Goal: Task Accomplishment & Management: Manage account settings

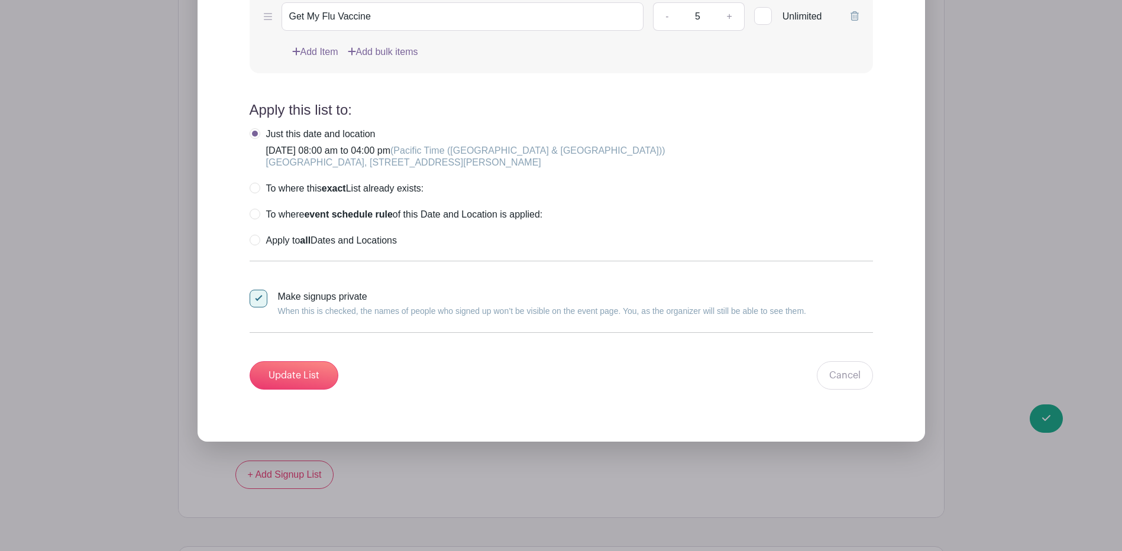
scroll to position [22411, 0]
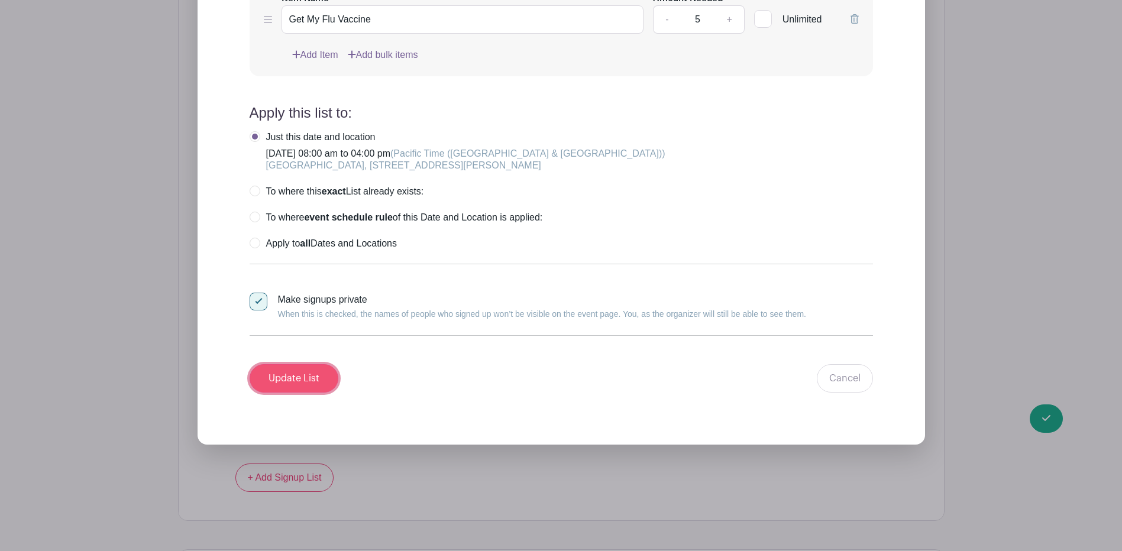
click at [312, 365] on input "Update List" at bounding box center [294, 378] width 89 height 28
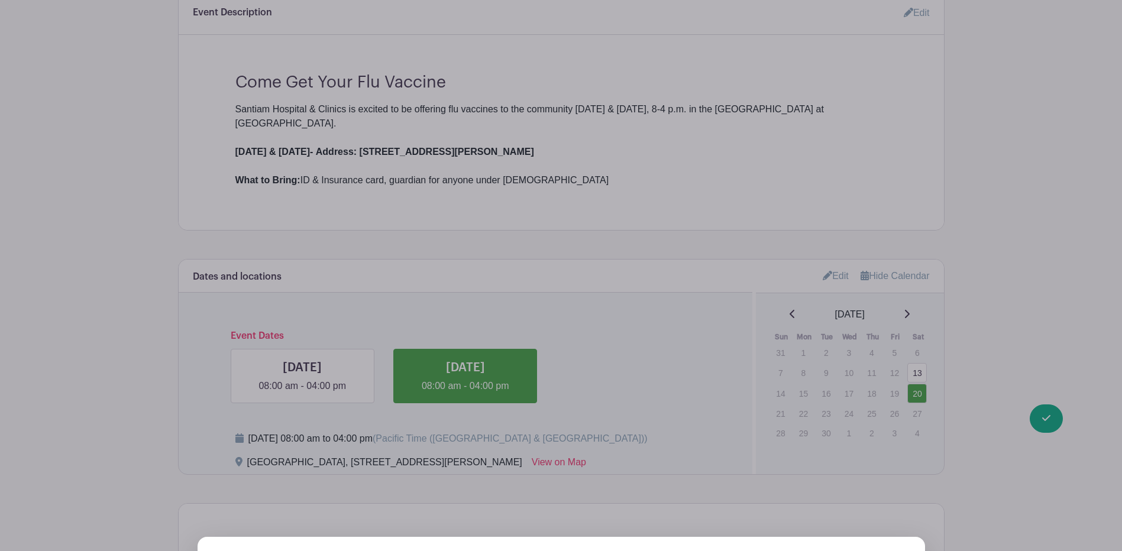
scroll to position [836, 0]
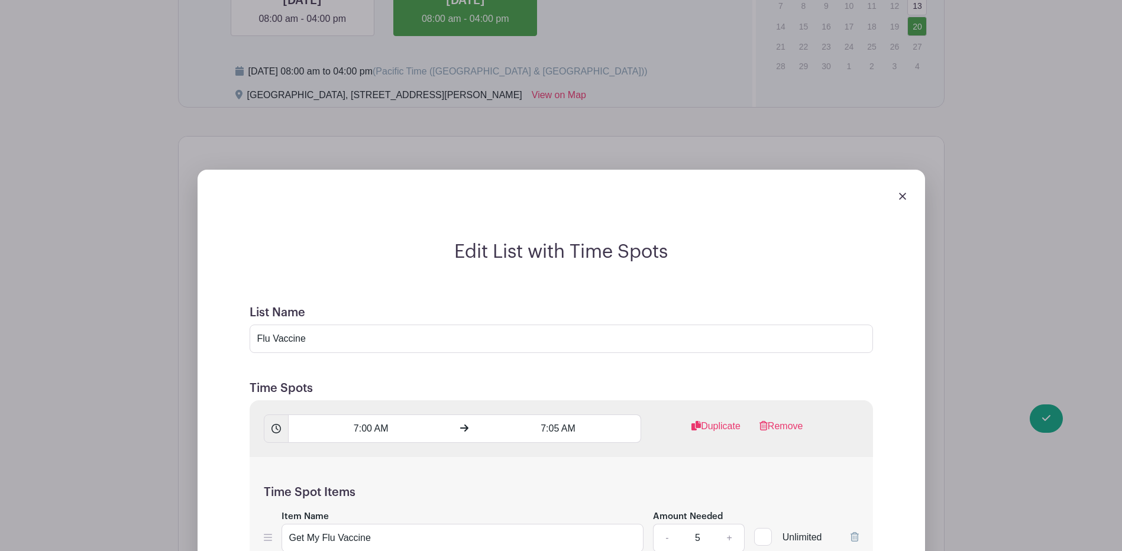
click at [903, 193] on img at bounding box center [902, 196] width 7 height 7
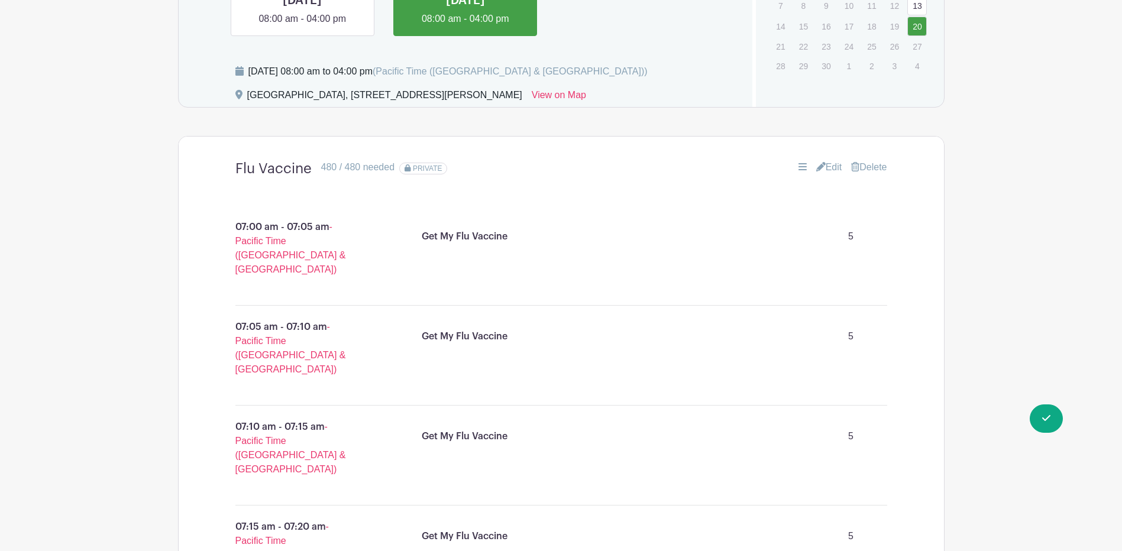
click at [883, 160] on link "Delete" at bounding box center [868, 167] width 35 height 14
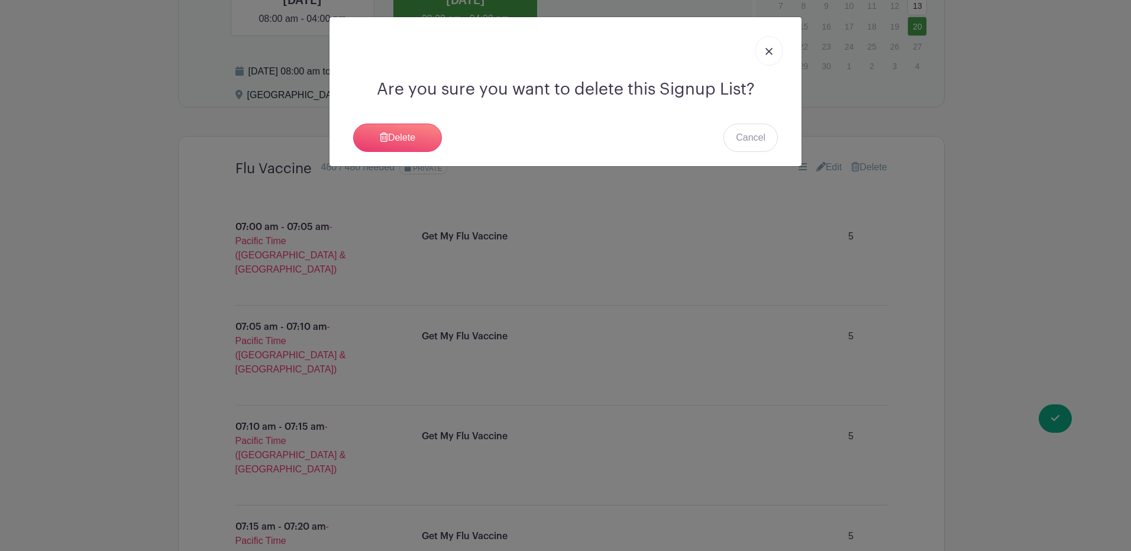
click at [769, 60] on link at bounding box center [768, 51] width 27 height 30
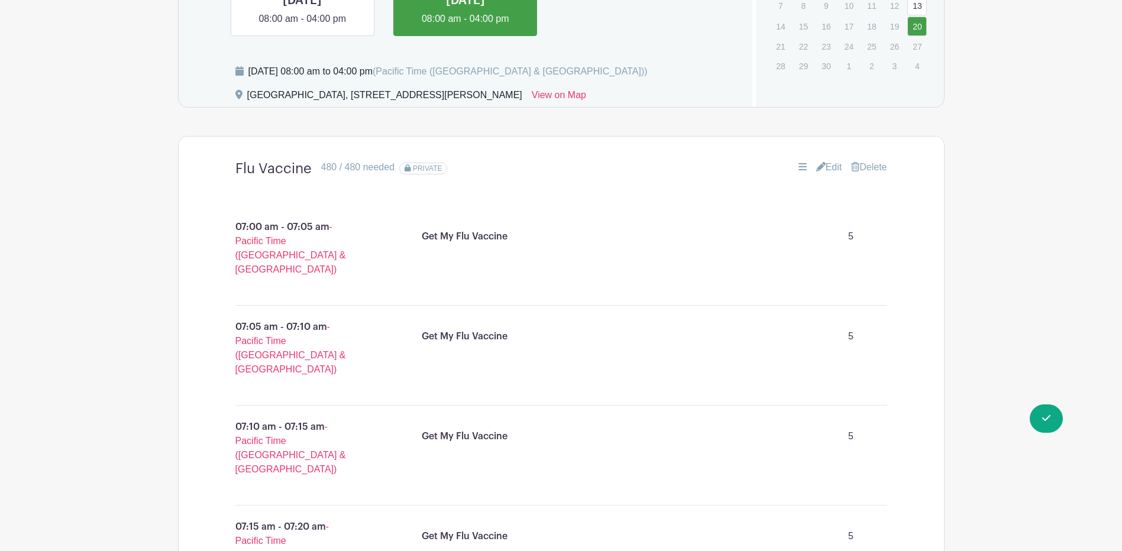
click at [829, 160] on link "Edit" at bounding box center [829, 167] width 26 height 14
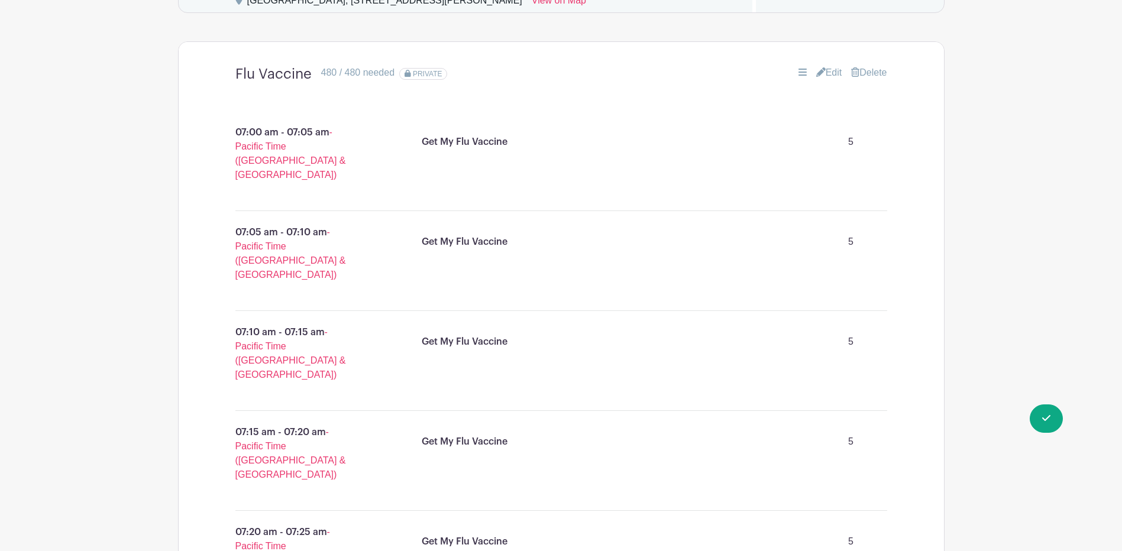
scroll to position [742, 0]
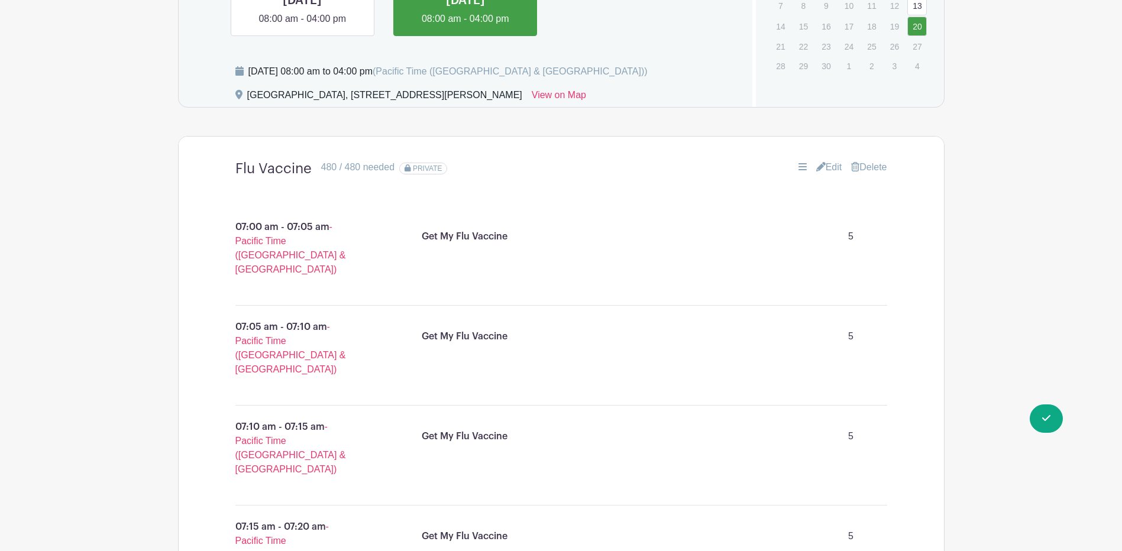
click at [800, 162] on icon at bounding box center [802, 166] width 8 height 9
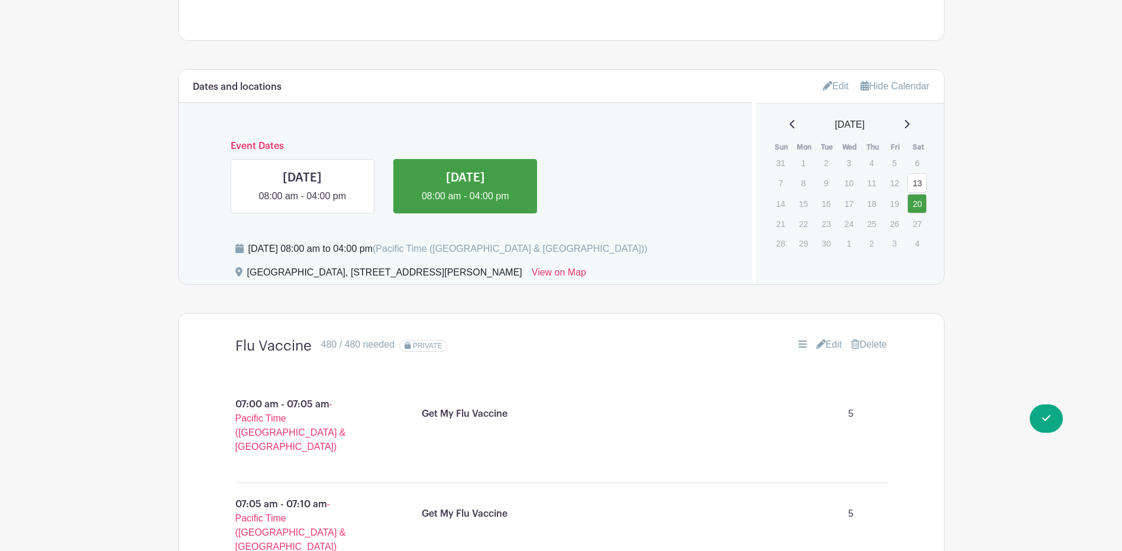
click at [828, 338] on link "Edit" at bounding box center [829, 345] width 26 height 14
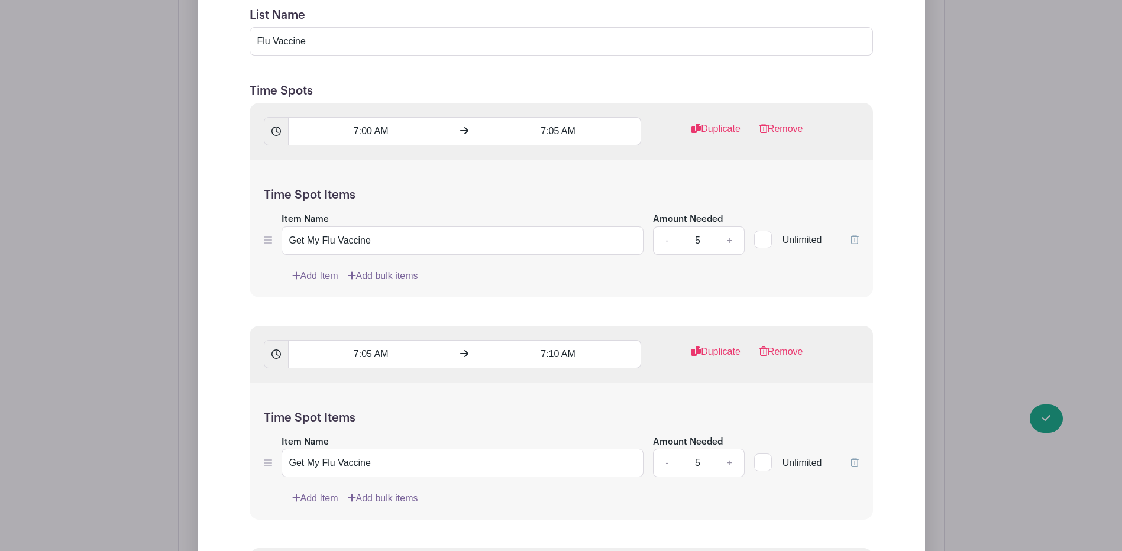
scroll to position [1037, 0]
click at [780, 124] on link "Remove" at bounding box center [781, 136] width 44 height 24
click at [780, 347] on link "Remove" at bounding box center [781, 359] width 44 height 24
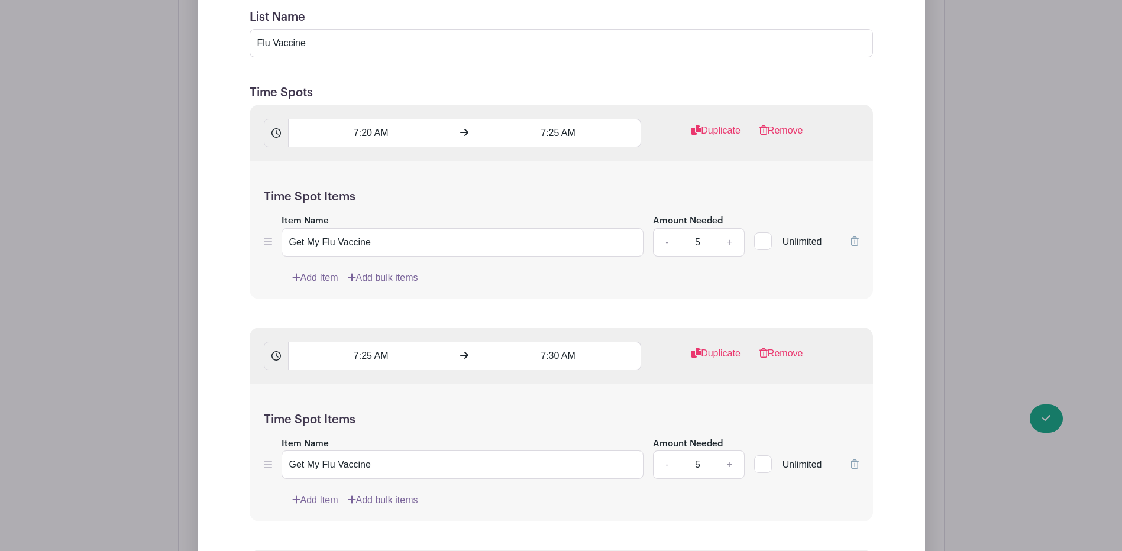
click at [780, 124] on link "Remove" at bounding box center [781, 136] width 44 height 24
click at [780, 347] on link "Remove" at bounding box center [781, 359] width 44 height 24
click at [780, 124] on link "Remove" at bounding box center [781, 136] width 44 height 24
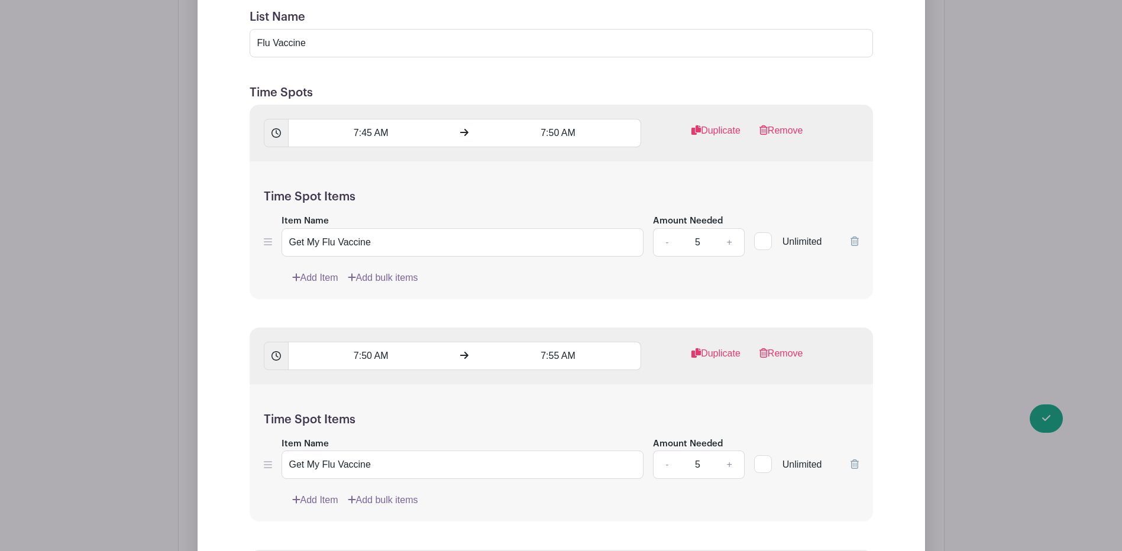
click at [780, 124] on link "Remove" at bounding box center [781, 136] width 44 height 24
click at [780, 347] on link "Remove" at bounding box center [781, 359] width 44 height 24
click at [780, 124] on link "Remove" at bounding box center [781, 136] width 44 height 24
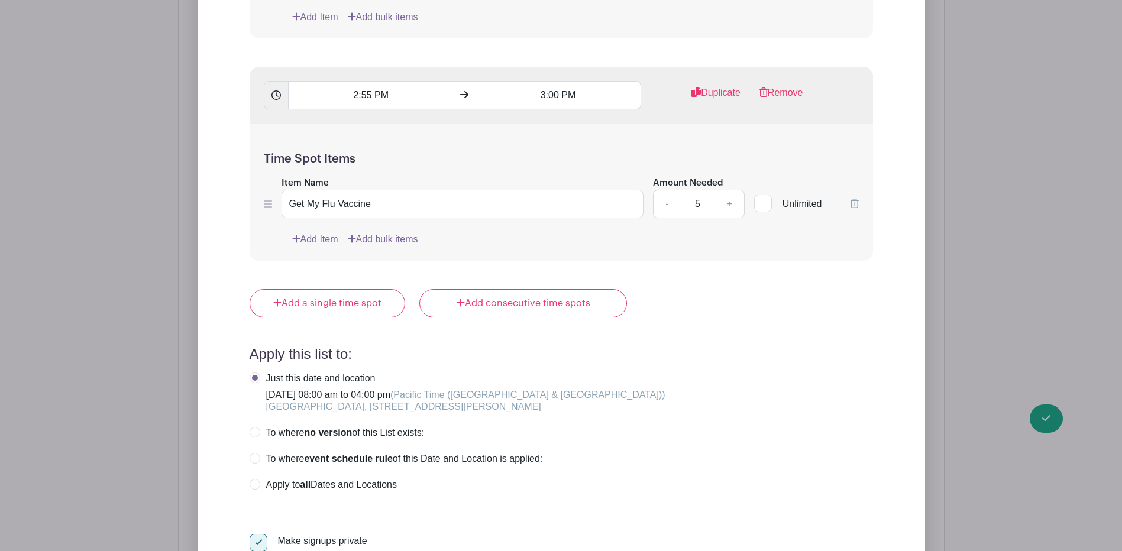
scroll to position [19624, 0]
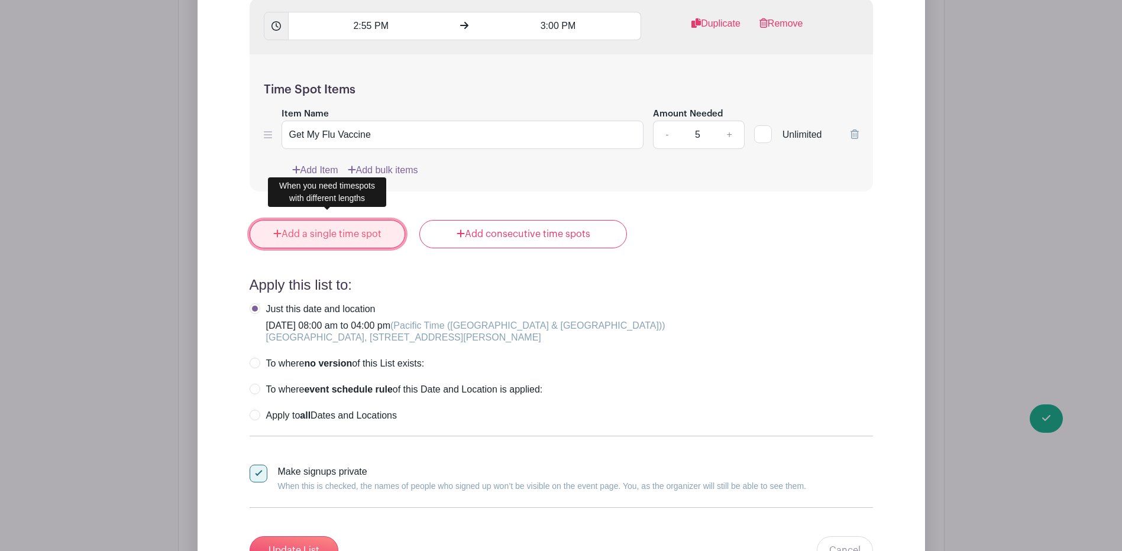
click at [360, 226] on link "Add a single time spot" at bounding box center [328, 234] width 156 height 28
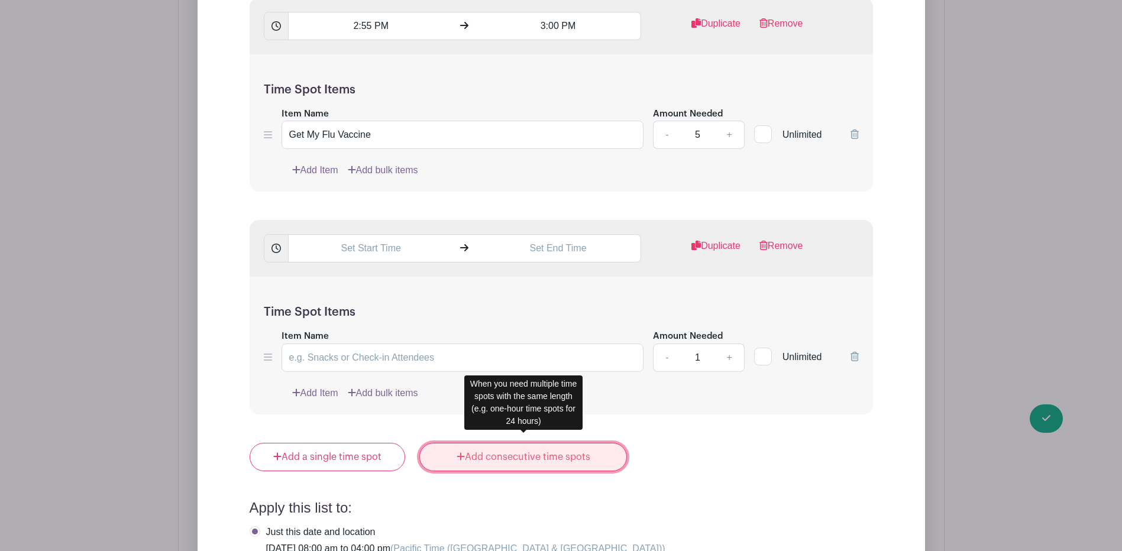
click at [464, 453] on link "Add consecutive time spots" at bounding box center [523, 457] width 208 height 28
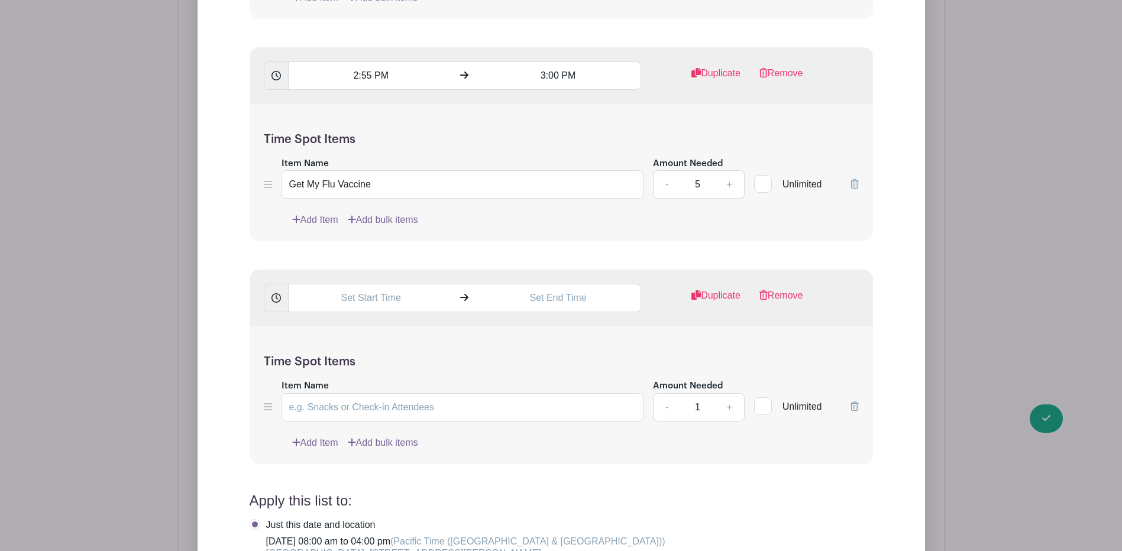
scroll to position [19474, 0]
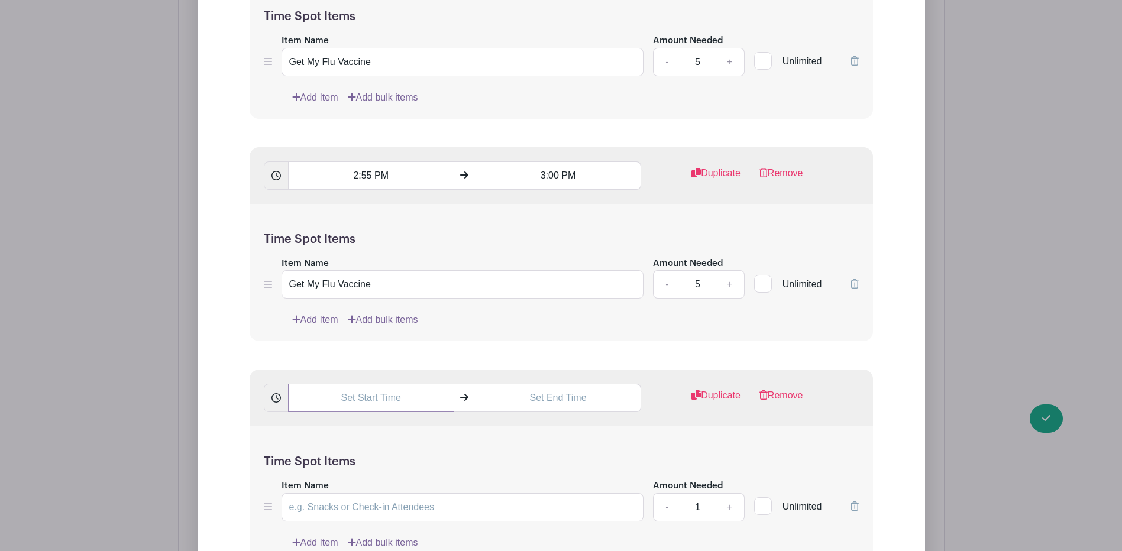
click at [363, 403] on input "text" at bounding box center [371, 398] width 166 height 28
click at [313, 416] on icon at bounding box center [309, 416] width 7 height 8
click at [313, 416] on div at bounding box center [309, 416] width 38 height 22
click at [313, 416] on icon at bounding box center [309, 416] width 7 height 8
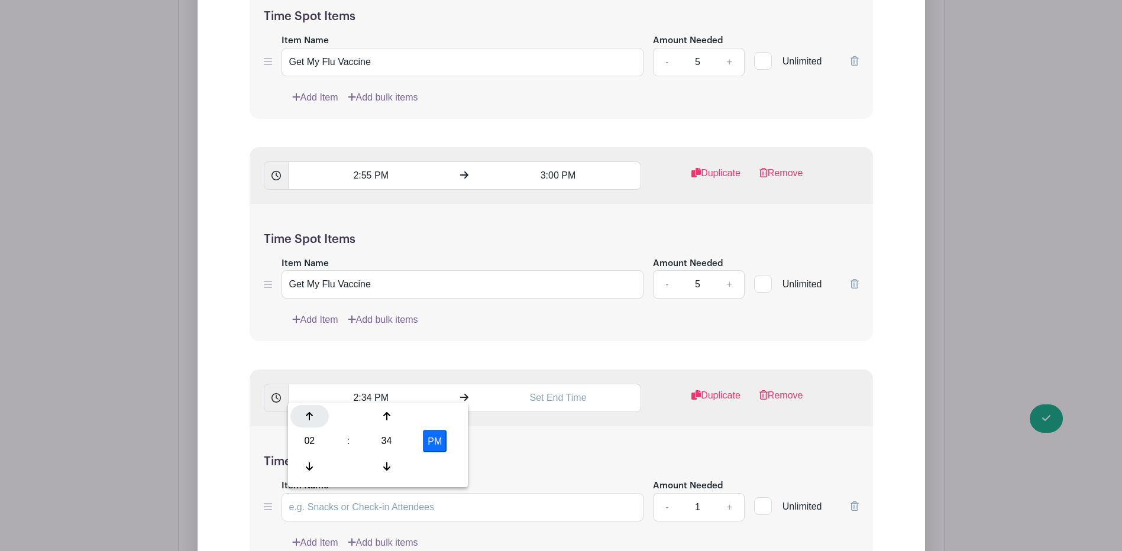
click at [313, 416] on icon at bounding box center [309, 416] width 7 height 8
click at [393, 475] on div at bounding box center [386, 466] width 38 height 22
click at [393, 474] on div at bounding box center [386, 466] width 38 height 22
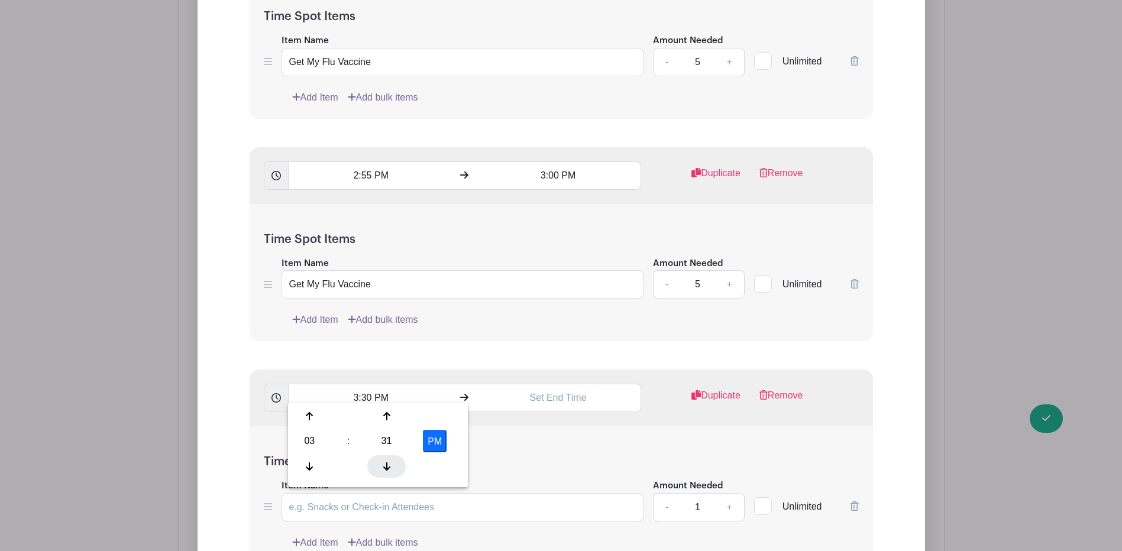
click at [393, 474] on div at bounding box center [386, 466] width 38 height 22
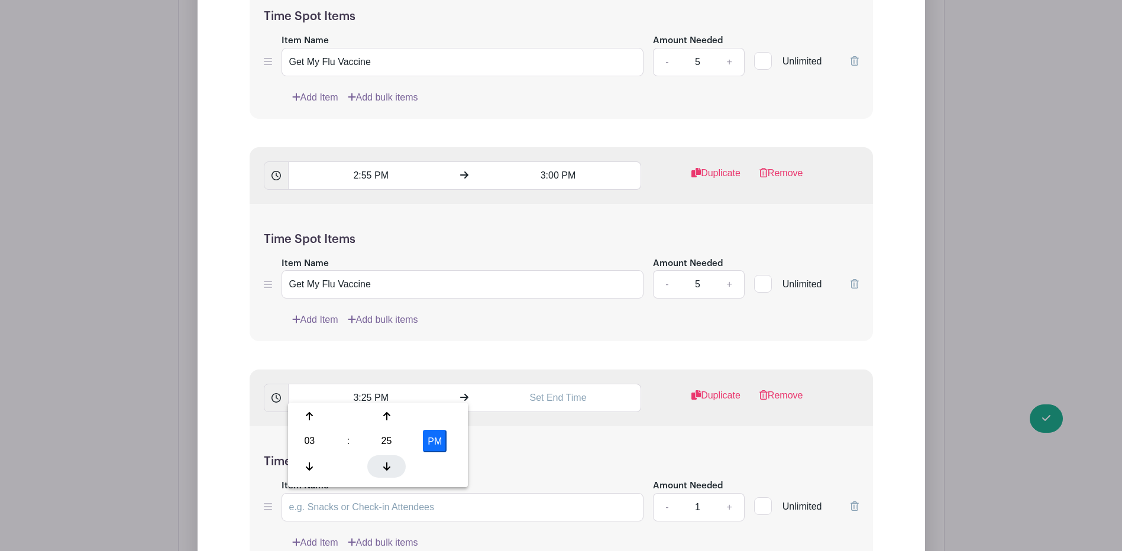
click at [393, 474] on div at bounding box center [386, 466] width 38 height 22
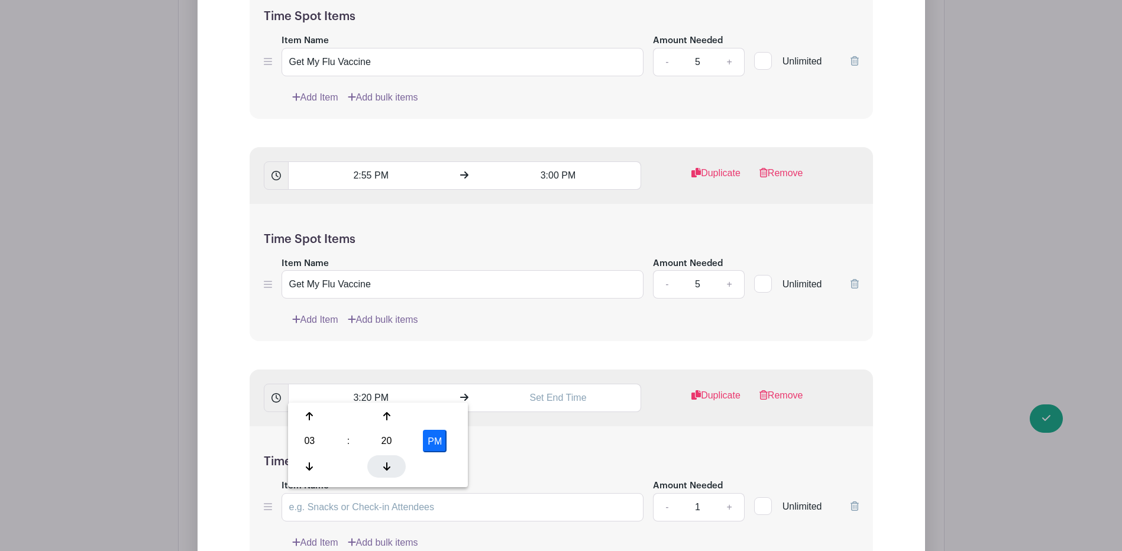
click at [393, 474] on div at bounding box center [386, 466] width 38 height 22
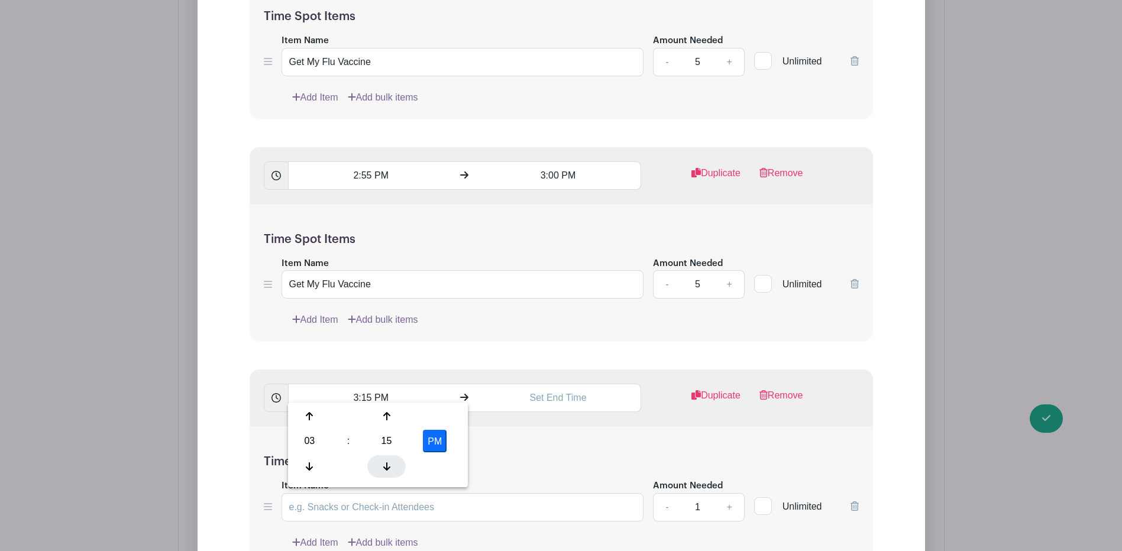
click at [393, 474] on div at bounding box center [386, 466] width 38 height 22
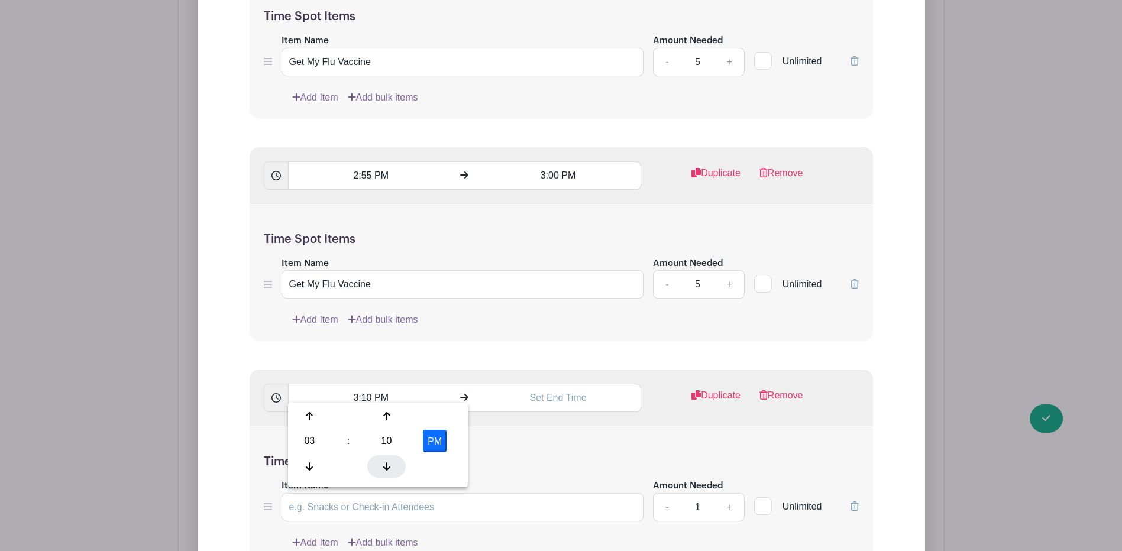
click at [393, 474] on div at bounding box center [386, 466] width 38 height 22
click at [396, 473] on div at bounding box center [386, 466] width 38 height 22
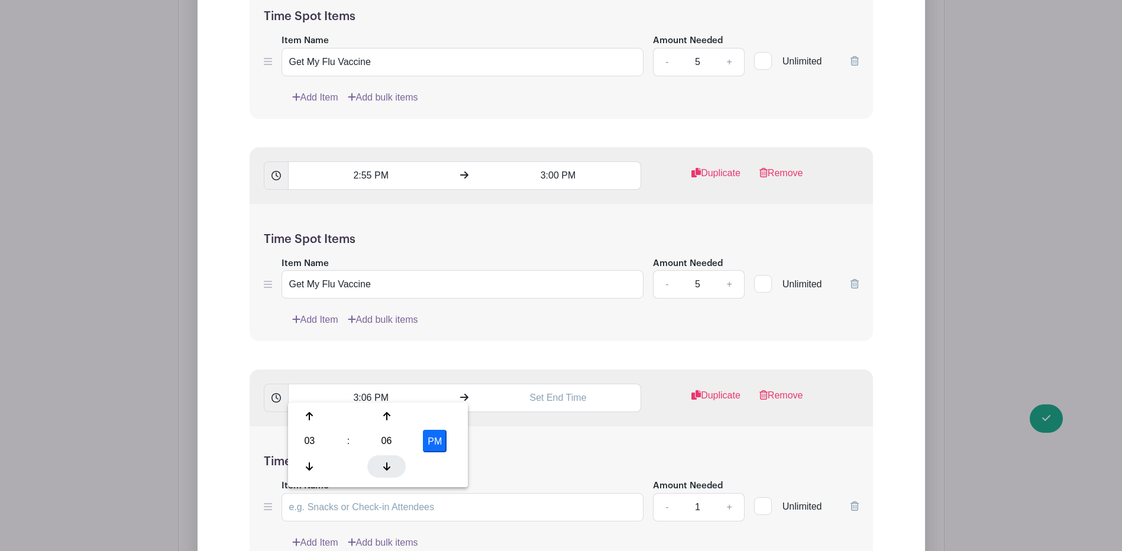
type input "3:05 PM"
click at [558, 390] on input "text" at bounding box center [558, 398] width 166 height 28
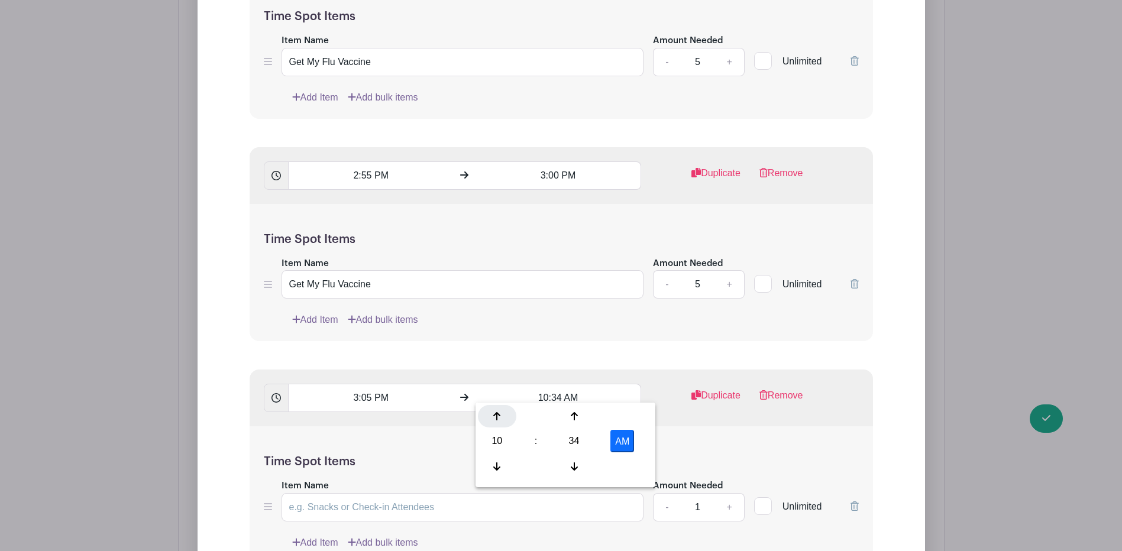
click at [500, 411] on div at bounding box center [497, 416] width 38 height 22
click at [501, 413] on div at bounding box center [497, 416] width 38 height 22
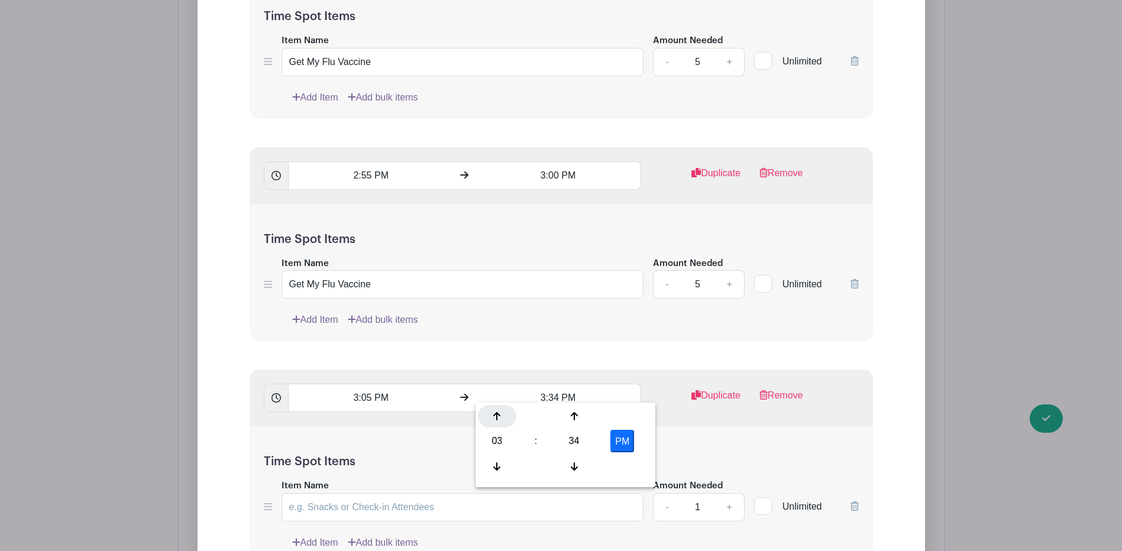
click at [501, 413] on div at bounding box center [497, 416] width 38 height 22
click at [498, 461] on div at bounding box center [497, 466] width 38 height 22
click at [568, 465] on div at bounding box center [574, 466] width 38 height 22
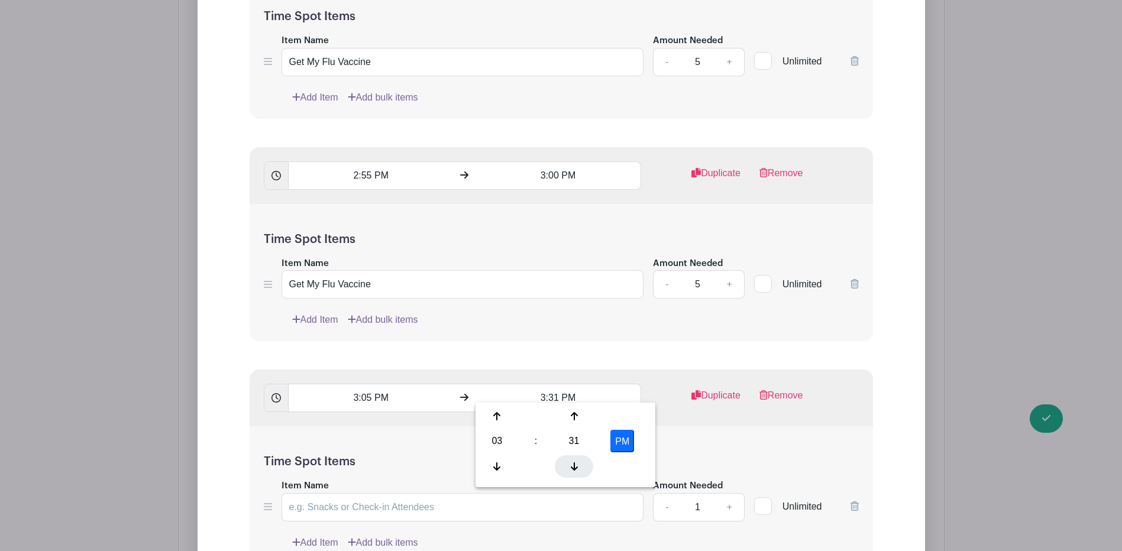
click at [568, 465] on div at bounding box center [574, 466] width 38 height 22
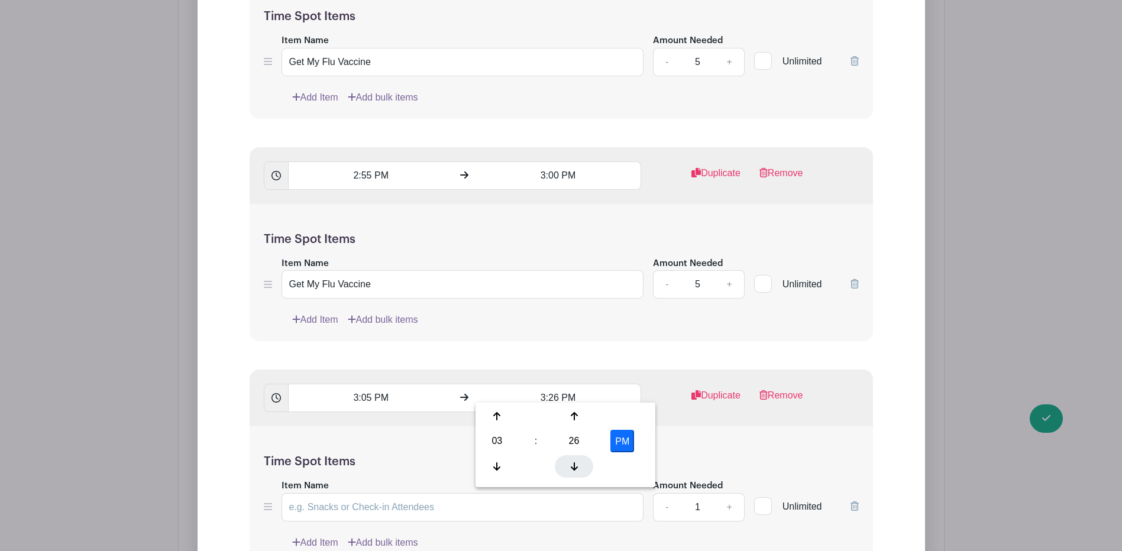
click at [568, 465] on div at bounding box center [574, 466] width 38 height 22
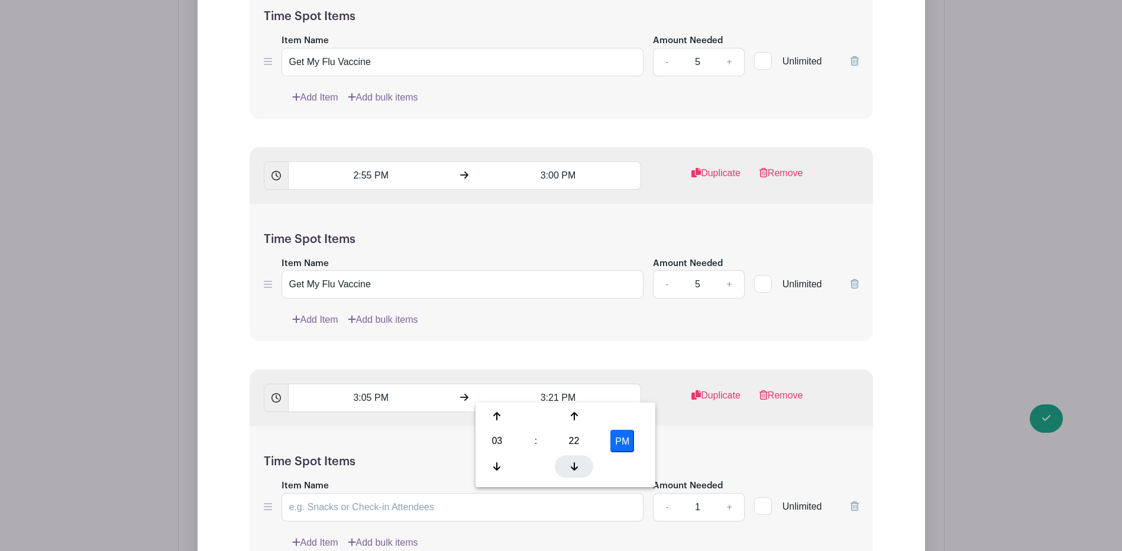
click at [568, 465] on div at bounding box center [574, 466] width 38 height 22
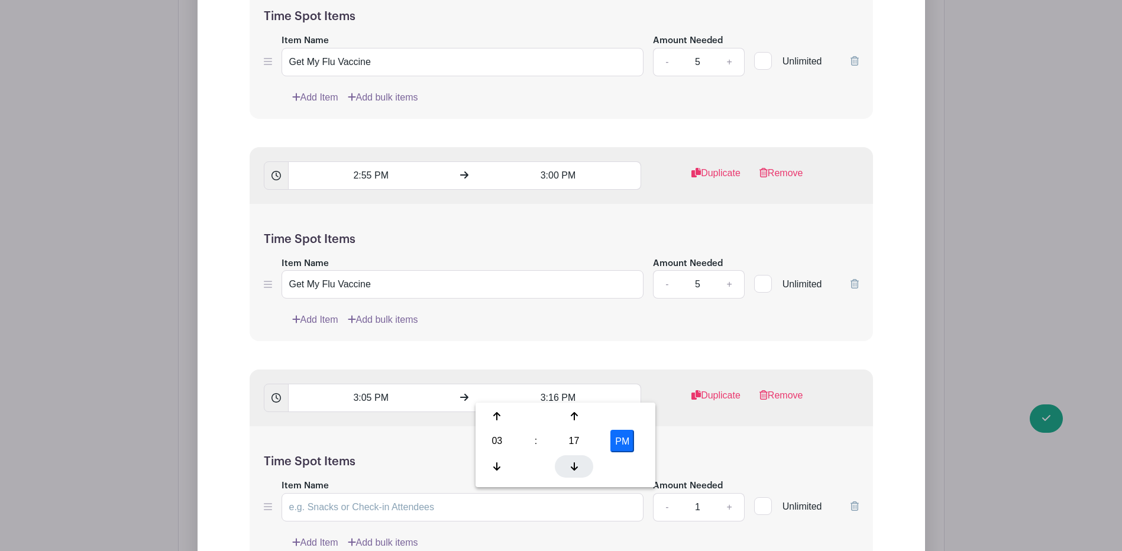
click at [568, 465] on div at bounding box center [574, 466] width 38 height 22
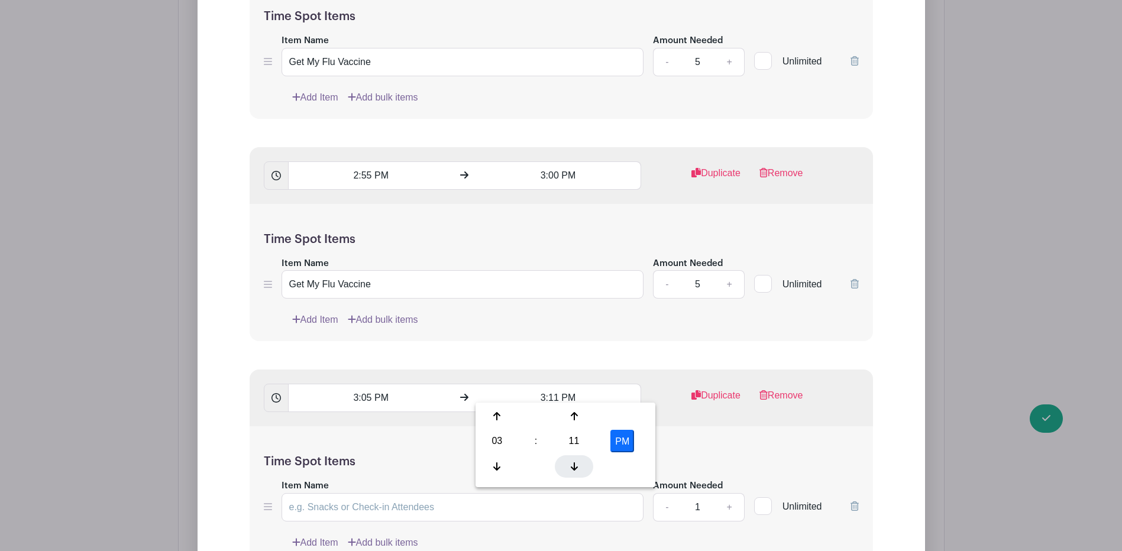
click at [568, 465] on div at bounding box center [574, 466] width 38 height 22
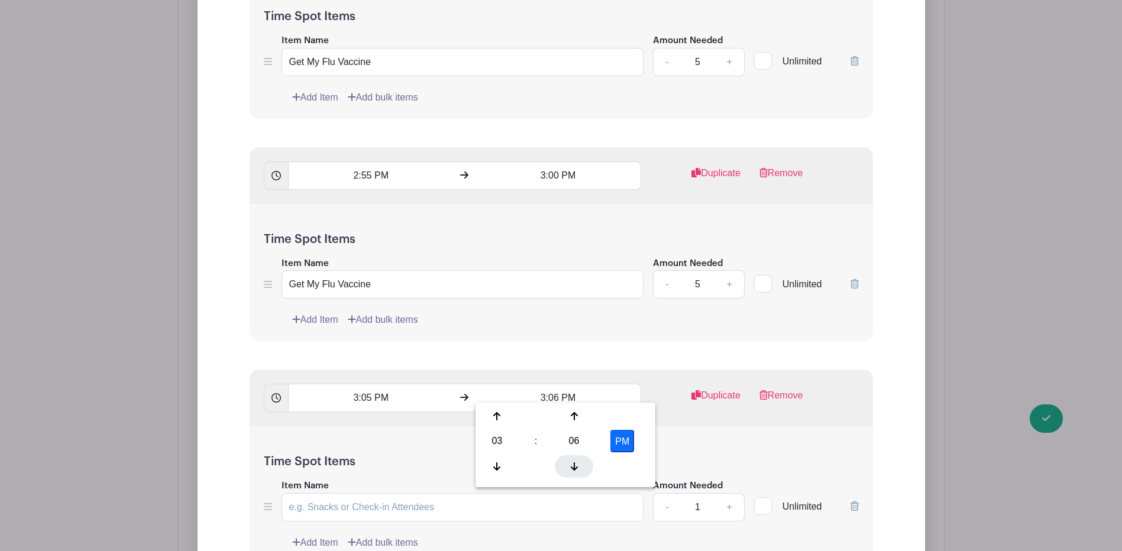
click at [568, 465] on div at bounding box center [574, 466] width 38 height 22
type input "3:05 PM"
click at [388, 387] on input "3:05 PM" at bounding box center [371, 398] width 166 height 28
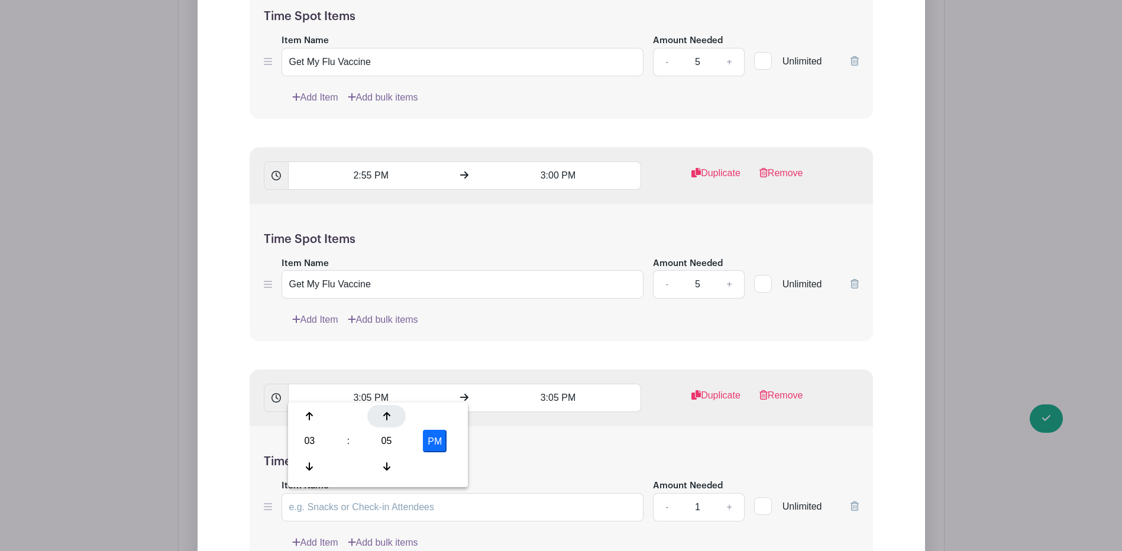
click at [394, 415] on div at bounding box center [386, 416] width 38 height 22
click at [395, 465] on div at bounding box center [386, 466] width 38 height 22
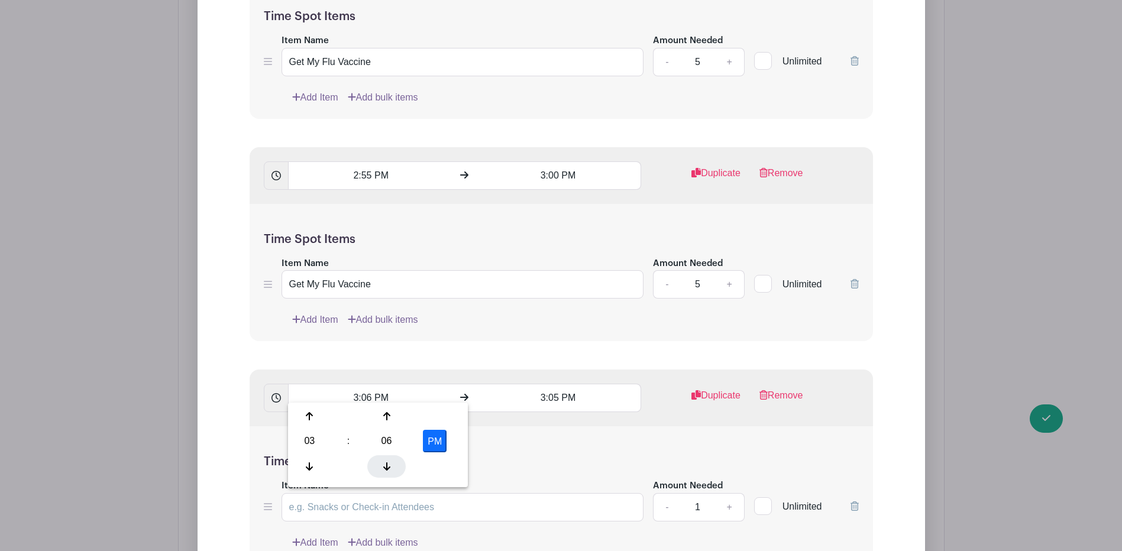
click at [395, 465] on div at bounding box center [386, 466] width 38 height 22
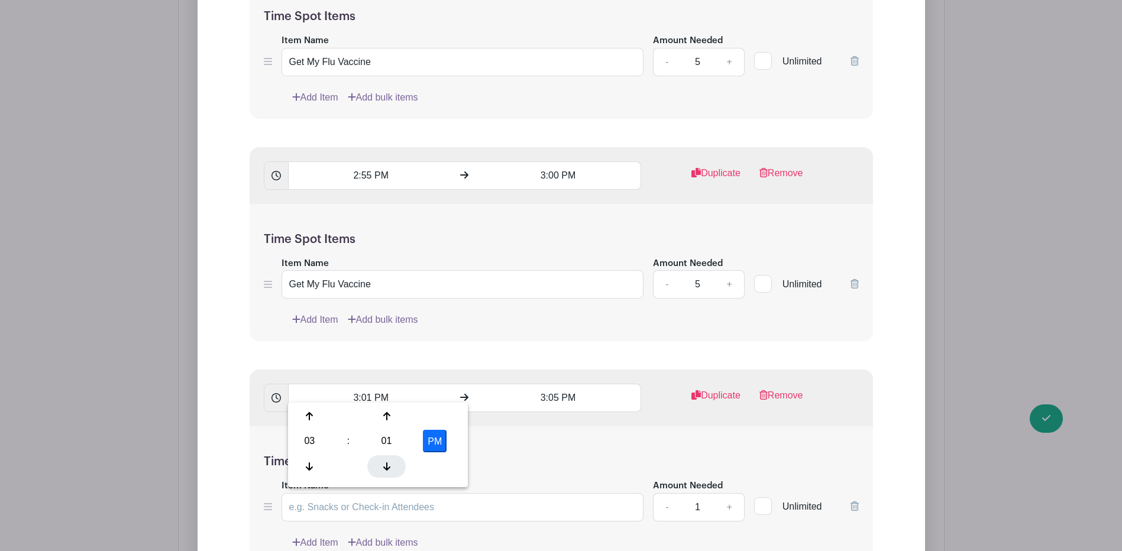
click at [395, 465] on div at bounding box center [386, 466] width 38 height 22
type input "3:00 PM"
click at [522, 458] on h5 "Time Spot Items" at bounding box center [561, 462] width 595 height 14
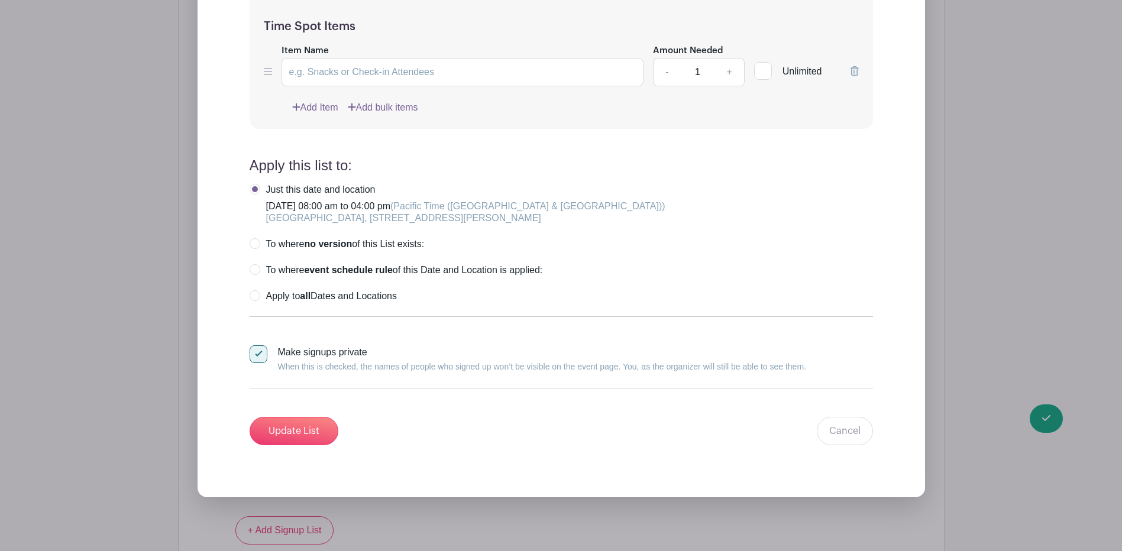
scroll to position [19888, 0]
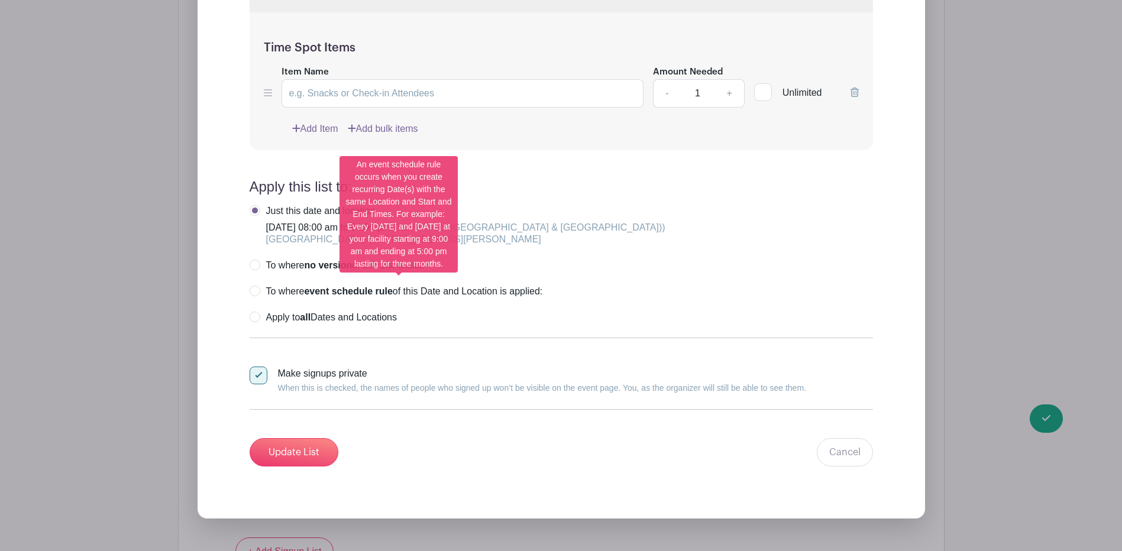
click at [261, 286] on label "To where event schedule rule of this Date and Location is applied:" at bounding box center [396, 292] width 293 height 12
radio input "true"
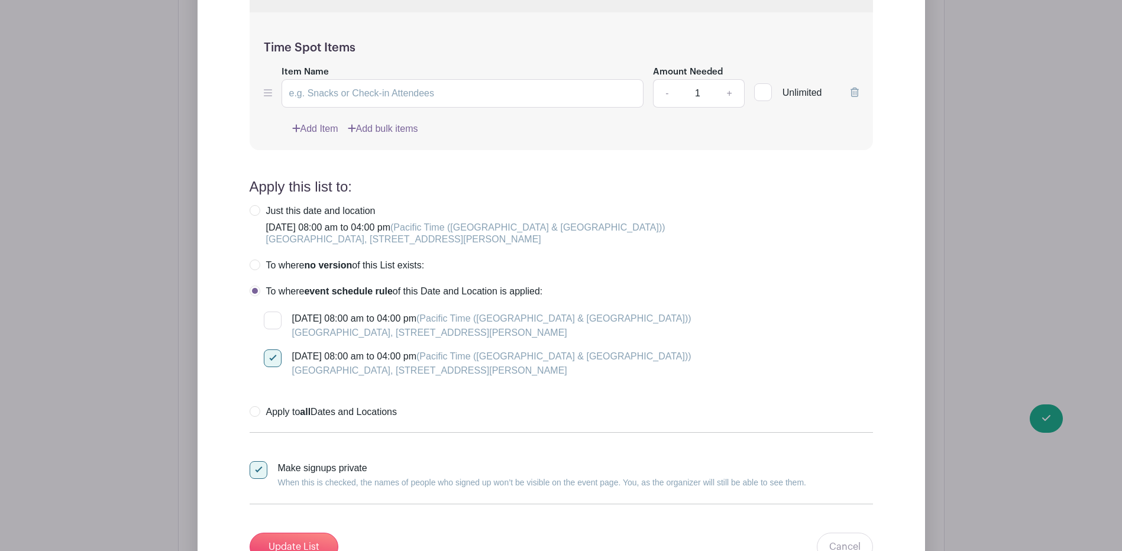
click at [272, 312] on div at bounding box center [273, 321] width 18 height 18
click at [271, 312] on input "[DATE] 08:00 am to 04:00 pm (Pacific Time ([GEOGRAPHIC_DATA] & [GEOGRAPHIC_DATA…" at bounding box center [268, 316] width 8 height 8
checkbox input "true"
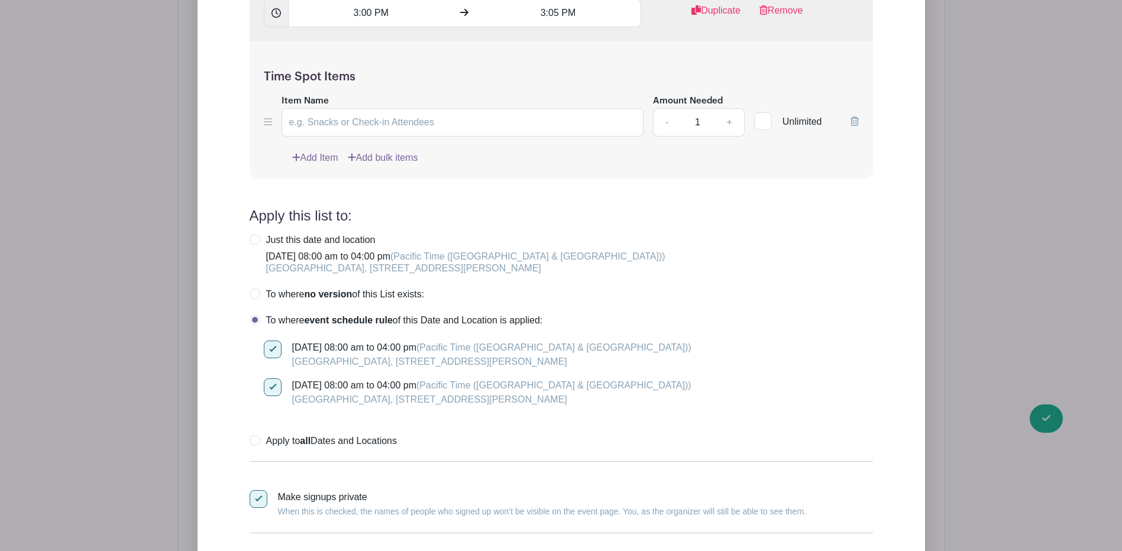
scroll to position [20065, 0]
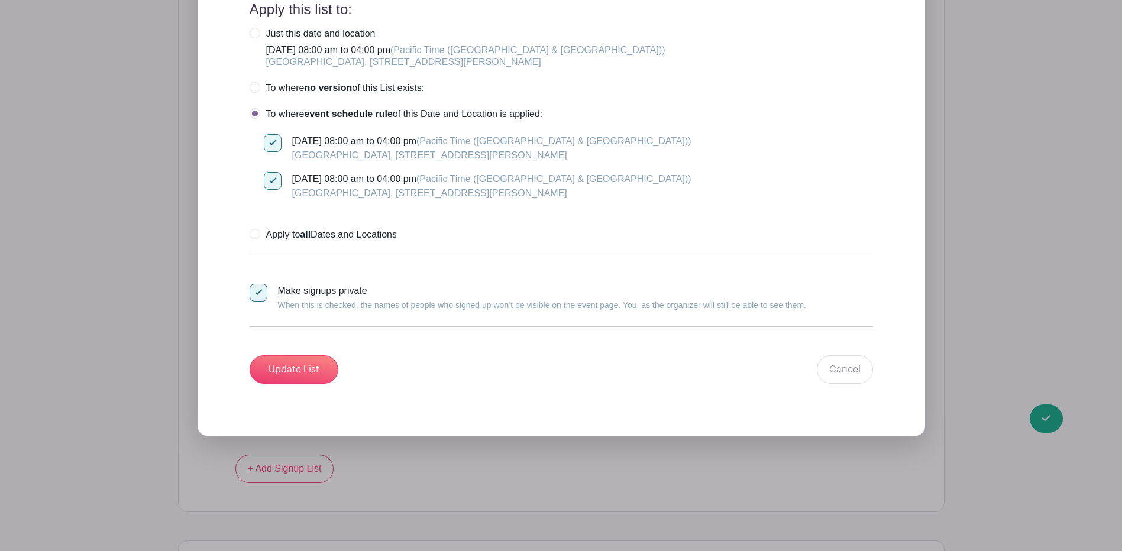
click at [257, 229] on label "Apply to all Dates and Locations" at bounding box center [323, 235] width 147 height 12
radio input "true"
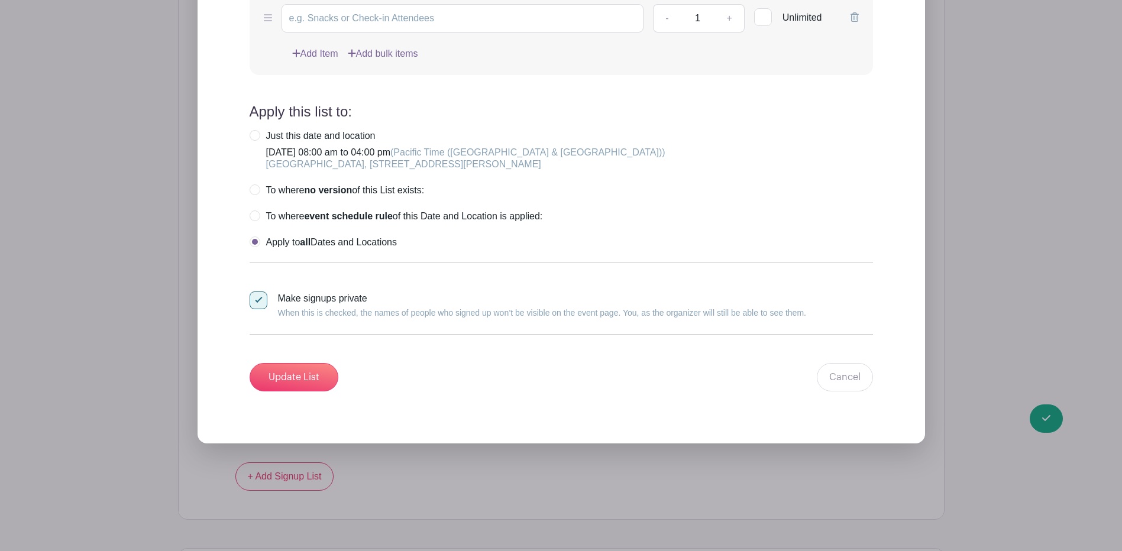
scroll to position [19947, 0]
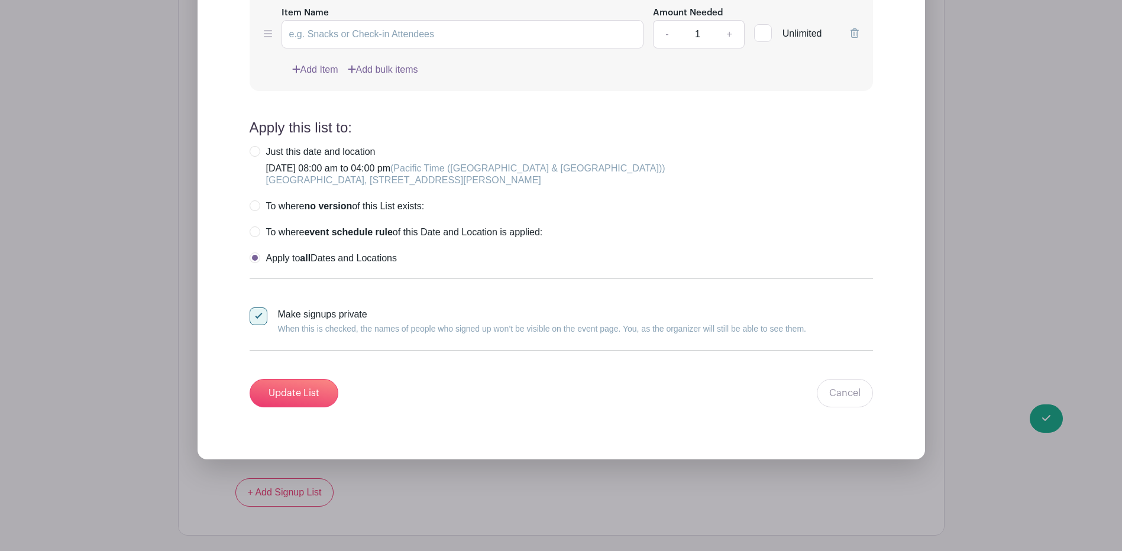
click at [284, 379] on input "Update List" at bounding box center [294, 393] width 89 height 28
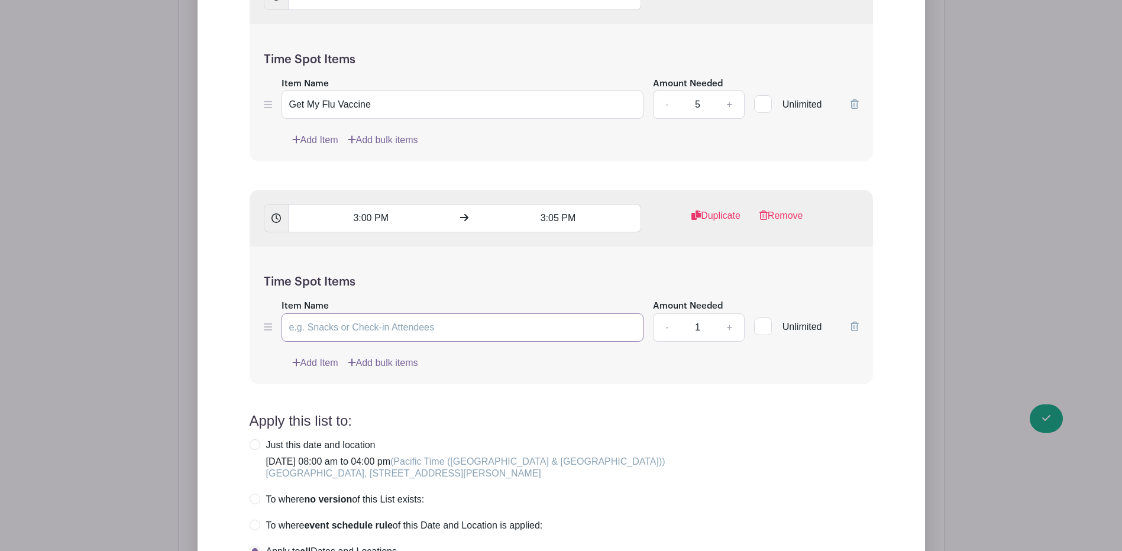
scroll to position [19651, 0]
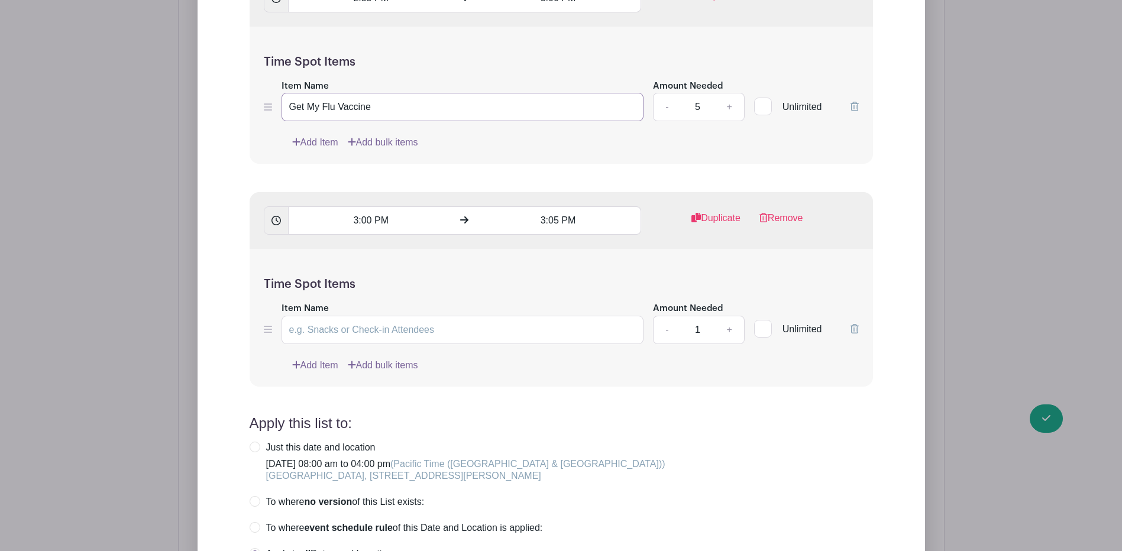
drag, startPoint x: 383, startPoint y: 89, endPoint x: 278, endPoint y: 88, distance: 105.3
click at [280, 88] on div "Item Name Get My Flu Vaccine Amount Needed - 5 + Unlimited" at bounding box center [561, 100] width 595 height 43
click at [361, 325] on input "Item Name" at bounding box center [462, 330] width 362 height 28
paste input "Get My Flu Vaccine"
type input "Get My Flu Vaccine"
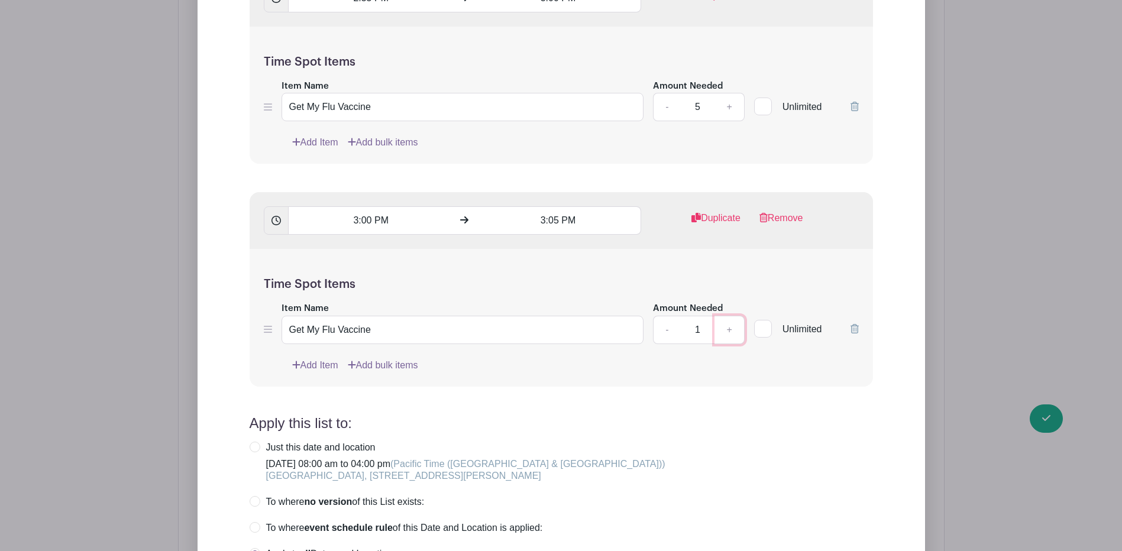
click at [726, 318] on link "+" at bounding box center [729, 330] width 30 height 28
click at [730, 318] on link "+" at bounding box center [729, 330] width 30 height 28
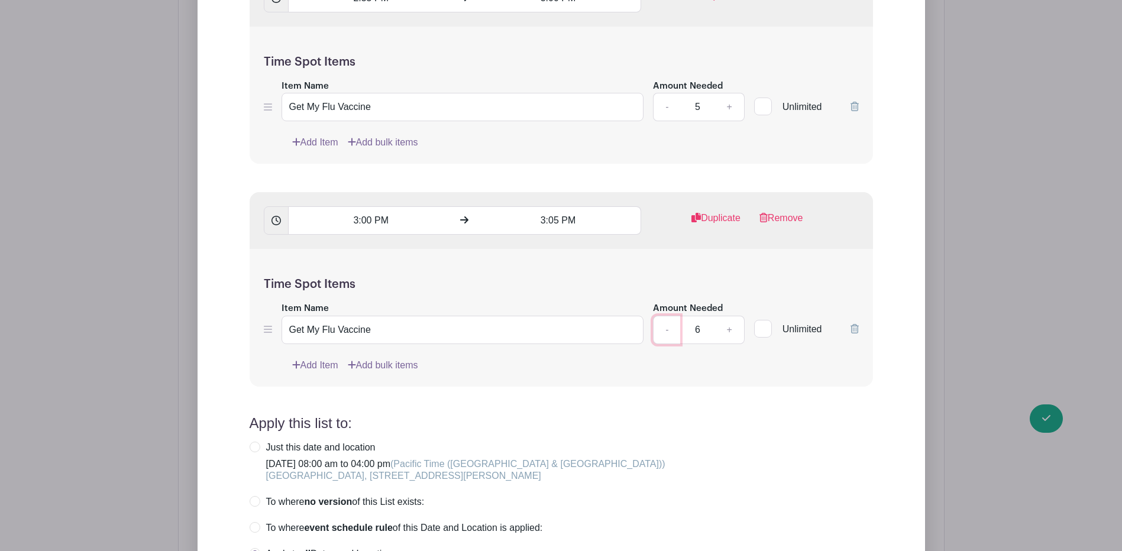
click at [672, 323] on link "-" at bounding box center [666, 330] width 27 height 28
type input "5"
click at [703, 200] on div "3:00 PM 3:05 PM Duplicate Remove" at bounding box center [561, 220] width 623 height 57
click at [702, 211] on link "Duplicate" at bounding box center [715, 223] width 49 height 24
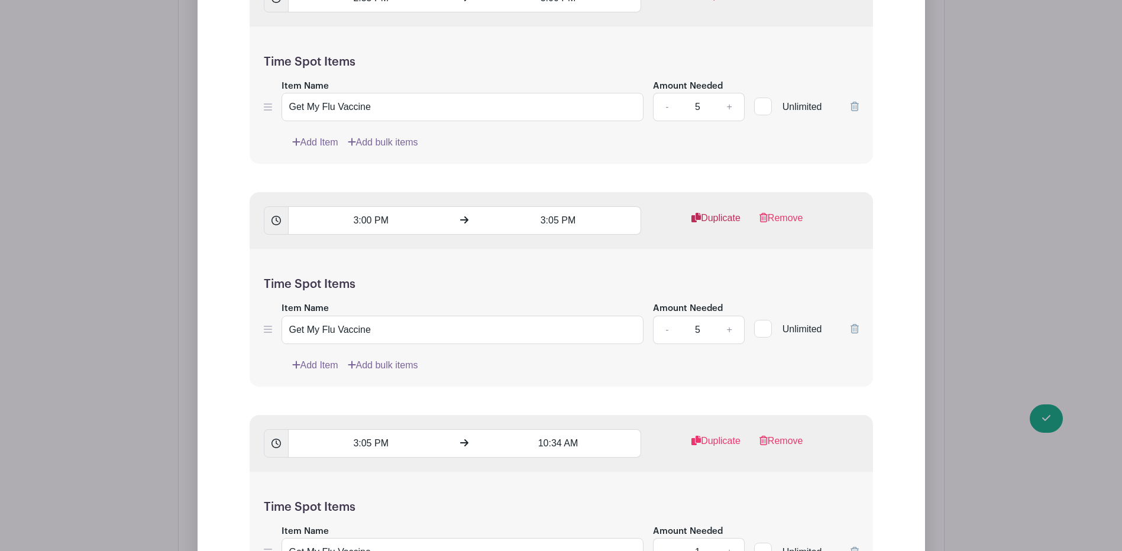
click at [702, 211] on link "Duplicate" at bounding box center [715, 223] width 49 height 24
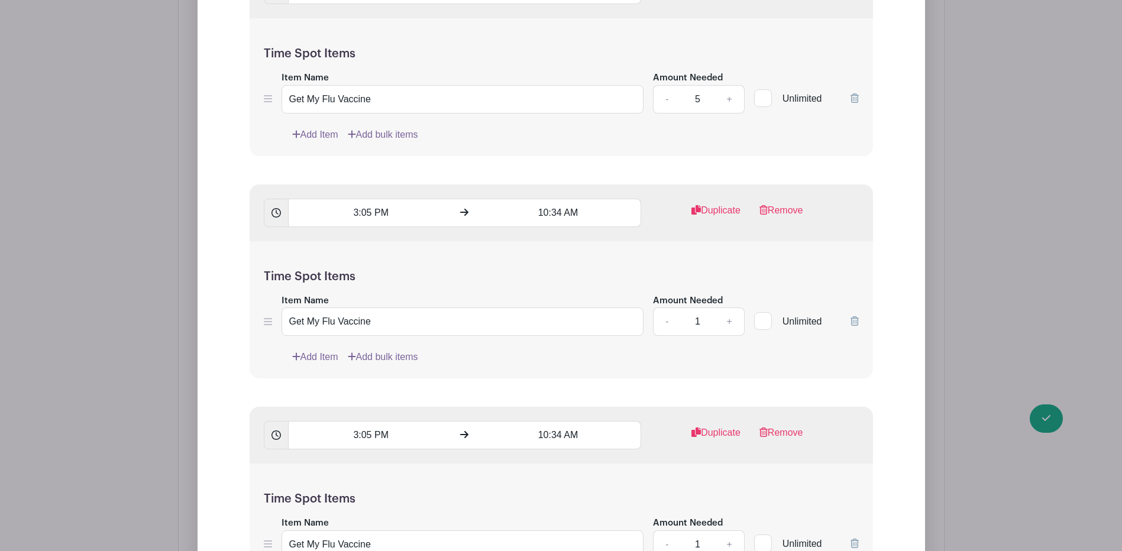
scroll to position [19888, 0]
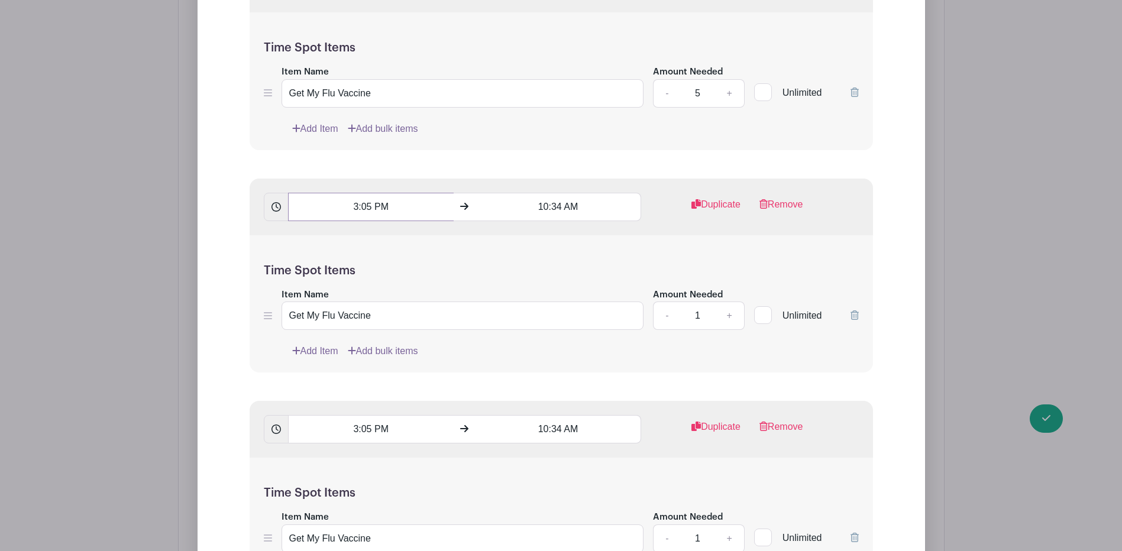
click at [380, 201] on input "3:05 PM" at bounding box center [371, 207] width 166 height 28
drag, startPoint x: 399, startPoint y: 203, endPoint x: 305, endPoint y: 199, distance: 94.7
click at [309, 200] on input "10:36 AM" at bounding box center [371, 207] width 166 height 28
click at [519, 250] on div "Time Spot Items Item Name Get My Flu Vaccine Amount Needed - 1 + Unlimited Add …" at bounding box center [561, 304] width 623 height 138
drag, startPoint x: 388, startPoint y: 194, endPoint x: 318, endPoint y: 197, distance: 69.8
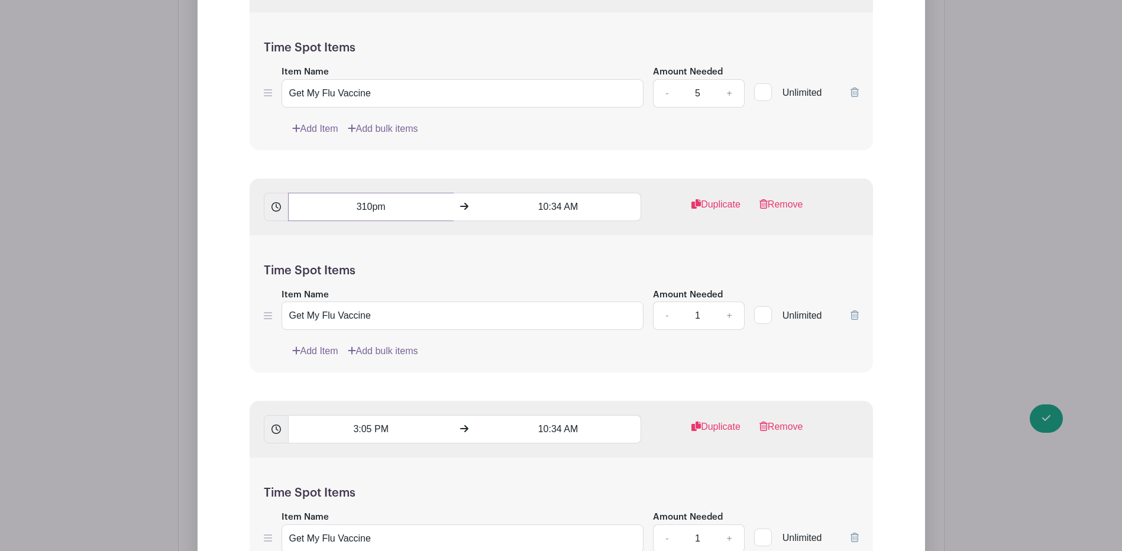
click at [318, 197] on input "310pm" at bounding box center [371, 207] width 166 height 28
click at [428, 253] on button "AM" at bounding box center [435, 250] width 24 height 22
click at [304, 219] on div at bounding box center [309, 225] width 38 height 22
click at [306, 221] on icon at bounding box center [309, 225] width 7 height 9
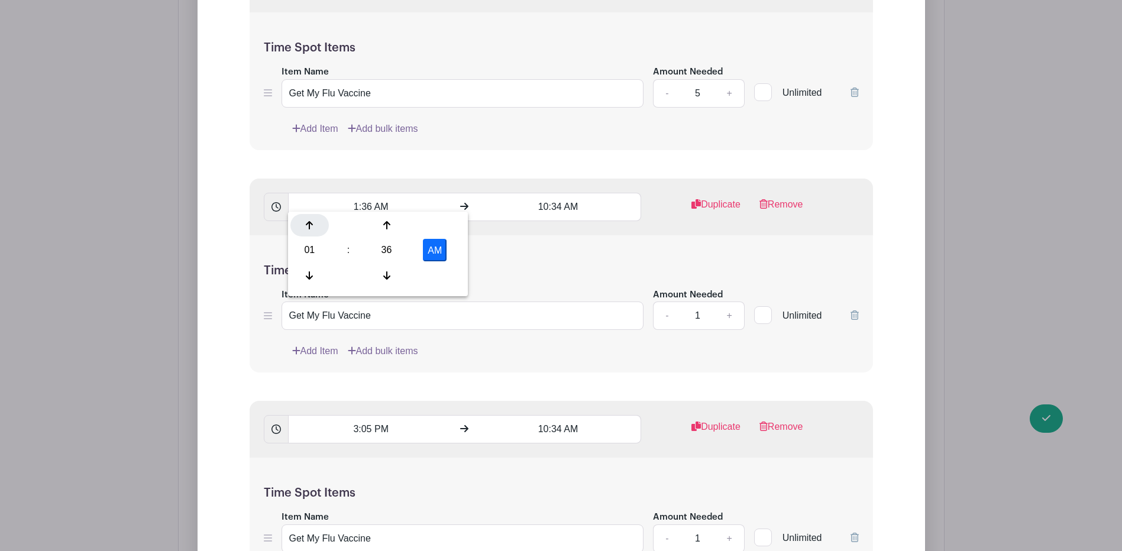
click at [307, 221] on icon at bounding box center [309, 225] width 7 height 9
click at [389, 274] on icon at bounding box center [386, 275] width 7 height 9
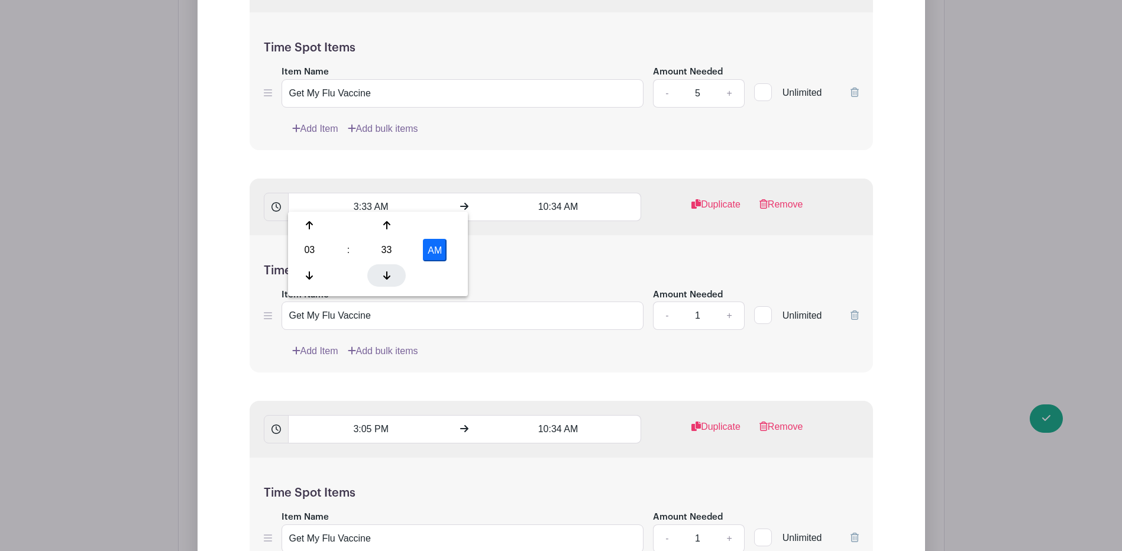
click at [389, 274] on icon at bounding box center [386, 275] width 7 height 9
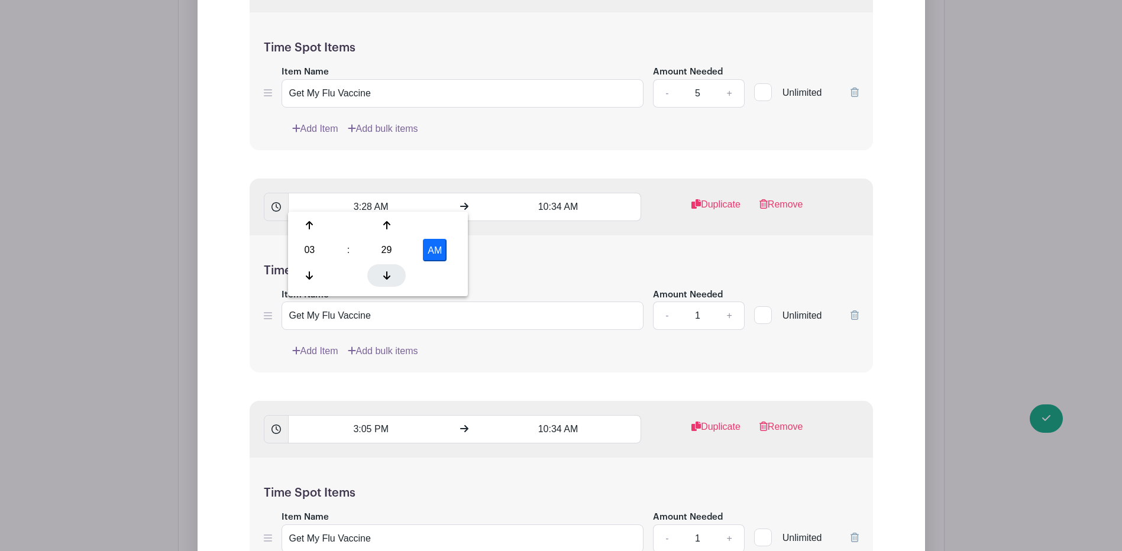
click at [389, 274] on icon at bounding box center [386, 275] width 7 height 9
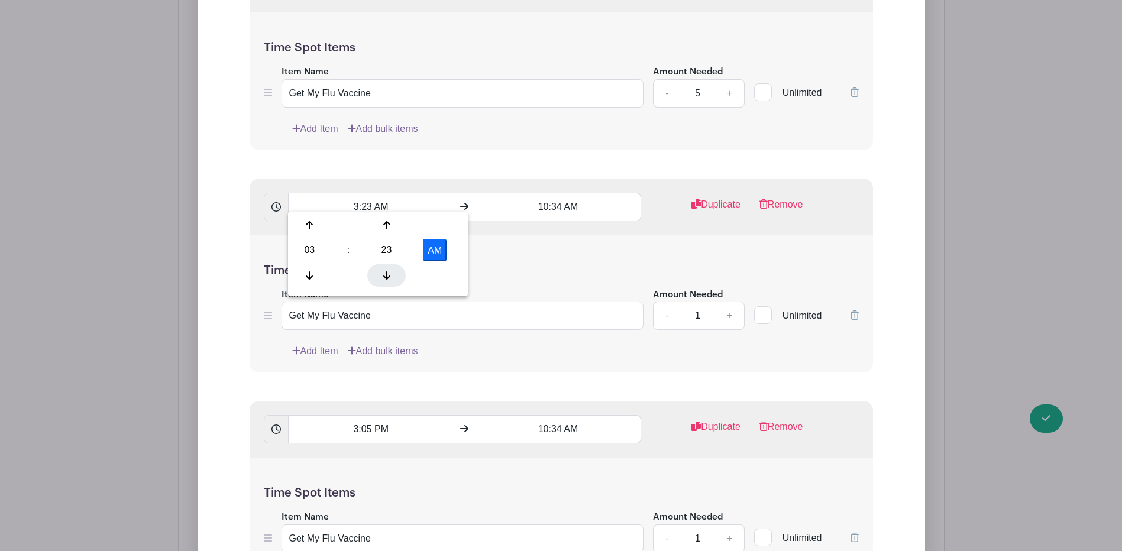
click at [389, 274] on icon at bounding box center [386, 275] width 7 height 9
click at [386, 276] on icon at bounding box center [386, 275] width 7 height 8
click at [386, 276] on icon at bounding box center [386, 275] width 7 height 9
click at [386, 277] on icon at bounding box center [386, 275] width 7 height 9
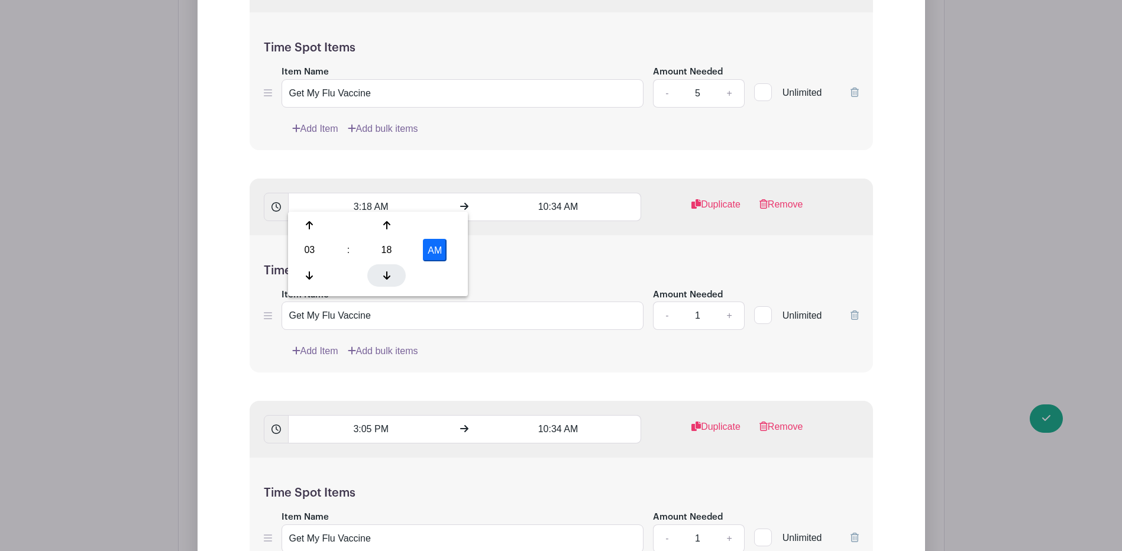
click at [386, 277] on icon at bounding box center [386, 275] width 7 height 9
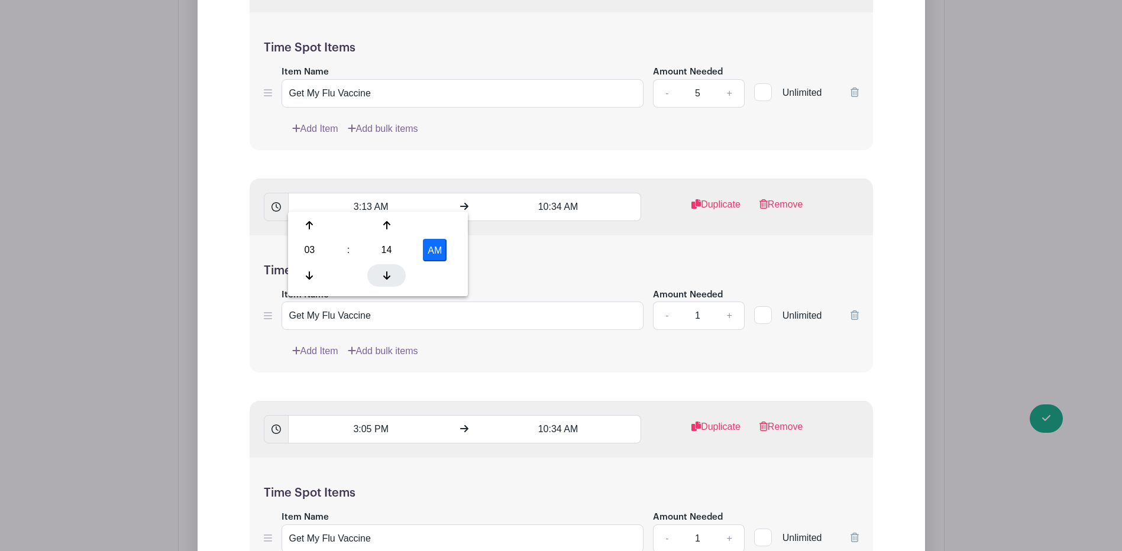
click at [386, 277] on icon at bounding box center [386, 275] width 7 height 9
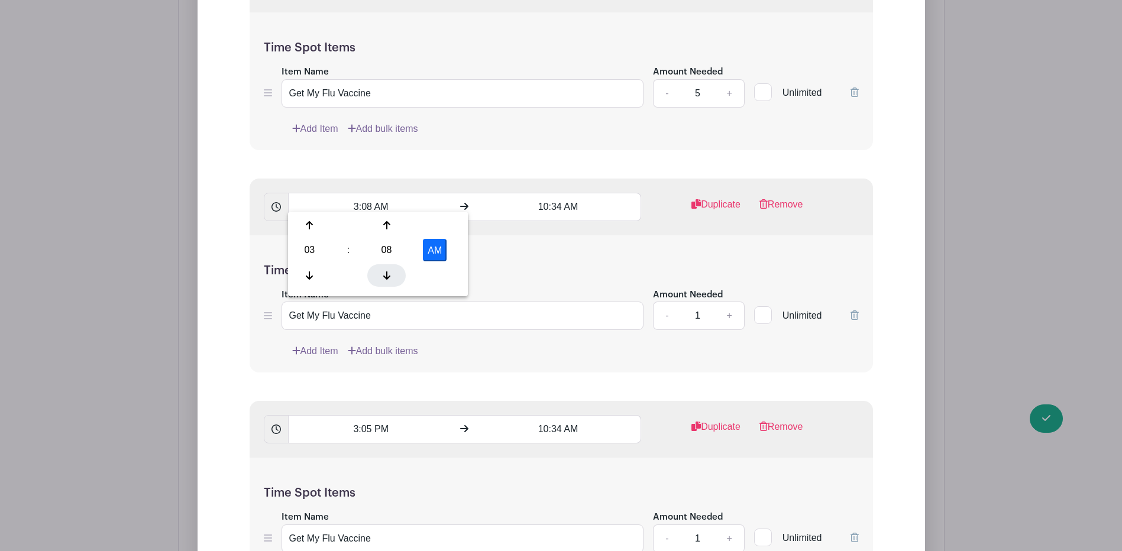
click at [386, 277] on icon at bounding box center [386, 275] width 7 height 9
click at [442, 254] on button "AM" at bounding box center [435, 250] width 24 height 22
type input "3:05 PM"
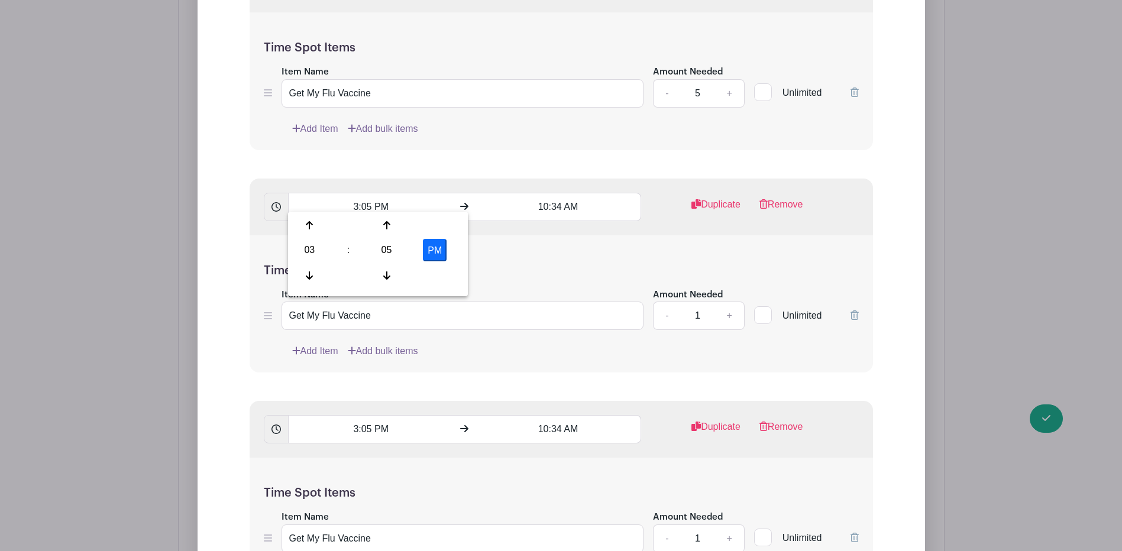
click at [501, 253] on div "Time Spot Items Item Name Get My Flu Vaccine Amount Needed - 1 + Unlimited Add …" at bounding box center [561, 304] width 623 height 138
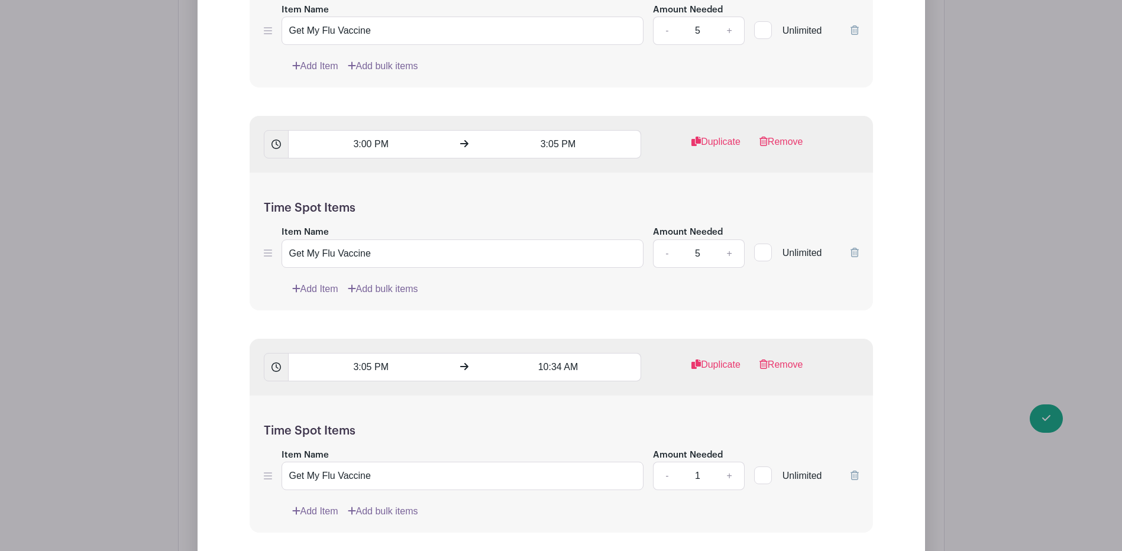
scroll to position [19710, 0]
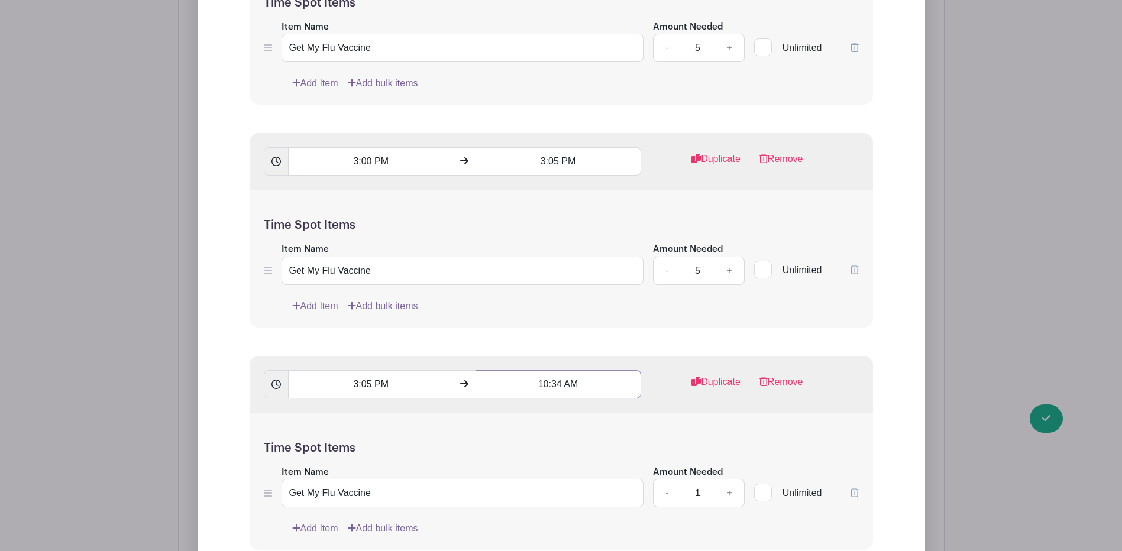
click at [548, 374] on input "10:34 AM" at bounding box center [558, 384] width 166 height 28
click at [506, 403] on div at bounding box center [497, 402] width 38 height 22
click at [504, 403] on div at bounding box center [497, 402] width 38 height 22
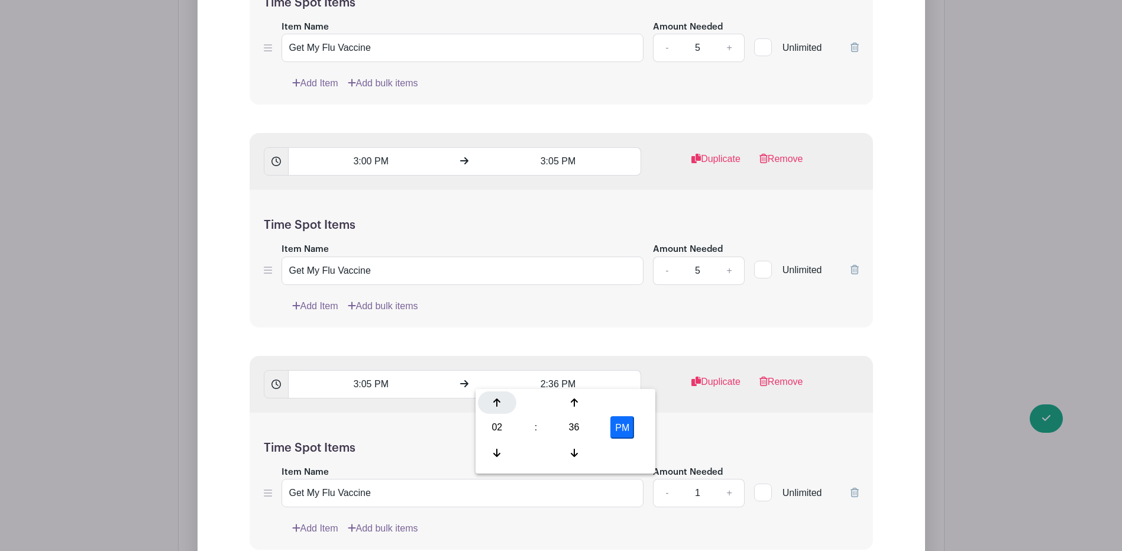
click at [503, 402] on div at bounding box center [497, 402] width 38 height 22
click at [497, 453] on icon at bounding box center [496, 453] width 7 height 8
click at [565, 455] on div at bounding box center [574, 453] width 38 height 22
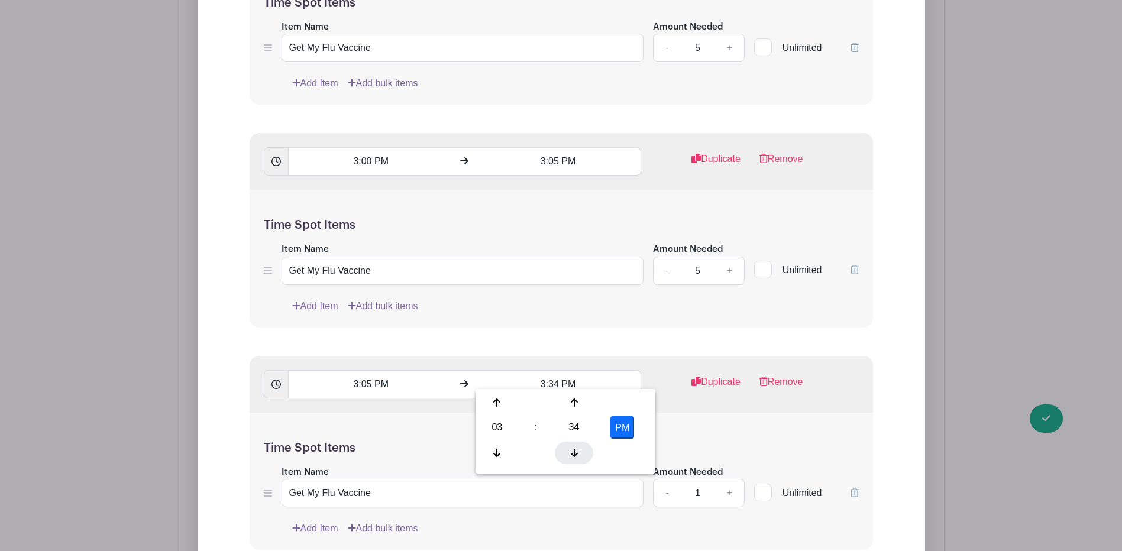
click at [565, 455] on div at bounding box center [574, 453] width 38 height 22
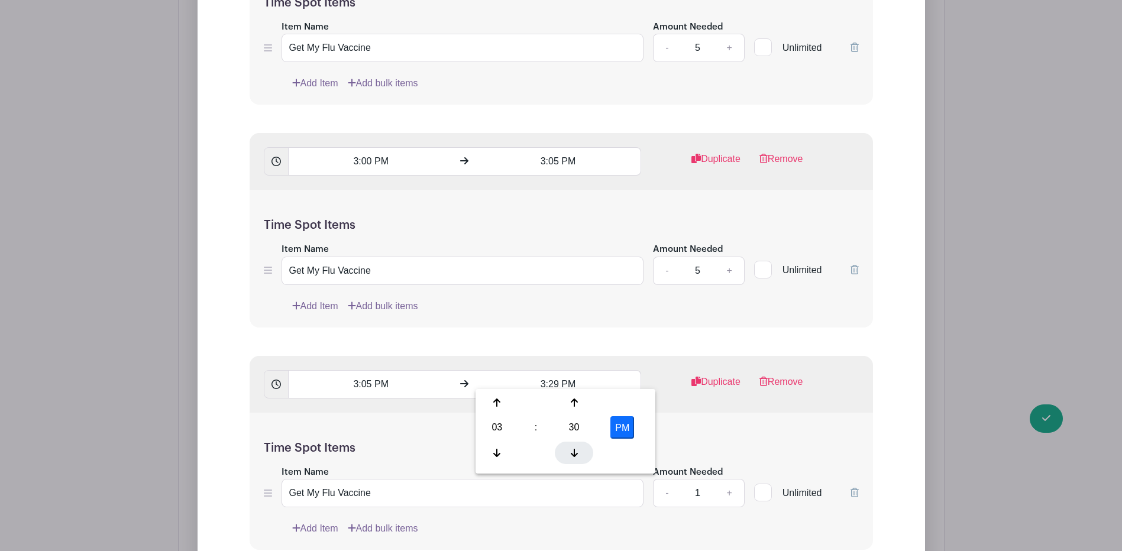
click at [565, 455] on div at bounding box center [574, 453] width 38 height 22
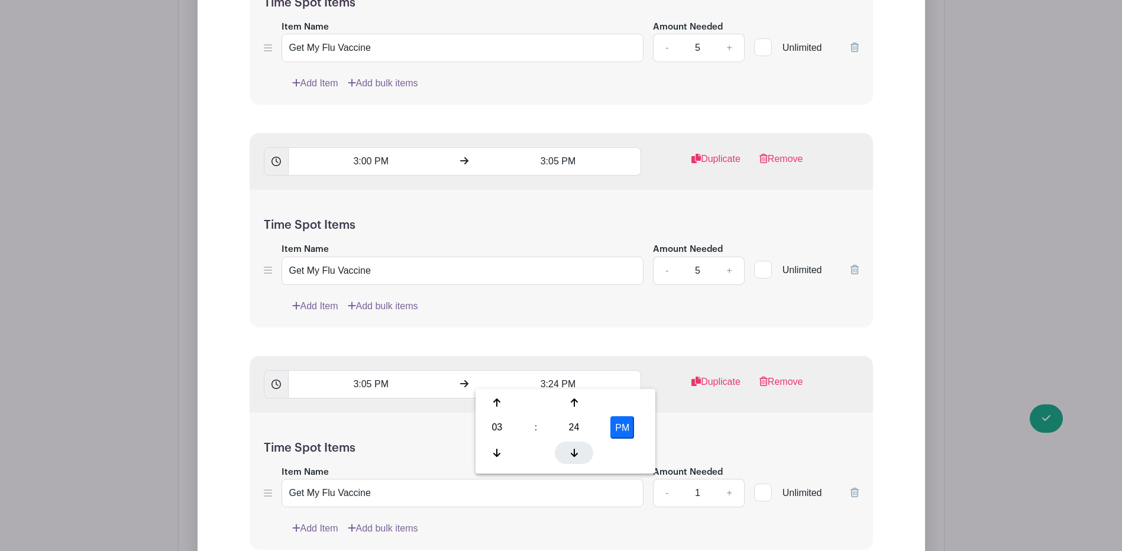
click at [565, 455] on div at bounding box center [574, 453] width 38 height 22
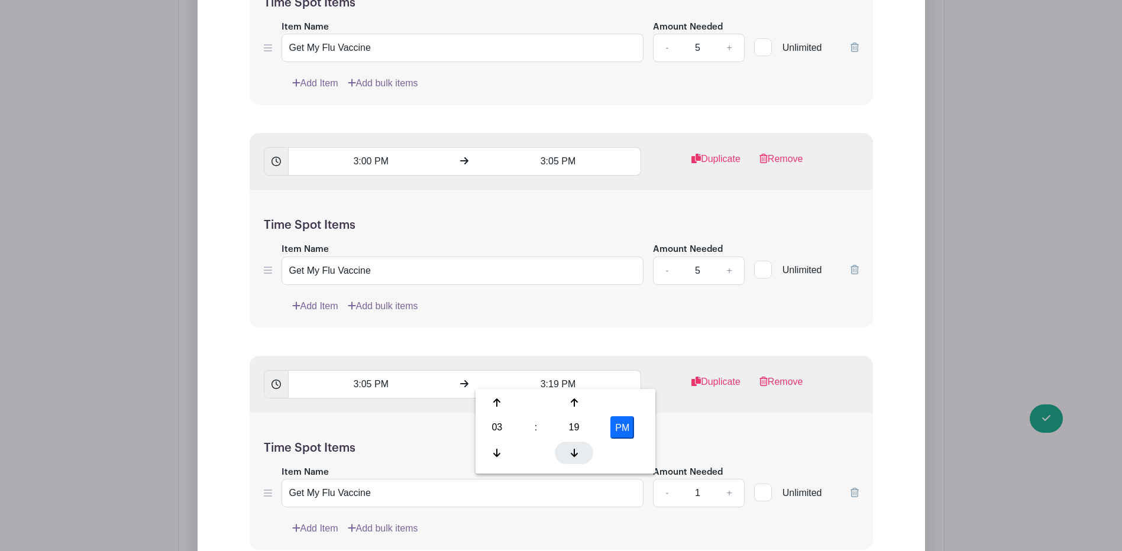
click at [565, 455] on div at bounding box center [574, 453] width 38 height 22
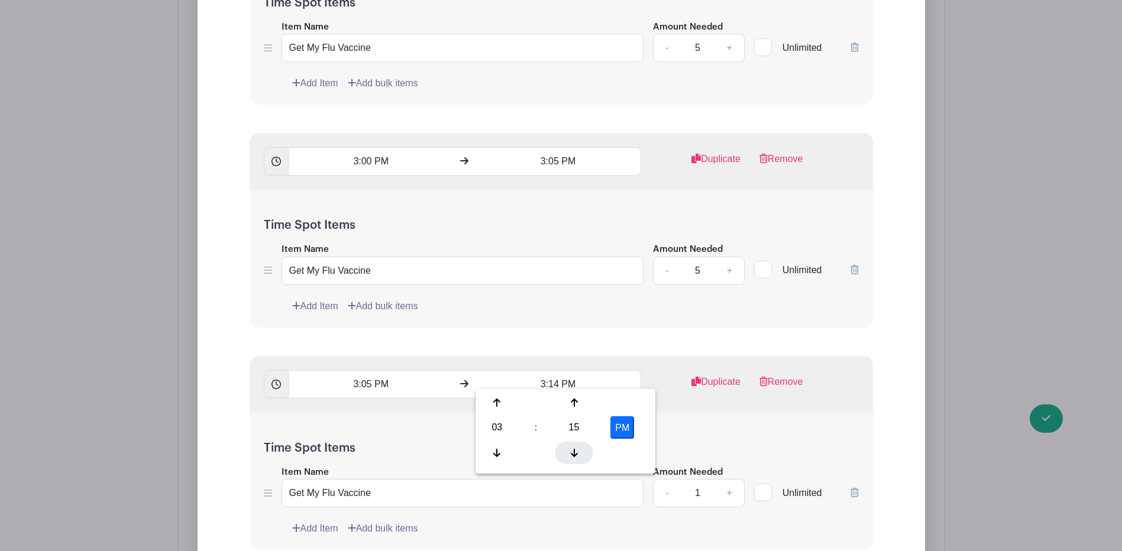
click at [565, 455] on div at bounding box center [574, 453] width 38 height 22
type input "3:10 PM"
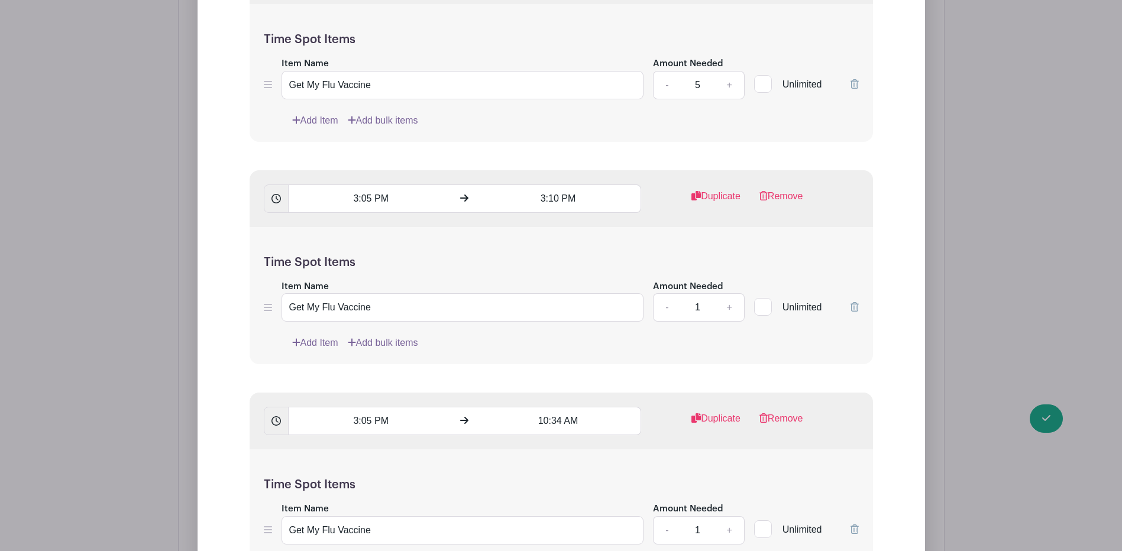
scroll to position [19947, 0]
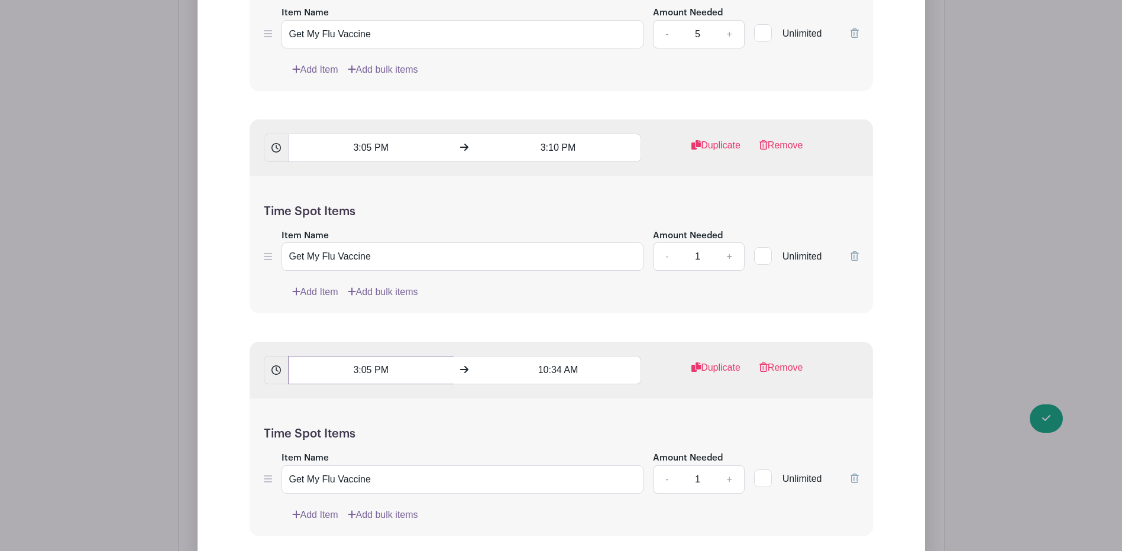
click at [372, 361] on input "3:05 PM" at bounding box center [371, 370] width 166 height 28
click at [314, 394] on div at bounding box center [309, 388] width 38 height 22
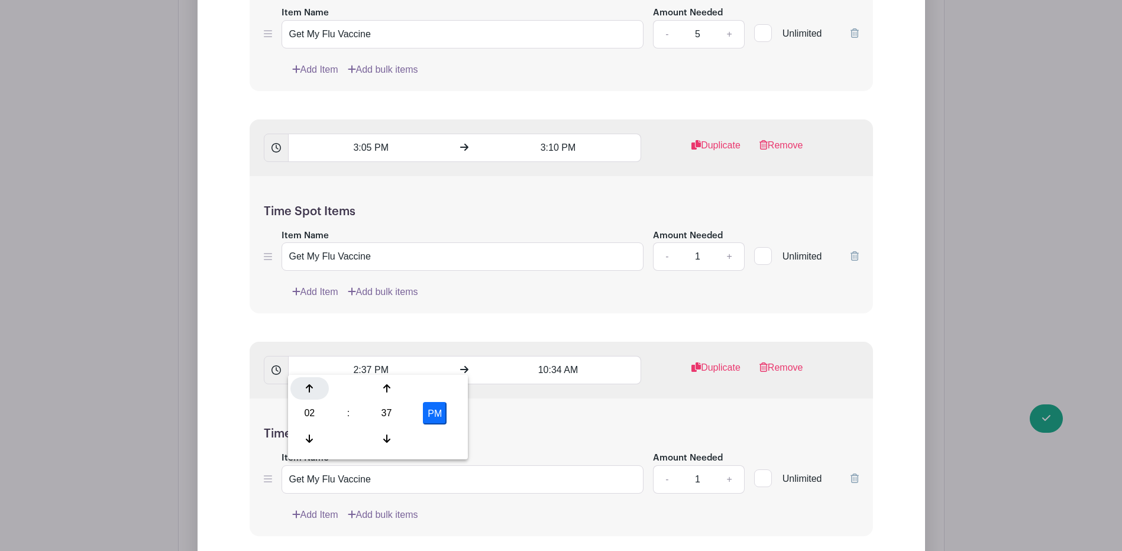
click at [314, 394] on div at bounding box center [309, 388] width 38 height 22
click at [385, 445] on div at bounding box center [386, 439] width 38 height 22
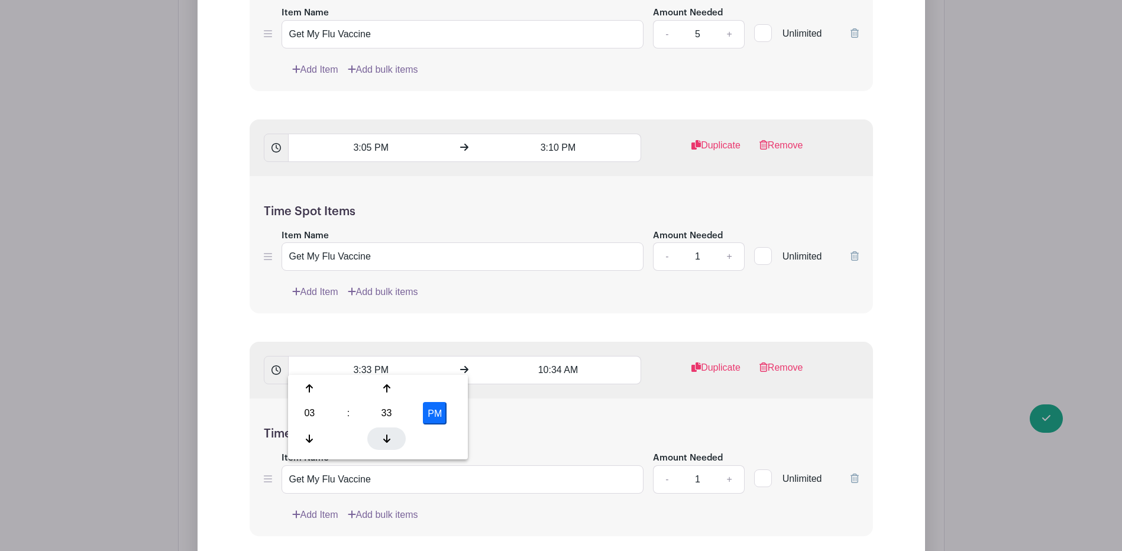
click at [385, 445] on div at bounding box center [386, 439] width 38 height 22
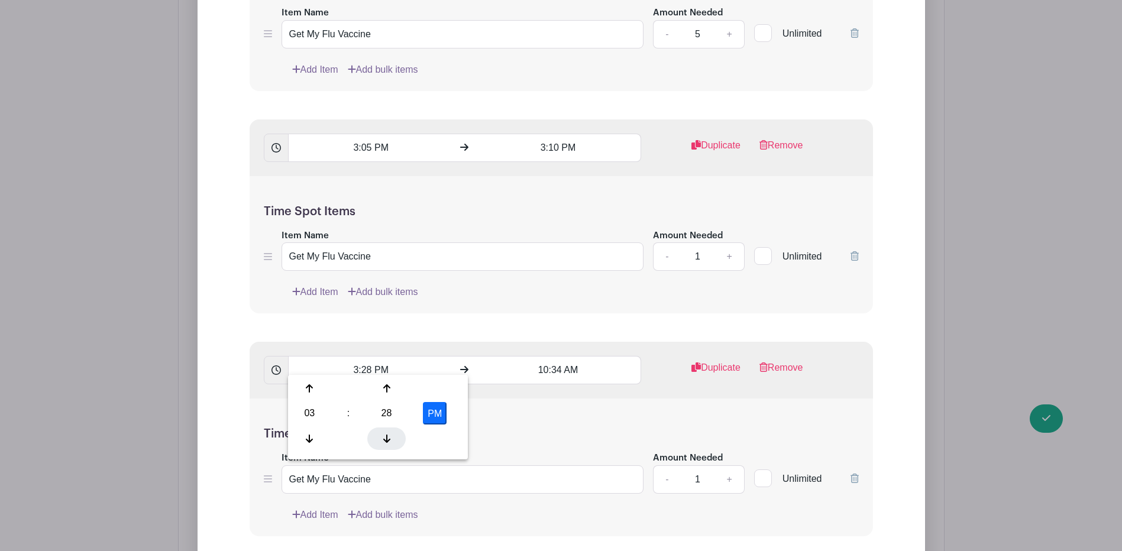
click at [385, 445] on div at bounding box center [386, 439] width 38 height 22
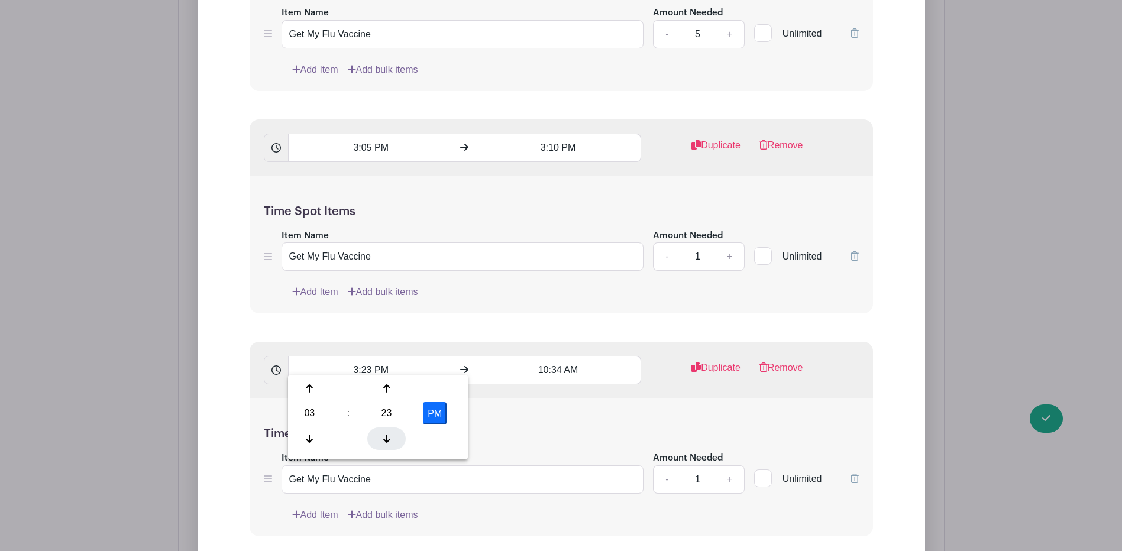
click at [385, 445] on div at bounding box center [386, 439] width 38 height 22
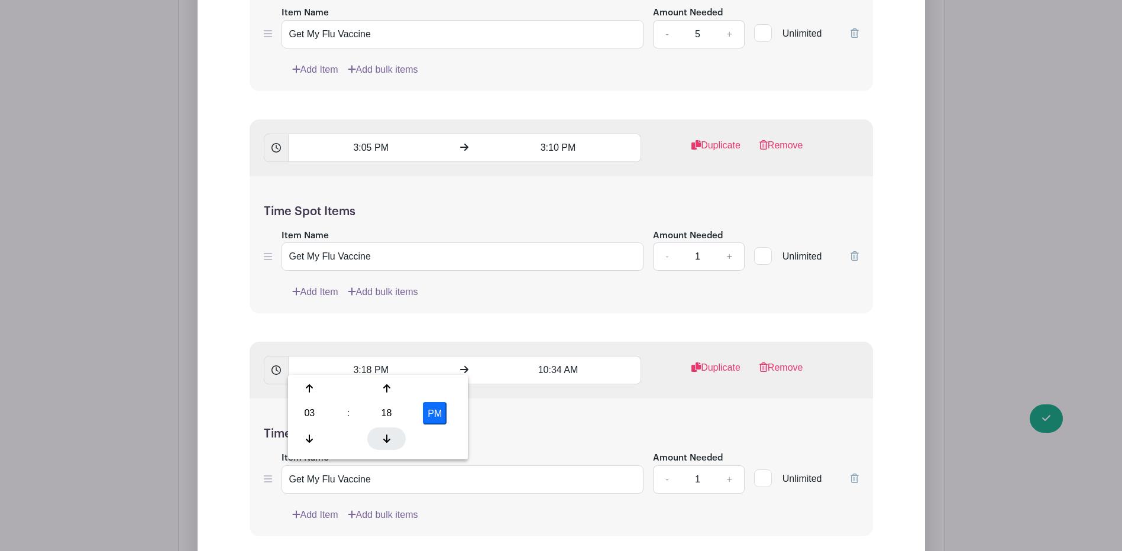
click at [385, 445] on div at bounding box center [386, 439] width 38 height 22
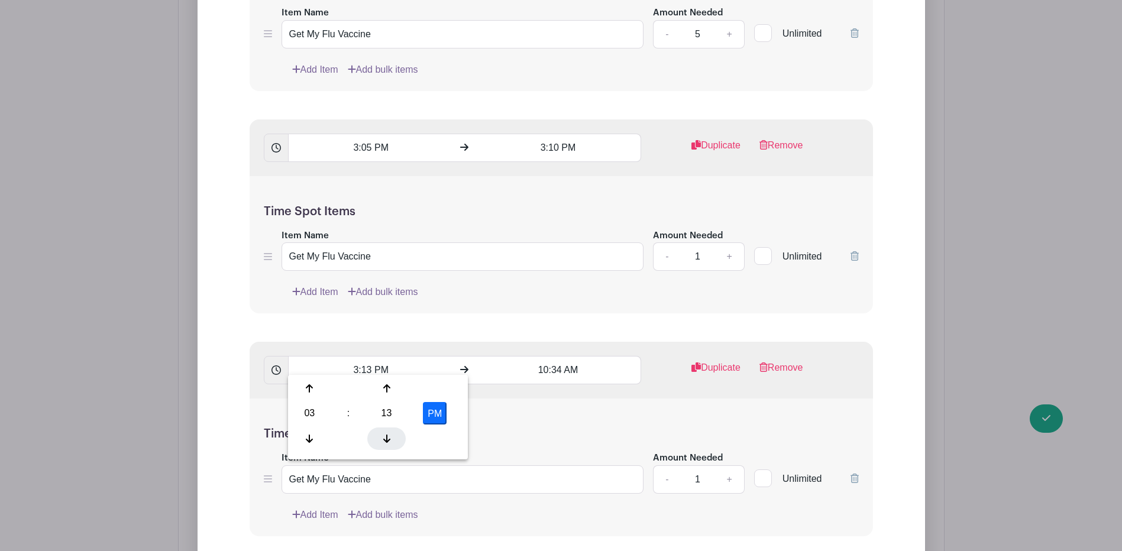
click at [385, 445] on div at bounding box center [386, 439] width 38 height 22
type input "3:10 PM"
click at [591, 400] on div "Time Spot Items Item Name Get My Flu Vaccine Amount Needed - 1 + Unlimited Add …" at bounding box center [561, 468] width 623 height 138
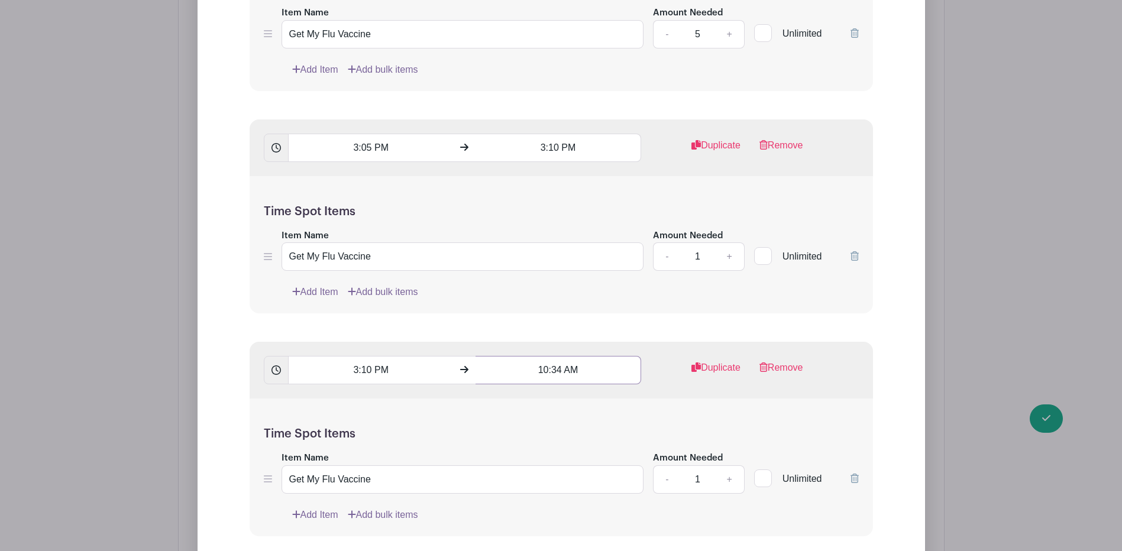
click at [562, 360] on input "10:34 AM" at bounding box center [558, 370] width 166 height 28
click at [507, 391] on div at bounding box center [497, 388] width 38 height 22
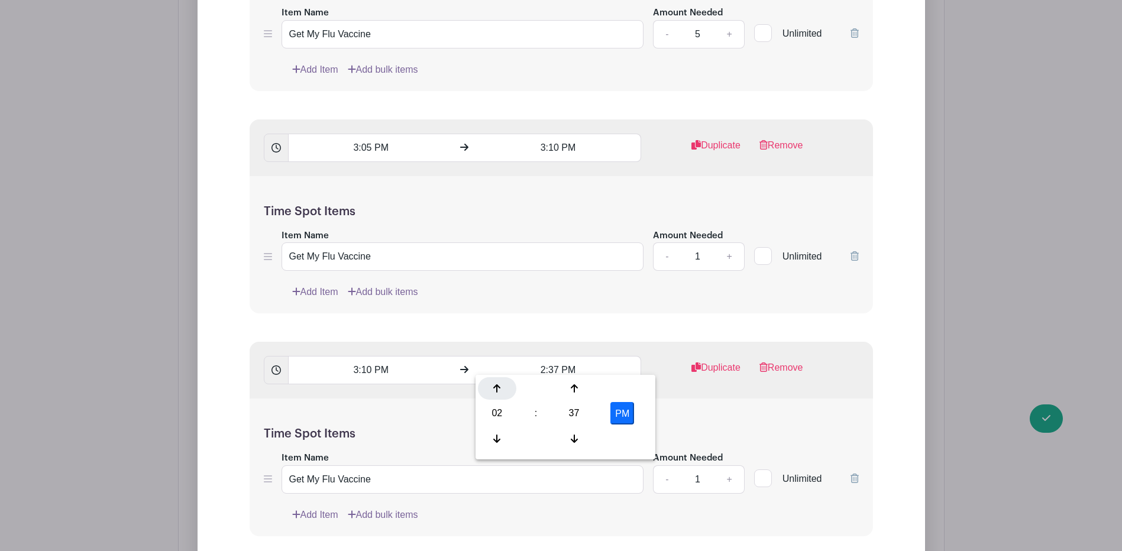
click at [507, 391] on div at bounding box center [497, 388] width 38 height 22
click at [577, 442] on icon at bounding box center [574, 438] width 7 height 9
click at [576, 441] on icon at bounding box center [574, 439] width 7 height 8
click at [576, 440] on icon at bounding box center [574, 439] width 7 height 8
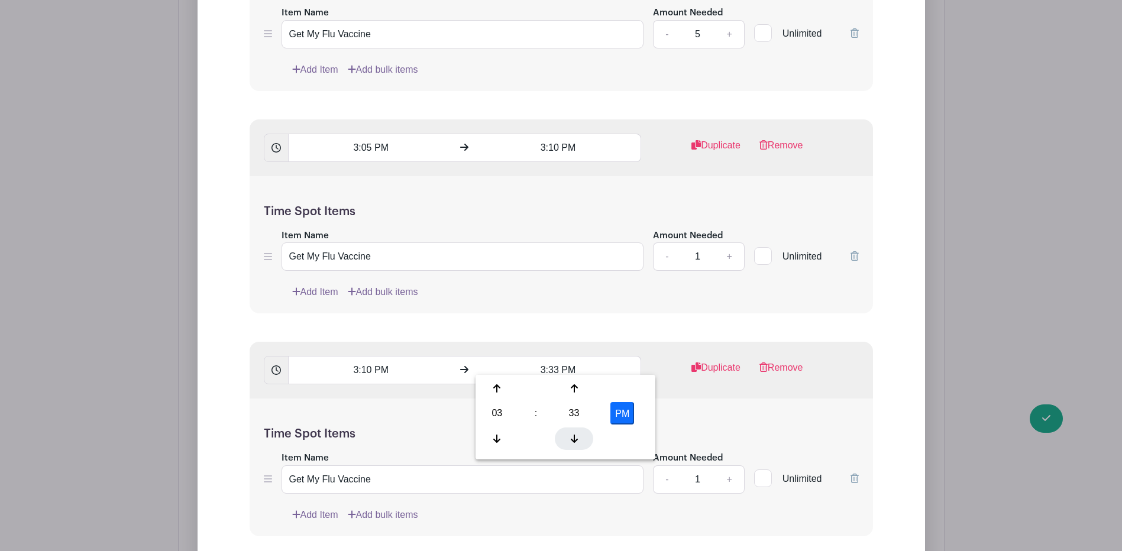
click at [576, 440] on icon at bounding box center [574, 439] width 7 height 8
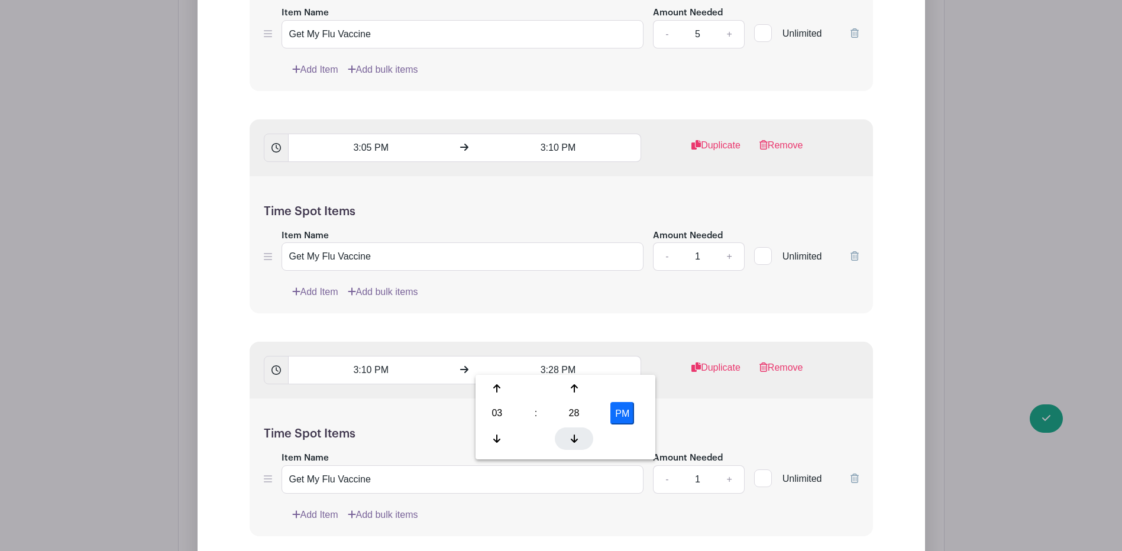
click at [576, 440] on icon at bounding box center [574, 439] width 7 height 8
click at [575, 440] on icon at bounding box center [574, 439] width 7 height 8
click at [575, 439] on icon at bounding box center [574, 438] width 7 height 9
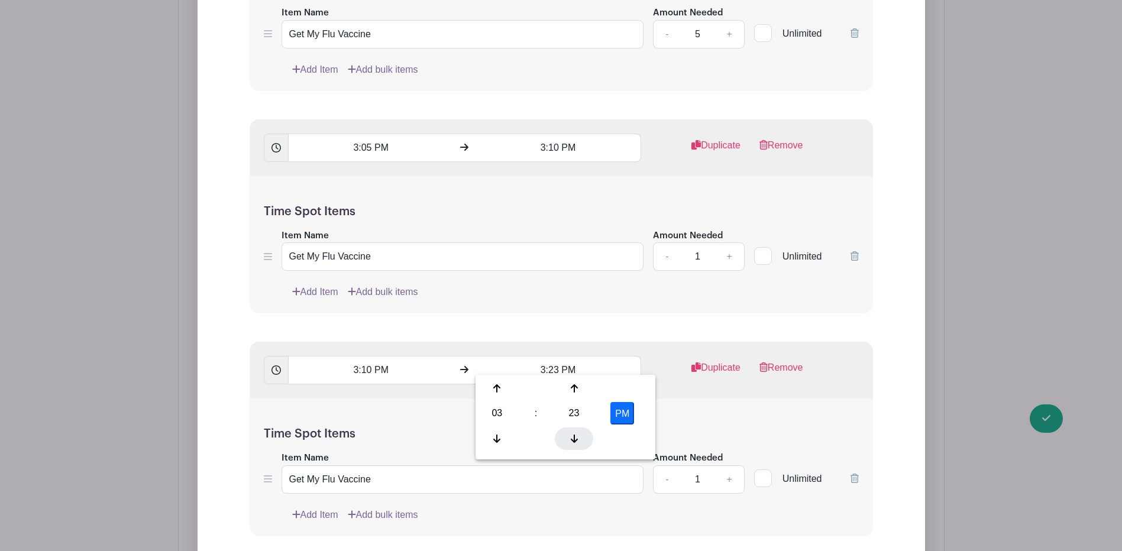
click at [575, 439] on icon at bounding box center [574, 438] width 7 height 9
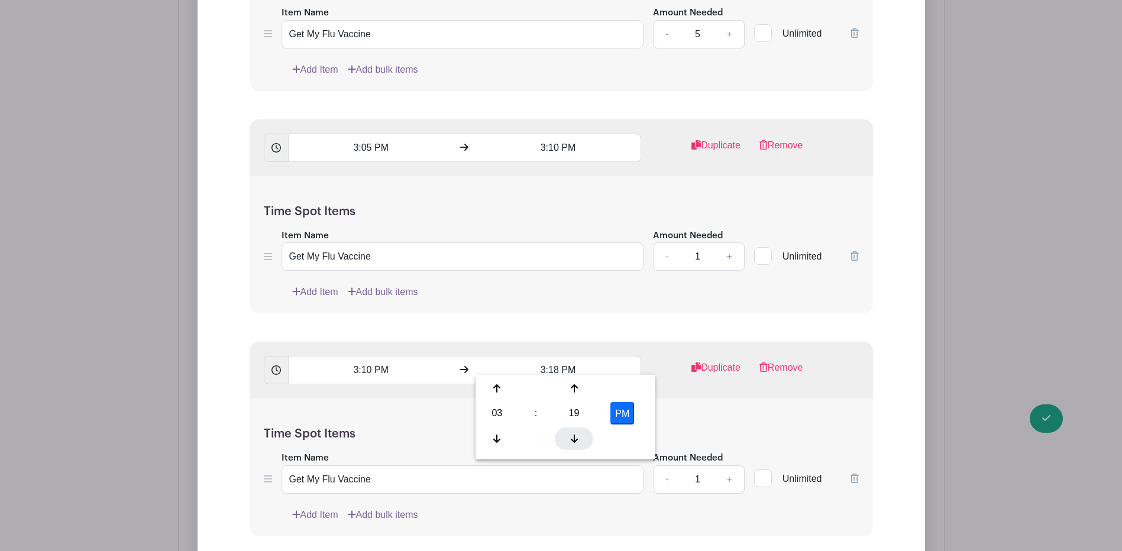
click at [575, 439] on icon at bounding box center [574, 438] width 7 height 9
click at [579, 386] on div at bounding box center [574, 388] width 38 height 22
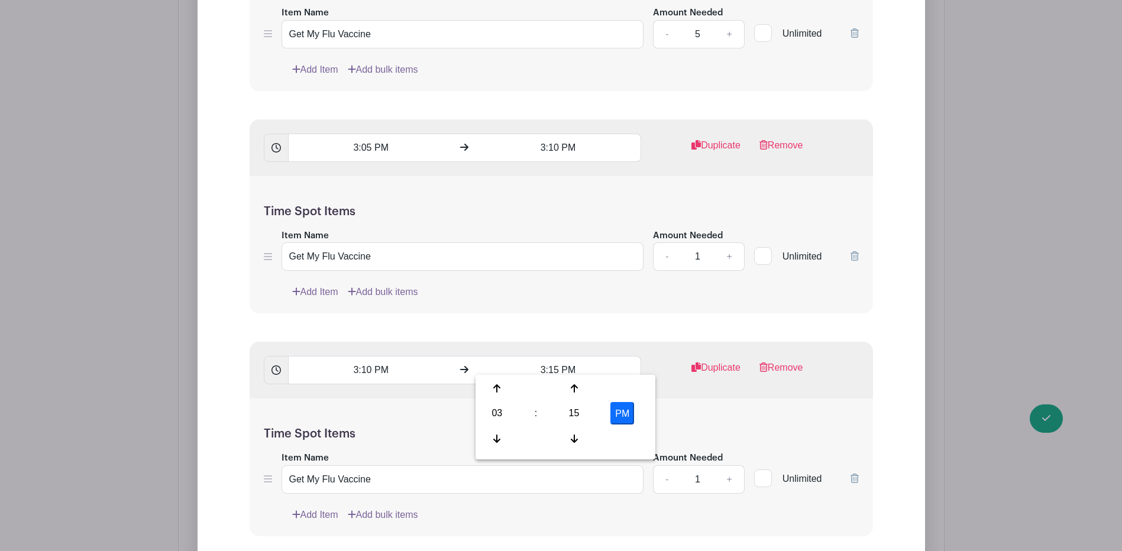
click at [625, 417] on button "PM" at bounding box center [622, 413] width 24 height 22
click at [620, 409] on button "AM" at bounding box center [622, 413] width 24 height 22
type input "3:15 PM"
click at [668, 409] on div "Time Spot Items Item Name Get My Flu Vaccine Amount Needed - 1 + Unlimited Add …" at bounding box center [561, 468] width 623 height 138
click at [726, 248] on link "+" at bounding box center [729, 256] width 30 height 28
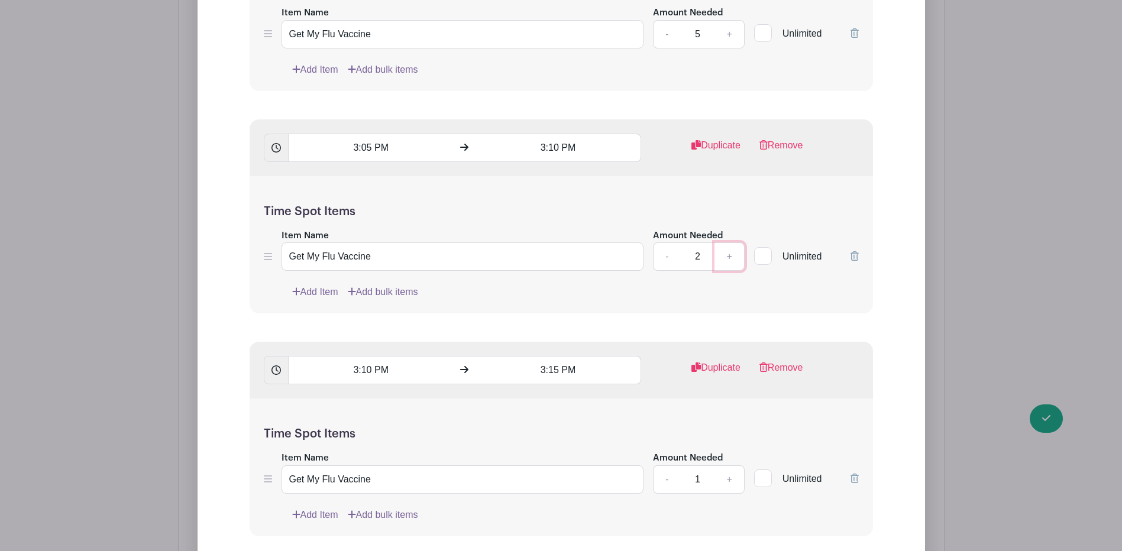
click at [726, 248] on link "+" at bounding box center [729, 256] width 30 height 28
type input "5"
click at [734, 471] on link "+" at bounding box center [729, 479] width 30 height 28
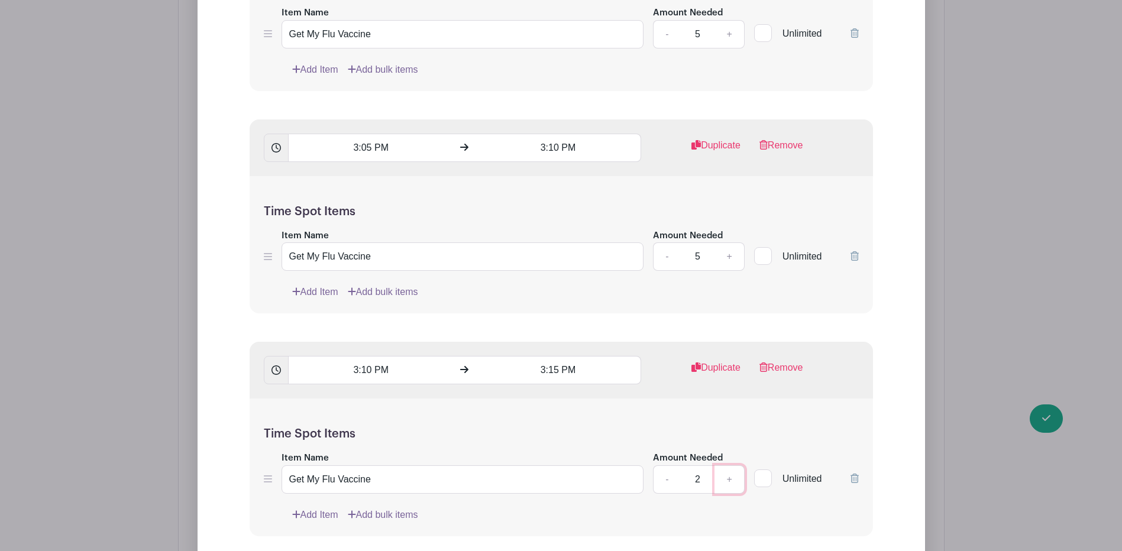
click at [734, 471] on link "+" at bounding box center [729, 479] width 30 height 28
type input "5"
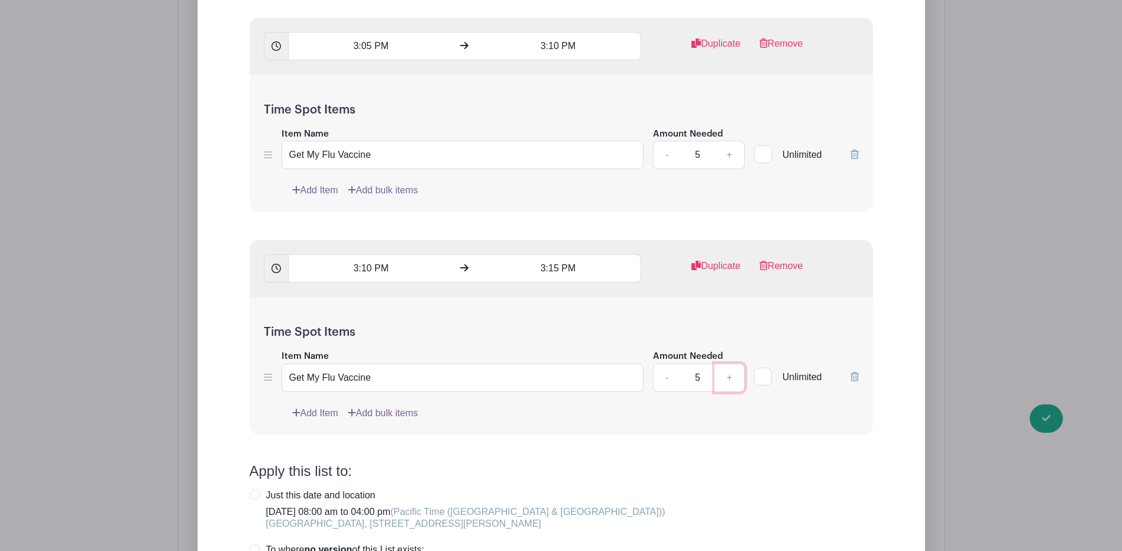
scroll to position [20065, 0]
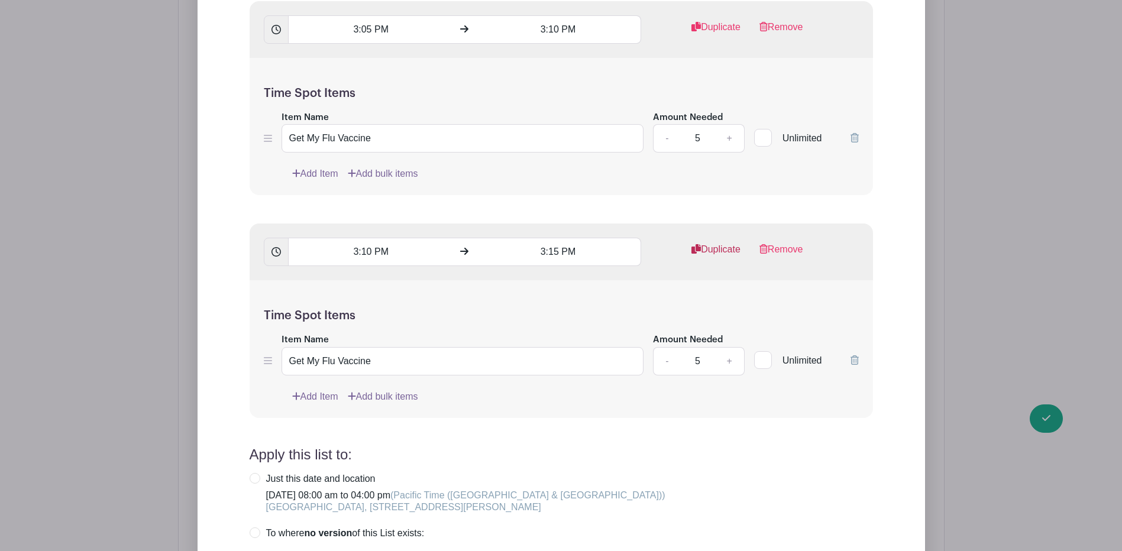
click at [705, 242] on link "Duplicate" at bounding box center [715, 254] width 49 height 24
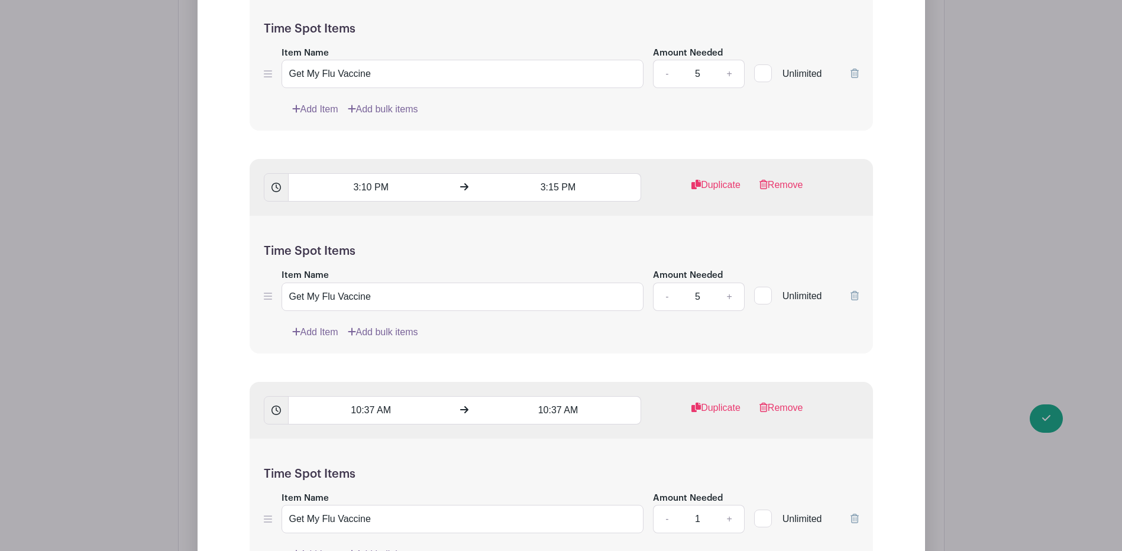
scroll to position [20302, 0]
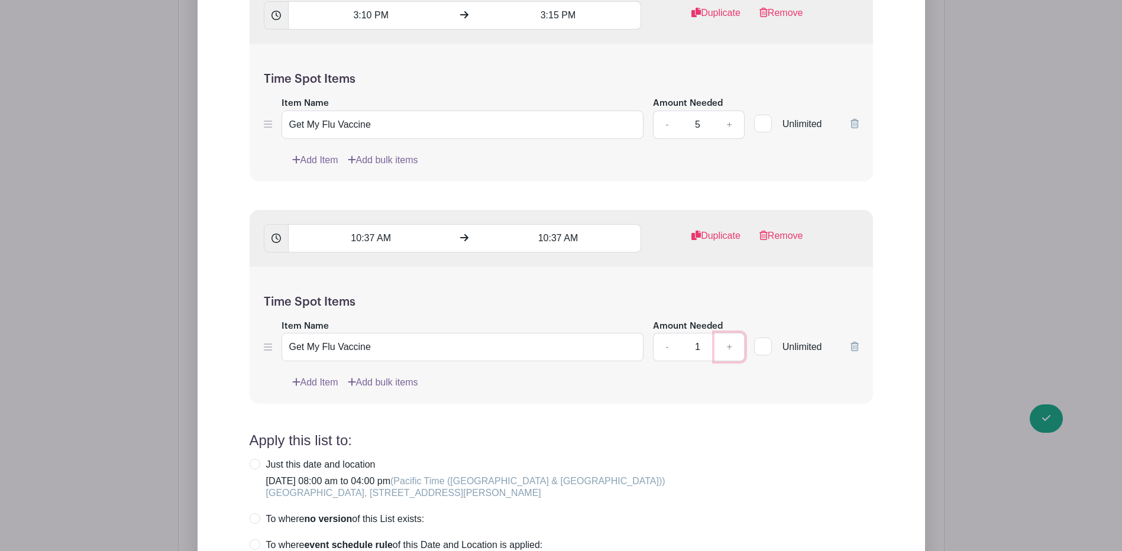
click at [737, 336] on link "+" at bounding box center [729, 347] width 30 height 28
type input "5"
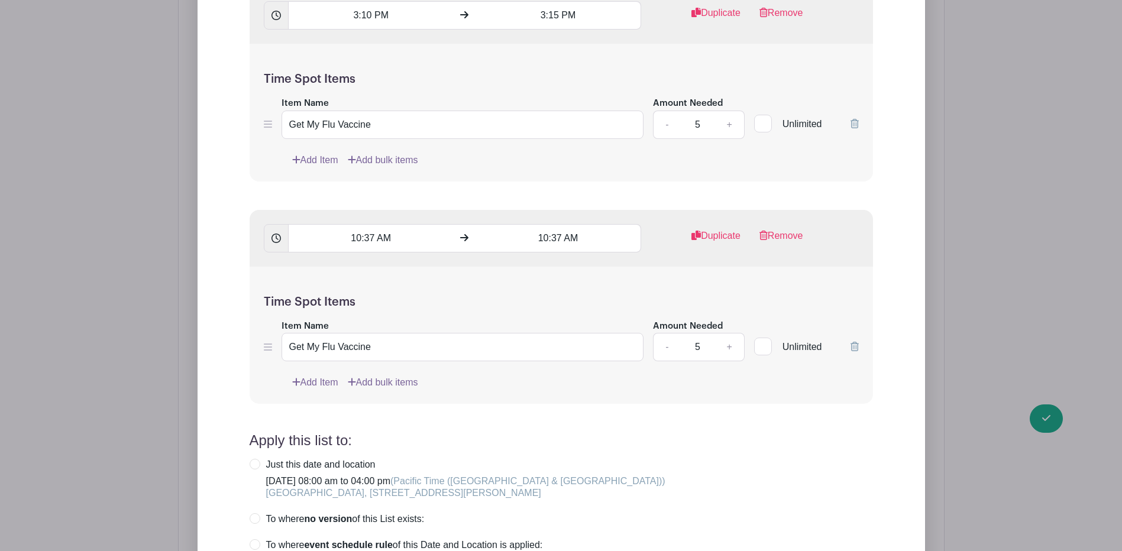
click at [281, 231] on span at bounding box center [276, 238] width 25 height 28
drag, startPoint x: 397, startPoint y: 231, endPoint x: 332, endPoint y: 229, distance: 65.1
click at [332, 229] on input "10:37 AM" at bounding box center [371, 238] width 166 height 28
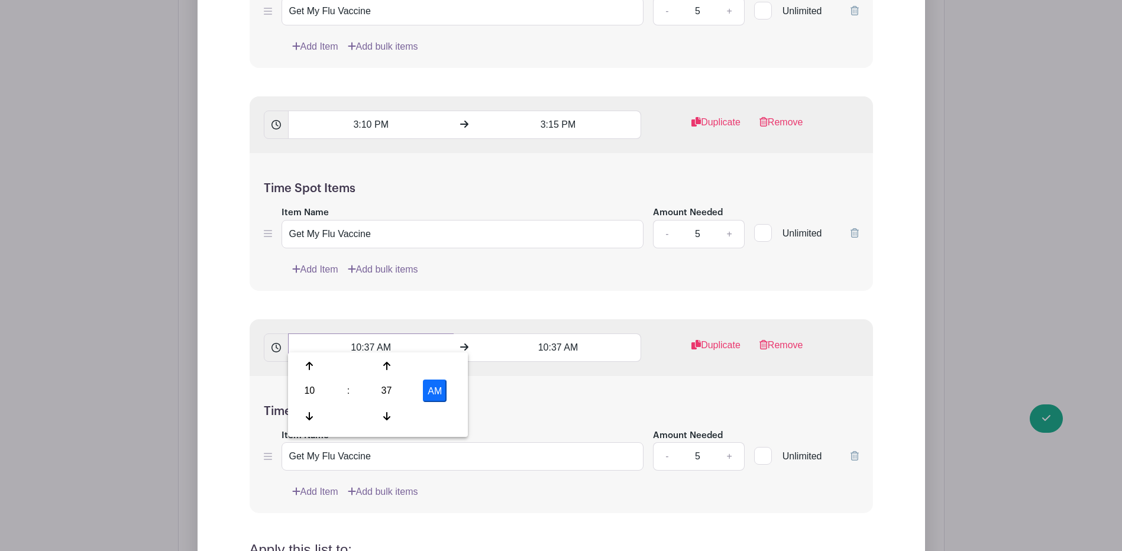
scroll to position [20124, 0]
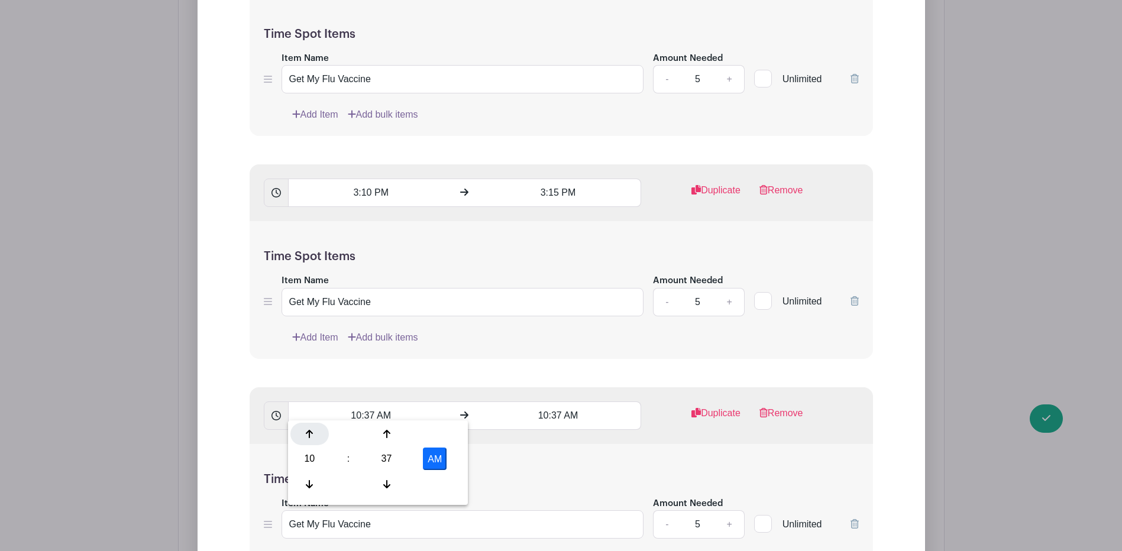
click at [311, 438] on icon at bounding box center [309, 433] width 7 height 9
click at [312, 438] on icon at bounding box center [309, 433] width 7 height 9
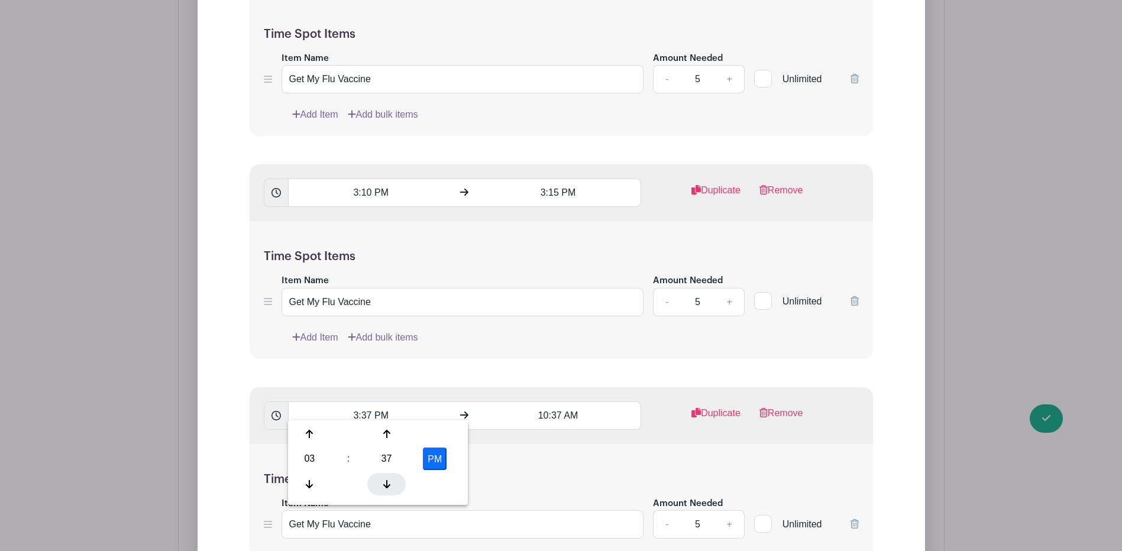
click at [391, 480] on div at bounding box center [386, 484] width 38 height 22
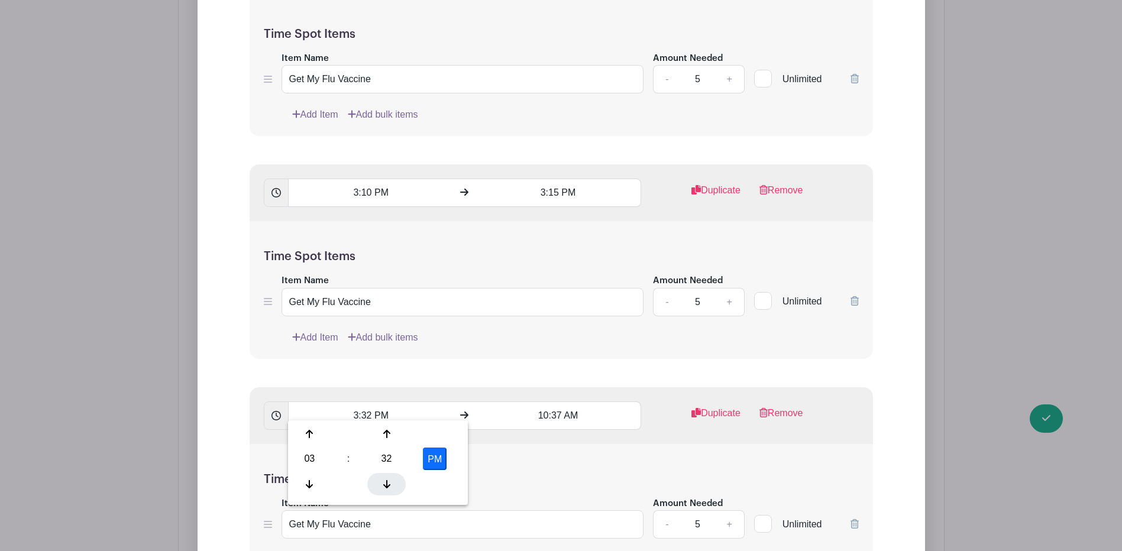
click at [391, 480] on div at bounding box center [386, 484] width 38 height 22
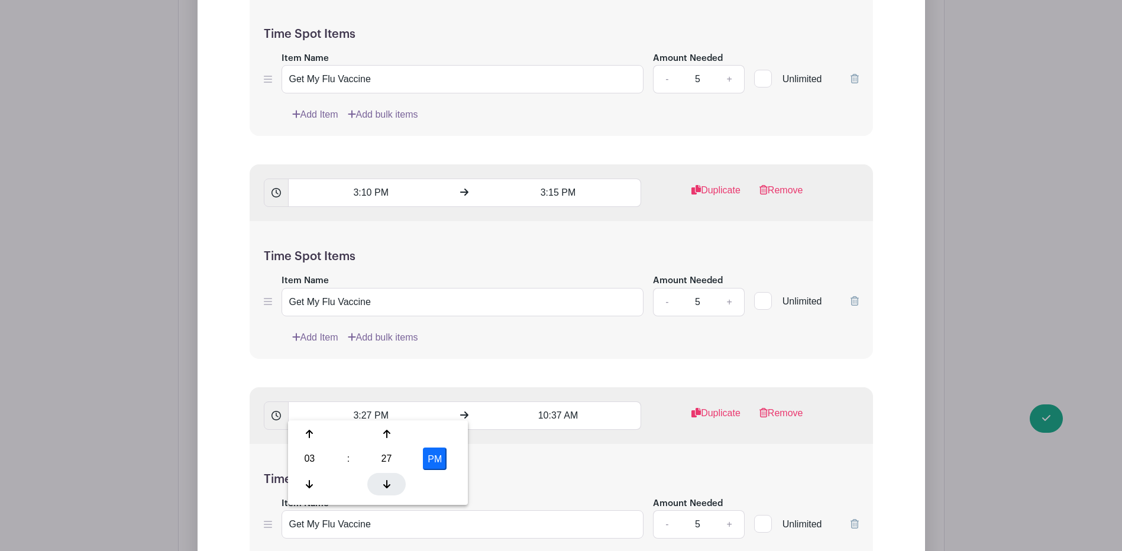
click at [391, 480] on div at bounding box center [386, 484] width 38 height 22
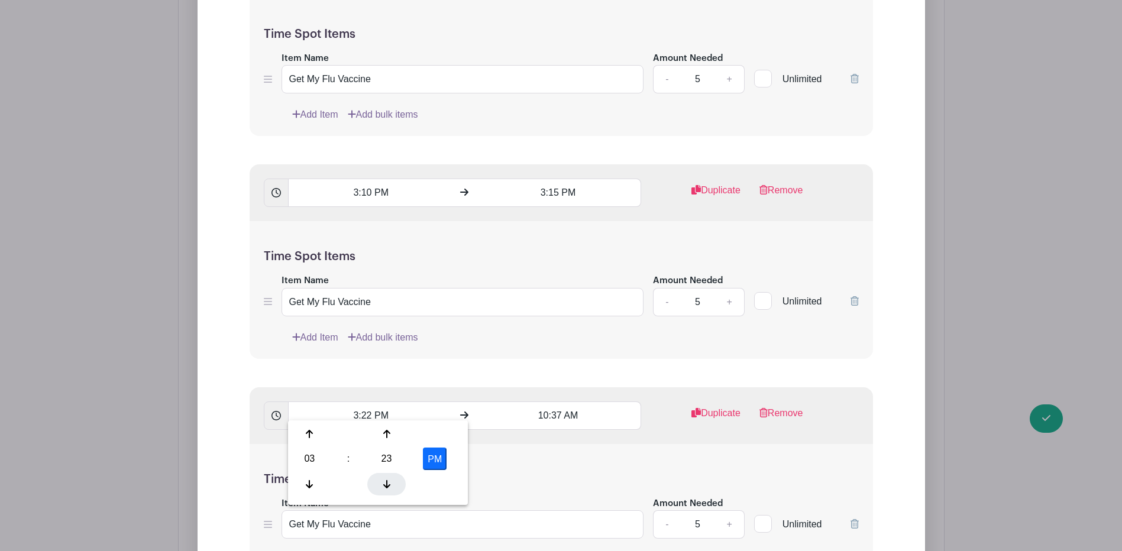
click at [391, 480] on div at bounding box center [386, 484] width 38 height 22
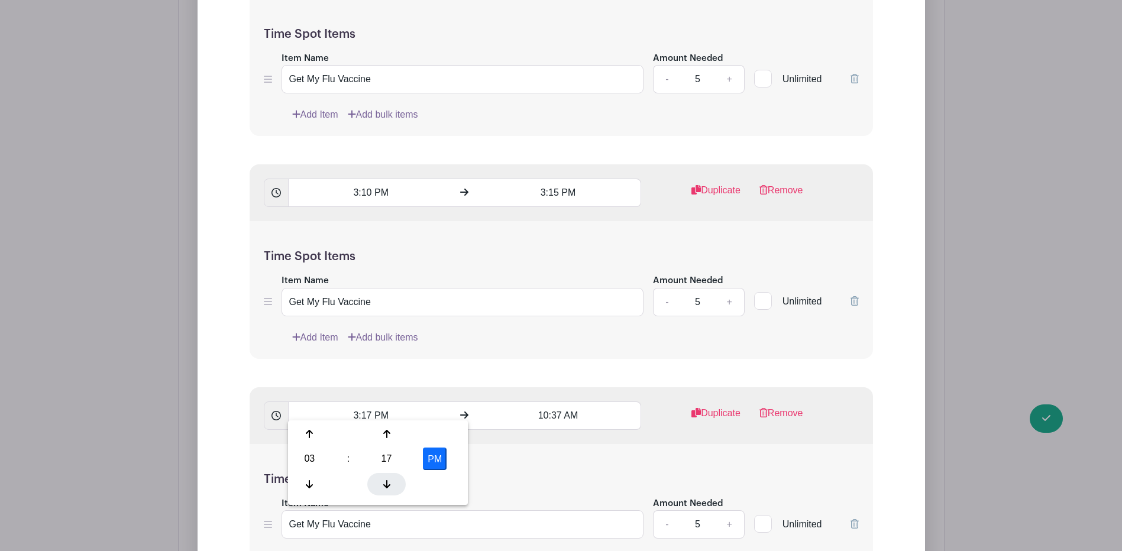
click at [391, 480] on div at bounding box center [386, 484] width 38 height 22
type input "3:15 PM"
click at [528, 411] on input "10:37 AM" at bounding box center [558, 416] width 166 height 28
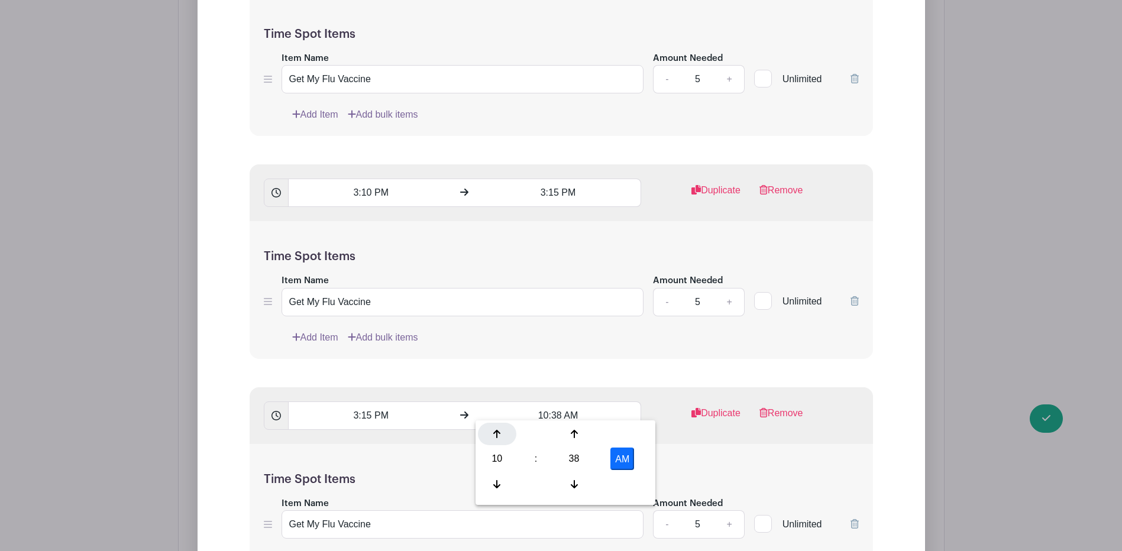
click at [495, 429] on icon at bounding box center [496, 433] width 7 height 9
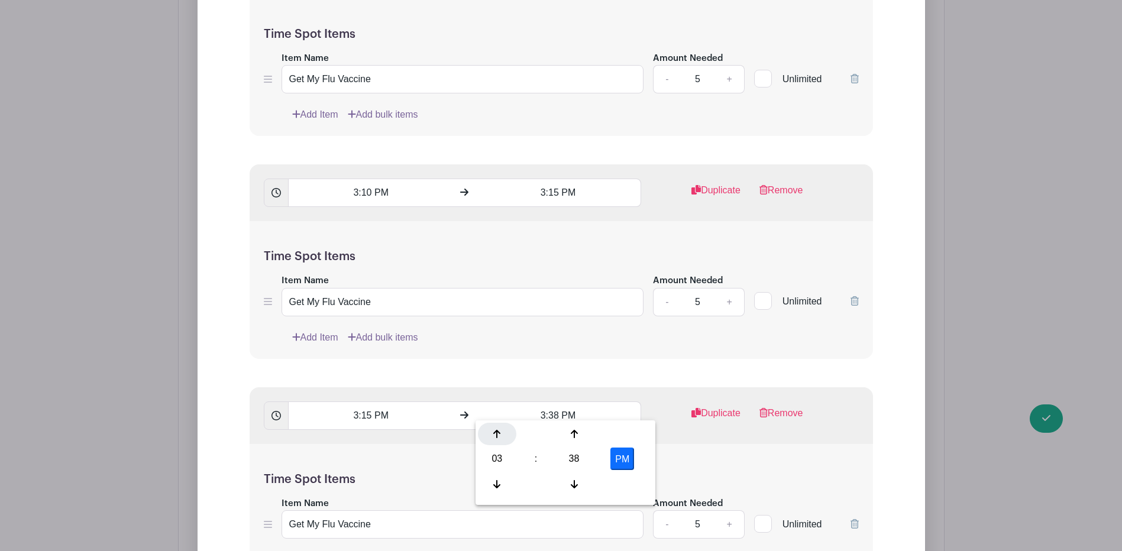
click at [495, 429] on icon at bounding box center [496, 433] width 7 height 9
click at [496, 474] on div at bounding box center [497, 484] width 38 height 22
click at [572, 487] on icon at bounding box center [574, 484] width 7 height 9
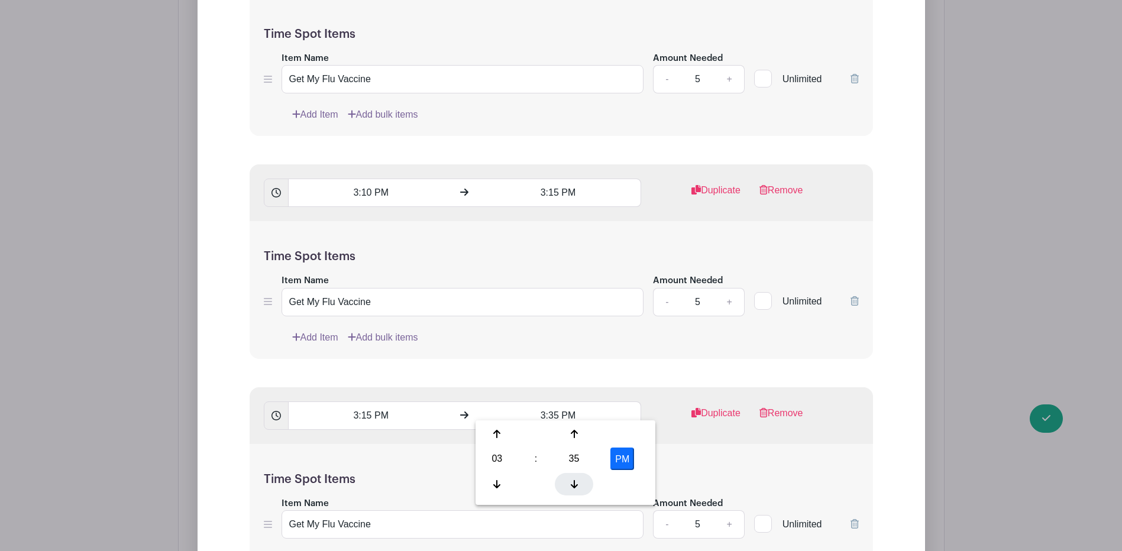
click at [572, 487] on icon at bounding box center [574, 484] width 7 height 9
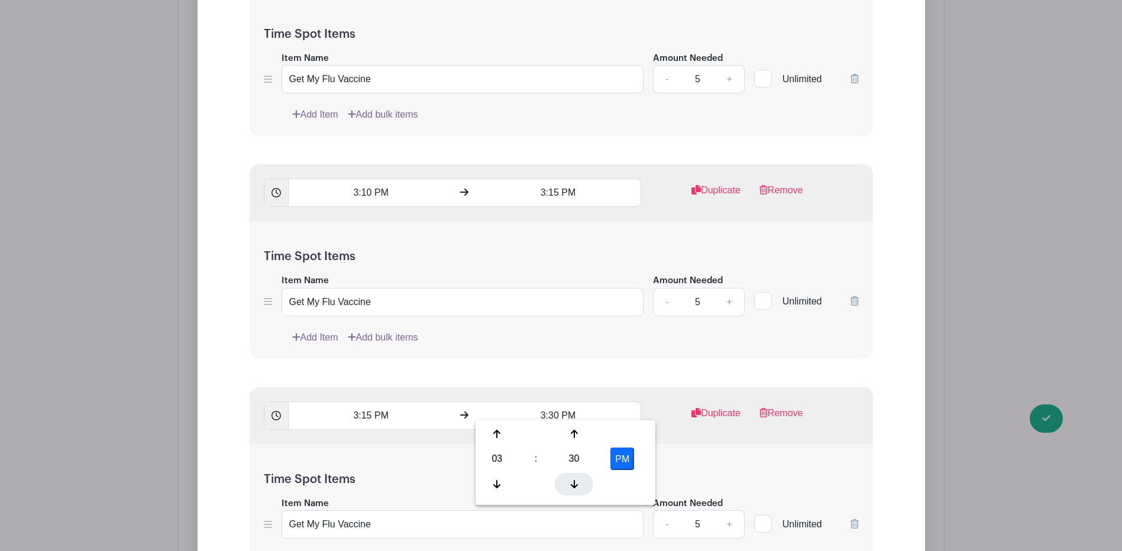
click at [572, 487] on icon at bounding box center [574, 484] width 7 height 9
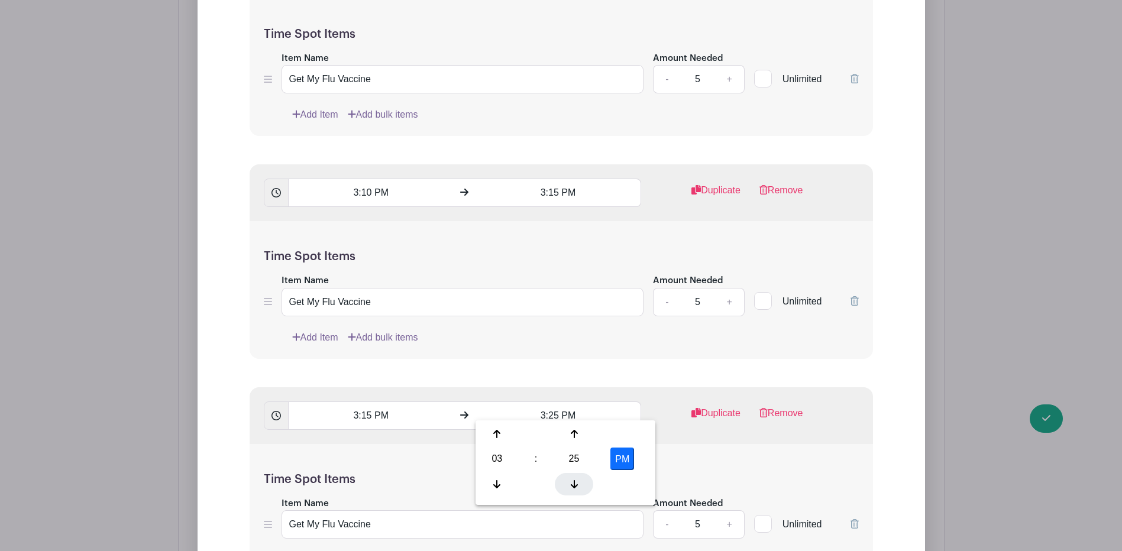
click at [572, 487] on icon at bounding box center [574, 484] width 7 height 9
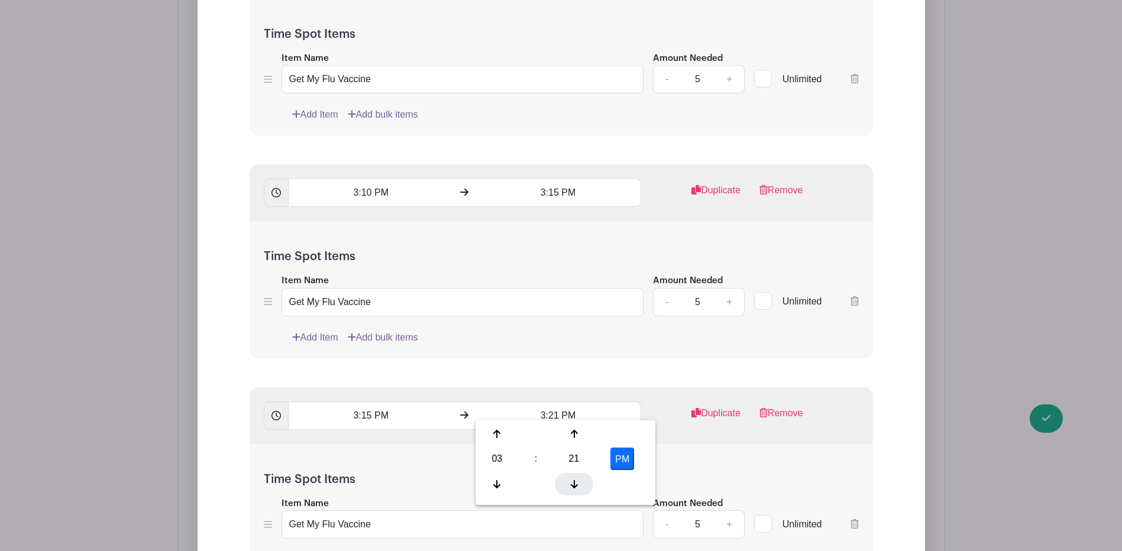
type input "3:20 PM"
click at [623, 390] on div "3:15 PM 3:20 PM Duplicate Remove" at bounding box center [561, 415] width 623 height 57
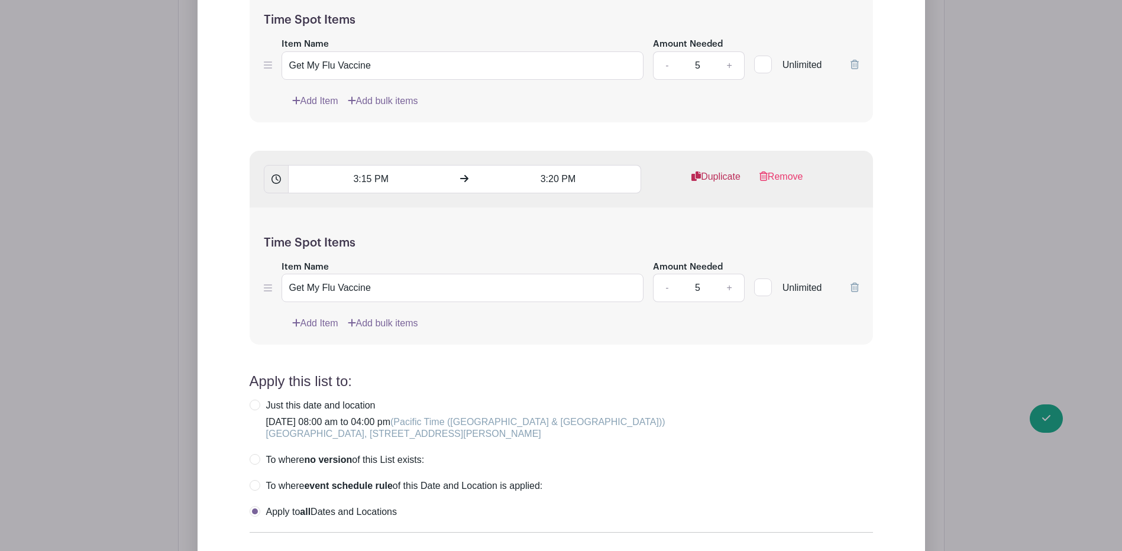
click at [705, 170] on link "Duplicate" at bounding box center [715, 182] width 49 height 24
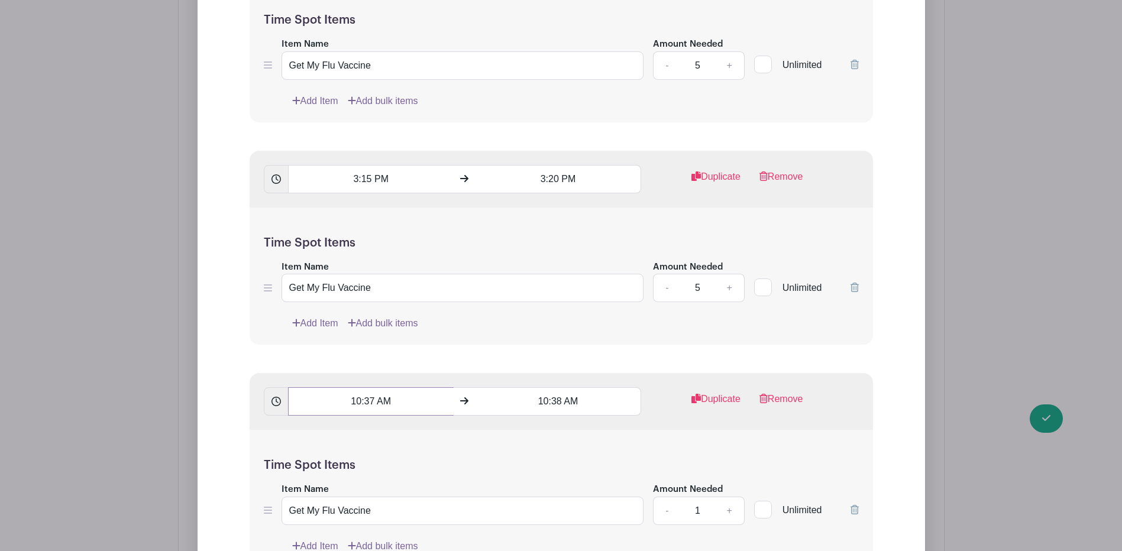
drag, startPoint x: 399, startPoint y: 391, endPoint x: 331, endPoint y: 394, distance: 68.7
click at [331, 394] on input "10:37 AM" at bounding box center [371, 401] width 166 height 28
type input "0"
type input "0320pm"
type input "0325pm"
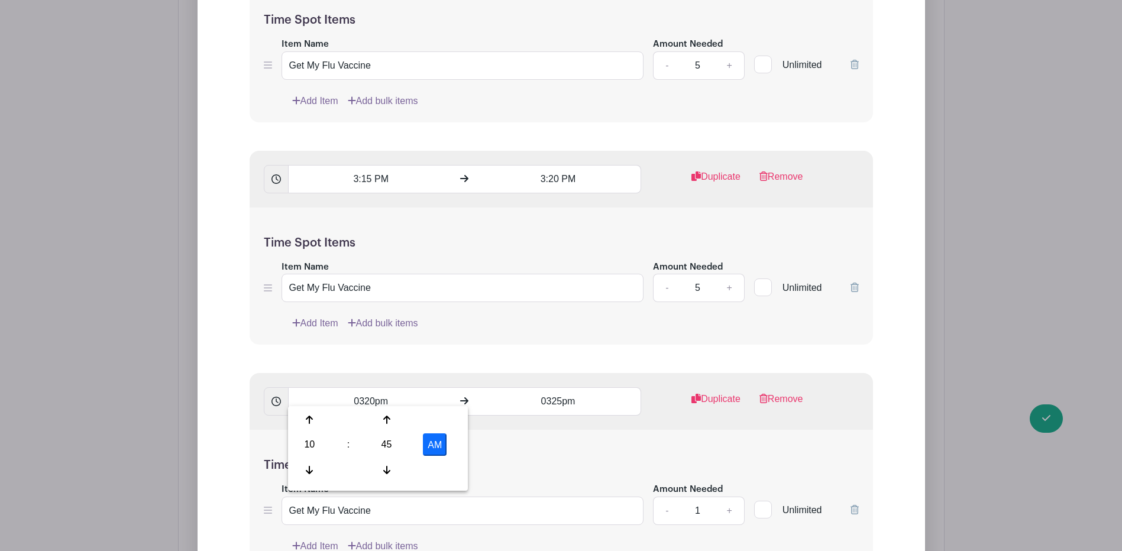
click at [564, 446] on div "Time Spot Items Item Name Get My Flu Vaccine Amount Needed - 1 + Unlimited Add …" at bounding box center [561, 499] width 623 height 138
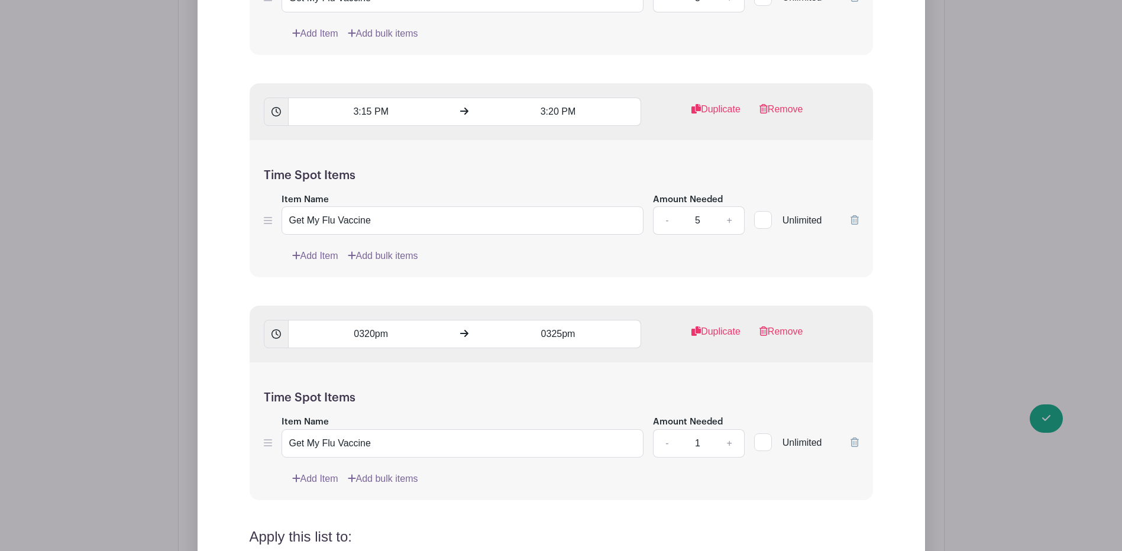
scroll to position [20479, 0]
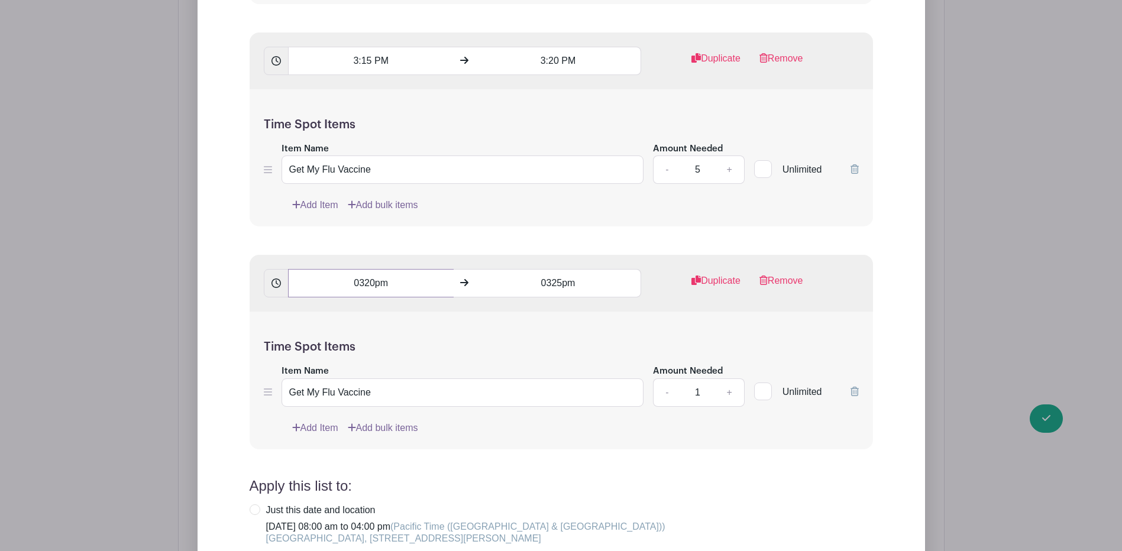
click at [365, 273] on input "0320pm" at bounding box center [371, 283] width 166 height 28
click at [531, 319] on div "Time Spot Items Item Name Get My Flu Vaccine Amount Needed - 1 + Unlimited Add …" at bounding box center [561, 381] width 623 height 138
click at [391, 274] on input "0320pm" at bounding box center [371, 283] width 166 height 28
type input "03:20 PM"
click at [551, 274] on input "0325pm" at bounding box center [558, 283] width 166 height 28
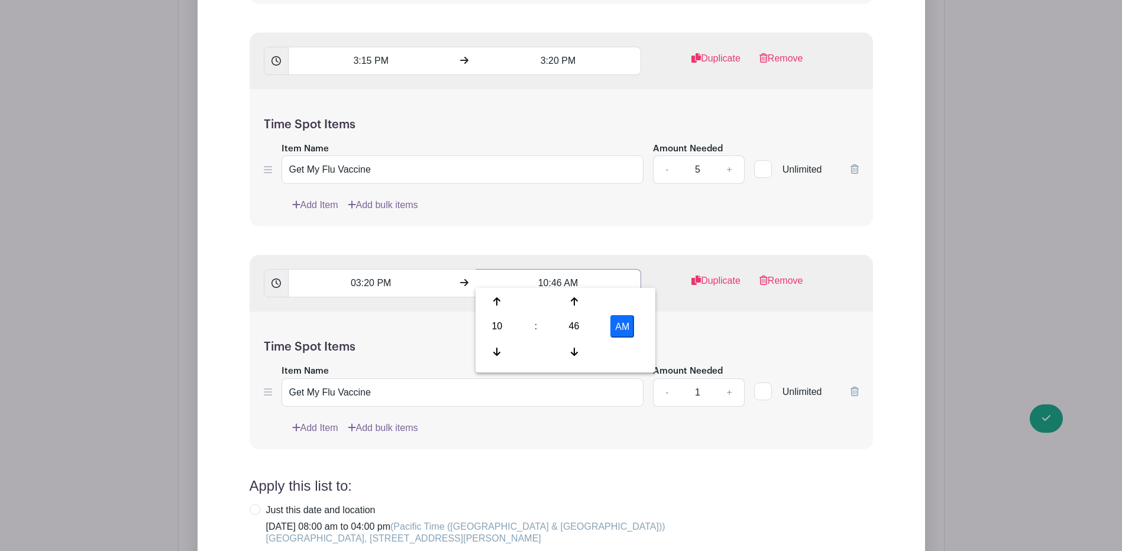
drag, startPoint x: 585, startPoint y: 274, endPoint x: 539, endPoint y: 273, distance: 46.7
click at [539, 273] on input "10:46 AM" at bounding box center [558, 283] width 166 height 28
type input "03:25 PM"
drag, startPoint x: 406, startPoint y: 273, endPoint x: 326, endPoint y: 277, distance: 80.6
click at [326, 277] on input "03:20 PM" at bounding box center [371, 283] width 166 height 28
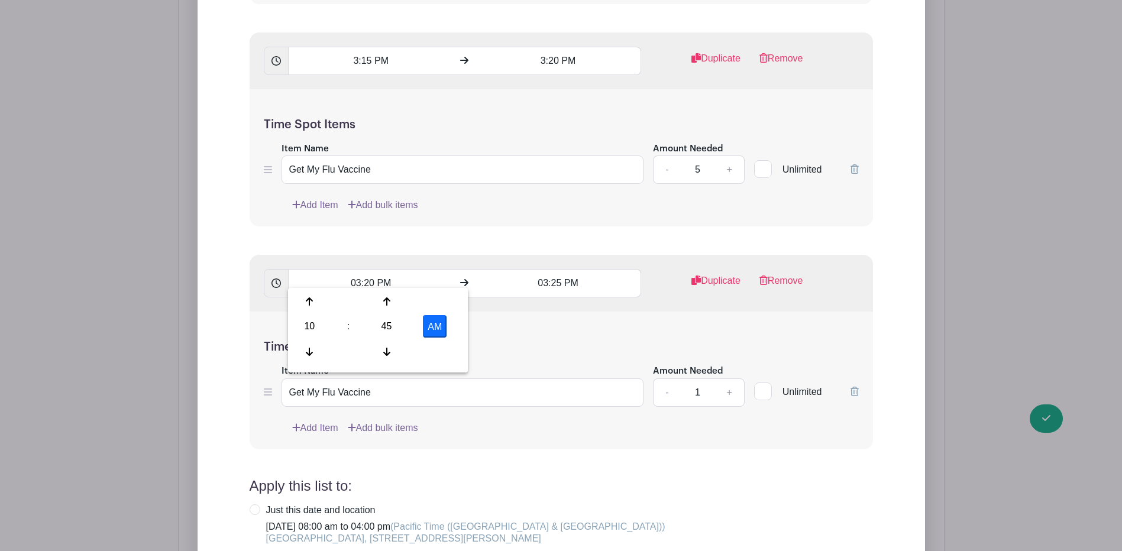
click at [727, 380] on link "+" at bounding box center [729, 392] width 30 height 28
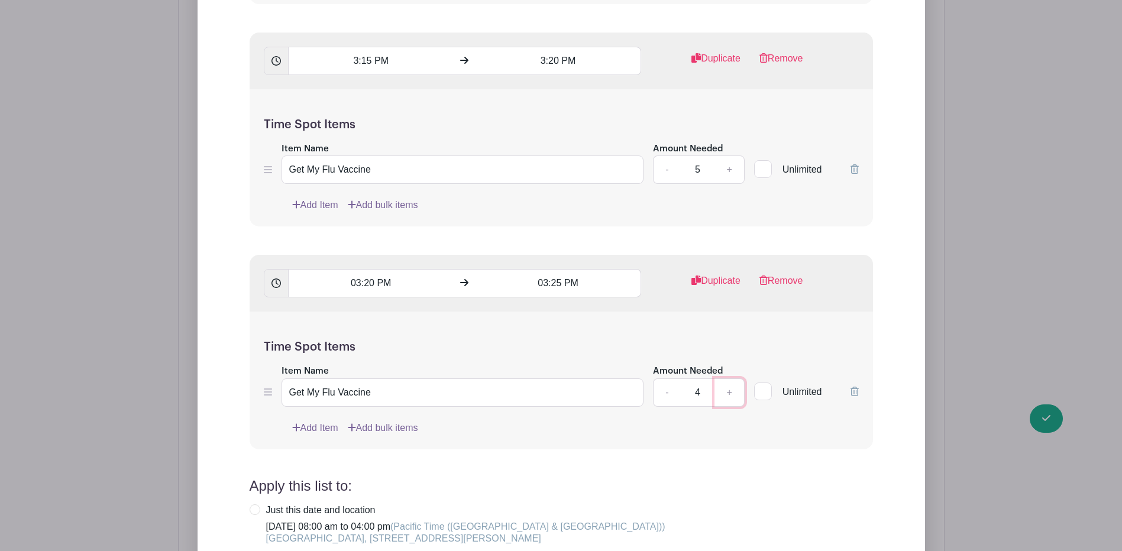
type input "5"
click at [730, 312] on div "Time Spot Items Item Name Get My Flu Vaccine Amount Needed - 5 + Unlimited Add …" at bounding box center [561, 381] width 623 height 138
click at [720, 277] on link "Duplicate" at bounding box center [715, 286] width 49 height 24
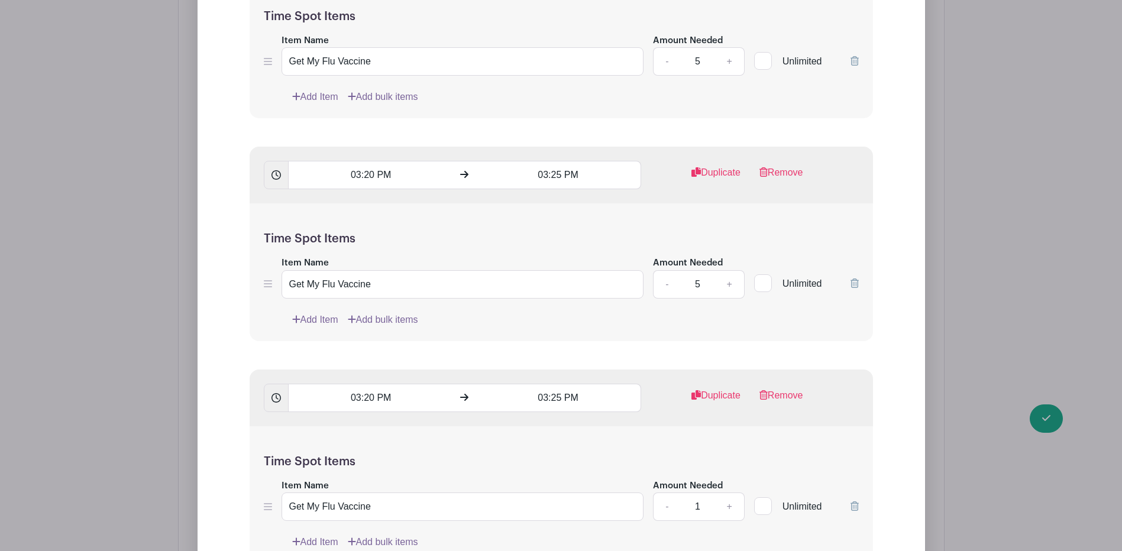
scroll to position [20657, 0]
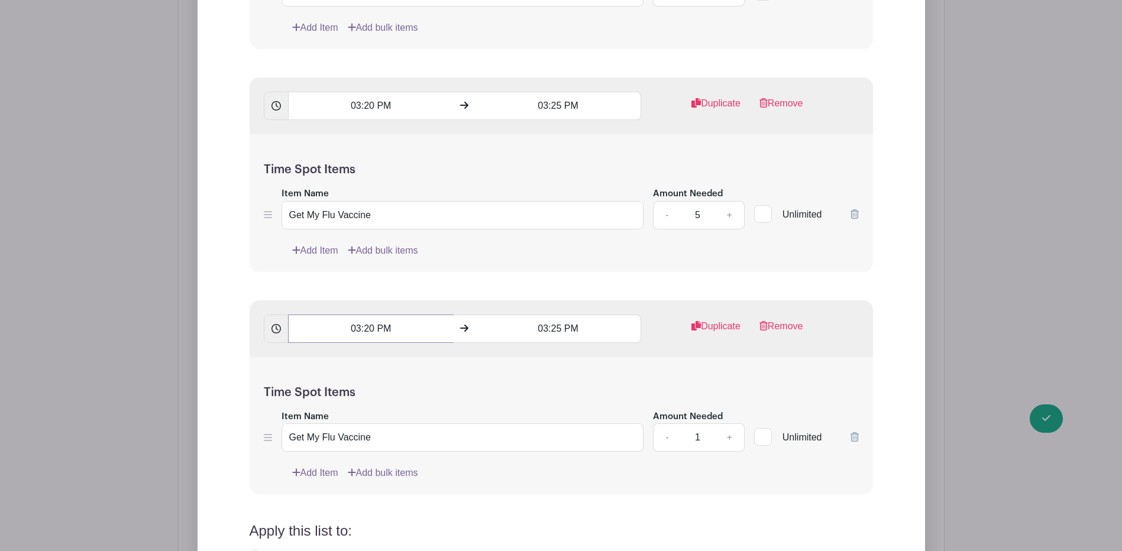
drag, startPoint x: 397, startPoint y: 323, endPoint x: 325, endPoint y: 322, distance: 72.2
click at [326, 322] on input "03:20 PM" at bounding box center [371, 329] width 166 height 28
drag, startPoint x: 403, startPoint y: 319, endPoint x: 261, endPoint y: 318, distance: 141.9
click at [261, 318] on div "10:46 AM 03:25 PM Duplicate Remove" at bounding box center [561, 328] width 623 height 57
paste input "03:20 P"
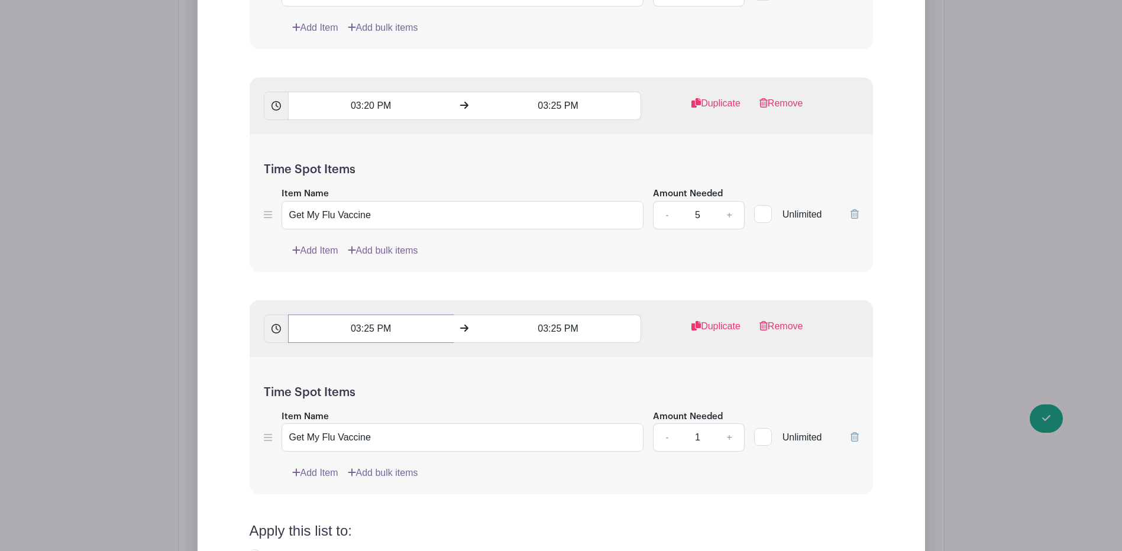
type input "03:25 PM"
drag, startPoint x: 559, startPoint y: 318, endPoint x: 552, endPoint y: 318, distance: 7.7
click at [552, 318] on input "03:25 PM" at bounding box center [558, 329] width 166 height 28
type input "1"
paste input "03:20 PM"
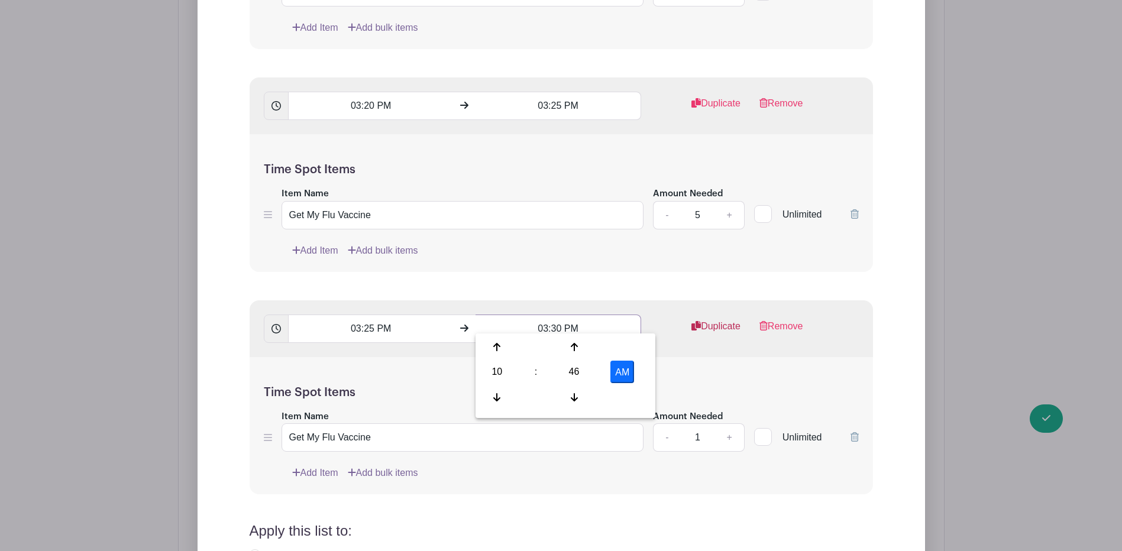
type input "03:30 PM"
click at [729, 319] on link "Duplicate" at bounding box center [715, 331] width 49 height 24
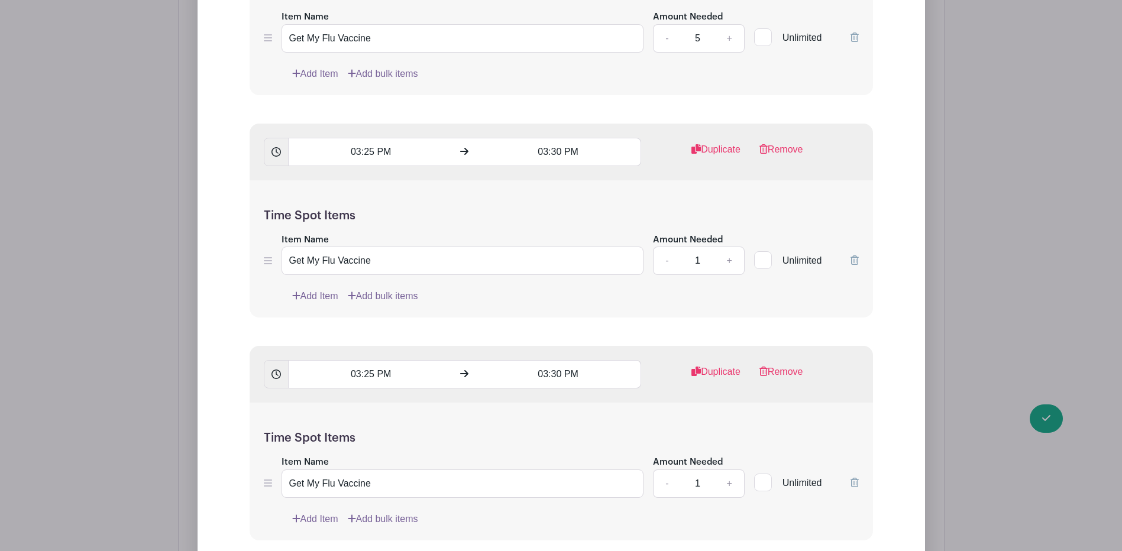
scroll to position [20834, 0]
drag, startPoint x: 393, startPoint y: 365, endPoint x: 328, endPoint y: 364, distance: 64.5
click at [329, 364] on input "03:25 PM" at bounding box center [371, 374] width 166 height 28
paste input "03:20 PM"
type input "10:47 AM03:20 PM"
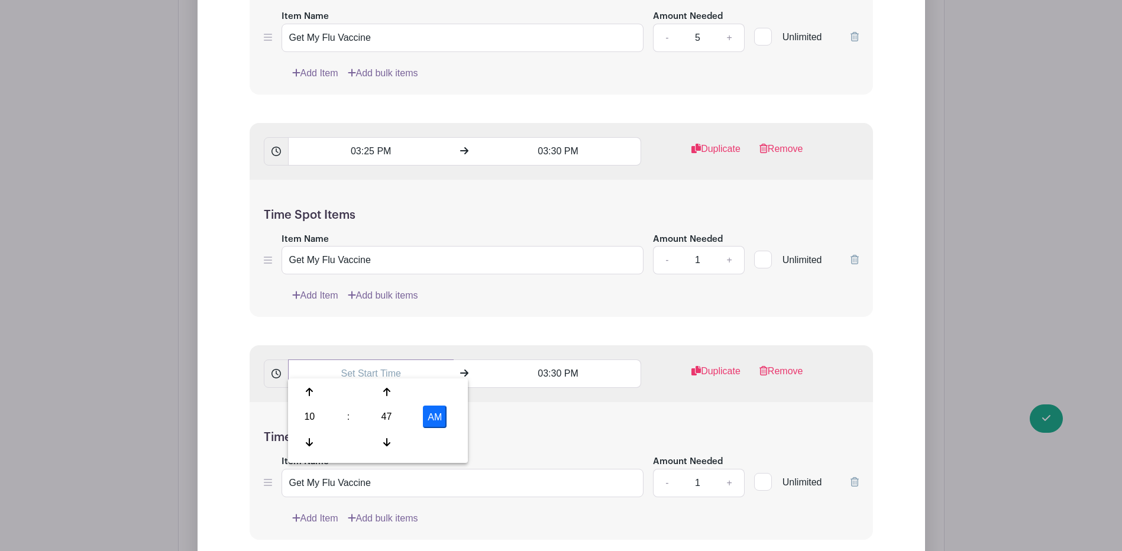
paste input "03:20 PM"
type input "03:30 PM"
type input "03:35 PM"
click at [608, 402] on div "Time Spot Items Item Name Get My Flu Vaccine Amount Needed - 1 + Unlimited Add …" at bounding box center [561, 471] width 623 height 138
click at [731, 470] on link "+" at bounding box center [729, 483] width 30 height 28
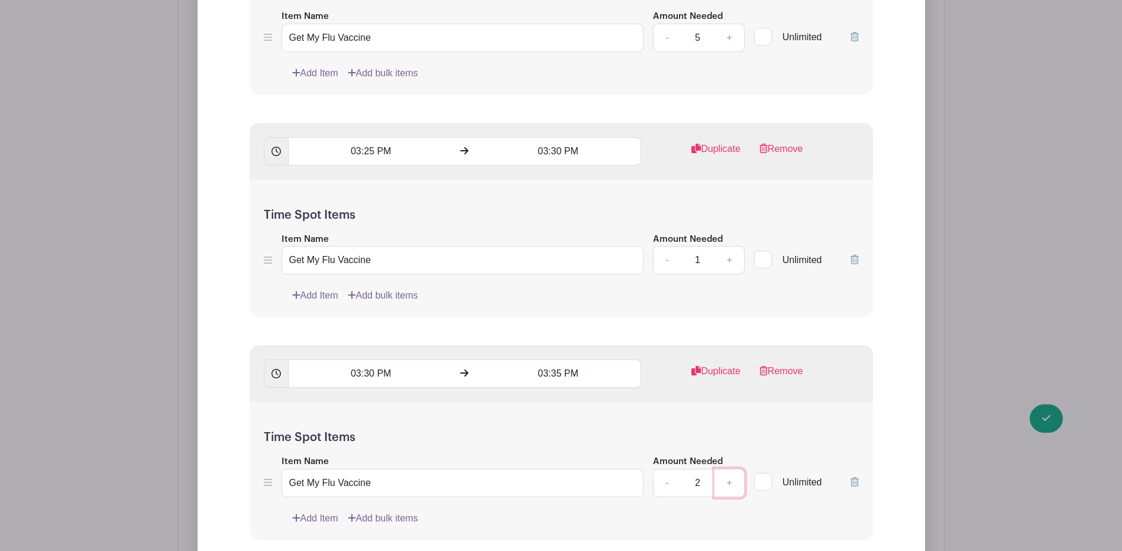
click at [731, 470] on link "+" at bounding box center [729, 483] width 30 height 28
type input "5"
click at [729, 249] on link "+" at bounding box center [729, 260] width 30 height 28
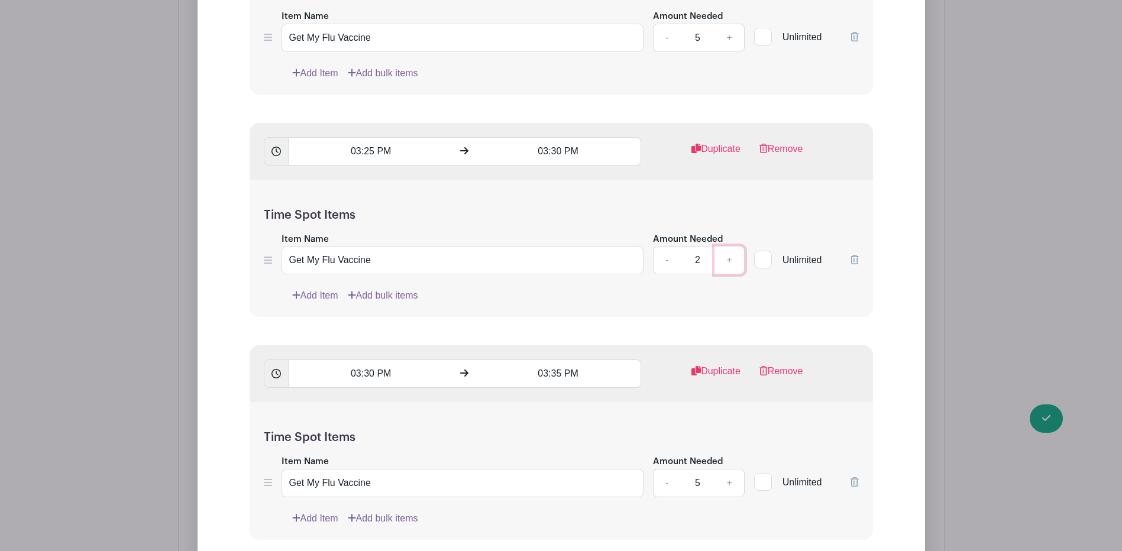
click at [729, 249] on link "+" at bounding box center [729, 260] width 30 height 28
click at [729, 250] on link "+" at bounding box center [729, 260] width 30 height 28
type input "5"
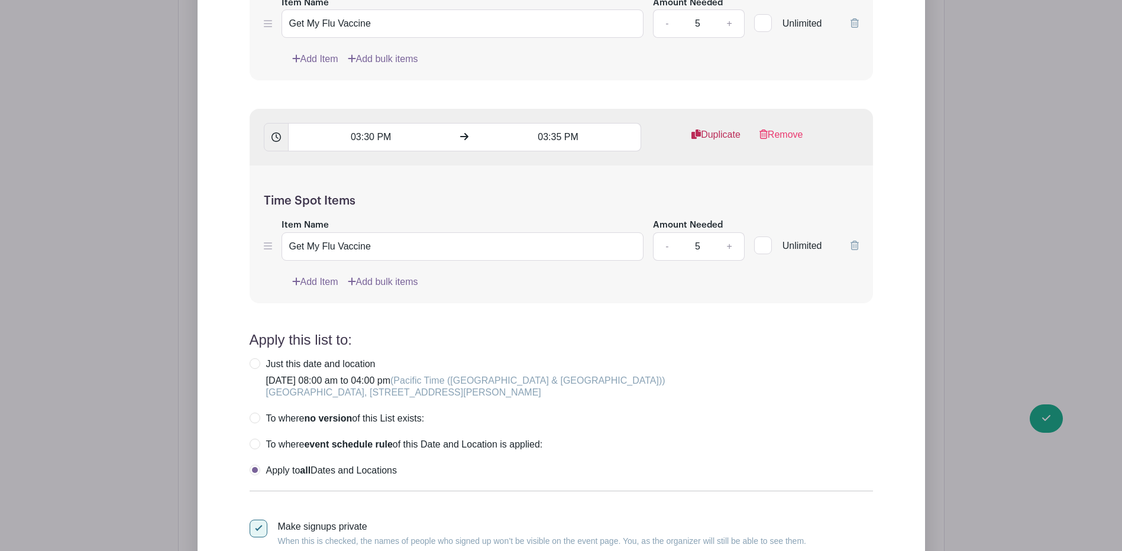
click at [719, 128] on link "Duplicate" at bounding box center [715, 140] width 49 height 24
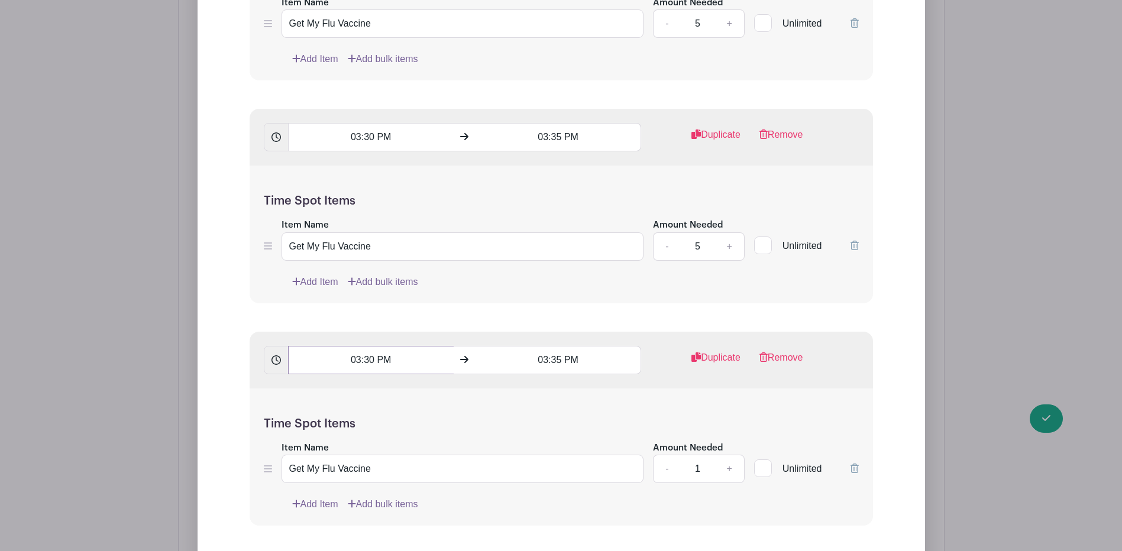
click at [377, 349] on input "03:30 PM" at bounding box center [371, 360] width 166 height 28
type input "1"
paste input "03:20 PM"
type input "03:35 PM"
drag, startPoint x: 560, startPoint y: 350, endPoint x: 552, endPoint y: 352, distance: 8.6
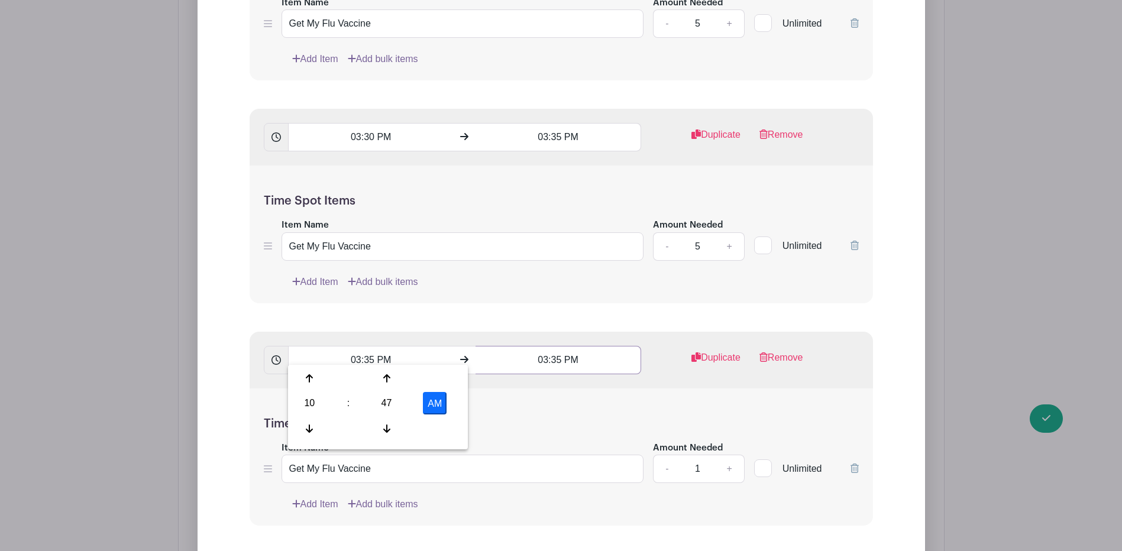
click at [552, 352] on input "03:35 PM" at bounding box center [558, 360] width 166 height 28
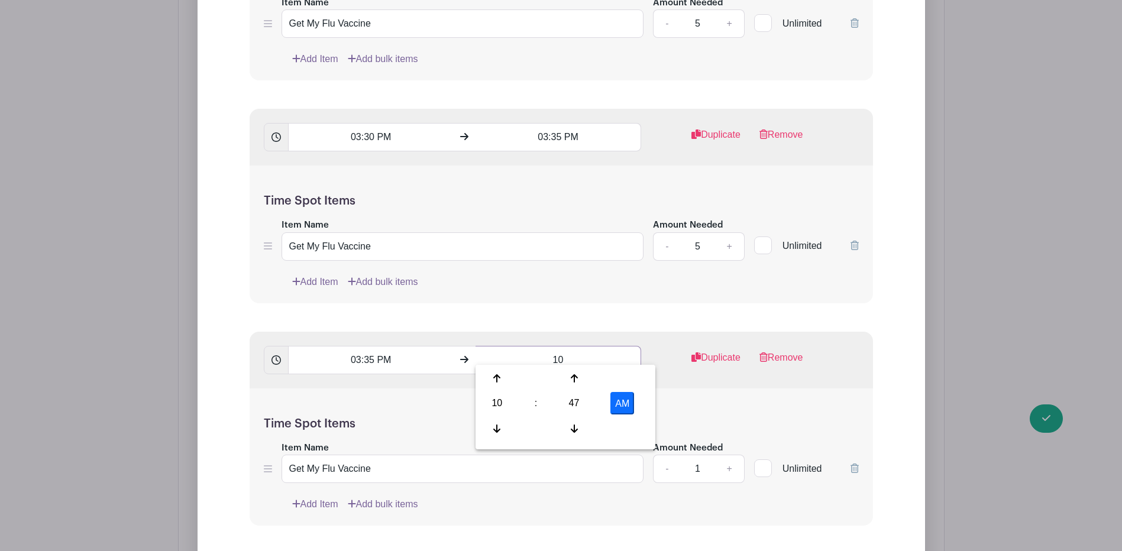
type input "1"
click at [552, 352] on input "text" at bounding box center [558, 360] width 166 height 28
click at [572, 347] on input "text" at bounding box center [558, 360] width 166 height 28
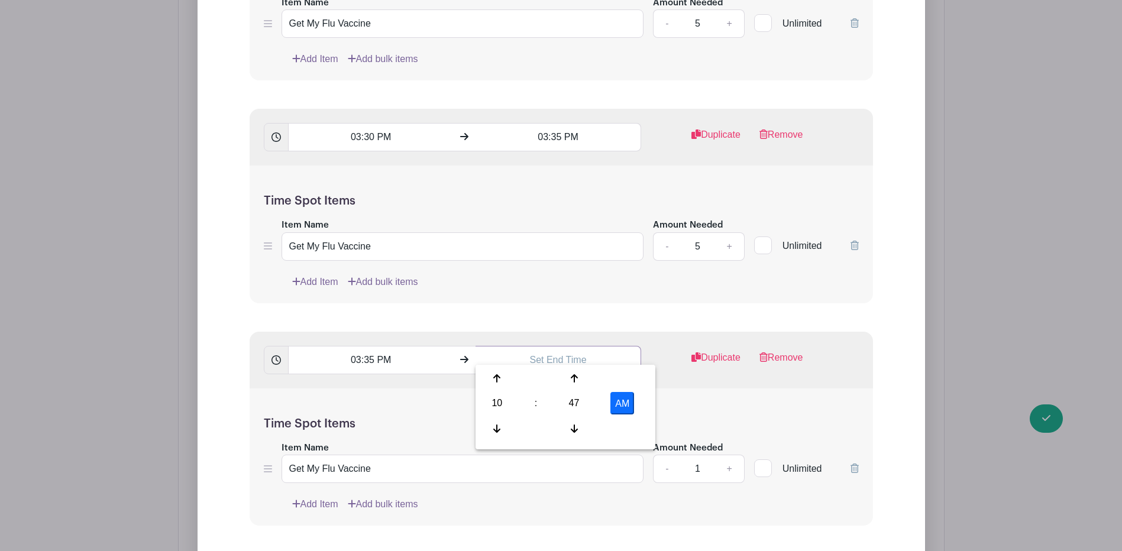
click at [572, 353] on input "text" at bounding box center [558, 360] width 166 height 28
paste input "text"
drag, startPoint x: 391, startPoint y: 348, endPoint x: 343, endPoint y: 348, distance: 48.5
click at [343, 348] on input "03:35 PM" at bounding box center [371, 360] width 166 height 28
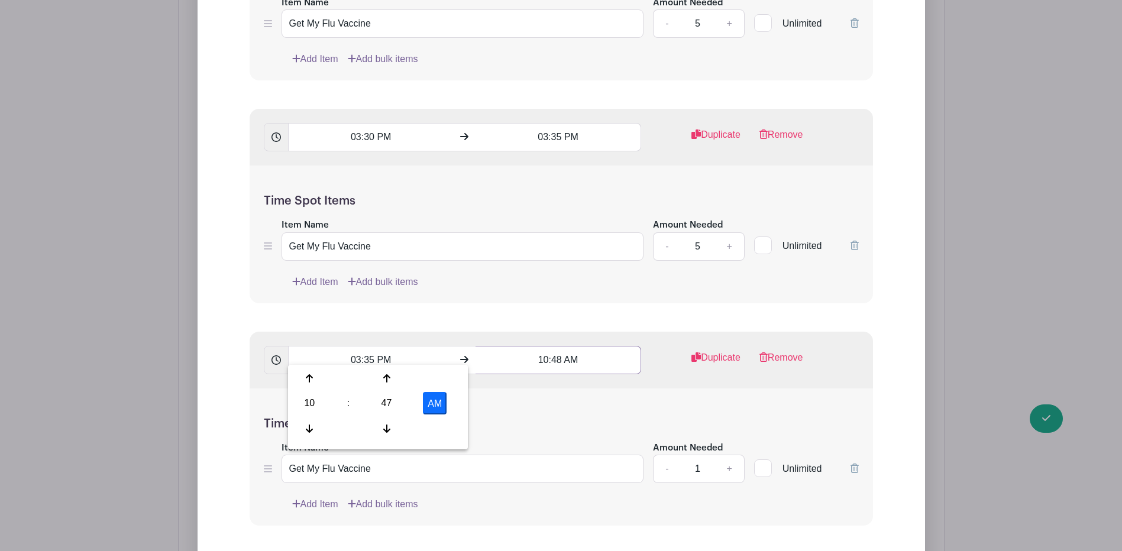
drag, startPoint x: 589, startPoint y: 352, endPoint x: 537, endPoint y: 349, distance: 52.1
click at [537, 349] on input "10:48 AM" at bounding box center [558, 360] width 166 height 28
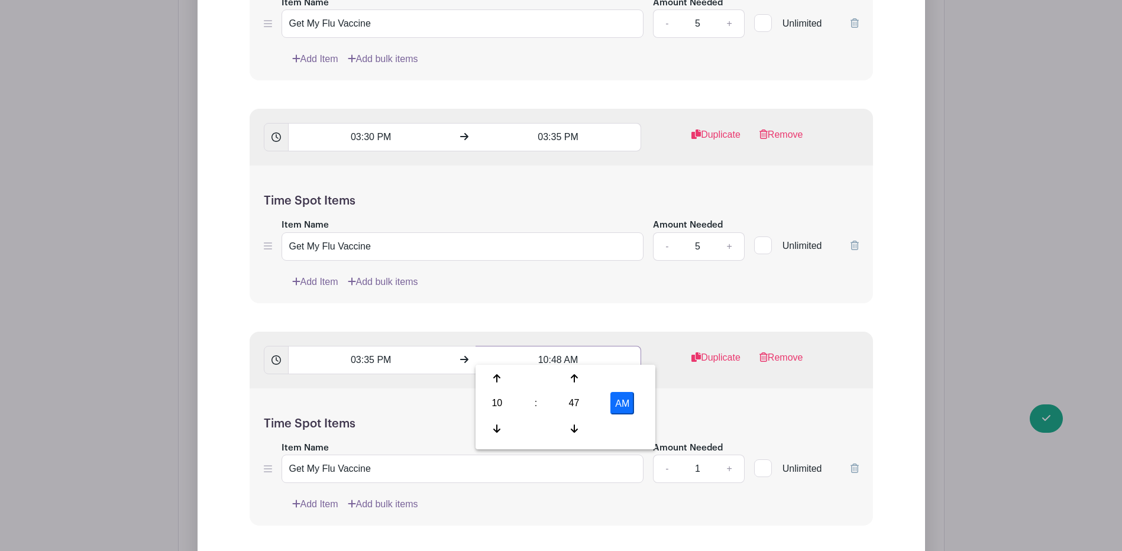
paste input "03:35 P"
drag, startPoint x: 561, startPoint y: 349, endPoint x: 552, endPoint y: 349, distance: 8.9
click at [552, 349] on input "03:35 PM" at bounding box center [558, 360] width 166 height 28
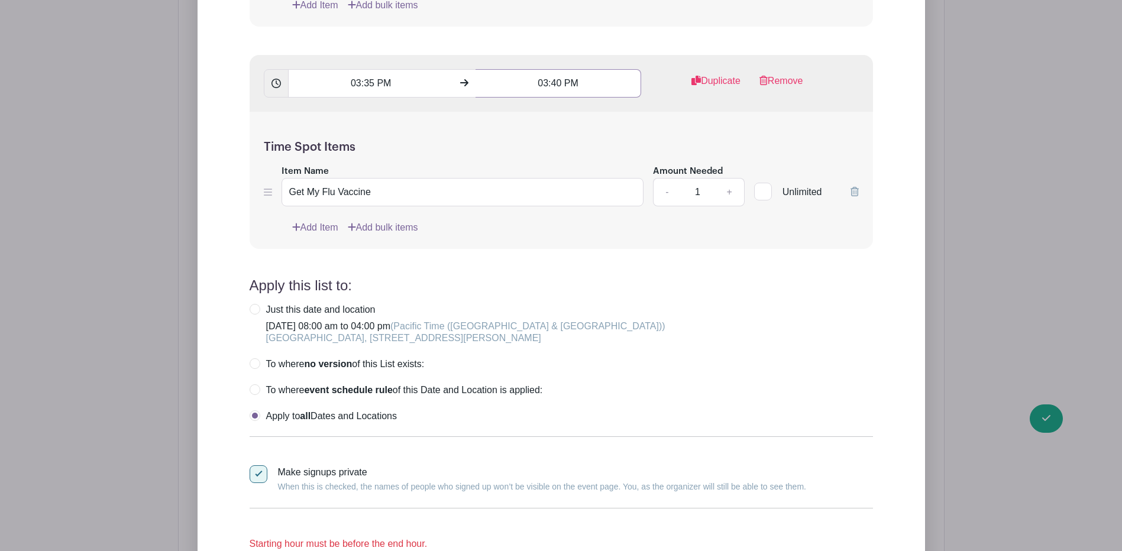
scroll to position [21189, 0]
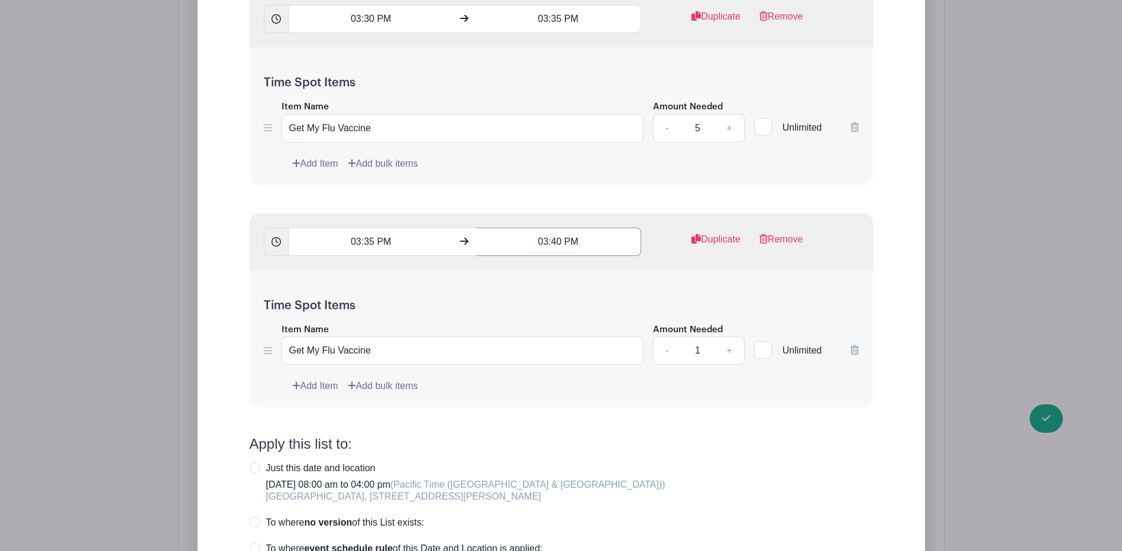
type input "03:40 PM"
click at [529, 299] on h5 "Time Spot Items" at bounding box center [561, 306] width 595 height 14
click at [729, 343] on link "+" at bounding box center [729, 350] width 30 height 28
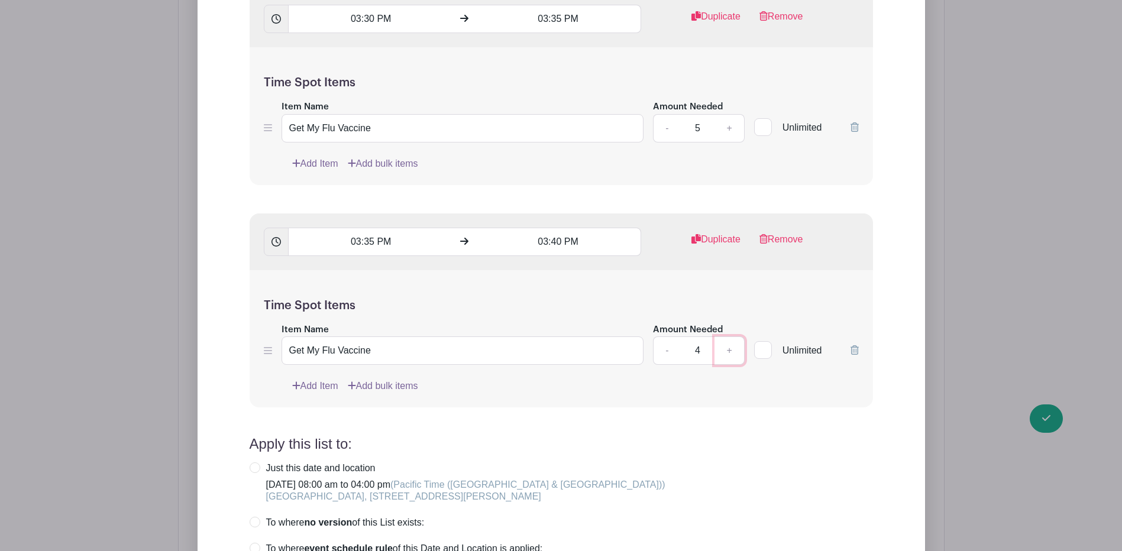
click at [729, 343] on link "+" at bounding box center [729, 350] width 30 height 28
click at [671, 344] on link "-" at bounding box center [666, 350] width 27 height 28
type input "5"
click at [543, 287] on div "Time Spot Items Item Name Get My Flu Vaccine Amount Needed - 5 + Unlimited Add …" at bounding box center [561, 339] width 623 height 138
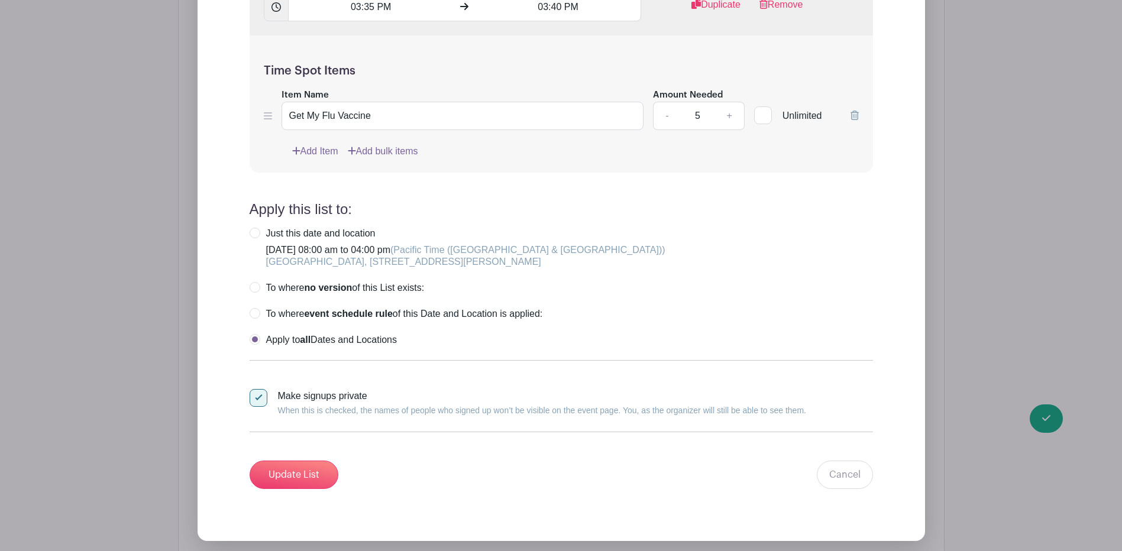
scroll to position [21662, 0]
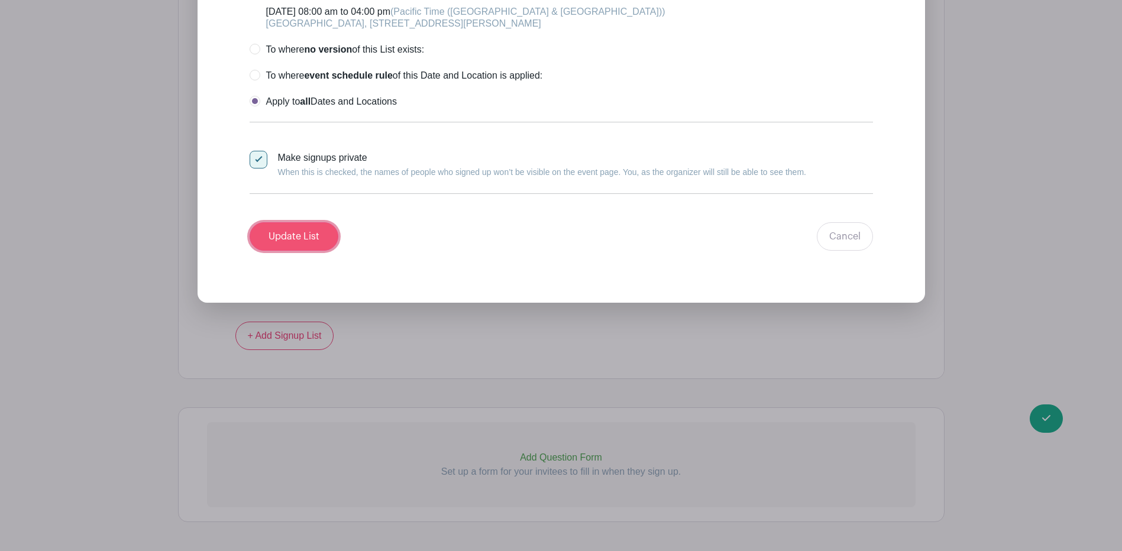
click at [303, 234] on input "Update List" at bounding box center [294, 236] width 89 height 28
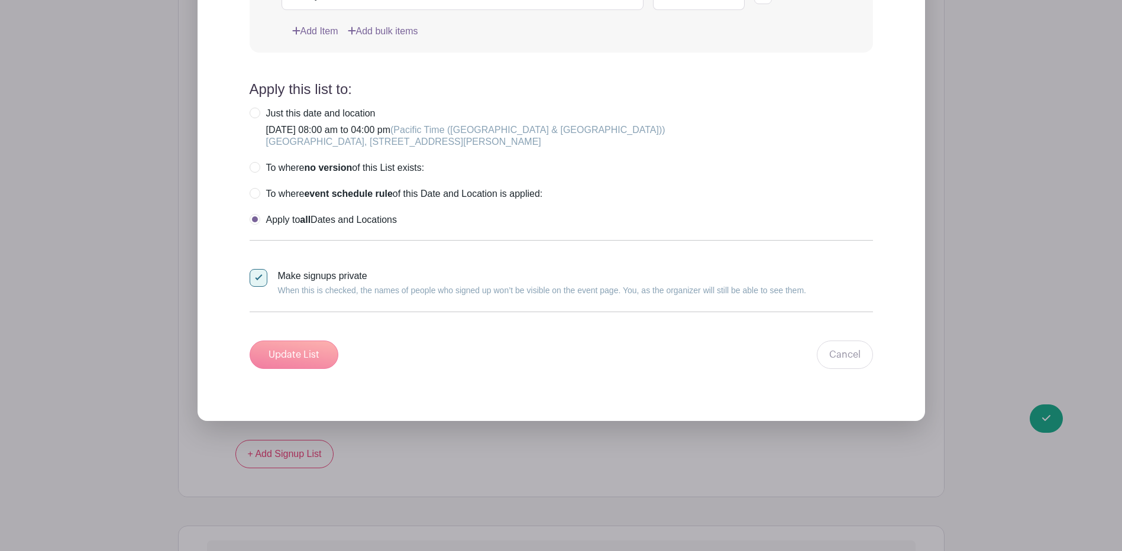
click at [307, 341] on div "Update List Cancel" at bounding box center [561, 355] width 623 height 28
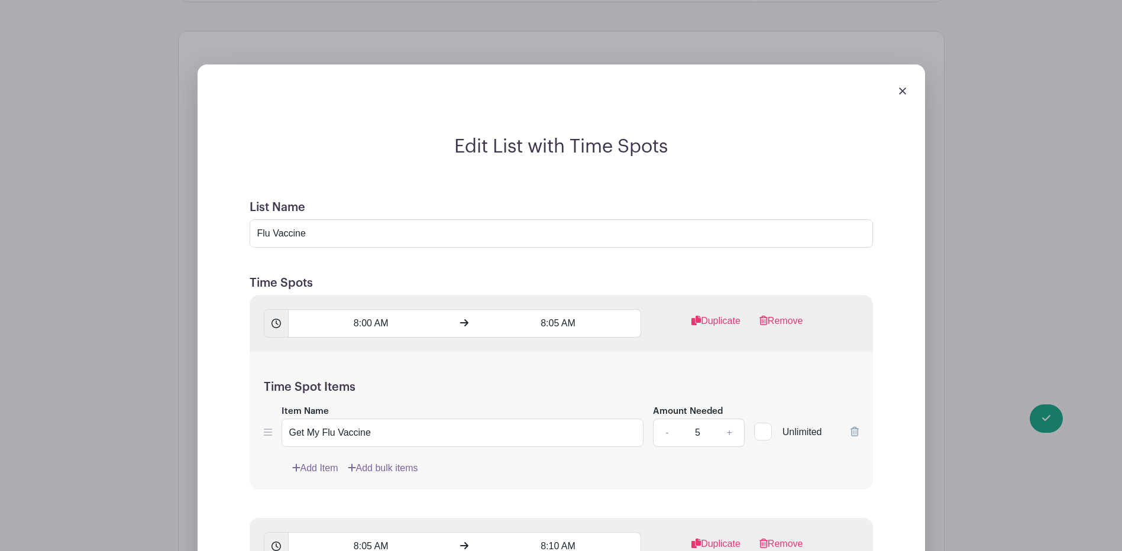
scroll to position [588, 0]
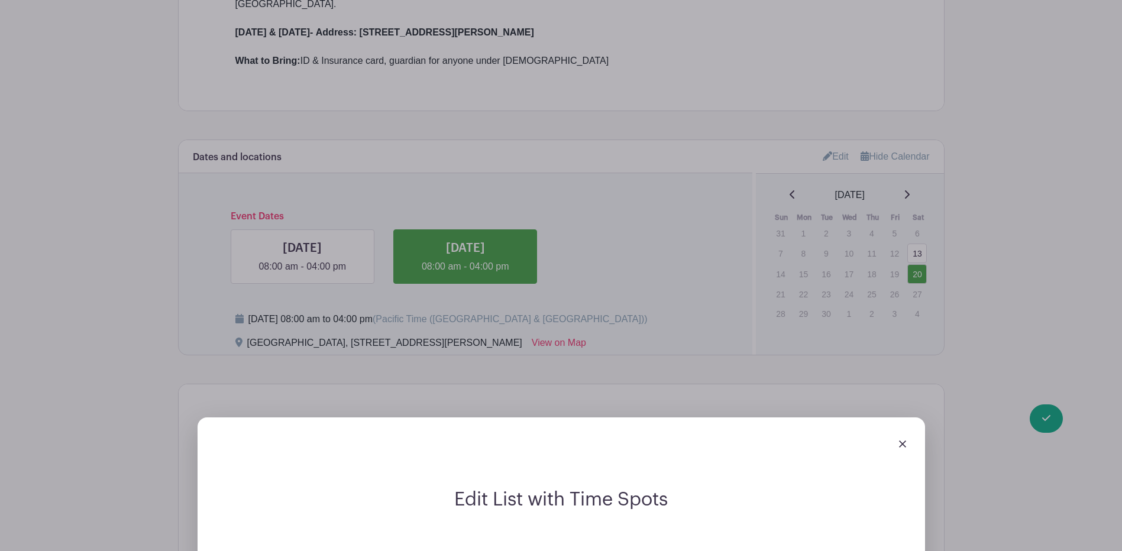
click at [895, 429] on div at bounding box center [561, 443] width 708 height 33
click at [902, 441] on img at bounding box center [902, 444] width 7 height 7
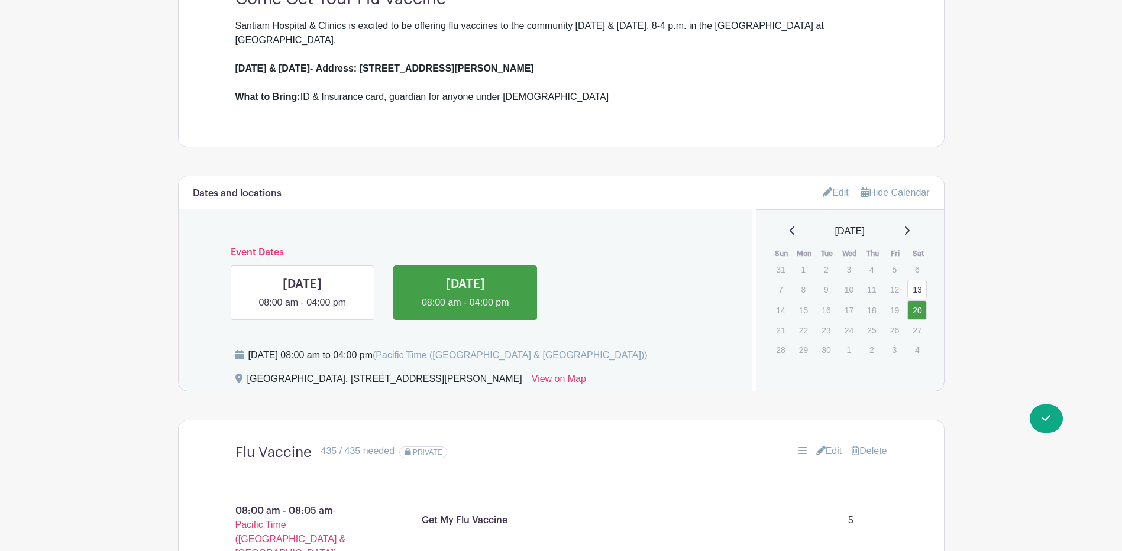
scroll to position [532, 0]
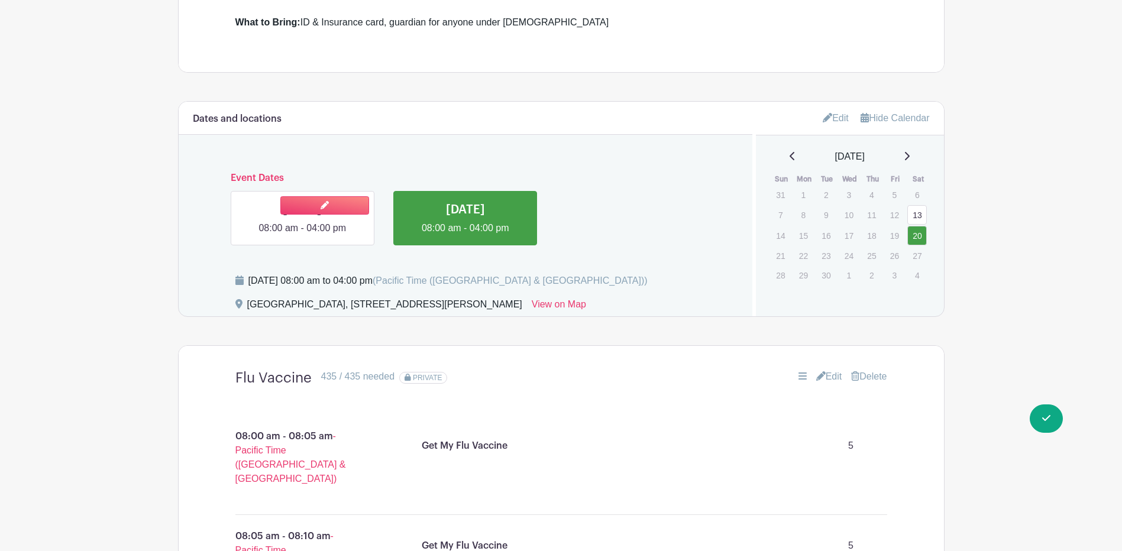
click at [302, 235] on link at bounding box center [302, 235] width 0 height 0
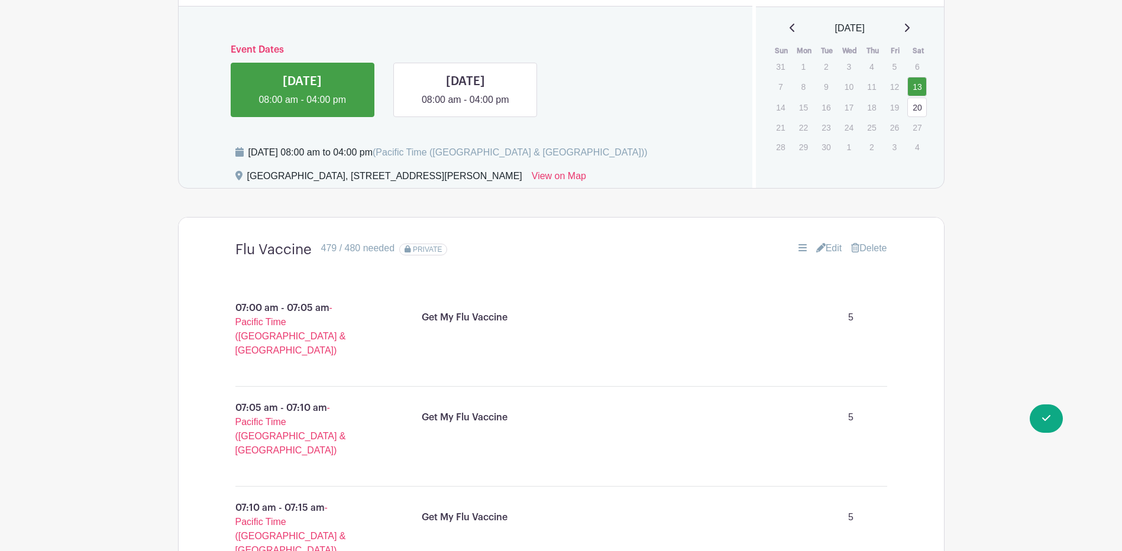
scroll to position [659, 0]
click at [822, 243] on link "Edit" at bounding box center [829, 250] width 26 height 14
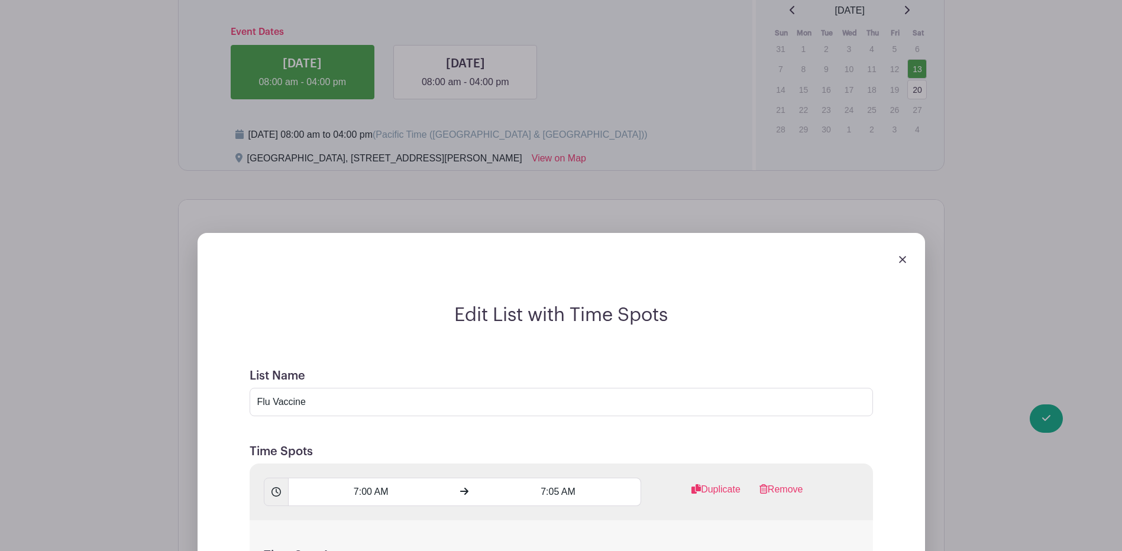
scroll to position [836, 0]
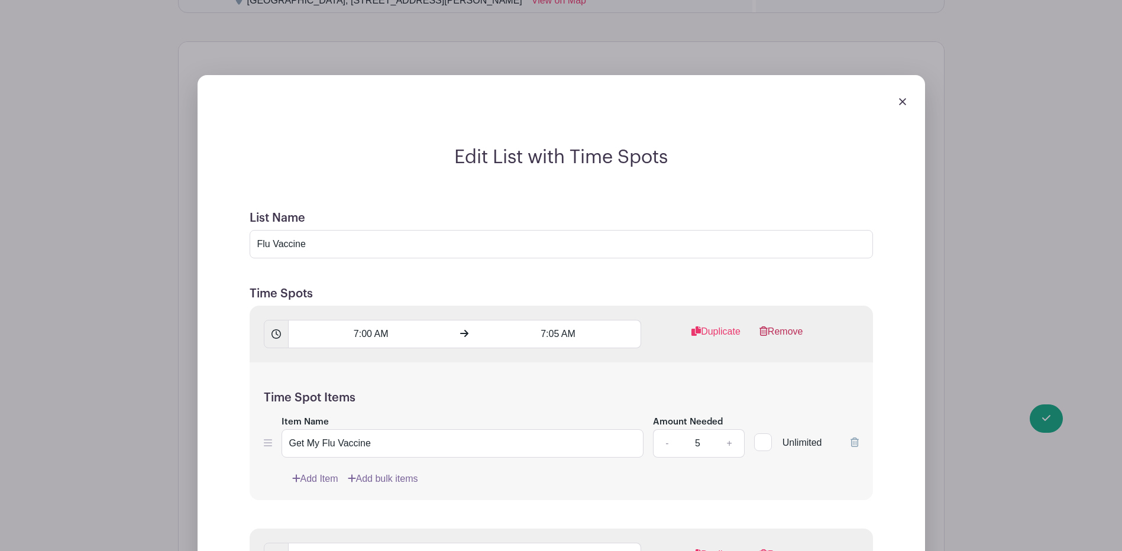
click at [790, 328] on link "Remove" at bounding box center [781, 337] width 44 height 24
click at [790, 548] on link "Remove" at bounding box center [781, 560] width 44 height 24
click at [790, 328] on link "Remove" at bounding box center [781, 337] width 44 height 24
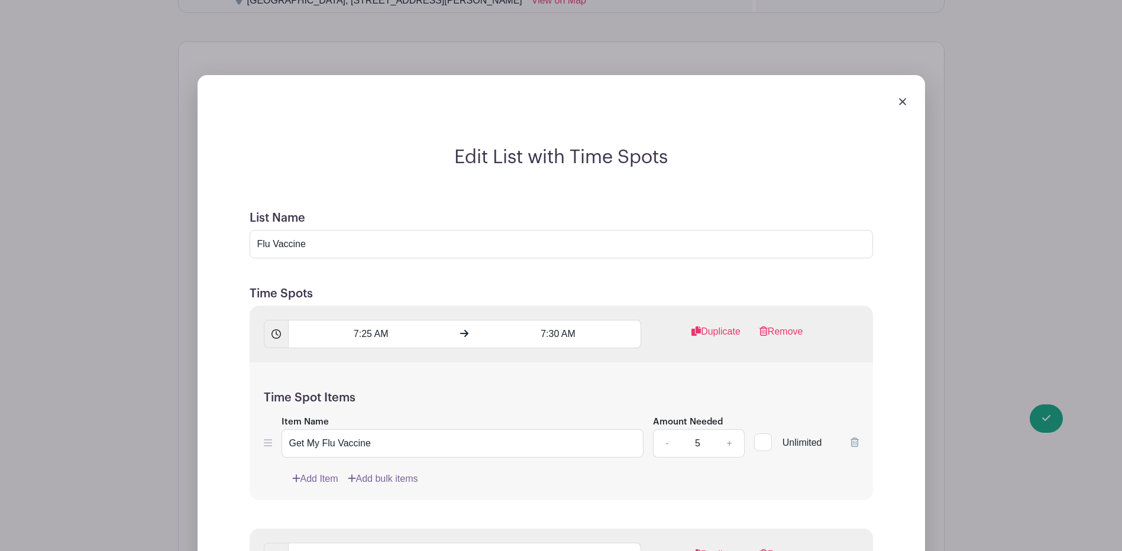
click at [790, 328] on link "Remove" at bounding box center [781, 337] width 44 height 24
click at [790, 548] on link "Remove" at bounding box center [781, 560] width 44 height 24
click at [790, 328] on link "Remove" at bounding box center [781, 337] width 44 height 24
click at [790, 548] on link "Remove" at bounding box center [781, 560] width 44 height 24
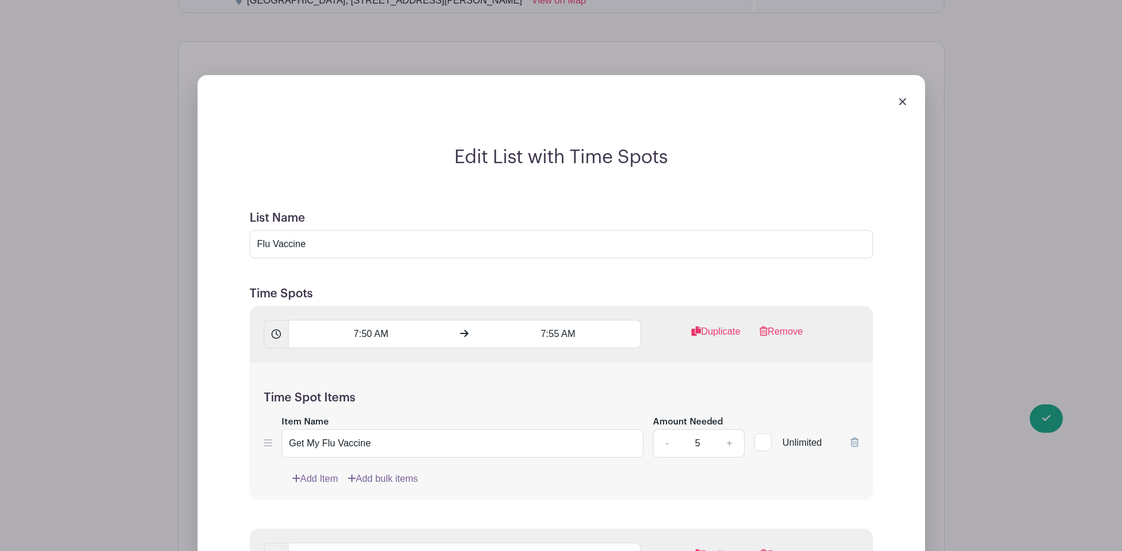
click at [790, 328] on link "Remove" at bounding box center [781, 337] width 44 height 24
click at [789, 326] on link "Remove" at bounding box center [781, 337] width 44 height 24
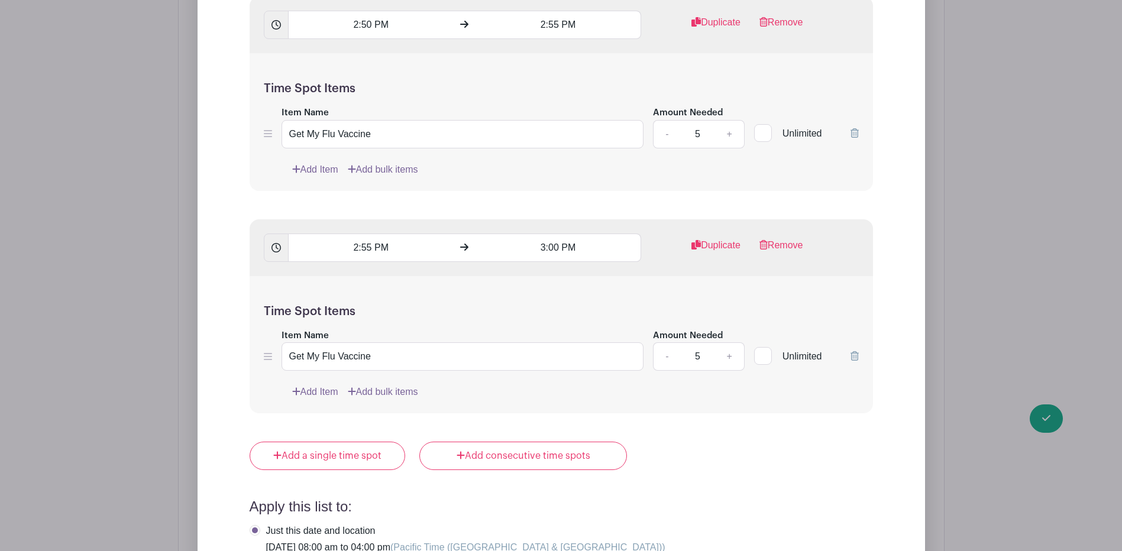
scroll to position [19823, 0]
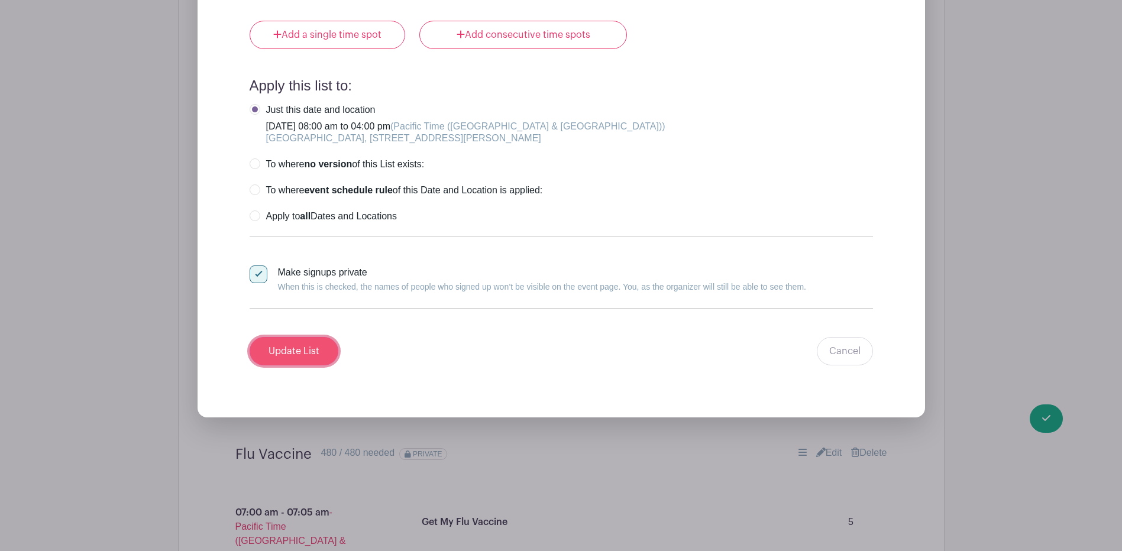
click at [306, 337] on input "Update List" at bounding box center [294, 351] width 89 height 28
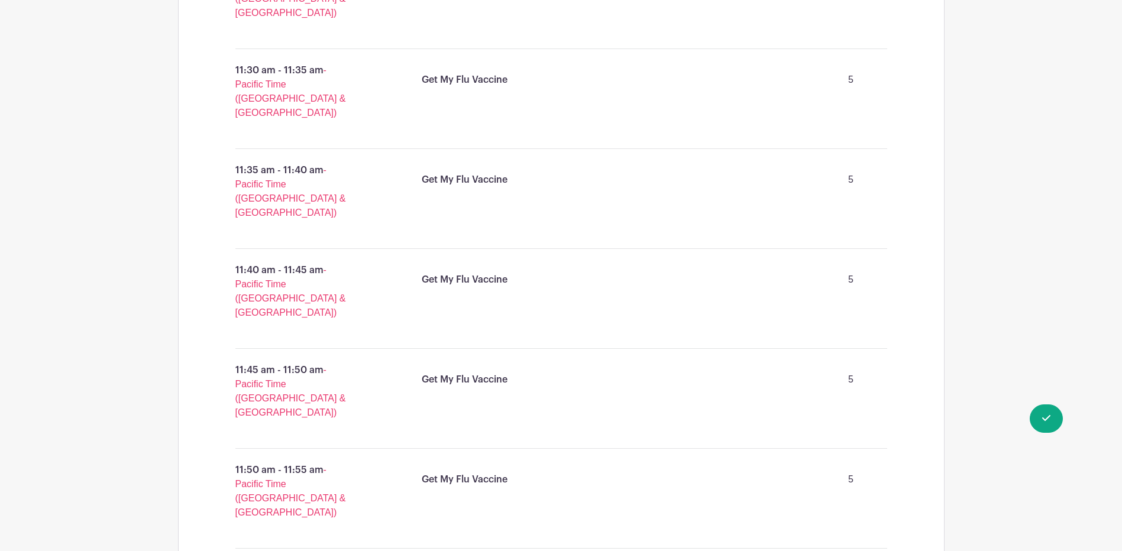
scroll to position [0, 0]
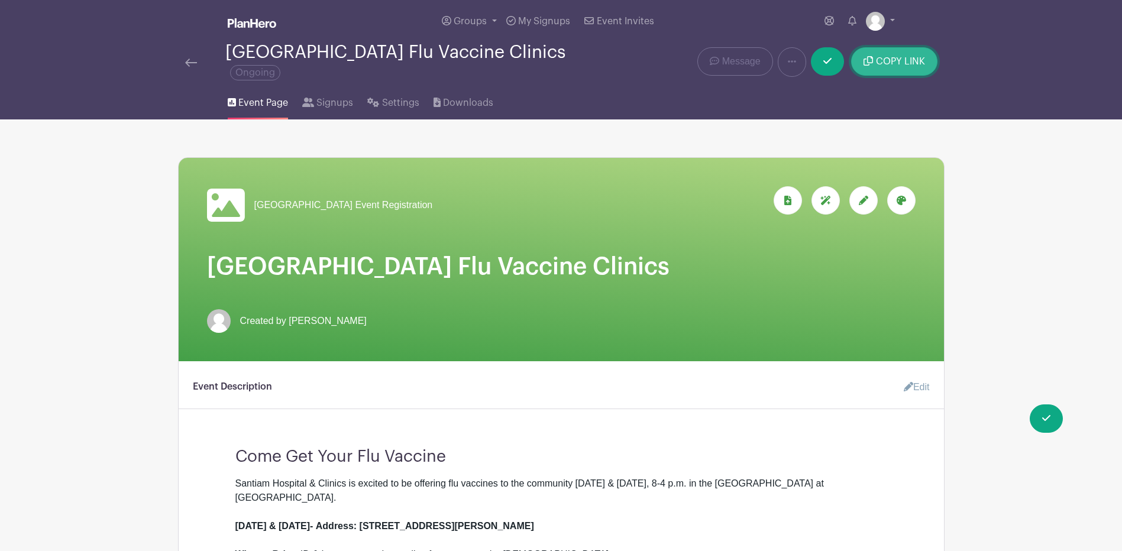
click at [882, 57] on span "COPY LINK" at bounding box center [900, 61] width 49 height 9
click at [310, 98] on link "Signups" at bounding box center [327, 101] width 51 height 38
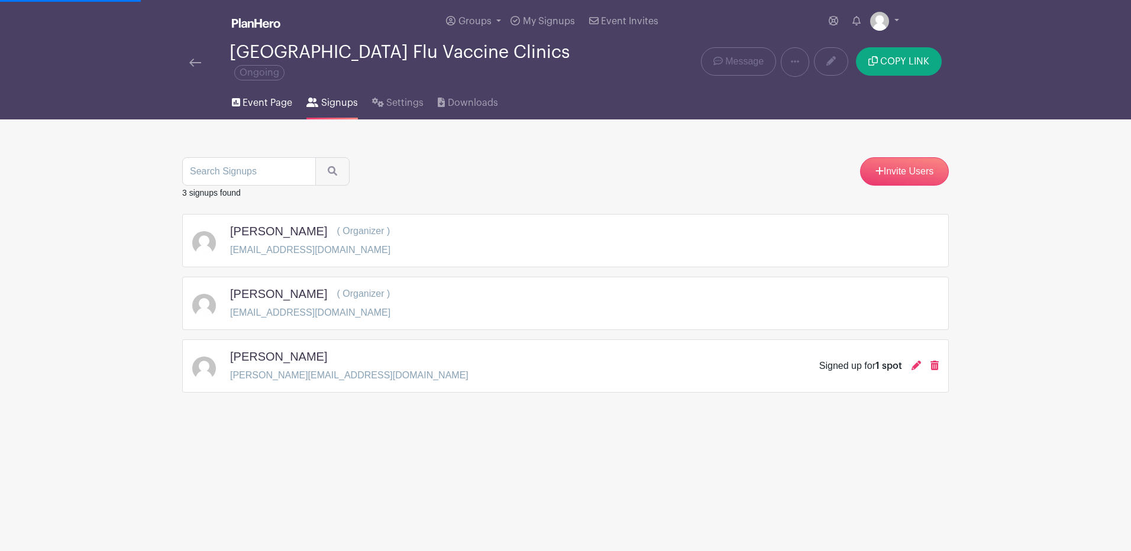
click at [271, 96] on span "Event Page" at bounding box center [267, 103] width 50 height 14
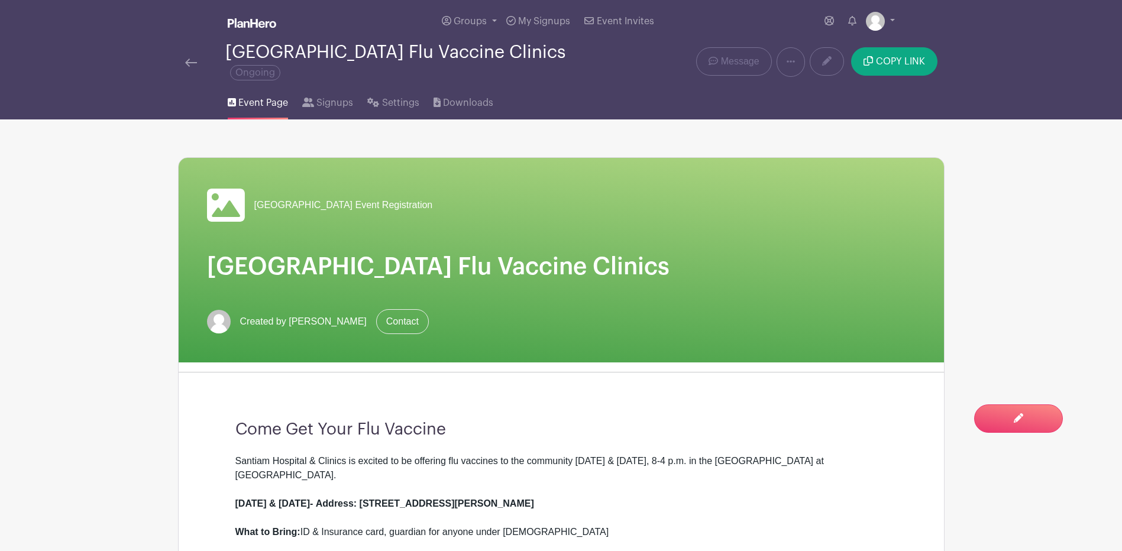
click at [271, 96] on span "Event Page" at bounding box center [263, 103] width 50 height 14
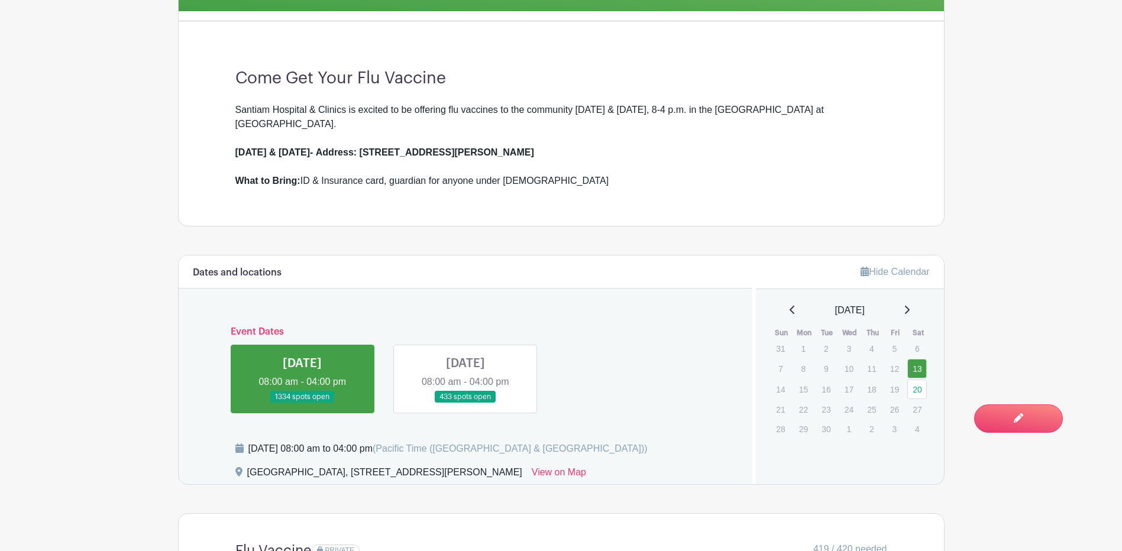
click at [465, 403] on link at bounding box center [465, 403] width 0 height 0
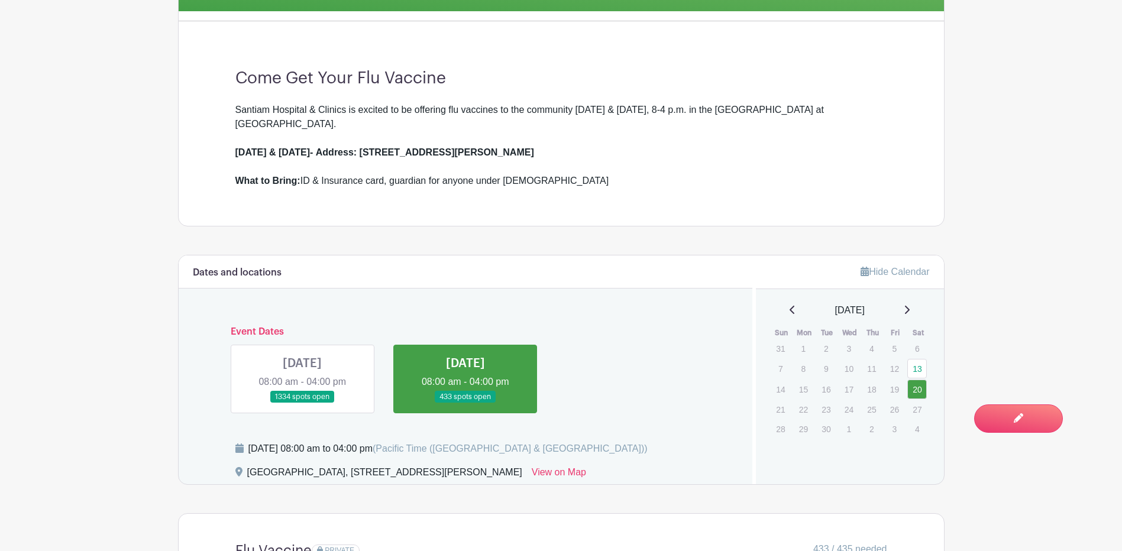
click at [302, 403] on link at bounding box center [302, 403] width 0 height 0
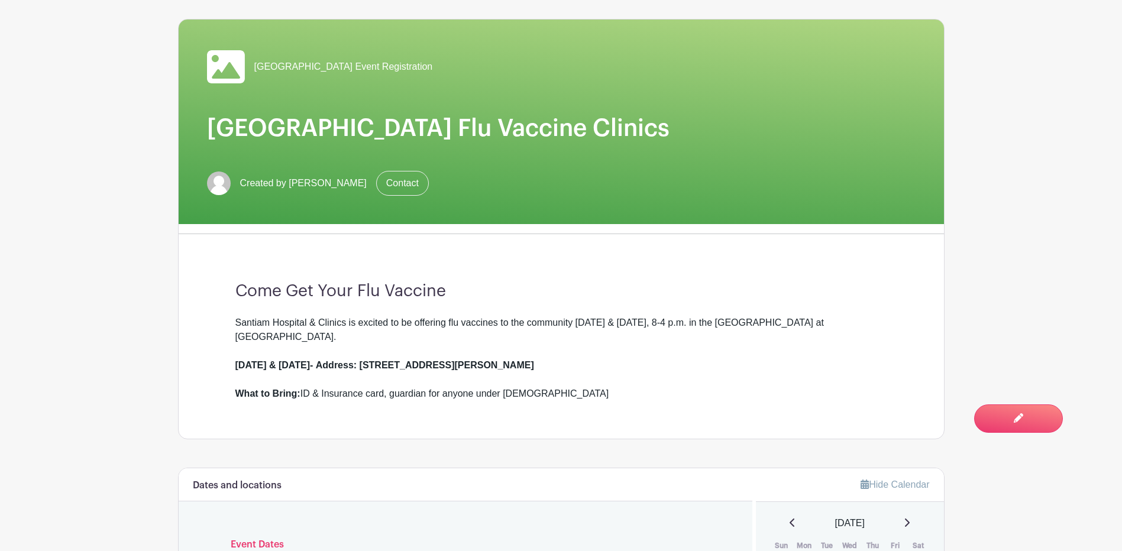
scroll to position [25, 0]
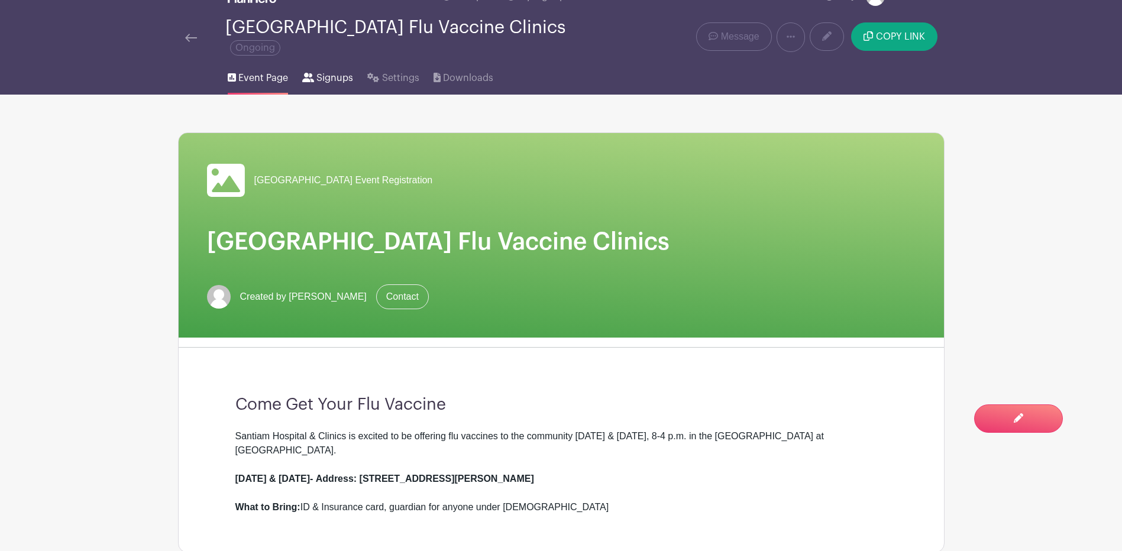
click at [325, 73] on span "Signups" at bounding box center [334, 78] width 37 height 14
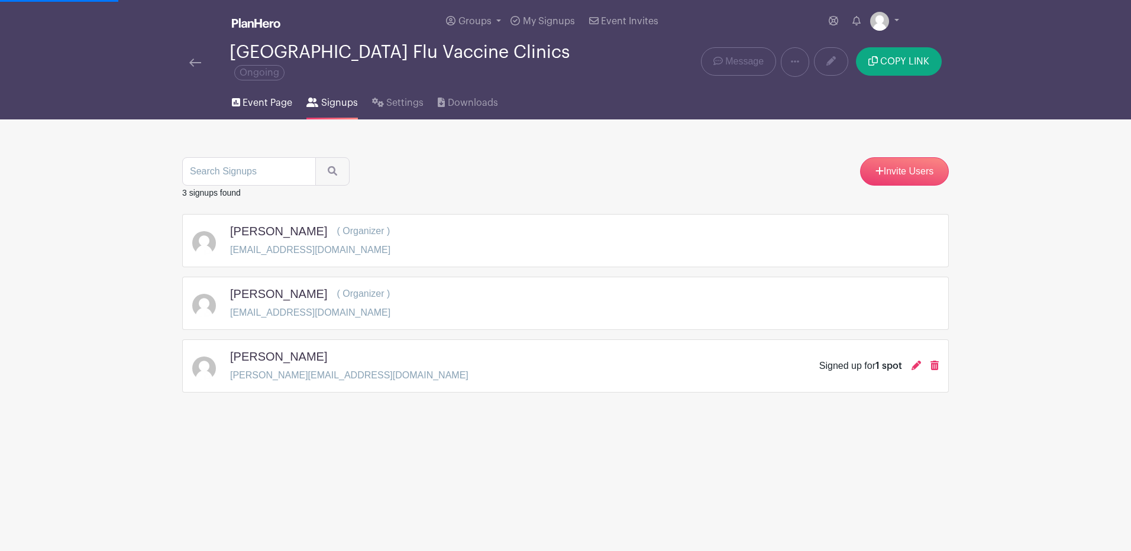
click at [273, 96] on span "Event Page" at bounding box center [267, 103] width 50 height 14
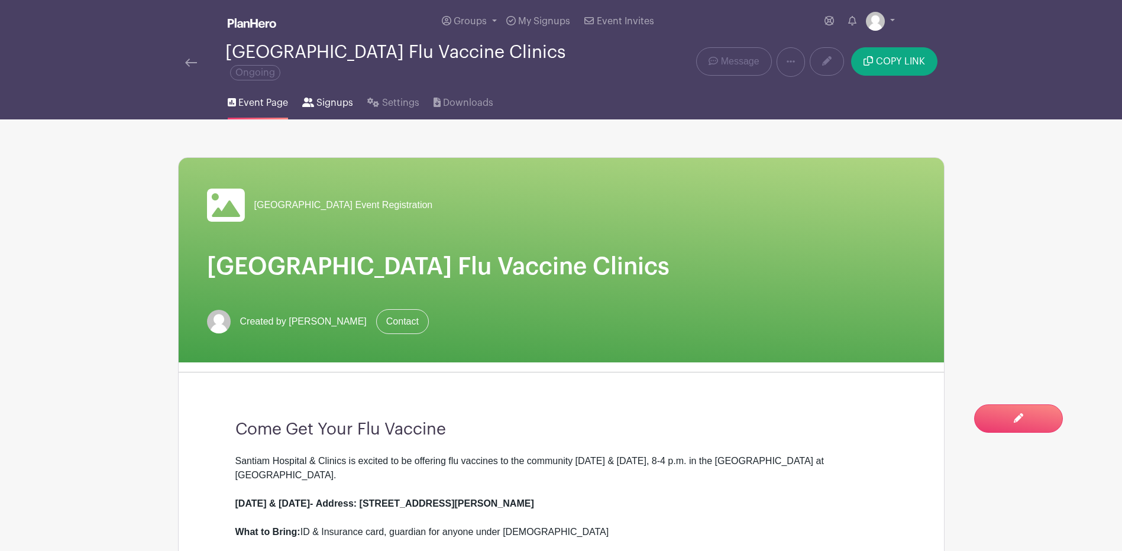
click at [336, 96] on span "Signups" at bounding box center [334, 103] width 37 height 14
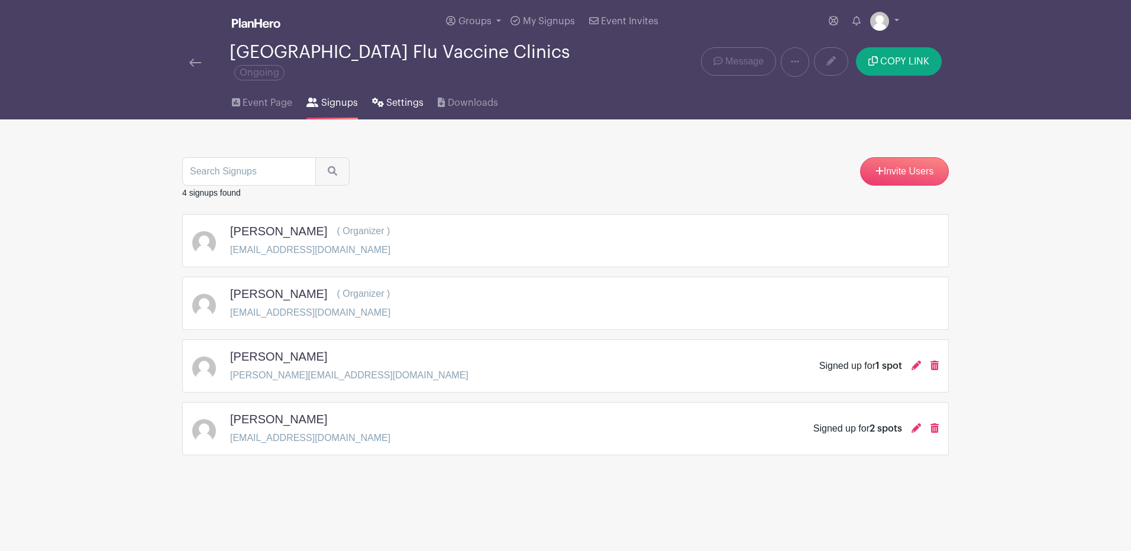
click at [386, 96] on span "Settings" at bounding box center [404, 103] width 37 height 14
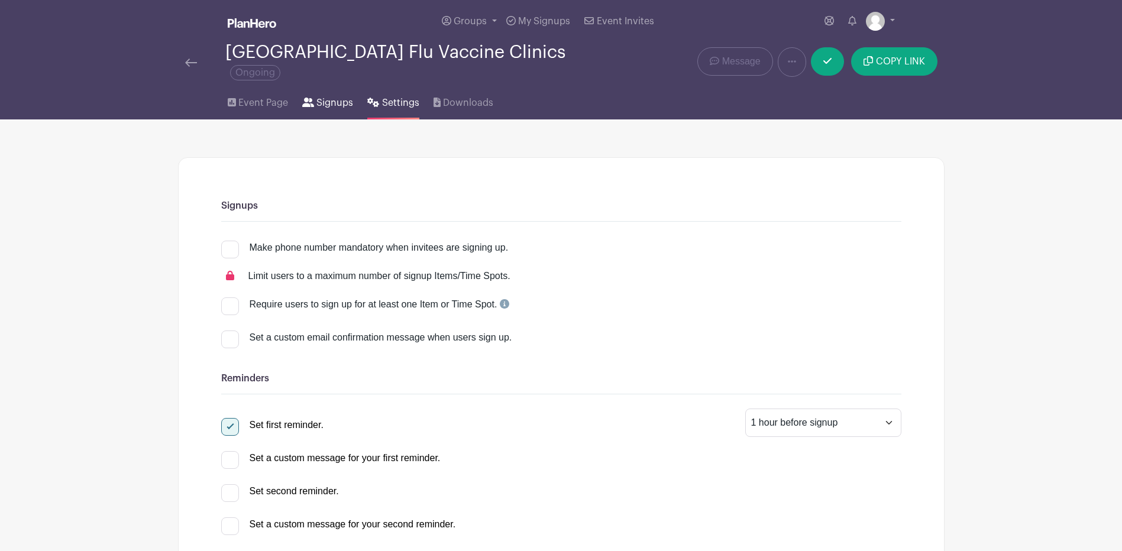
click at [341, 97] on span "Signups" at bounding box center [334, 103] width 37 height 14
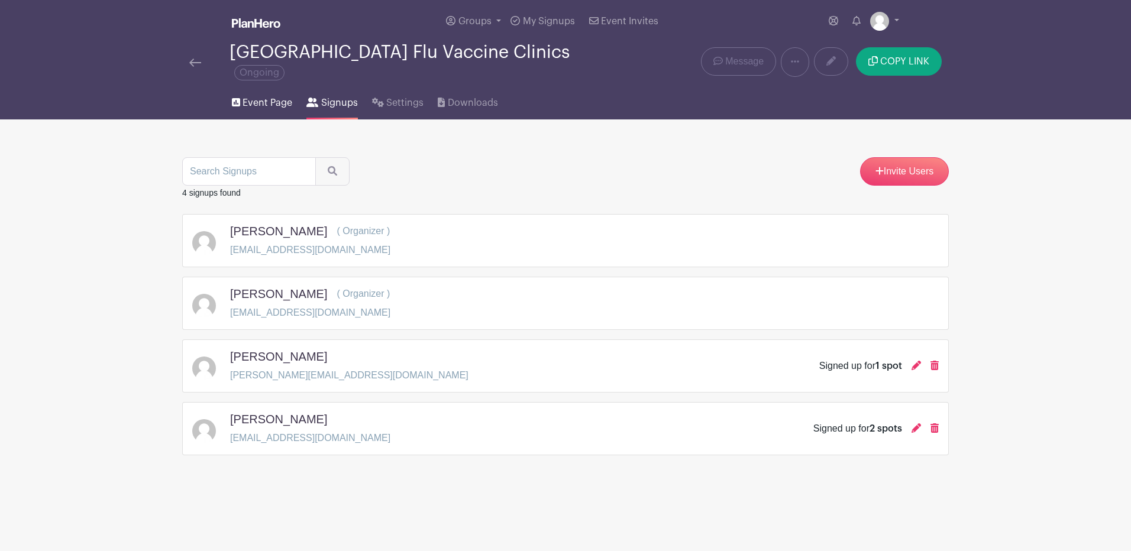
click at [285, 98] on span "Event Page" at bounding box center [267, 103] width 50 height 14
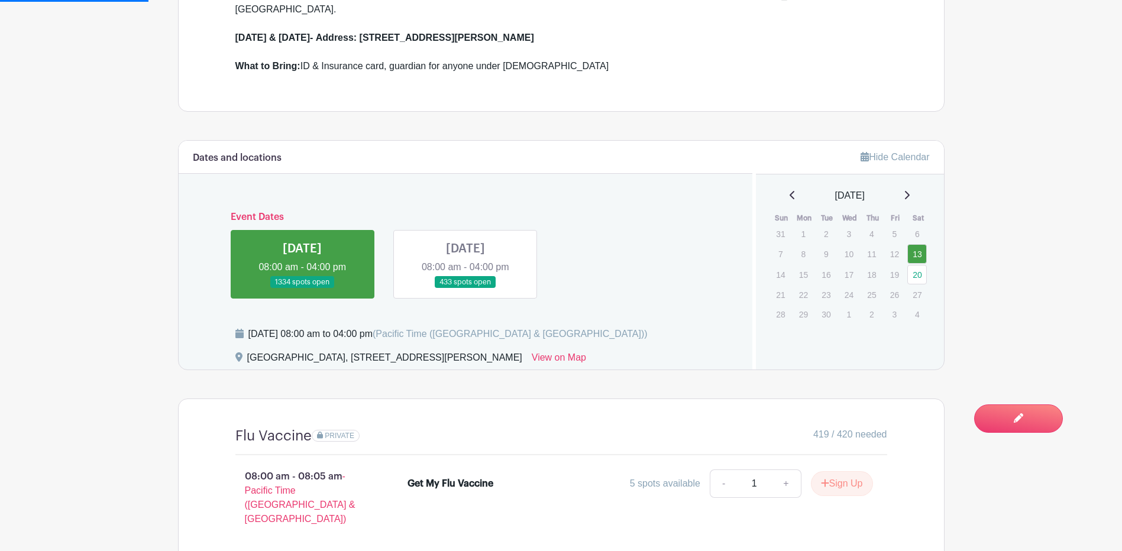
scroll to position [650, 0]
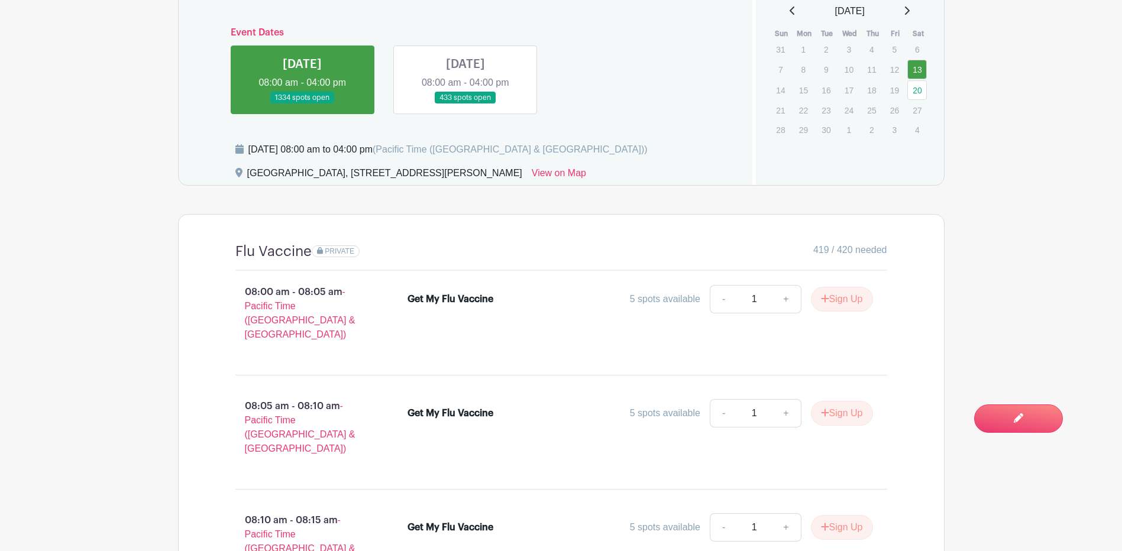
click at [465, 104] on link at bounding box center [465, 104] width 0 height 0
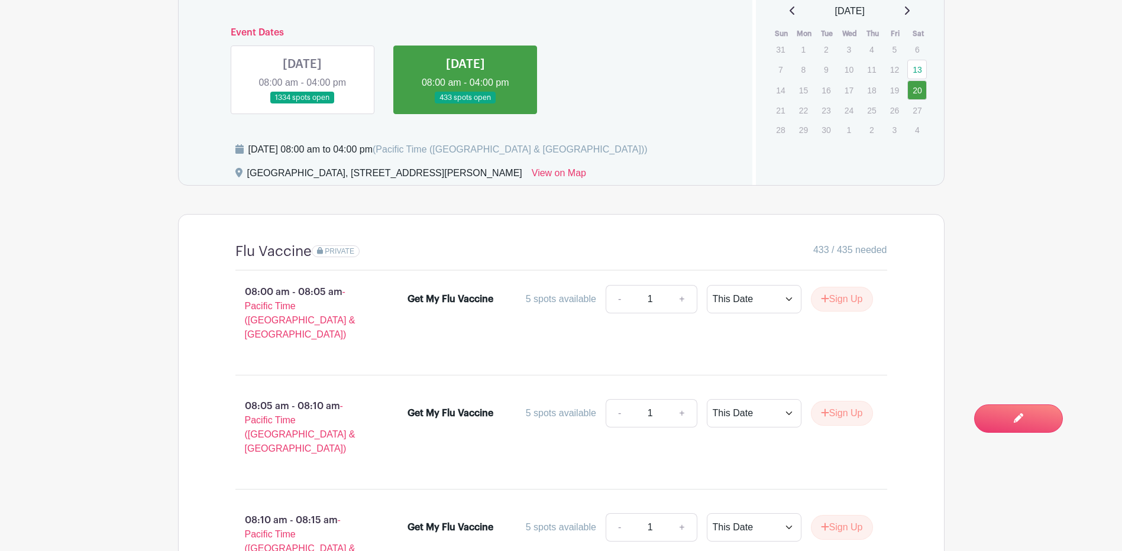
click at [465, 104] on link at bounding box center [465, 104] width 0 height 0
click at [302, 104] on link at bounding box center [302, 104] width 0 height 0
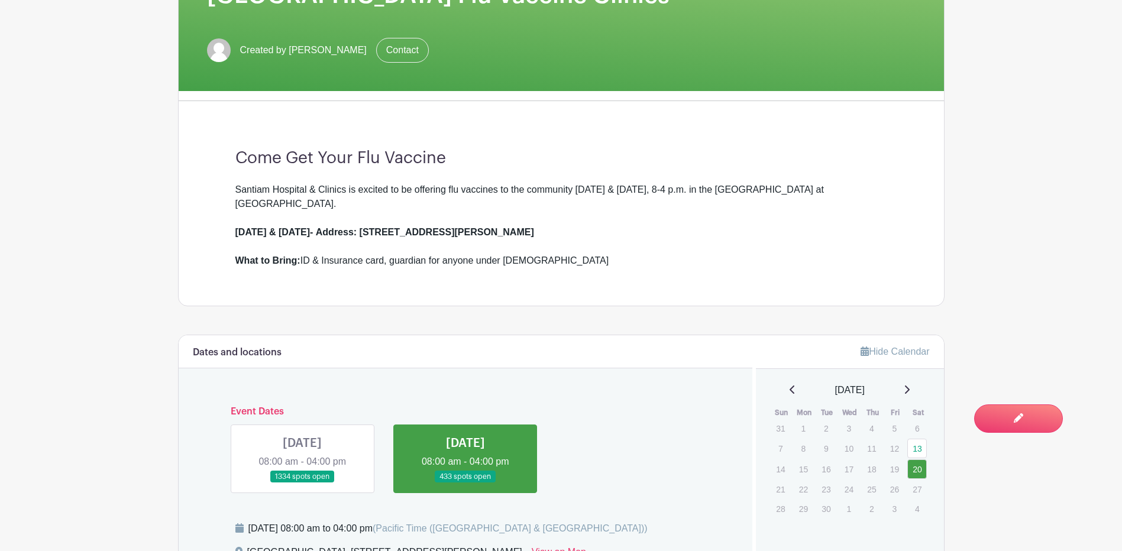
scroll to position [532, 0]
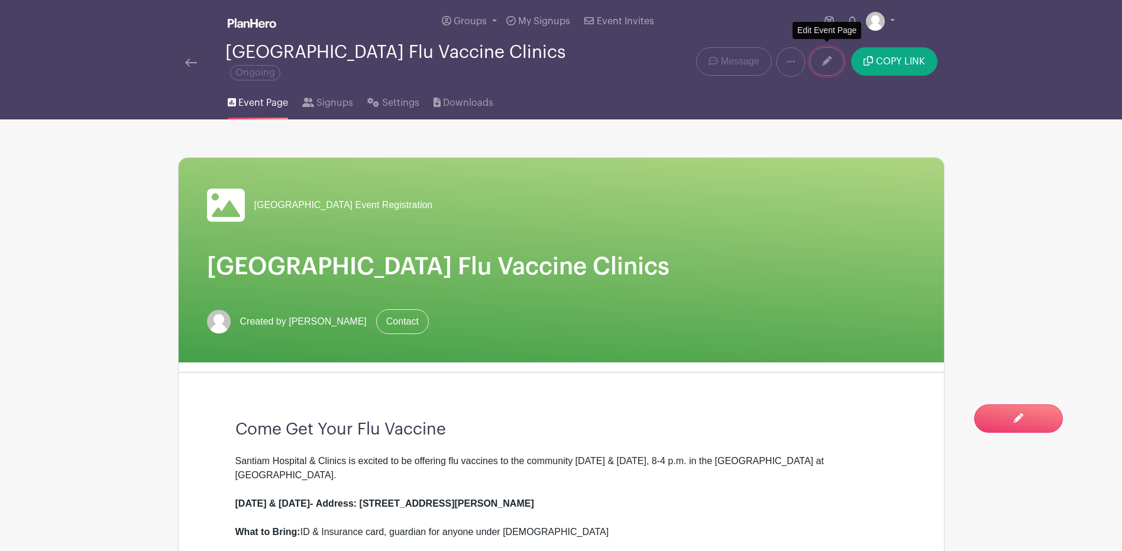
click at [815, 51] on link at bounding box center [827, 61] width 34 height 28
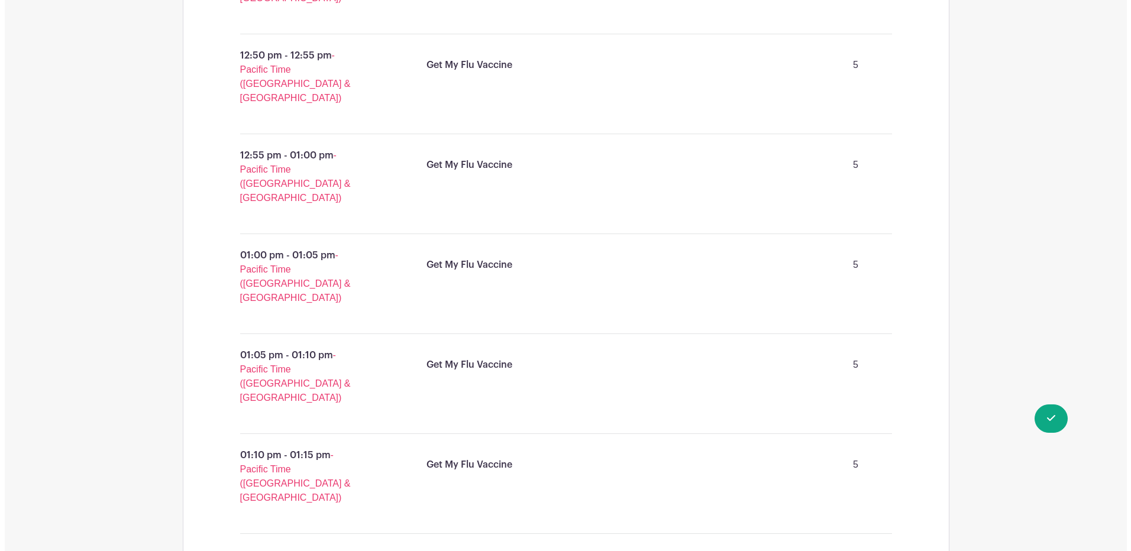
scroll to position [6849, 0]
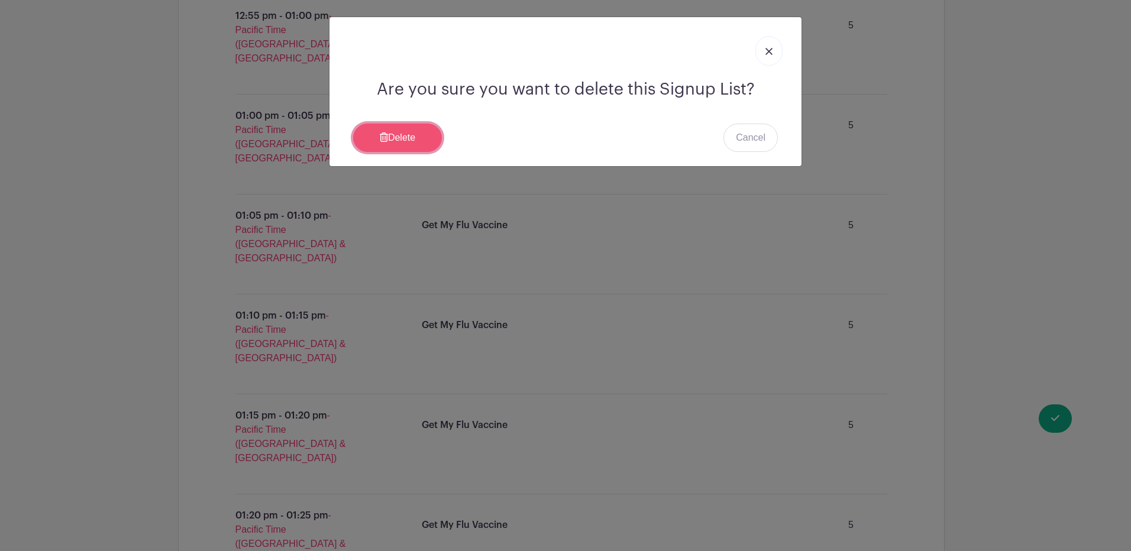
click at [420, 132] on link "Delete" at bounding box center [397, 138] width 89 height 28
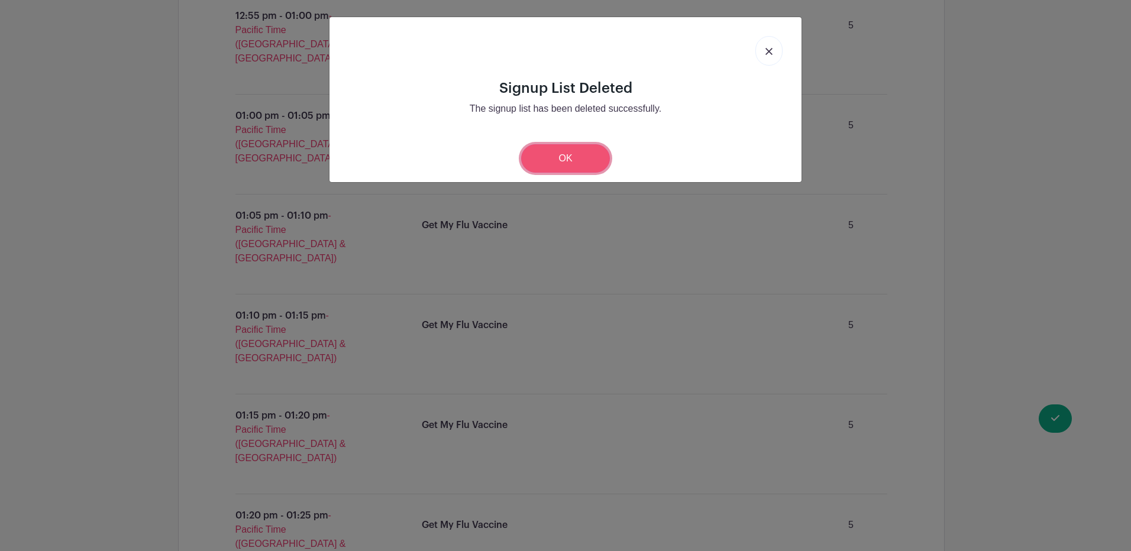
click at [547, 161] on link "OK" at bounding box center [565, 158] width 89 height 28
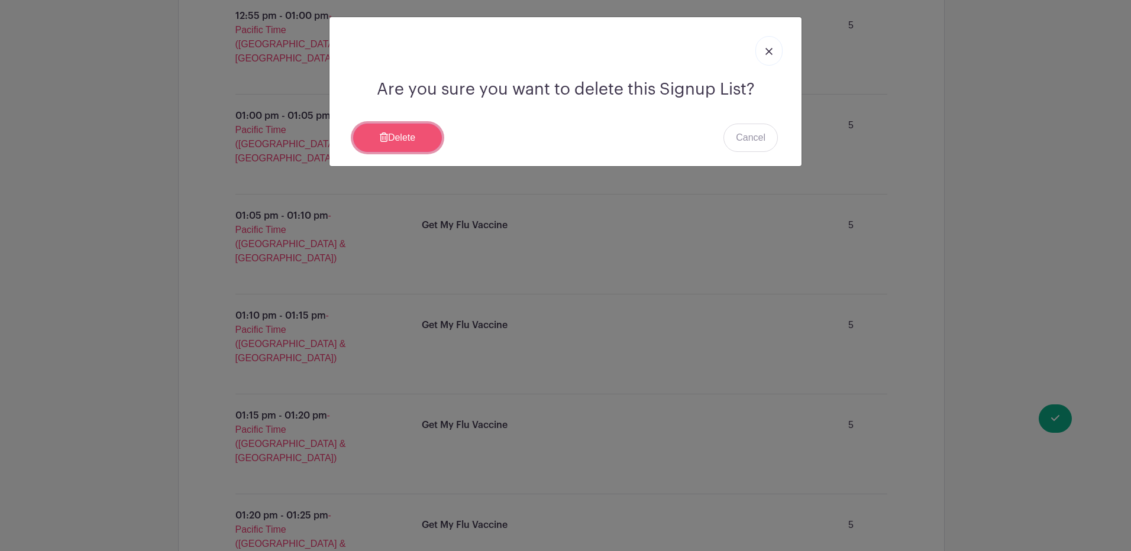
click at [429, 141] on link "Delete" at bounding box center [397, 138] width 89 height 28
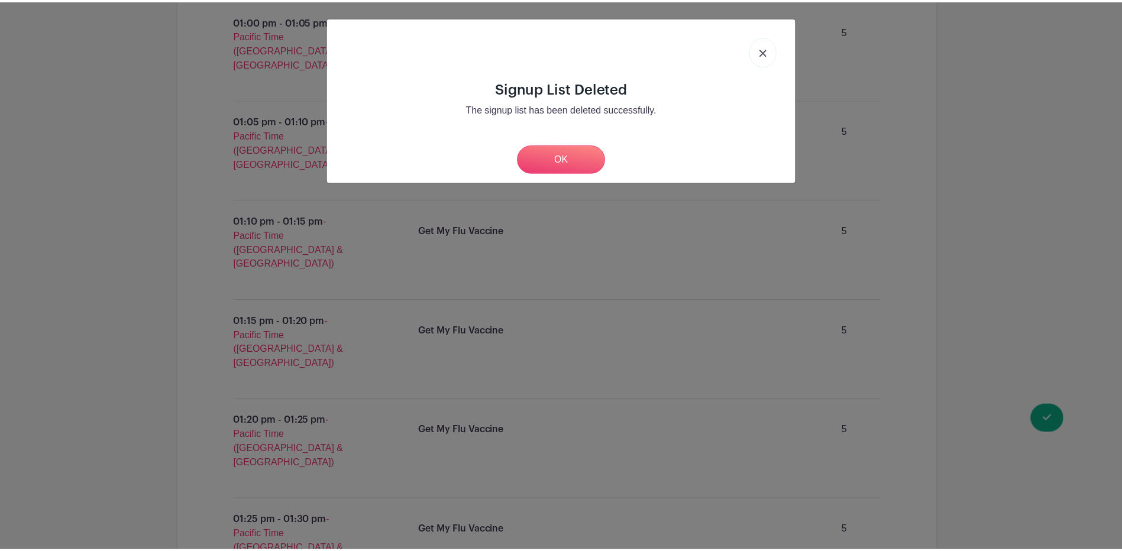
scroll to position [6728, 0]
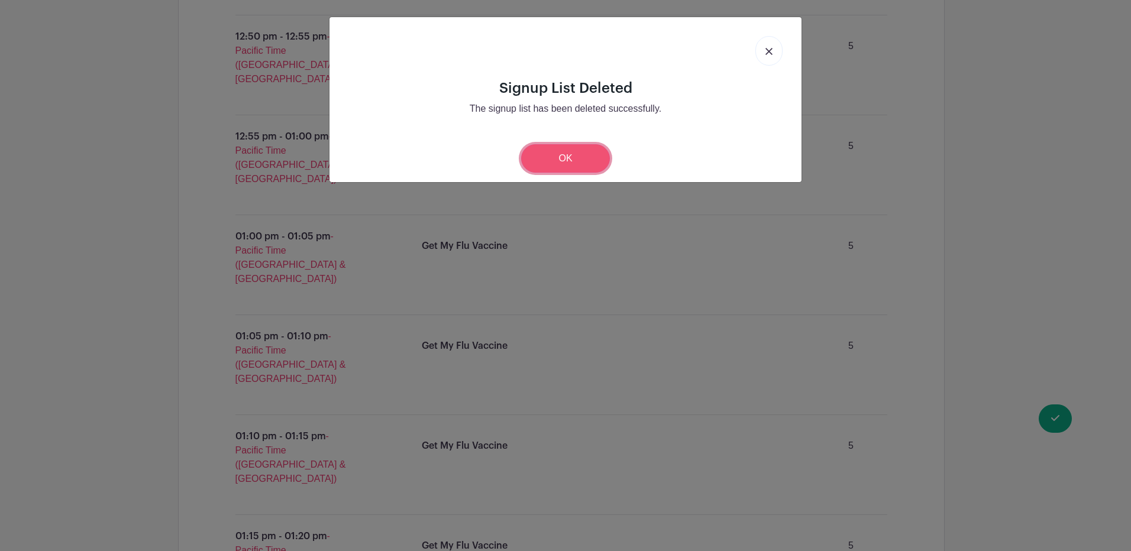
click at [538, 167] on link "OK" at bounding box center [565, 158] width 89 height 28
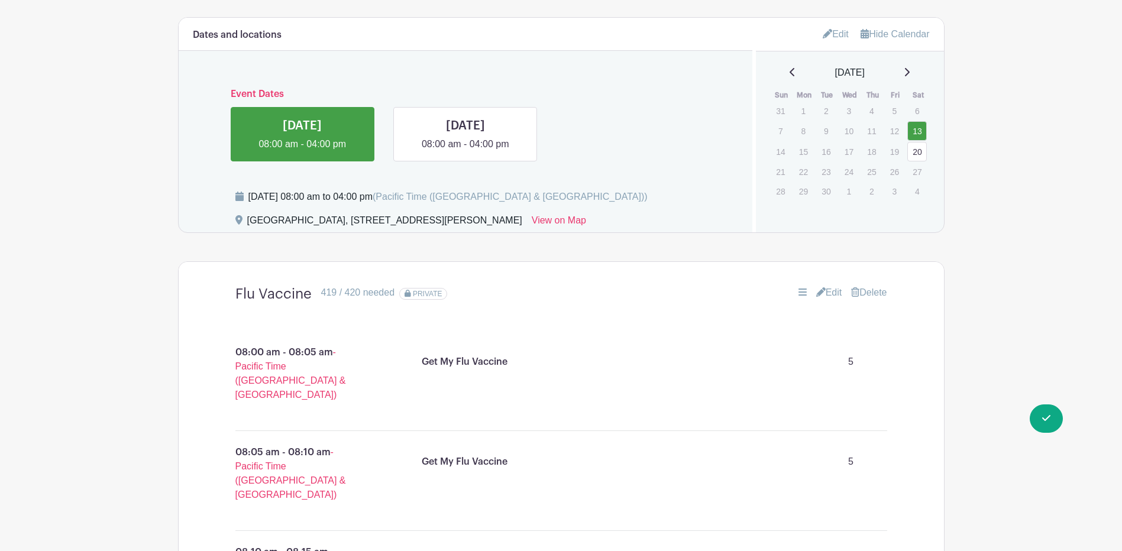
scroll to position [567, 0]
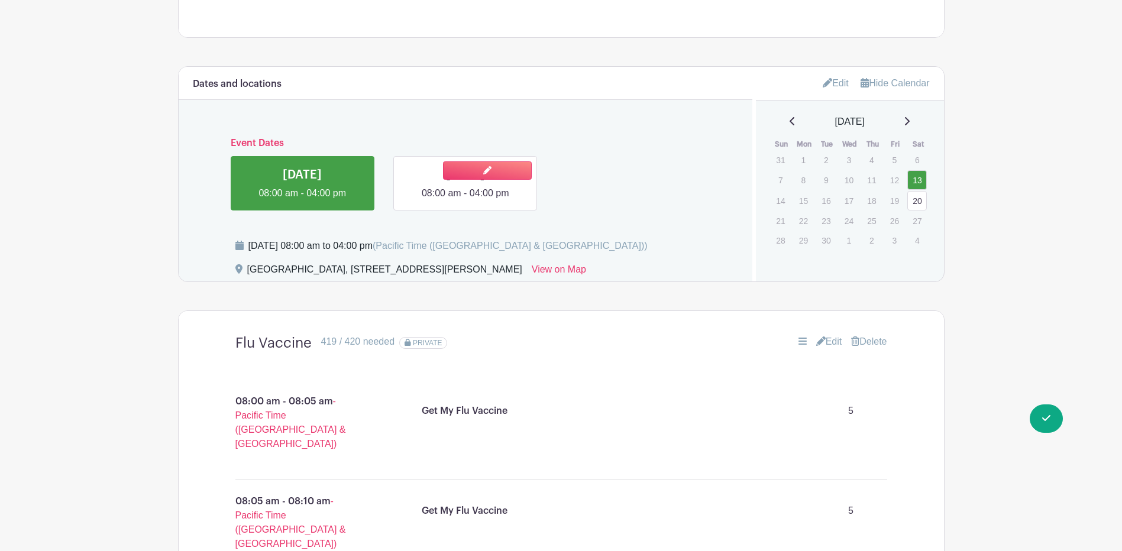
click at [465, 200] on link at bounding box center [465, 200] width 0 height 0
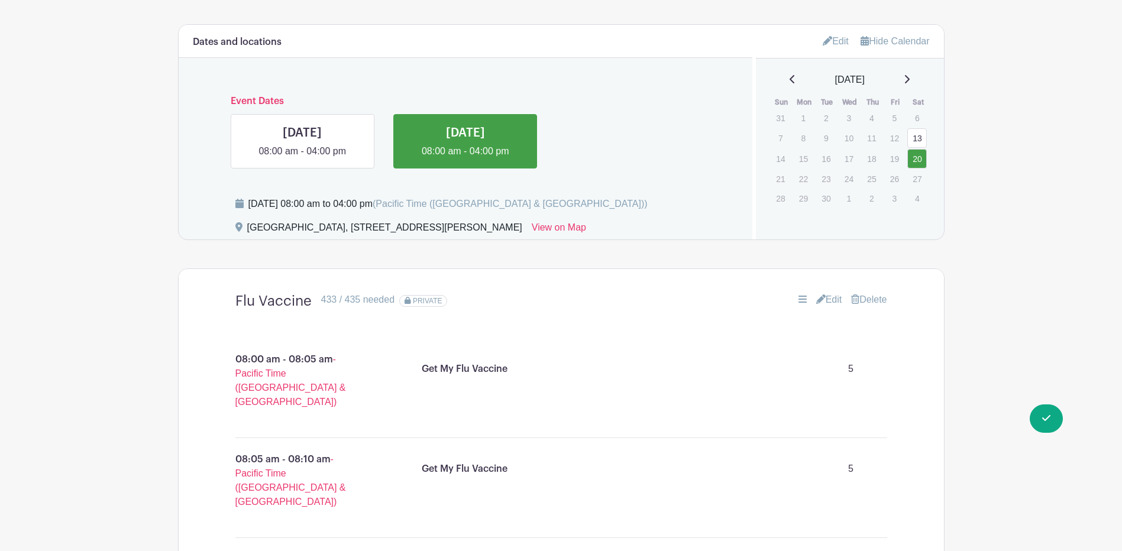
scroll to position [617, 0]
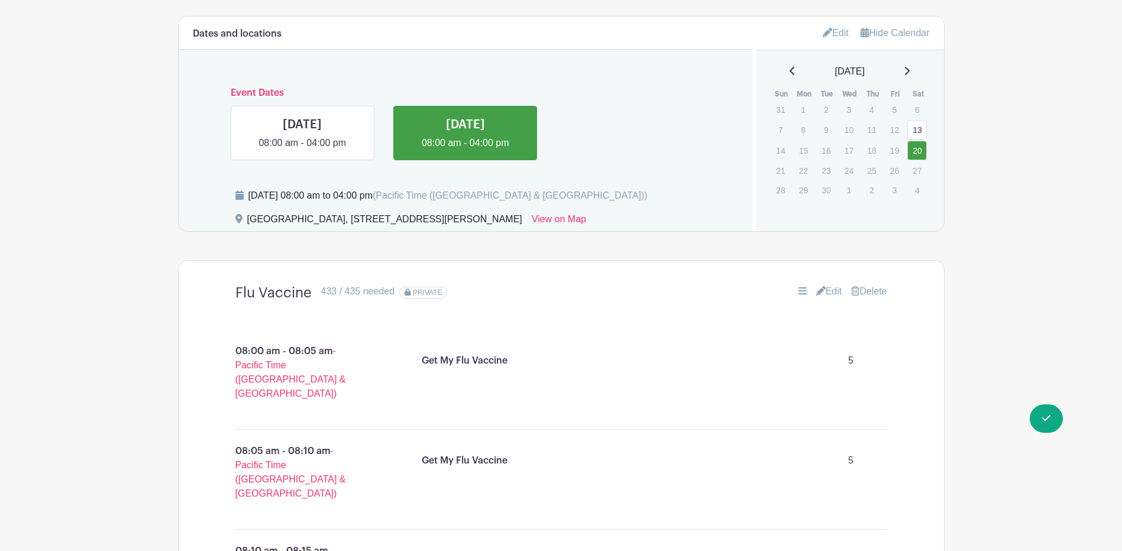
click at [833, 284] on link "Edit" at bounding box center [829, 291] width 26 height 14
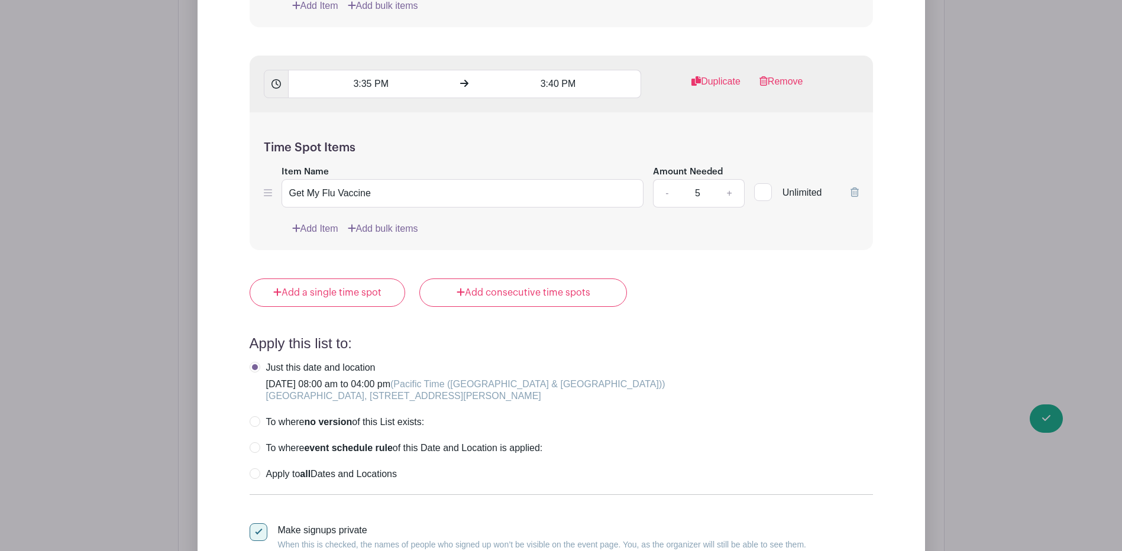
scroll to position [20213, 0]
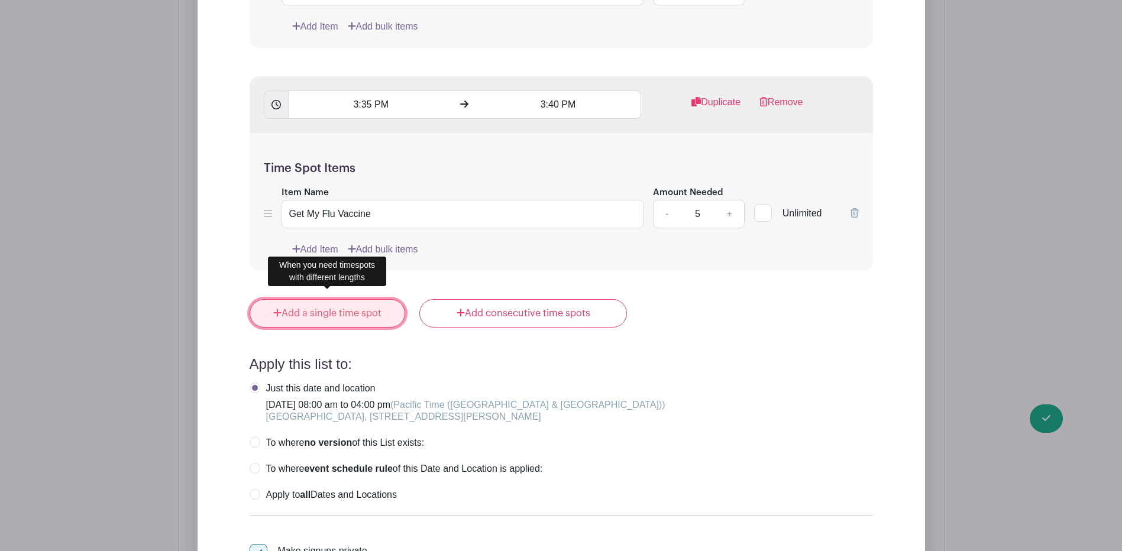
click at [376, 311] on link "Add a single time spot" at bounding box center [328, 313] width 156 height 28
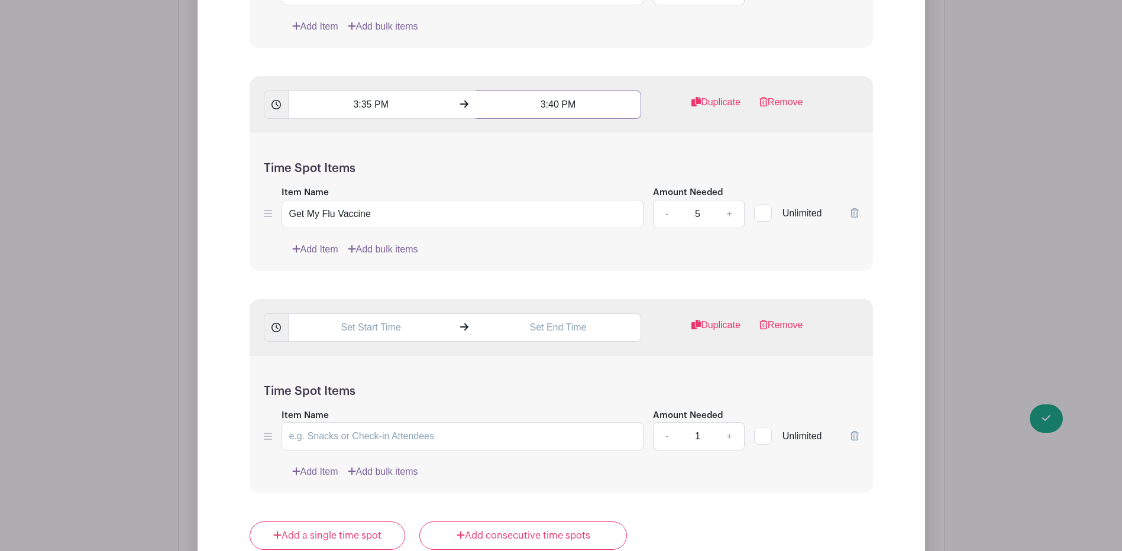
drag, startPoint x: 568, startPoint y: 98, endPoint x: 534, endPoint y: 99, distance: 33.8
click at [534, 99] on input "3:40 PM" at bounding box center [558, 104] width 166 height 28
click at [365, 323] on input "text" at bounding box center [371, 327] width 166 height 28
paste input "3:40 PM"
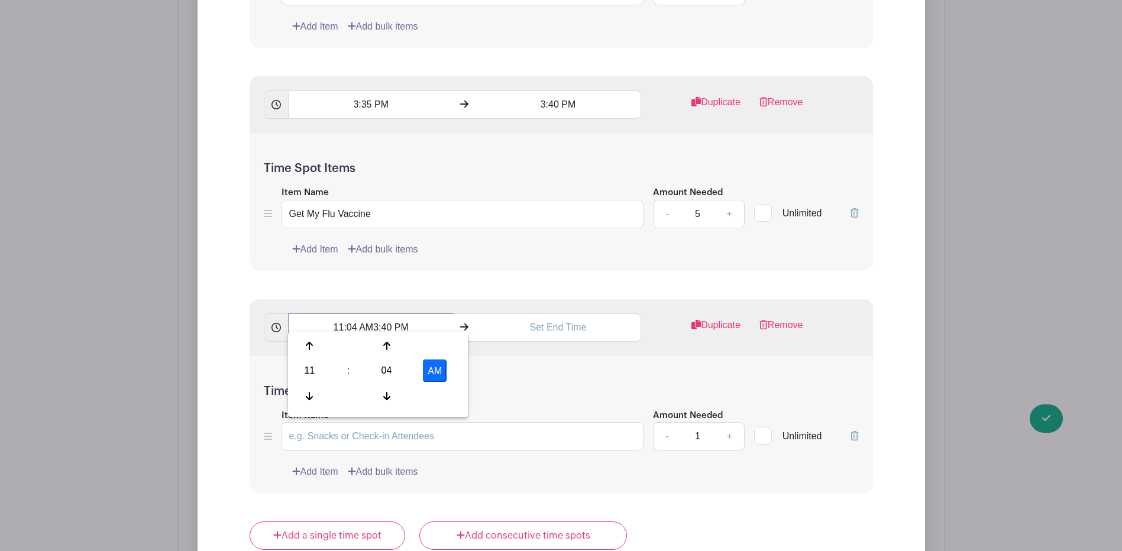
drag, startPoint x: 410, startPoint y: 317, endPoint x: 324, endPoint y: 329, distance: 87.2
click at [328, 330] on input "11:04 AM3:40 PM" at bounding box center [371, 327] width 166 height 28
paste input "text"
type input "3:40 PM"
click at [533, 316] on input "text" at bounding box center [558, 327] width 166 height 28
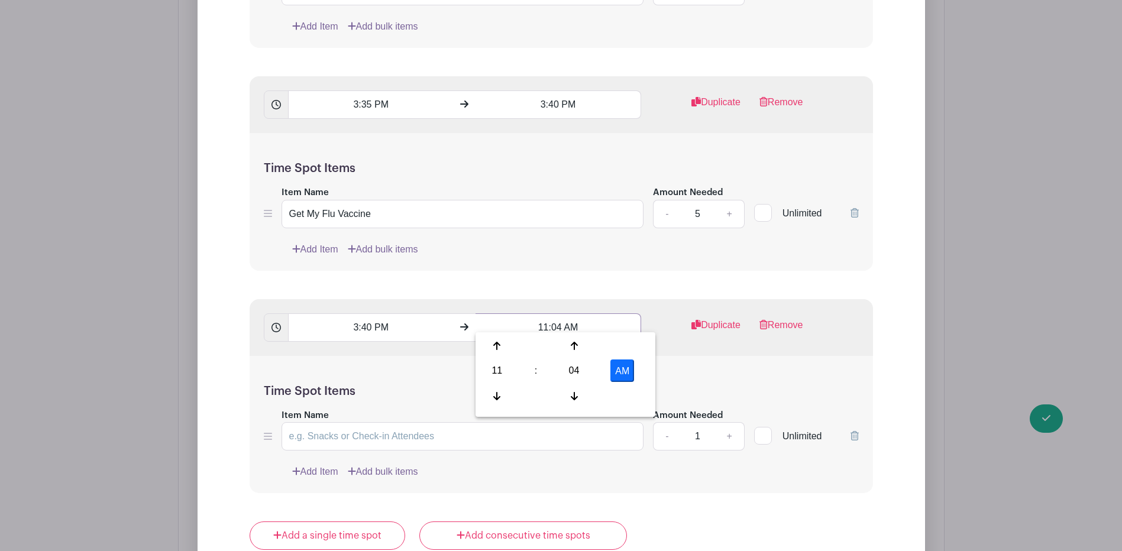
drag, startPoint x: 584, startPoint y: 318, endPoint x: 516, endPoint y: 325, distance: 68.4
click at [516, 325] on input "11:04 AM" at bounding box center [558, 327] width 166 height 28
paste input "3:40 P"
drag, startPoint x: 372, startPoint y: 316, endPoint x: 367, endPoint y: 319, distance: 6.1
click at [367, 319] on input "3:40 PM" at bounding box center [371, 327] width 166 height 28
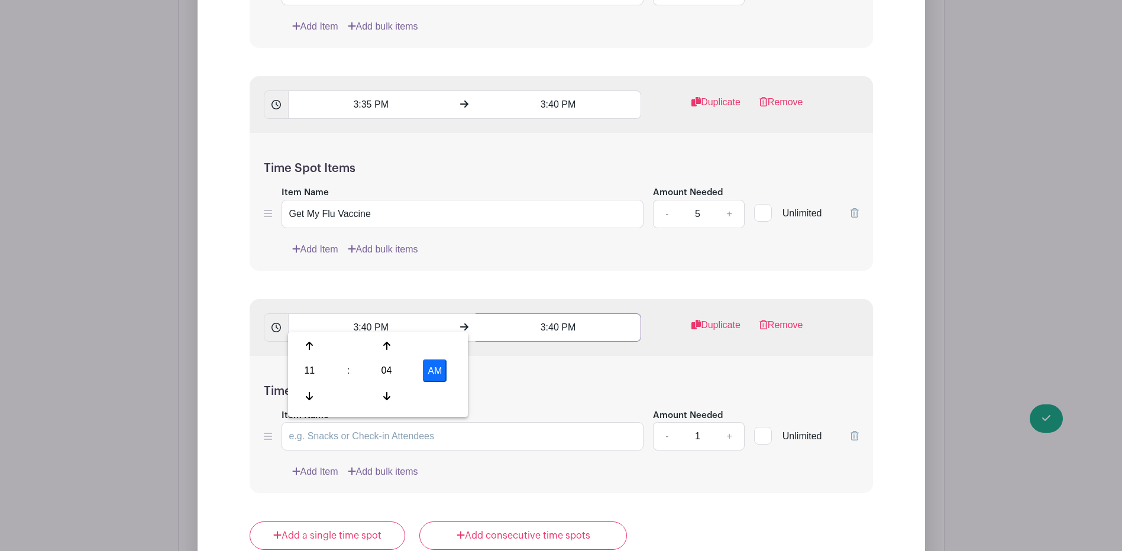
click at [553, 320] on input "3:40 PM" at bounding box center [558, 327] width 166 height 28
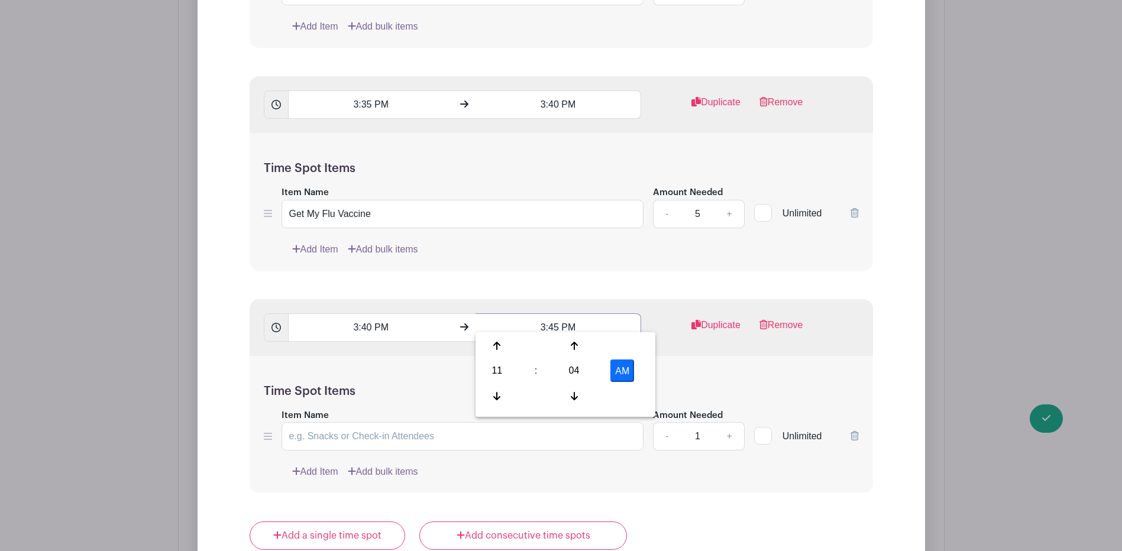
type input "3:45 PM"
click at [380, 431] on input "Item Name" at bounding box center [462, 436] width 362 height 28
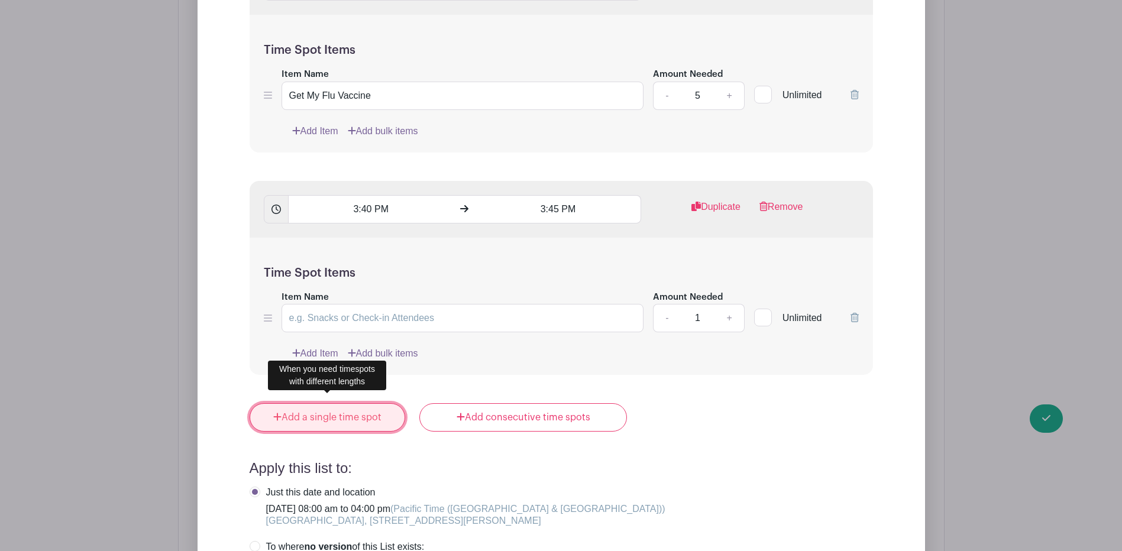
click at [360, 410] on link "Add a single time spot" at bounding box center [328, 417] width 156 height 28
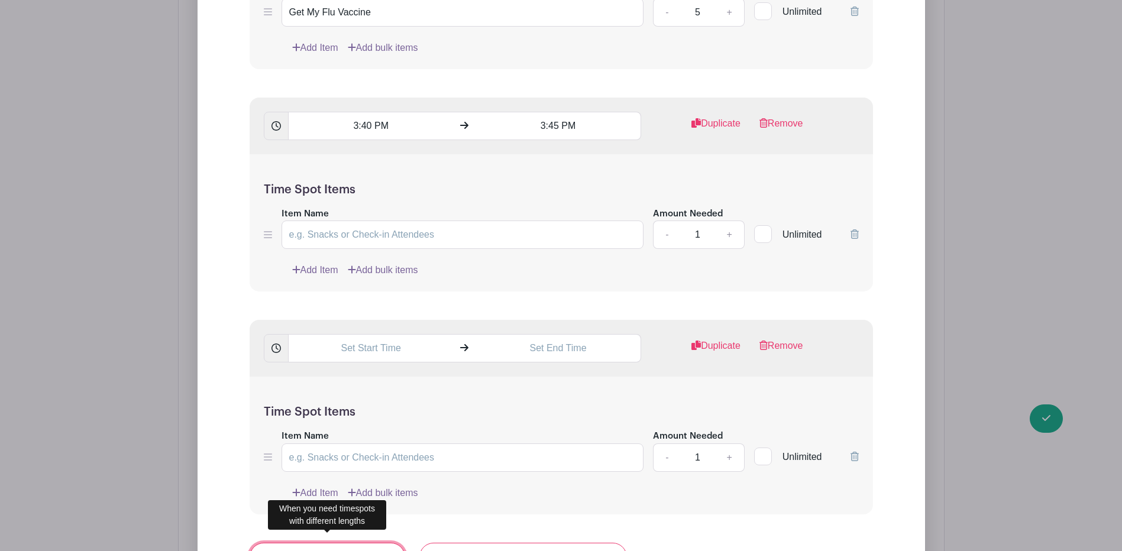
scroll to position [20508, 0]
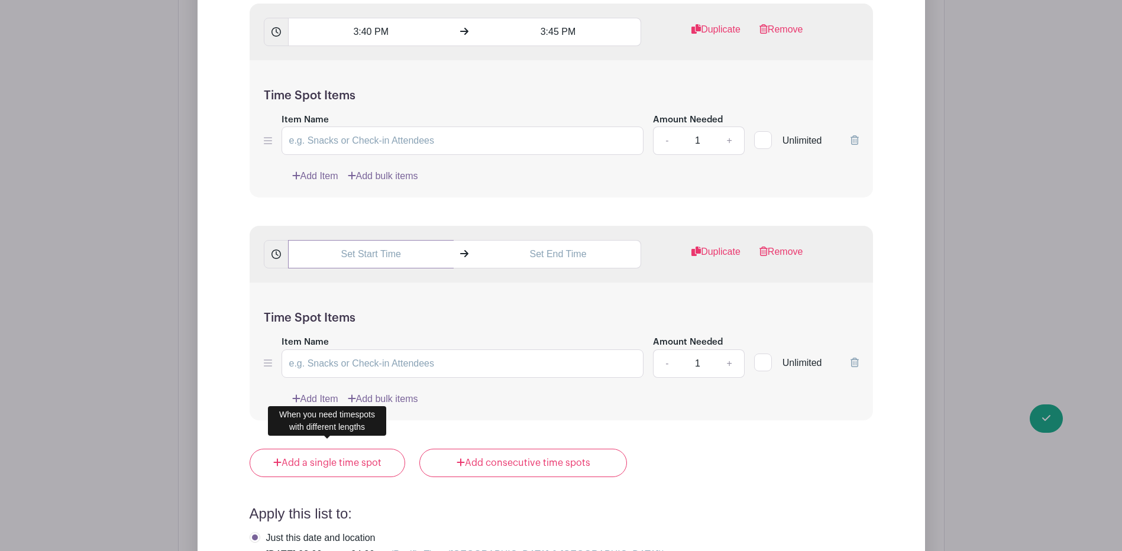
click at [407, 251] on input "text" at bounding box center [371, 254] width 166 height 28
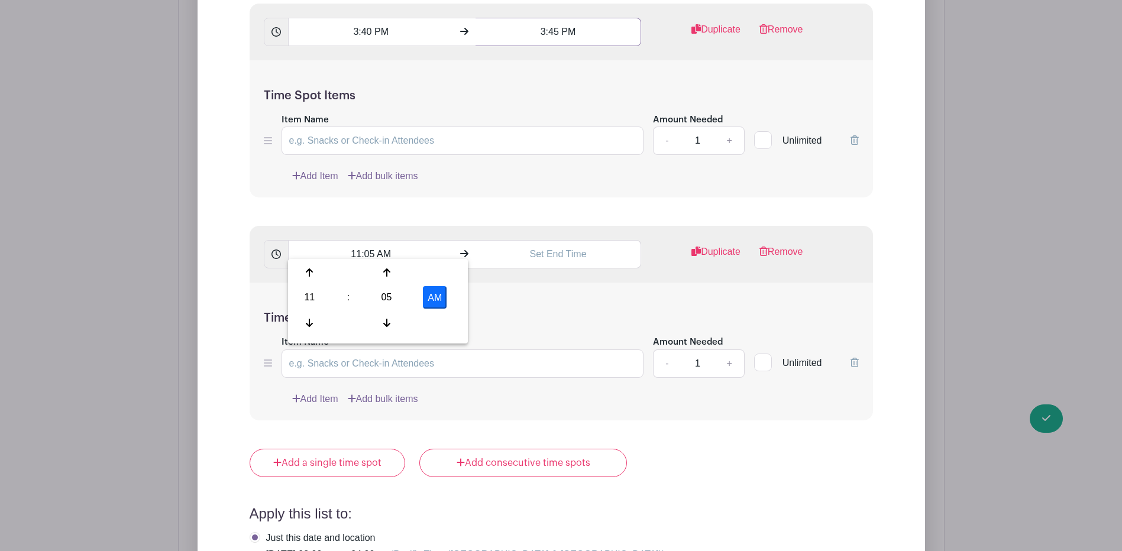
drag, startPoint x: 578, startPoint y: 24, endPoint x: 536, endPoint y: 22, distance: 42.1
click at [536, 22] on input "3:45 PM" at bounding box center [558, 32] width 166 height 28
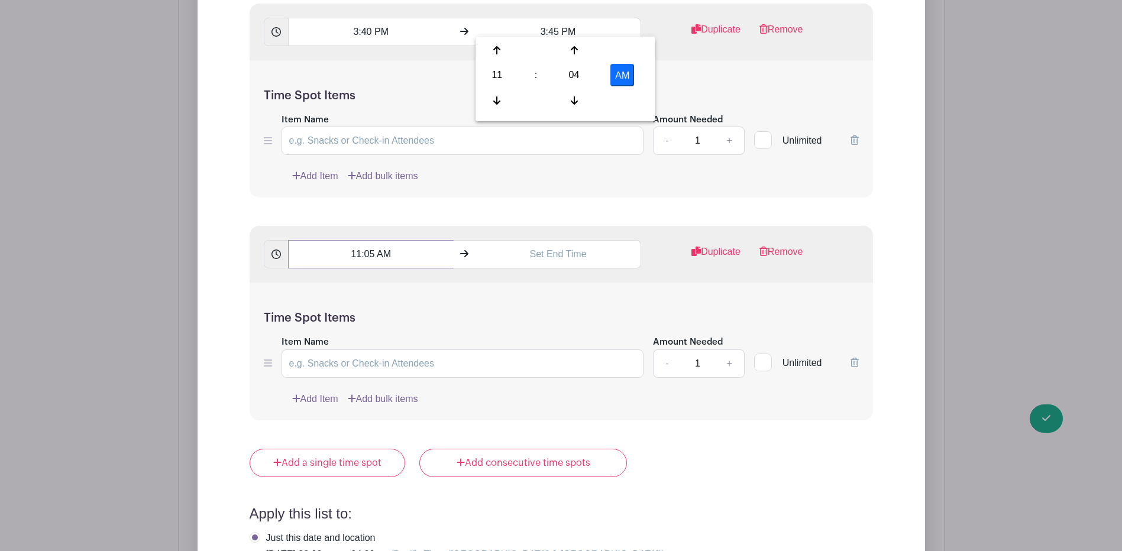
drag, startPoint x: 357, startPoint y: 252, endPoint x: 333, endPoint y: 253, distance: 24.3
click at [333, 253] on input "11:05 AM" at bounding box center [371, 254] width 166 height 28
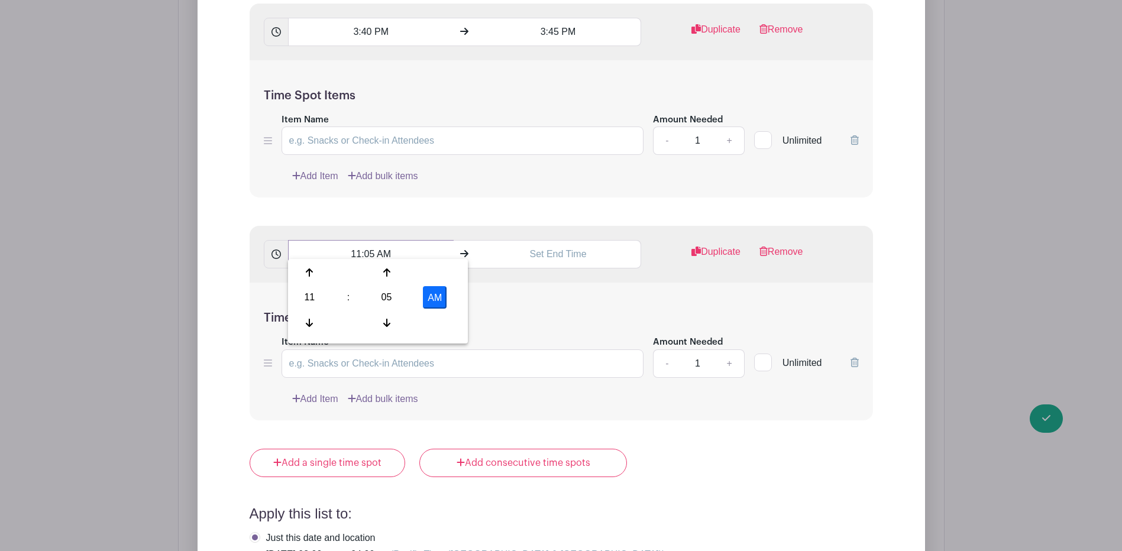
paste input "3:45 P"
type input "3:45 PM"
click at [563, 240] on input "text" at bounding box center [558, 254] width 166 height 28
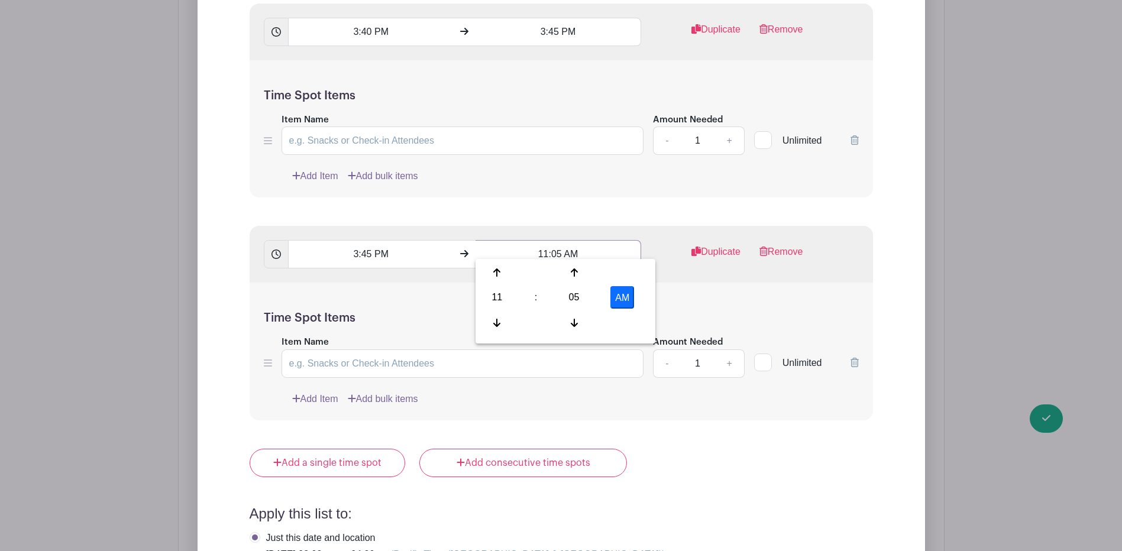
paste input "3:45 PM"
drag, startPoint x: 561, startPoint y: 245, endPoint x: 504, endPoint y: 247, distance: 57.4
click at [504, 247] on input "11:05 AM3:45 PM" at bounding box center [558, 254] width 166 height 28
click at [550, 246] on input "3:45 PM" at bounding box center [558, 254] width 166 height 28
click at [558, 246] on input "3:5 PM" at bounding box center [558, 254] width 166 height 28
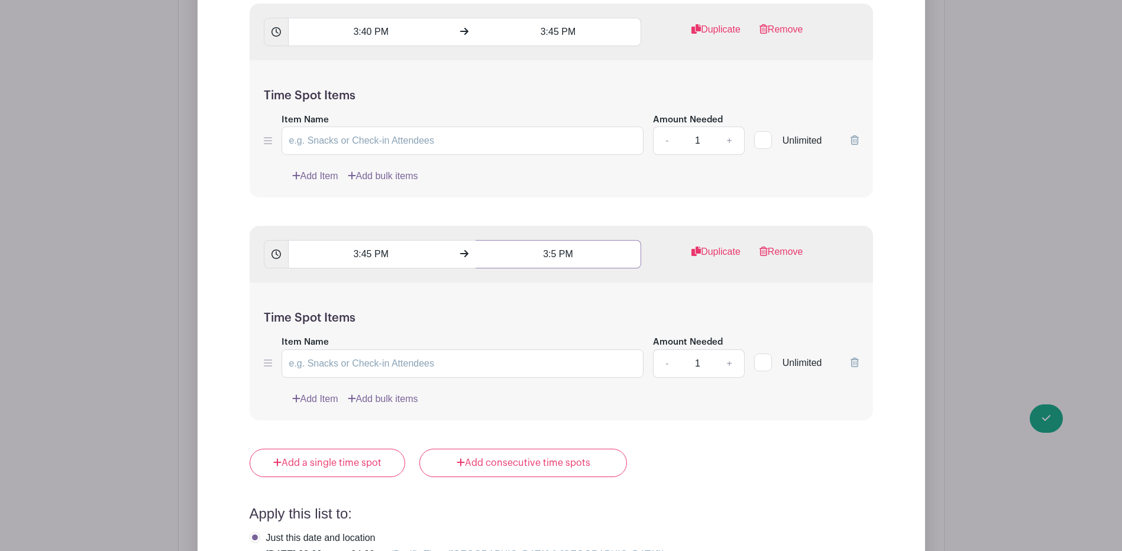
click at [556, 246] on input "3:5 PM" at bounding box center [558, 254] width 166 height 28
type input "3:50 PM"
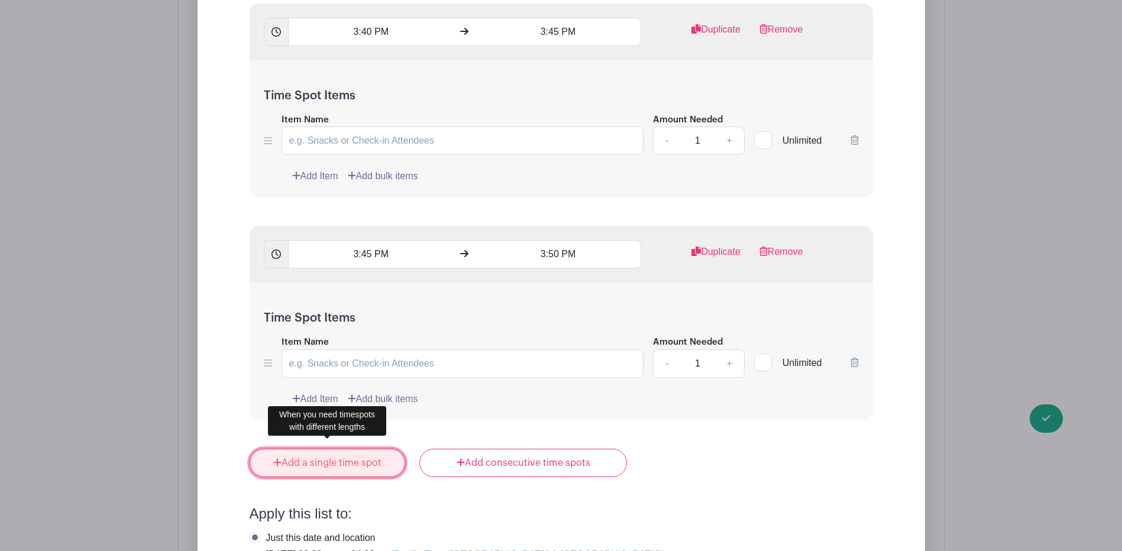
click at [357, 454] on link "Add a single time spot" at bounding box center [328, 463] width 156 height 28
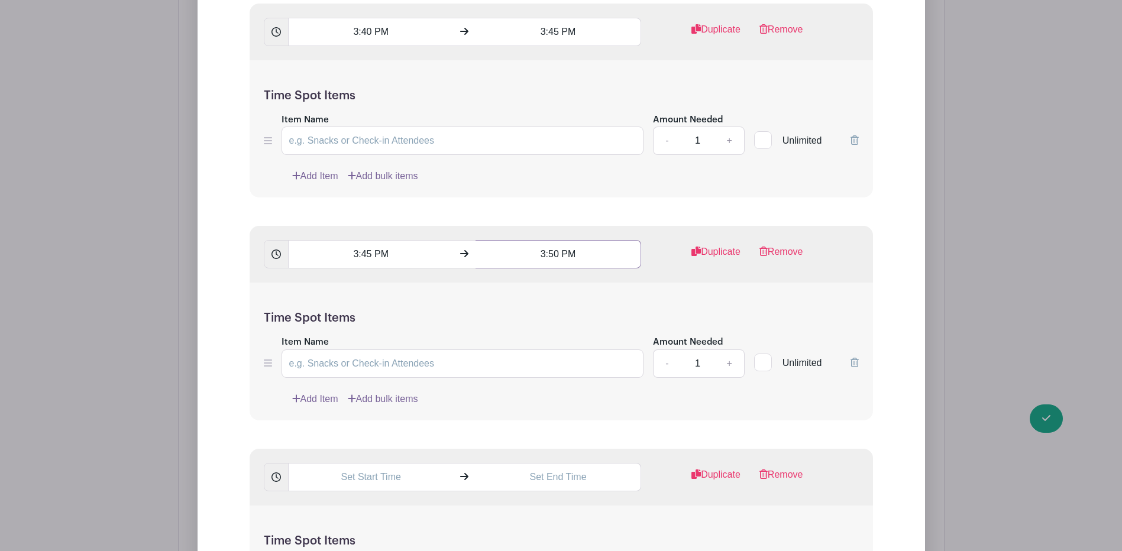
drag, startPoint x: 577, startPoint y: 247, endPoint x: 538, endPoint y: 256, distance: 39.4
click at [538, 256] on input "3:50 PM" at bounding box center [558, 254] width 166 height 28
click at [362, 474] on input "text" at bounding box center [371, 477] width 166 height 28
paste input "3:50 PM"
drag, startPoint x: 373, startPoint y: 467, endPoint x: 290, endPoint y: 484, distance: 84.4
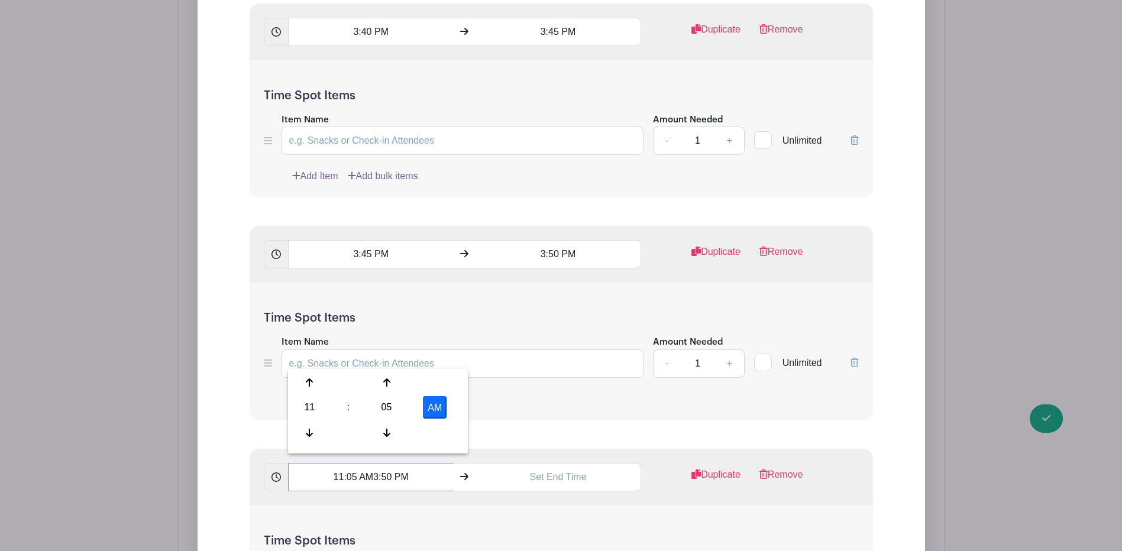
click at [290, 484] on div "11:05 AM3:50 PM Duplicate Remove" at bounding box center [561, 477] width 623 height 57
type input "3:50 PM"
click at [570, 469] on input "text" at bounding box center [558, 477] width 166 height 28
drag, startPoint x: 584, startPoint y: 468, endPoint x: 478, endPoint y: 481, distance: 106.1
click at [478, 481] on input "11:05 AM" at bounding box center [558, 477] width 166 height 28
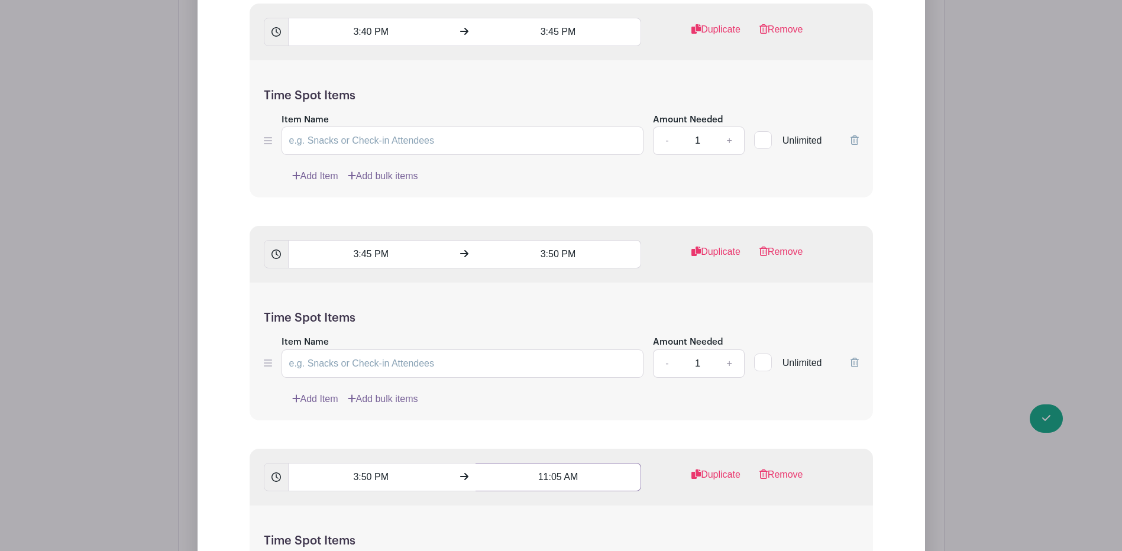
paste input "3:50 P"
click at [555, 467] on input "3:50 PM" at bounding box center [558, 477] width 166 height 28
click at [612, 471] on input "3:55 PM" at bounding box center [558, 477] width 166 height 28
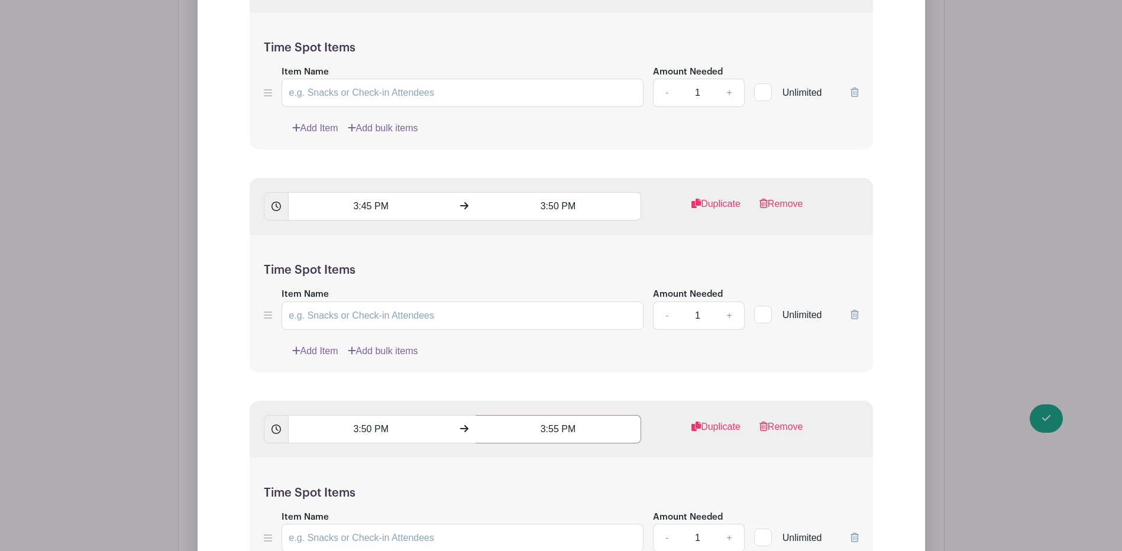
scroll to position [20745, 0]
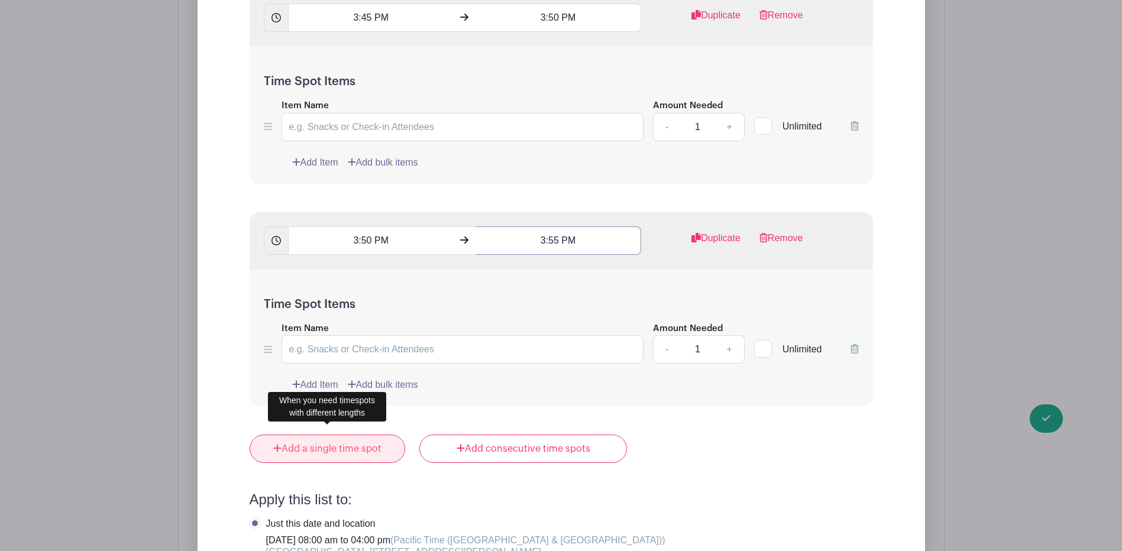
type input "3:55 PM"
click at [365, 444] on link "Add a single time spot" at bounding box center [328, 449] width 156 height 28
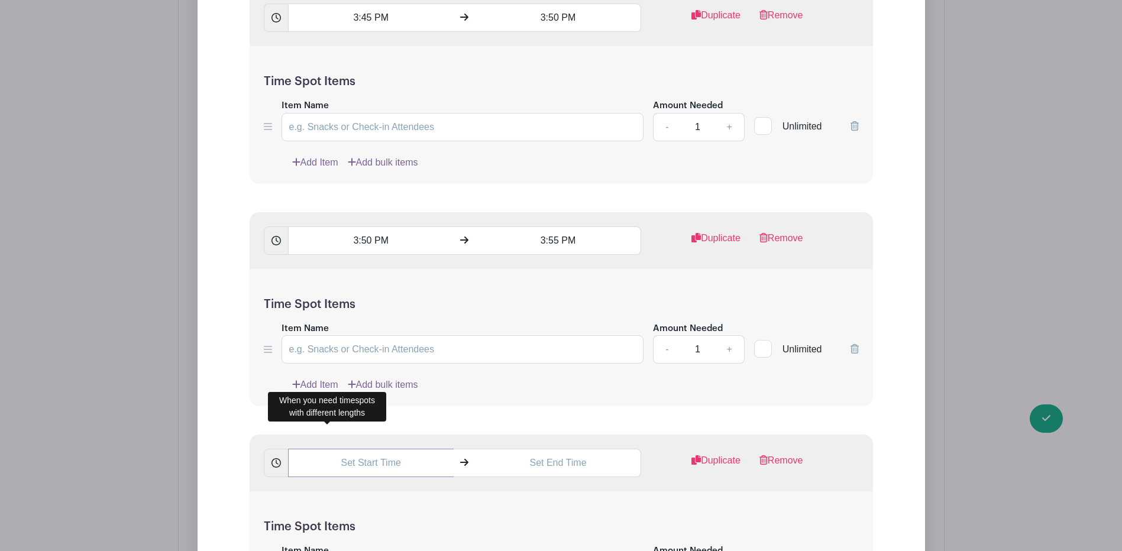
click at [375, 454] on input "text" at bounding box center [371, 463] width 166 height 28
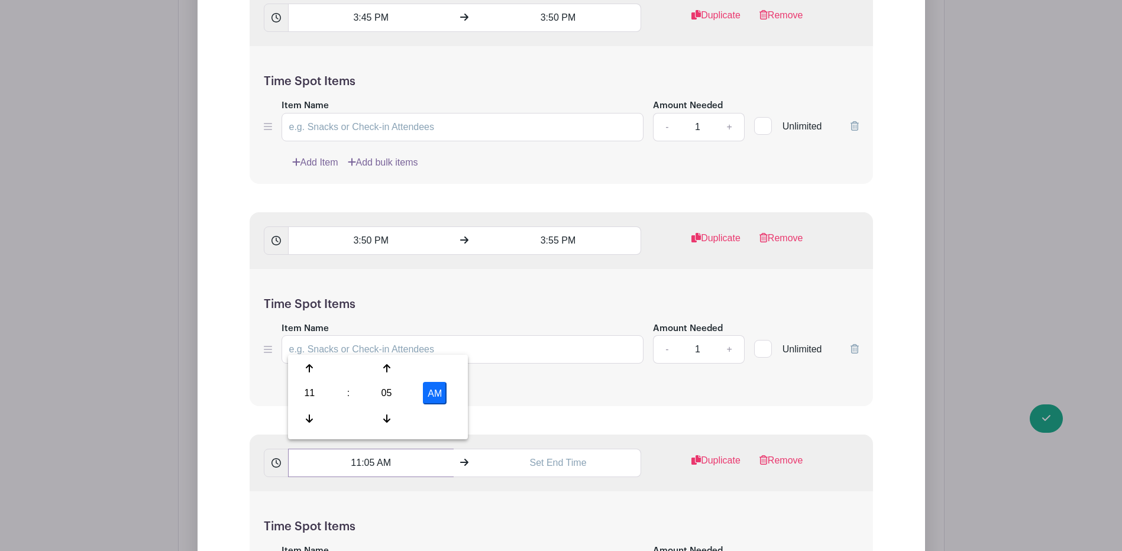
drag, startPoint x: 356, startPoint y: 458, endPoint x: 278, endPoint y: 461, distance: 78.1
click at [281, 461] on div "11:05 AM" at bounding box center [453, 463] width 378 height 28
drag, startPoint x: 533, startPoint y: 237, endPoint x: 504, endPoint y: 239, distance: 29.7
click at [506, 238] on input "3:55 PM" at bounding box center [558, 240] width 166 height 28
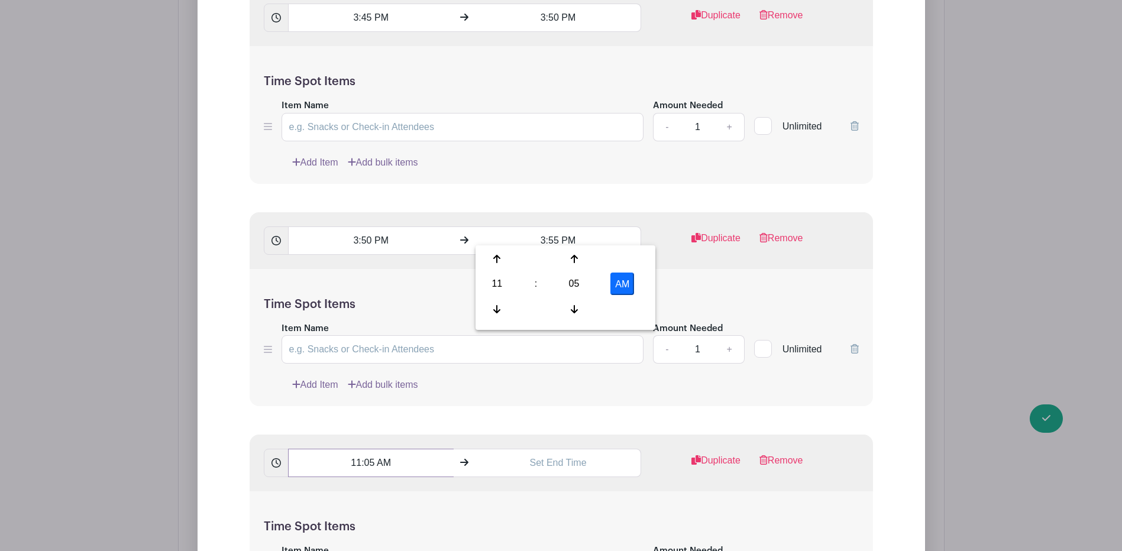
drag, startPoint x: 394, startPoint y: 451, endPoint x: 351, endPoint y: 459, distance: 43.8
click at [352, 459] on input "11:05 AM" at bounding box center [371, 463] width 166 height 28
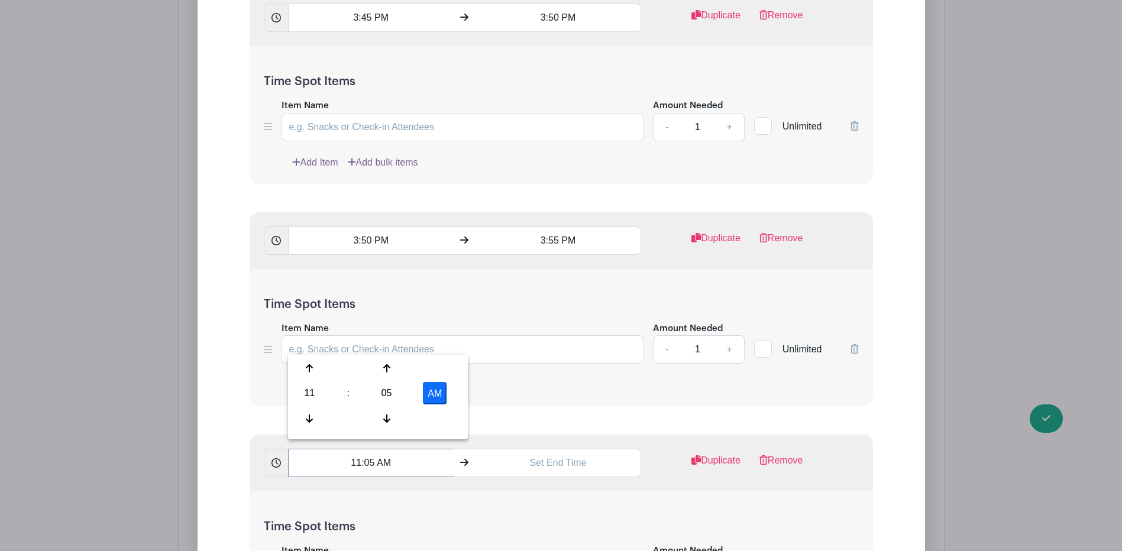
paste input "3:55 P"
type input "3:55 PM"
click at [539, 457] on input "text" at bounding box center [558, 463] width 166 height 28
drag, startPoint x: 582, startPoint y: 457, endPoint x: 529, endPoint y: 463, distance: 53.5
click at [529, 463] on input "11:06 AM" at bounding box center [558, 463] width 166 height 28
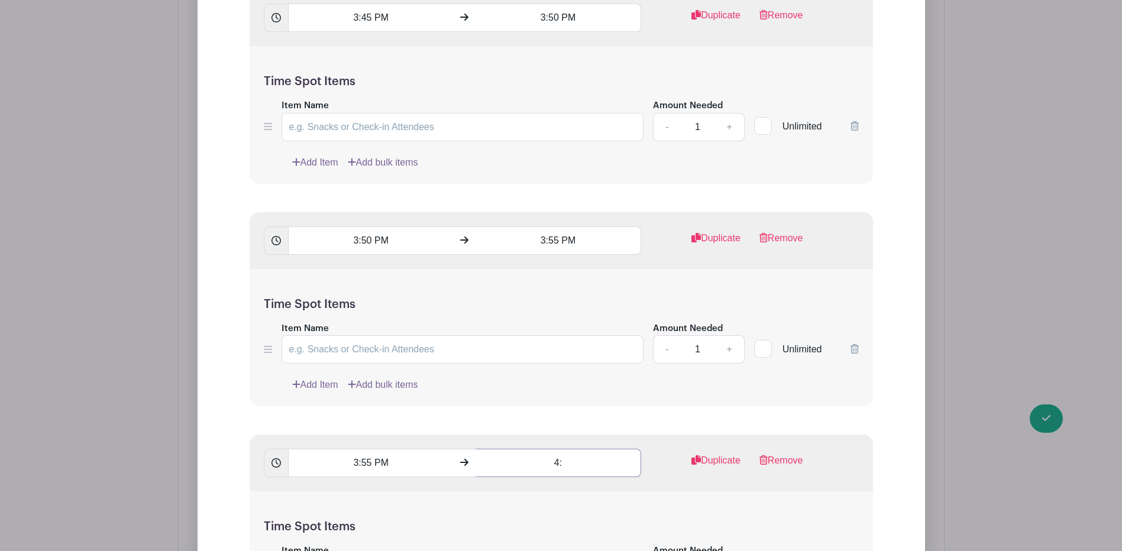
type input "4"
type input "4:00 PM"
click at [725, 342] on link "+" at bounding box center [729, 349] width 30 height 28
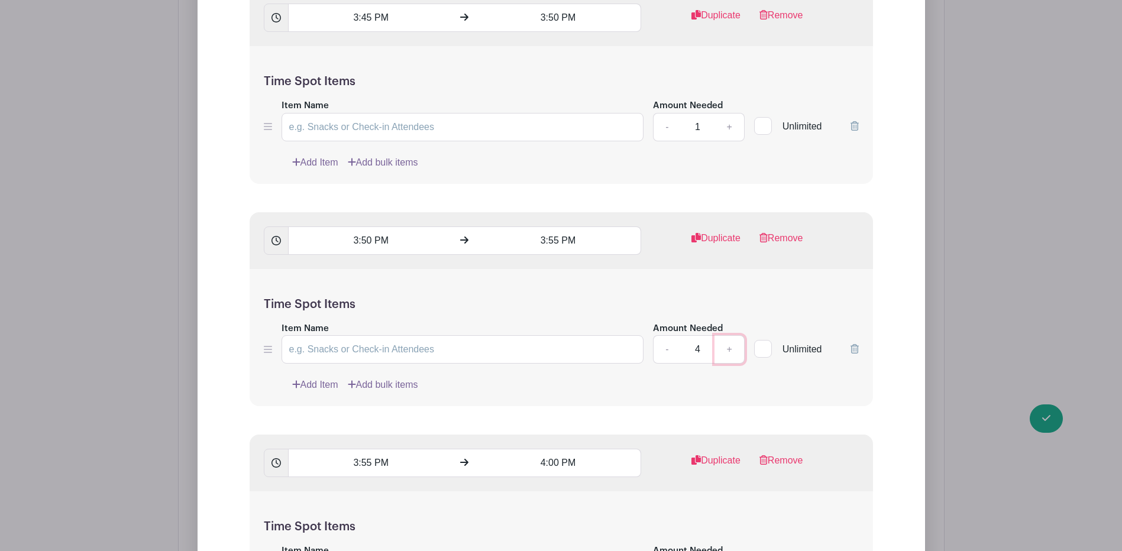
click at [728, 342] on link "+" at bounding box center [729, 349] width 30 height 28
type input "5"
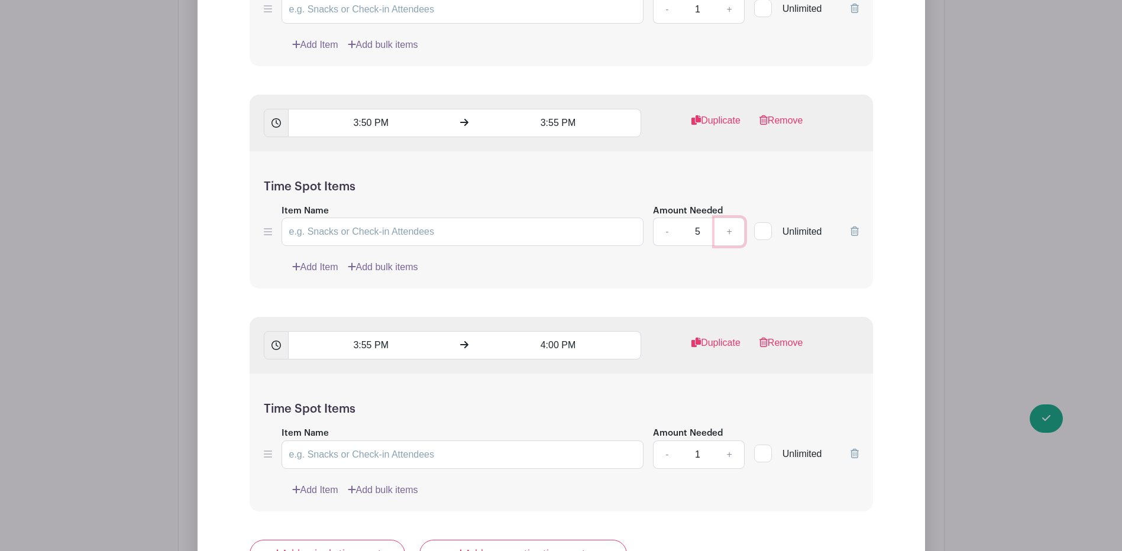
scroll to position [21100, 0]
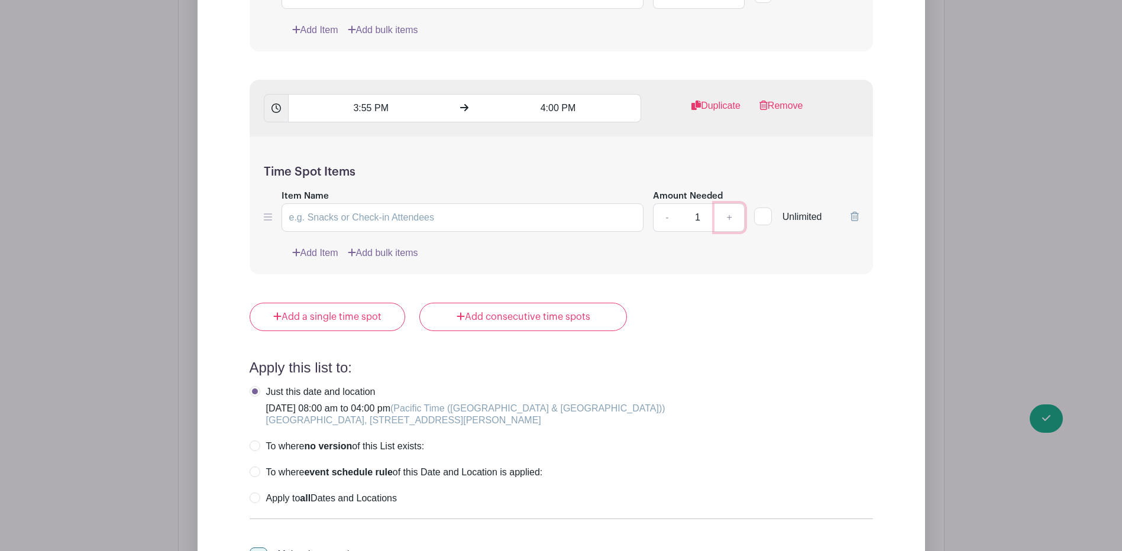
click at [734, 206] on link "+" at bounding box center [729, 217] width 30 height 28
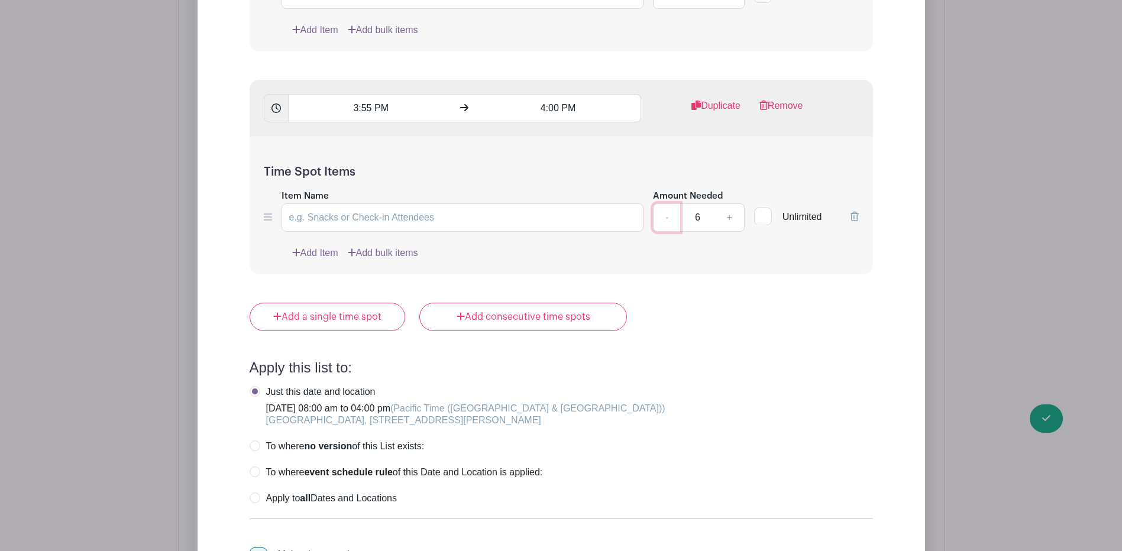
click at [668, 216] on link "-" at bounding box center [666, 217] width 27 height 28
type input "5"
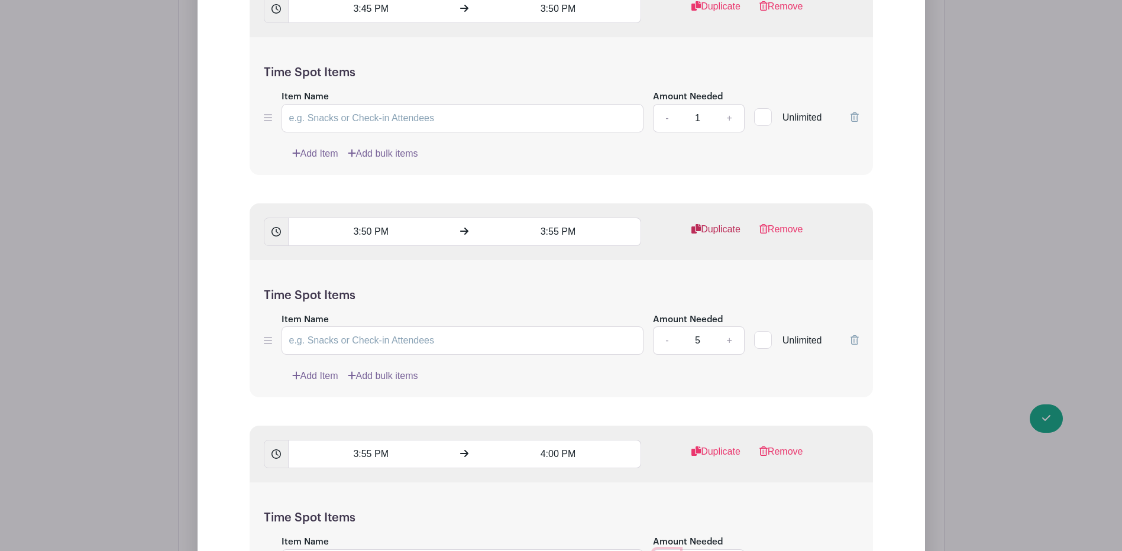
scroll to position [20626, 0]
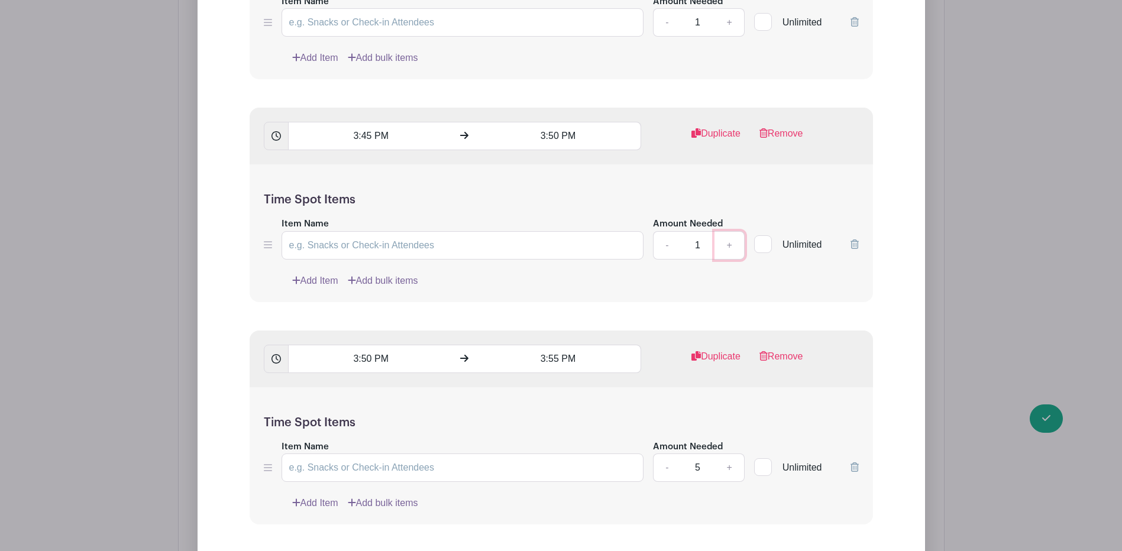
click at [733, 238] on link "+" at bounding box center [729, 245] width 30 height 28
type input "5"
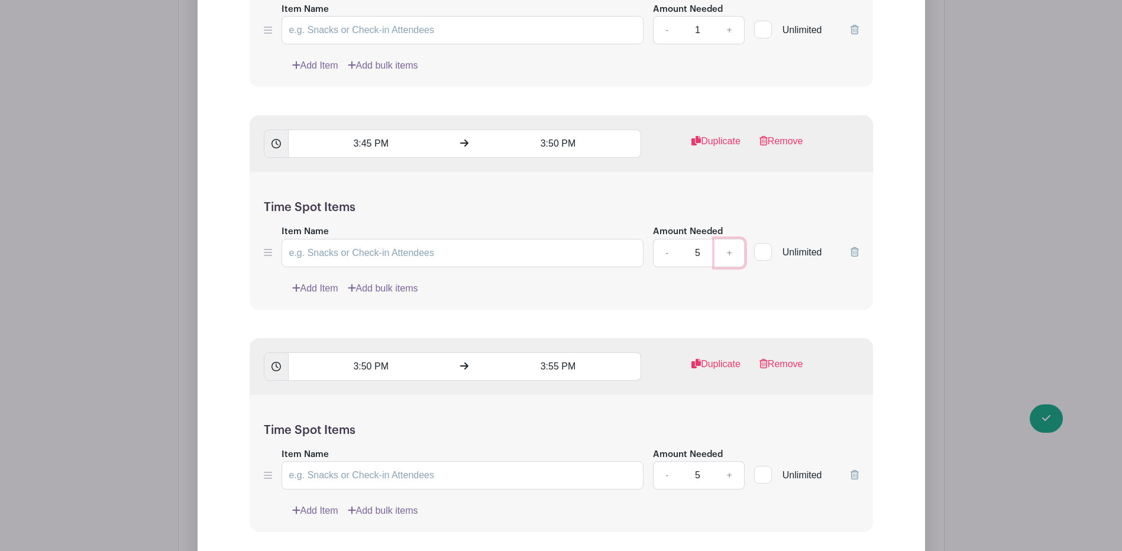
scroll to position [20272, 0]
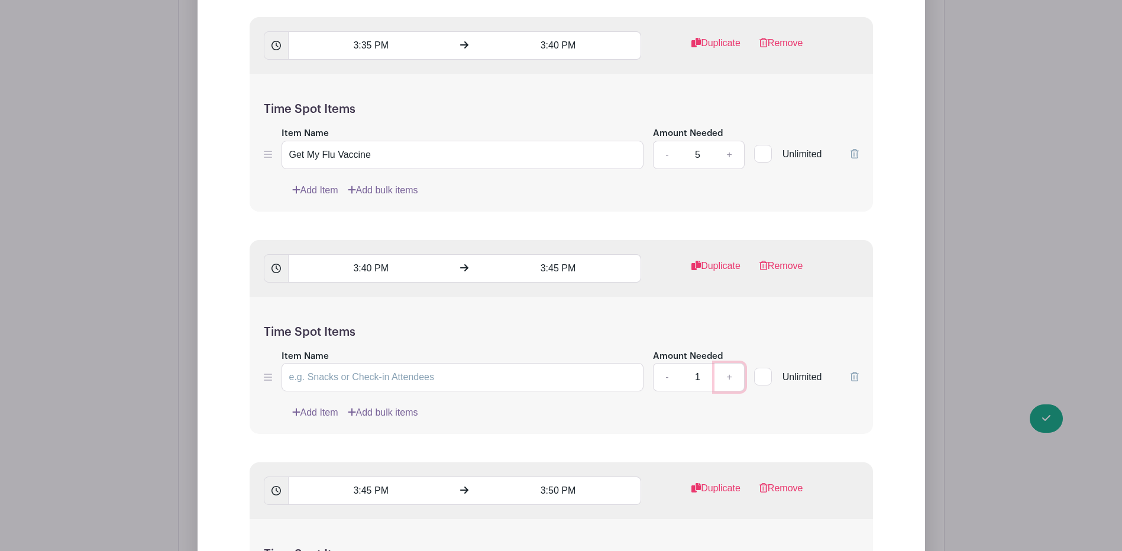
click at [724, 363] on link "+" at bounding box center [729, 377] width 30 height 28
type input "5"
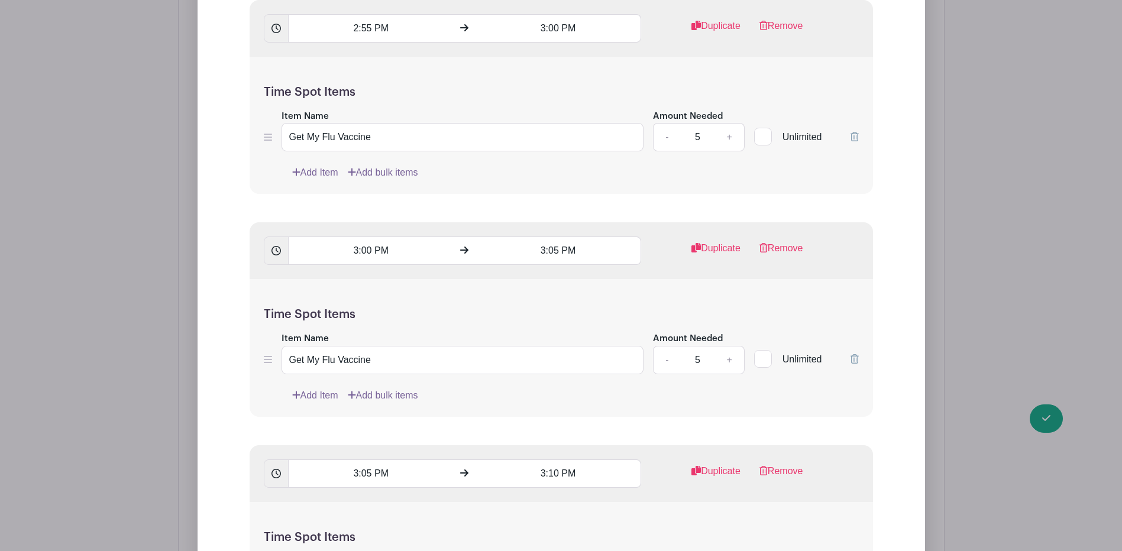
scroll to position [19799, 0]
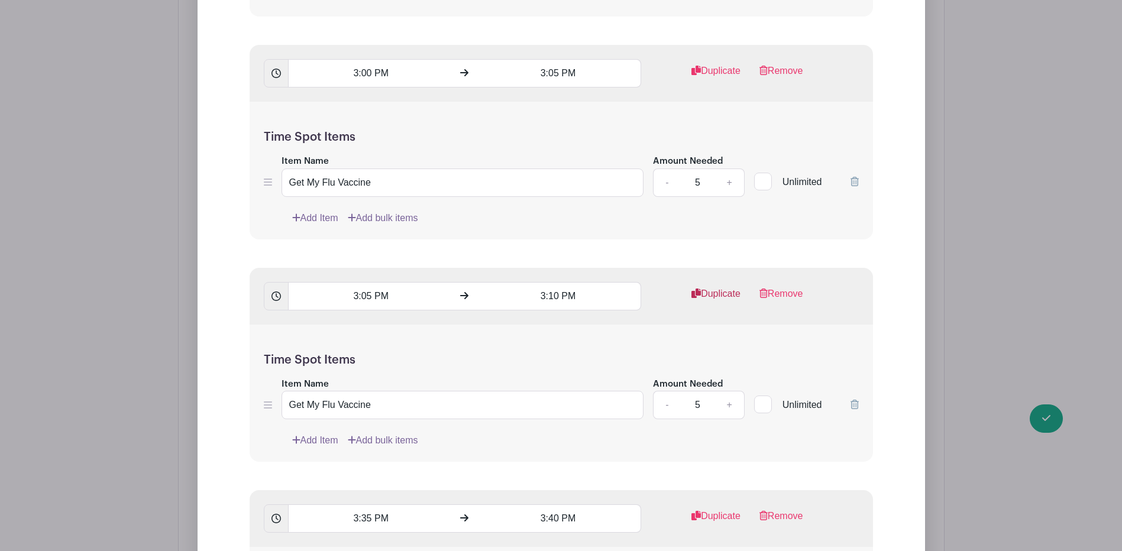
click at [718, 287] on link "Duplicate" at bounding box center [715, 299] width 49 height 24
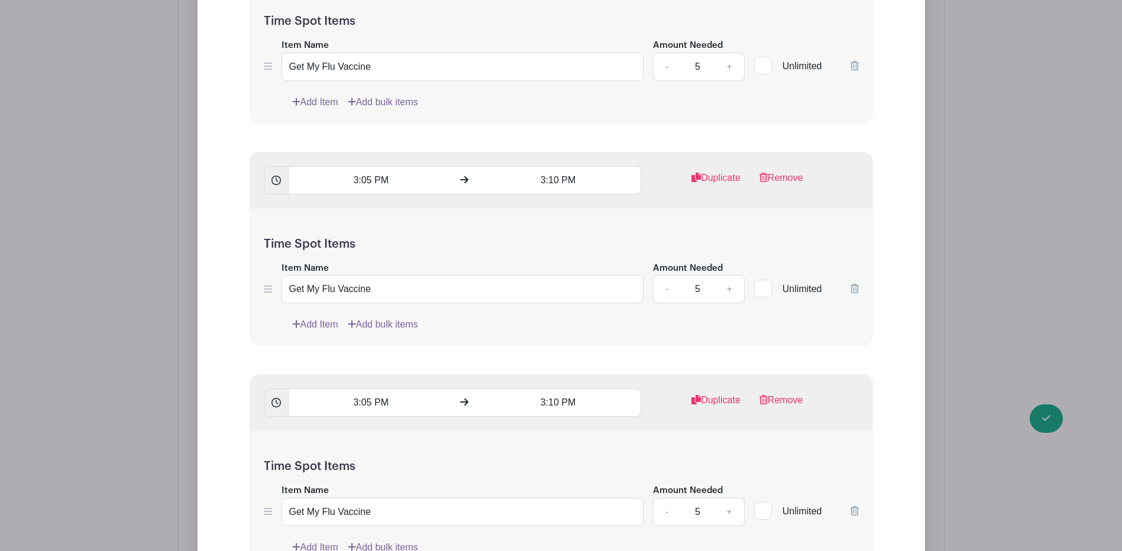
scroll to position [20035, 0]
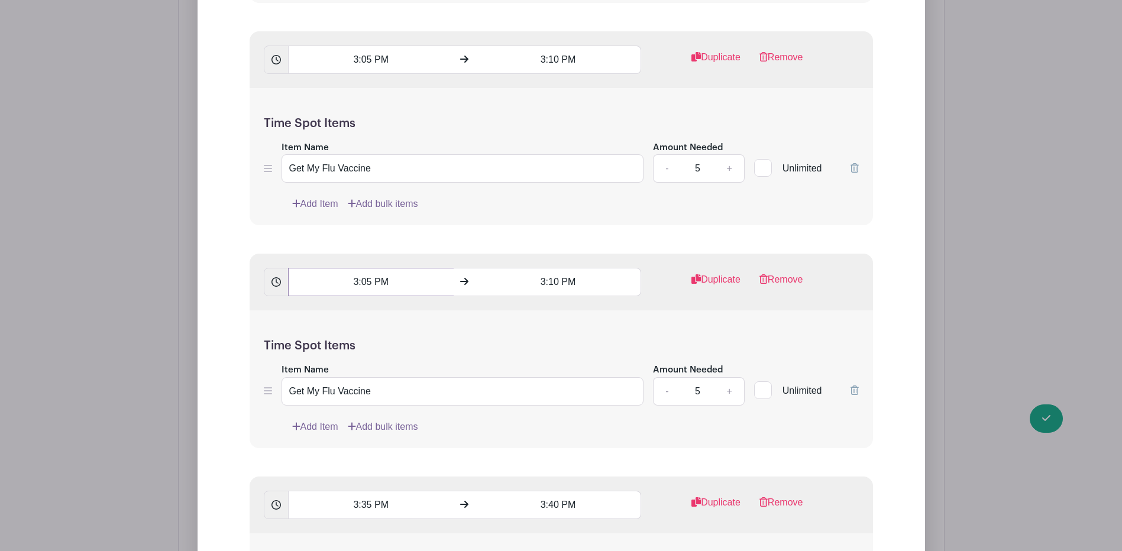
click at [365, 271] on input "3:05 PM" at bounding box center [371, 282] width 166 height 28
drag, startPoint x: 370, startPoint y: 272, endPoint x: 363, endPoint y: 273, distance: 6.5
click at [363, 273] on input "3:05 PM" at bounding box center [371, 282] width 166 height 28
type input "3:10 PM"
click at [555, 270] on input "3:10 PM" at bounding box center [558, 282] width 166 height 28
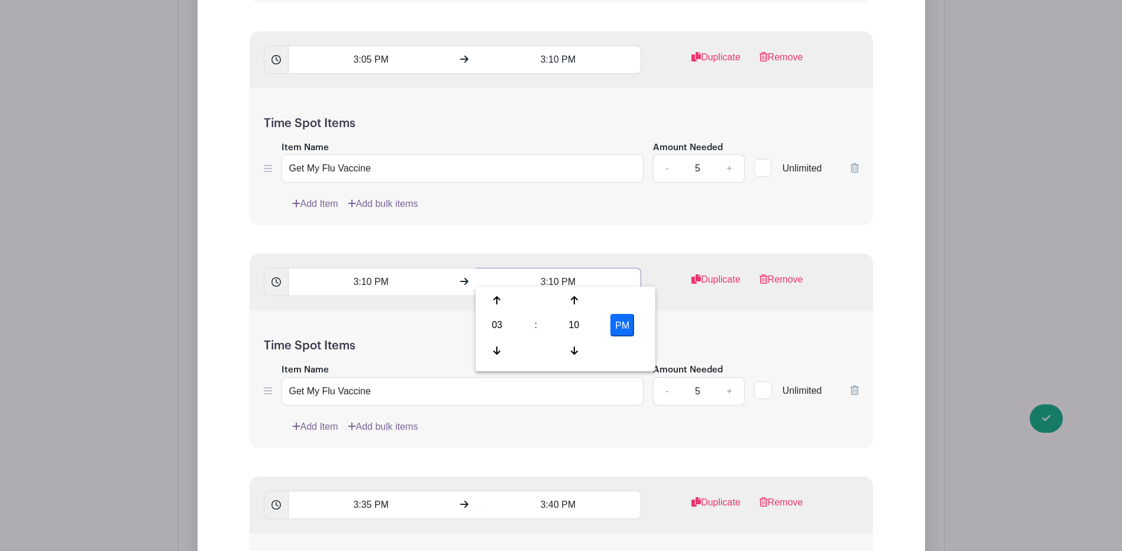
click at [558, 270] on input "3:10 PM" at bounding box center [558, 282] width 166 height 28
type input "3:15 PM"
click at [714, 273] on link "Duplicate" at bounding box center [715, 285] width 49 height 24
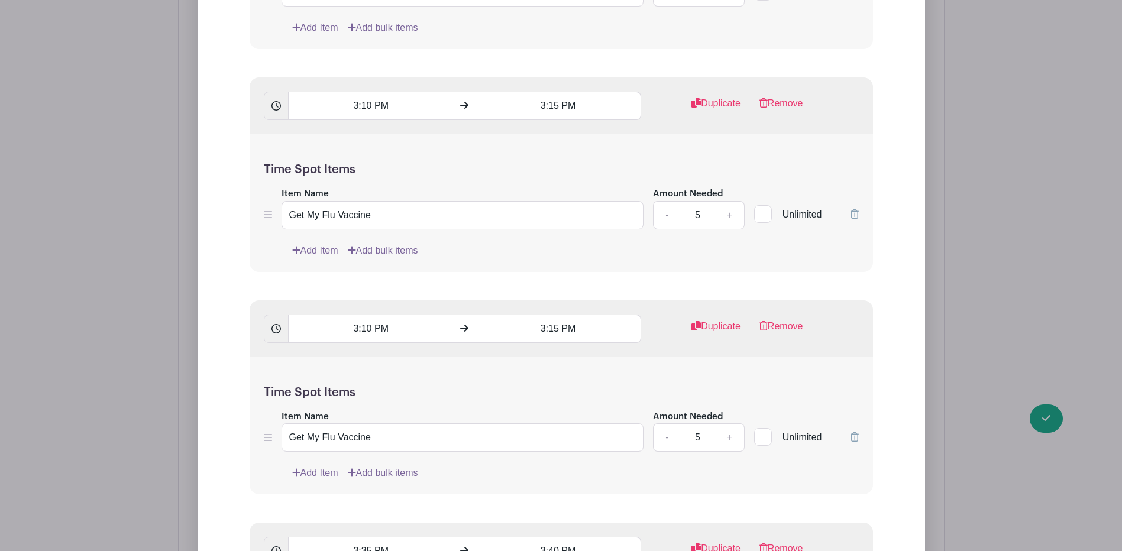
scroll to position [20213, 0]
click at [370, 321] on input "3:10 PM" at bounding box center [371, 327] width 166 height 28
drag, startPoint x: 402, startPoint y: 313, endPoint x: 148, endPoint y: 311, distance: 253.1
type input "03:15 PM"
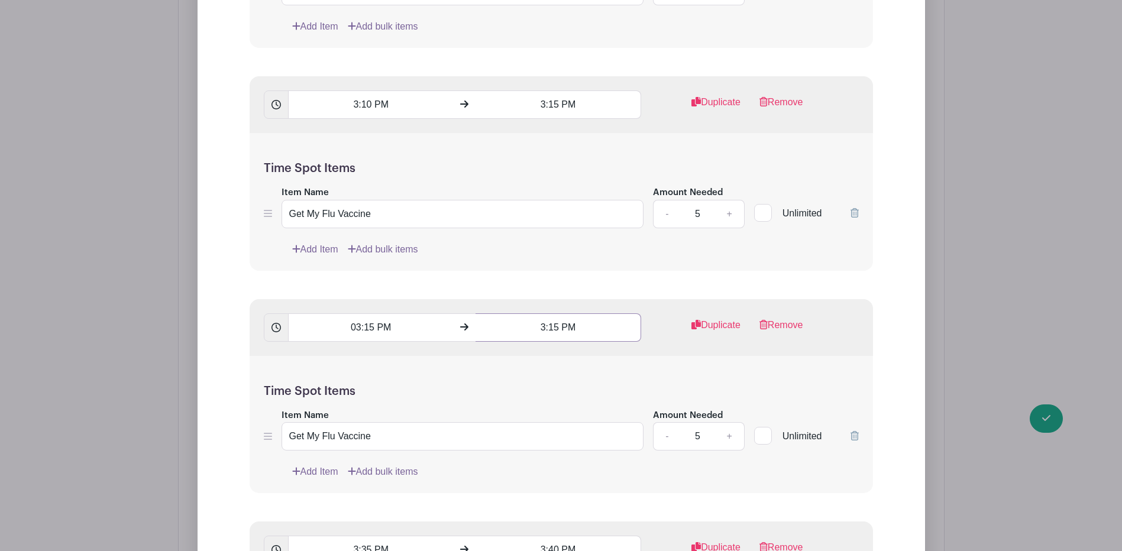
click at [557, 321] on input "3:15 PM" at bounding box center [558, 327] width 166 height 28
drag, startPoint x: 580, startPoint y: 317, endPoint x: 432, endPoint y: 320, distance: 148.5
click at [432, 320] on div "03:15 PM 11:07 AM" at bounding box center [453, 327] width 378 height 28
type input "03:20 PM"
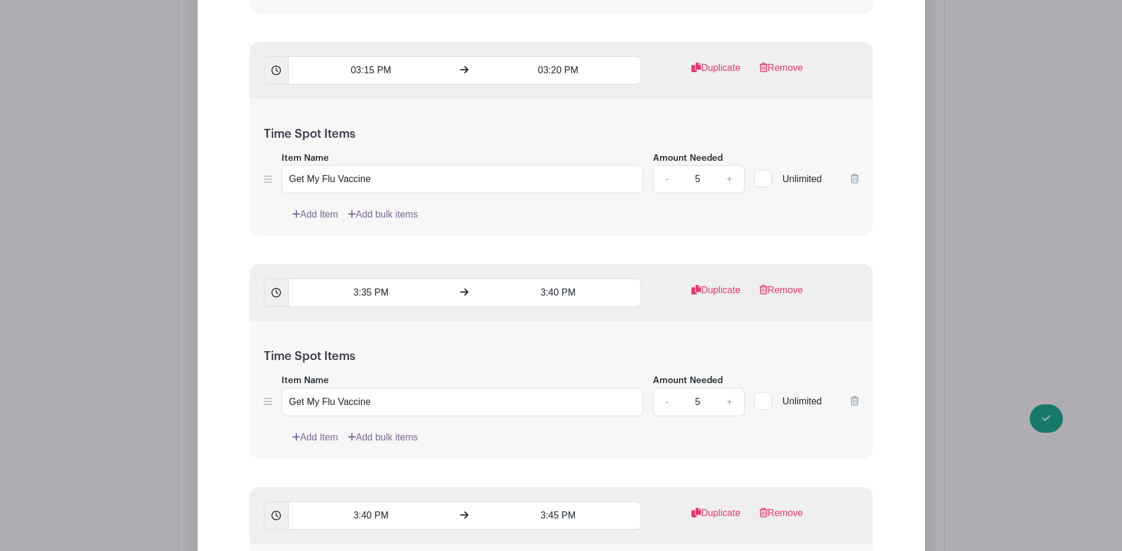
scroll to position [20449, 0]
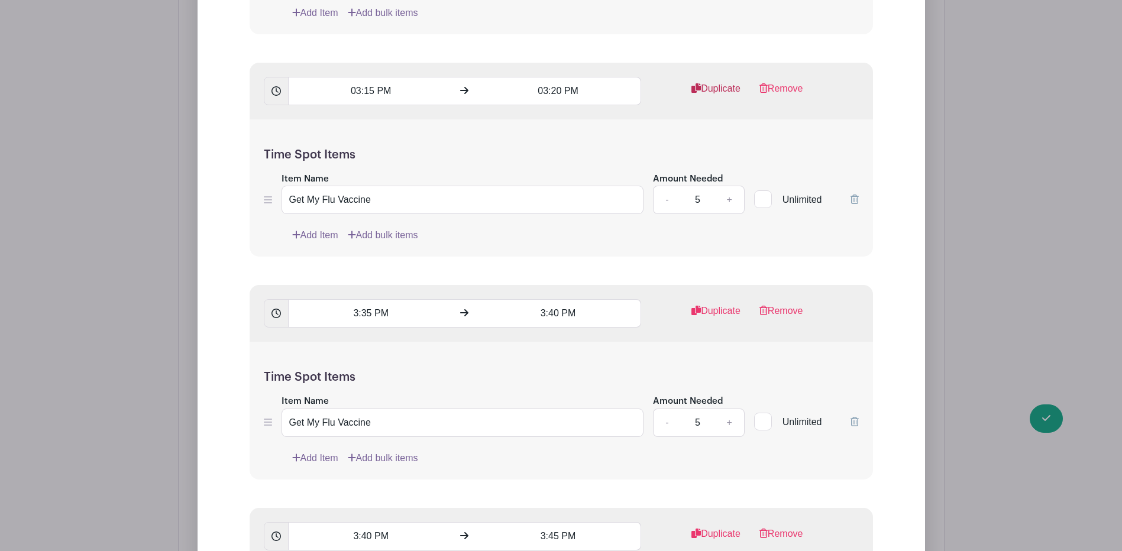
click at [710, 82] on link "Duplicate" at bounding box center [715, 94] width 49 height 24
drag, startPoint x: 374, startPoint y: 306, endPoint x: 366, endPoint y: 305, distance: 8.3
click at [366, 305] on input "03:15 PM" at bounding box center [371, 313] width 166 height 28
drag, startPoint x: 401, startPoint y: 302, endPoint x: 316, endPoint y: 306, distance: 84.7
click at [318, 306] on input "11:08 AM" at bounding box center [371, 313] width 166 height 28
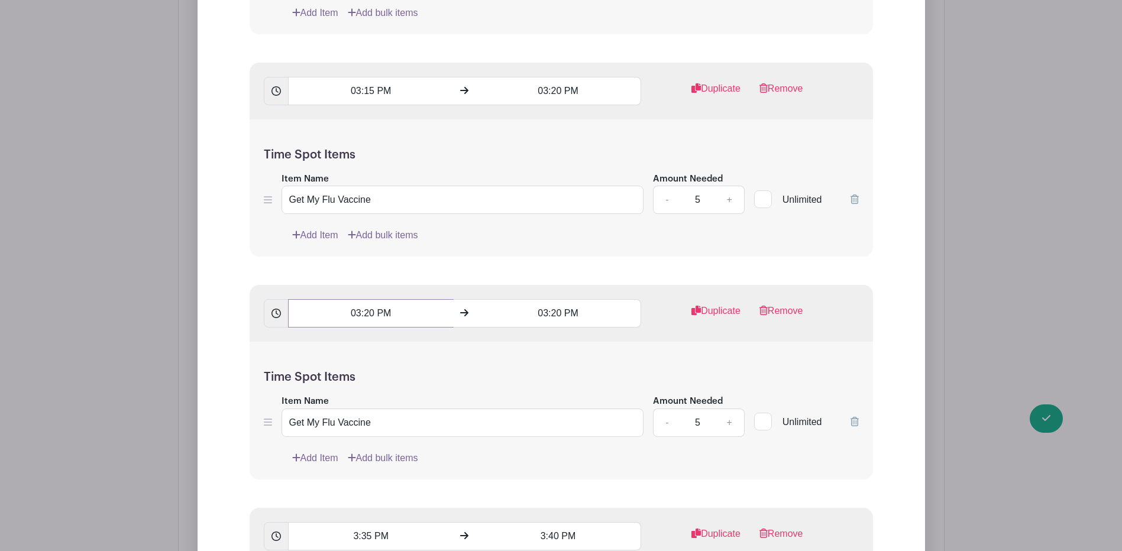
type input "03:20 PM"
click at [561, 303] on input "03:20 PM" at bounding box center [558, 313] width 166 height 28
drag, startPoint x: 582, startPoint y: 303, endPoint x: 514, endPoint y: 304, distance: 68.0
click at [515, 304] on input "11:08 AM" at bounding box center [558, 313] width 166 height 28
type input "03:25 PM"
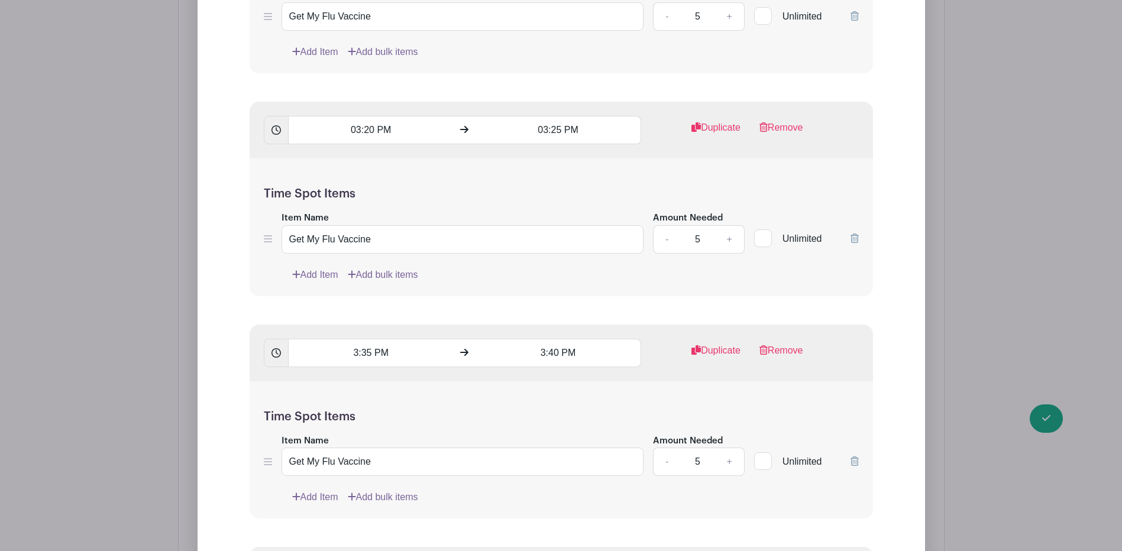
scroll to position [20567, 0]
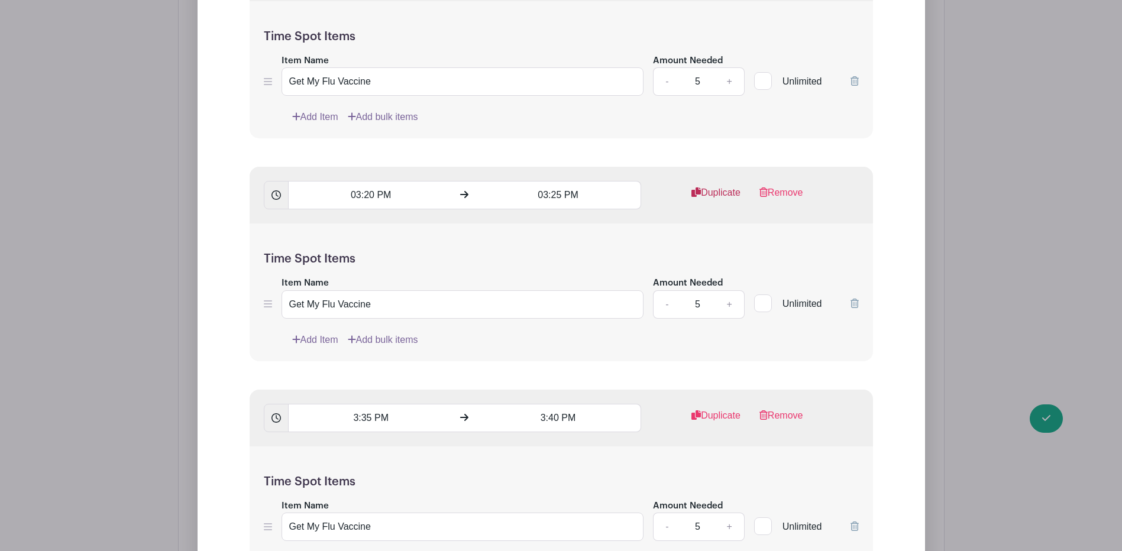
click at [709, 186] on link "Duplicate" at bounding box center [715, 198] width 49 height 24
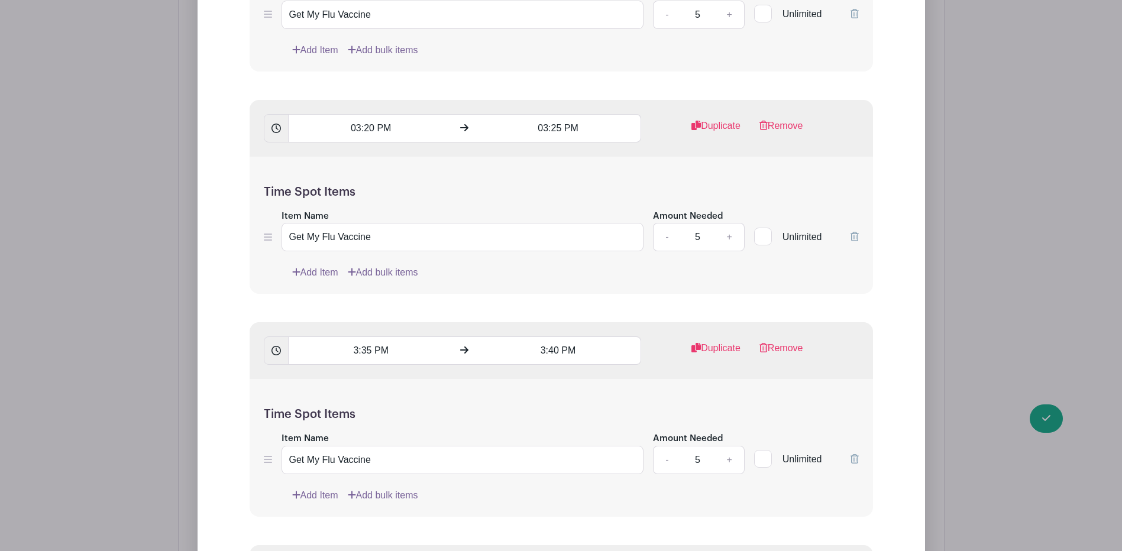
scroll to position [20863, 0]
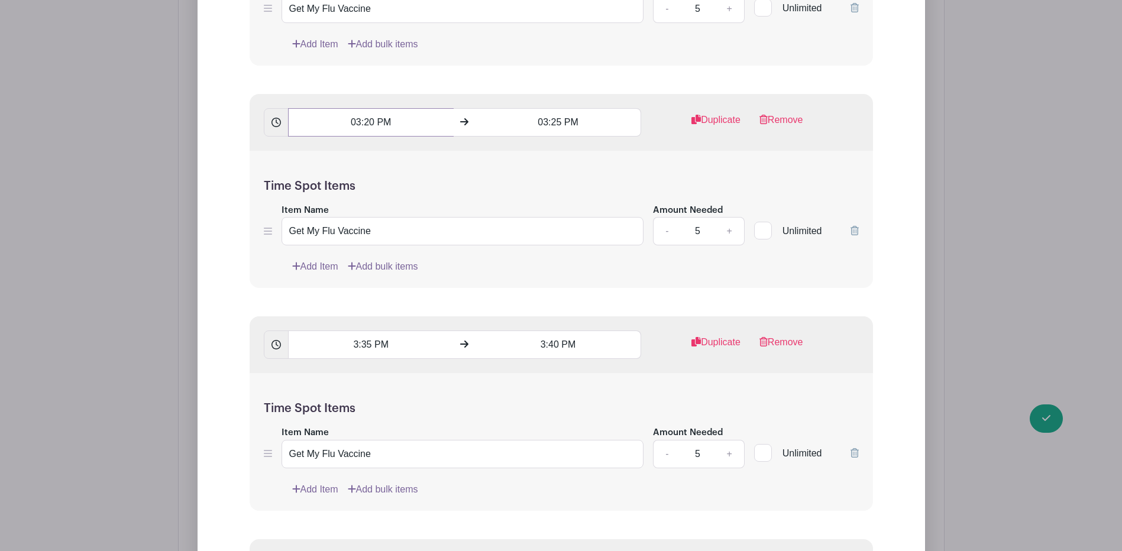
click at [374, 114] on input "03:20 PM" at bounding box center [371, 122] width 166 height 28
drag, startPoint x: 391, startPoint y: 114, endPoint x: 260, endPoint y: 116, distance: 131.3
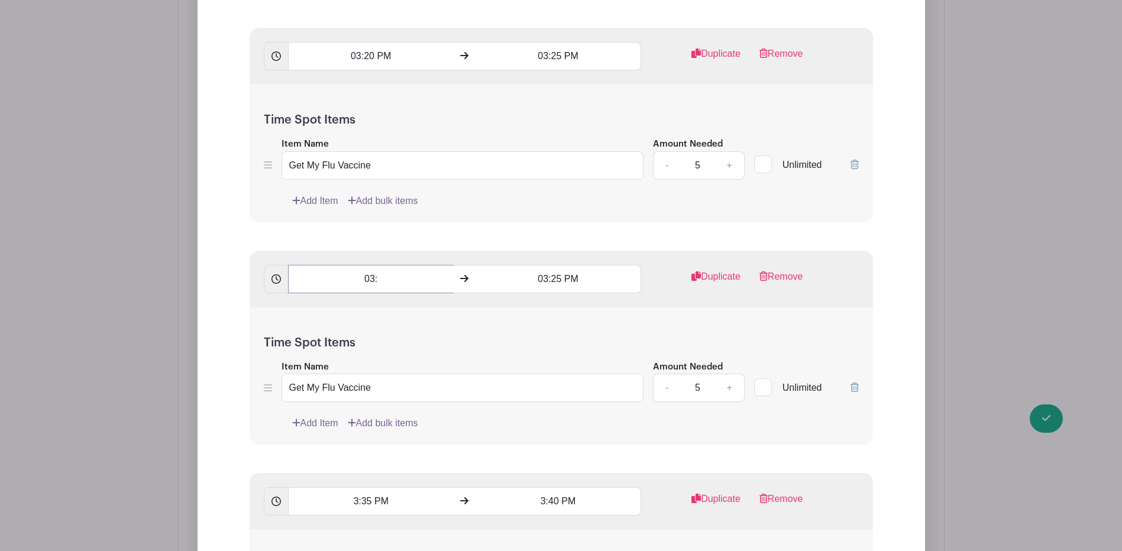
scroll to position [20686, 0]
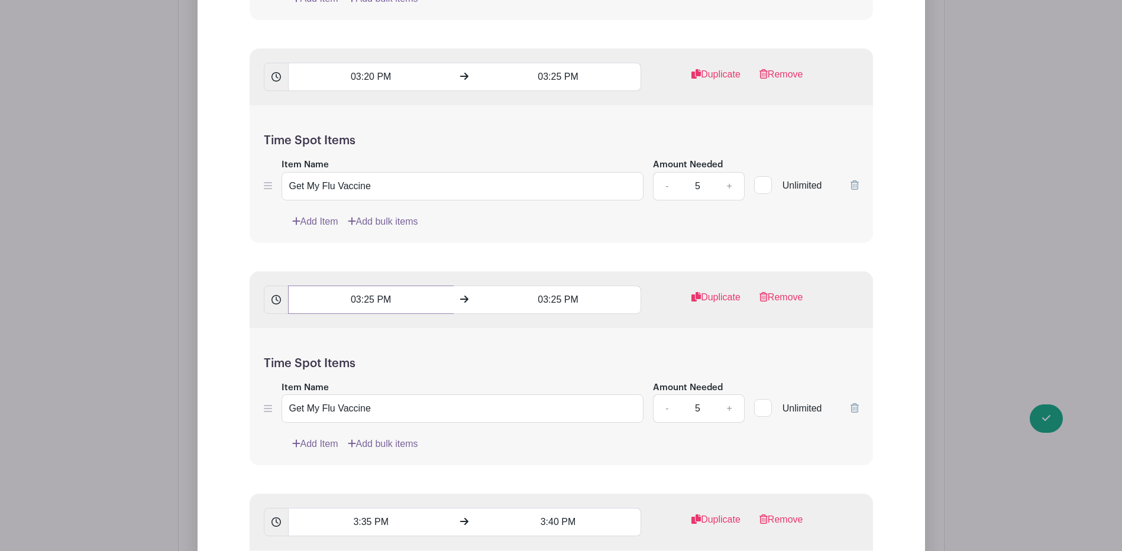
type input "03:25 PM"
drag, startPoint x: 561, startPoint y: 292, endPoint x: 553, endPoint y: 291, distance: 8.3
click at [553, 291] on input "03:25 PM" at bounding box center [558, 300] width 166 height 28
type input "1"
type input "03:30 PM"
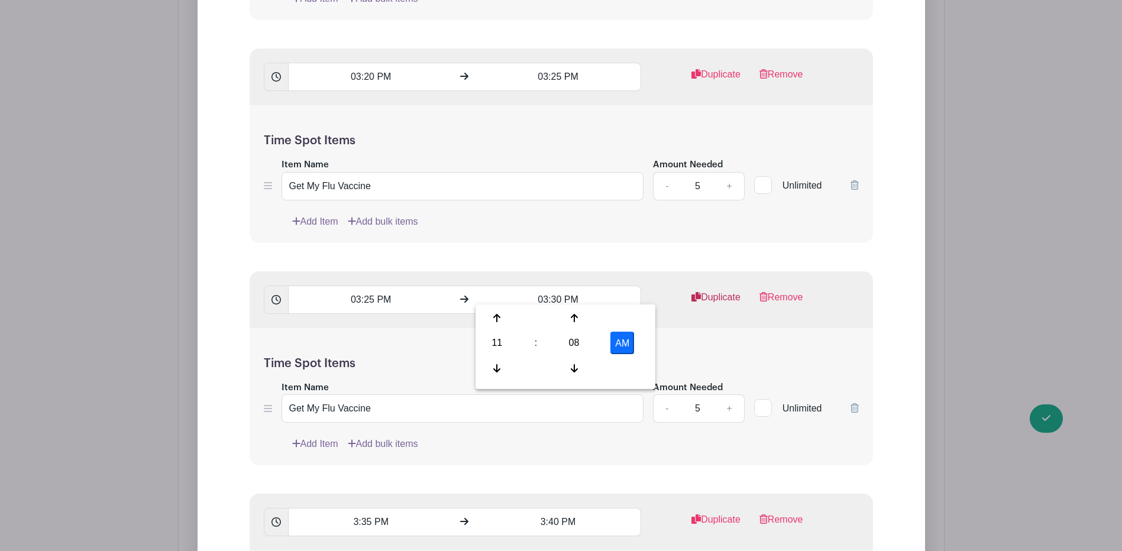
click at [700, 290] on link "Duplicate" at bounding box center [715, 302] width 49 height 24
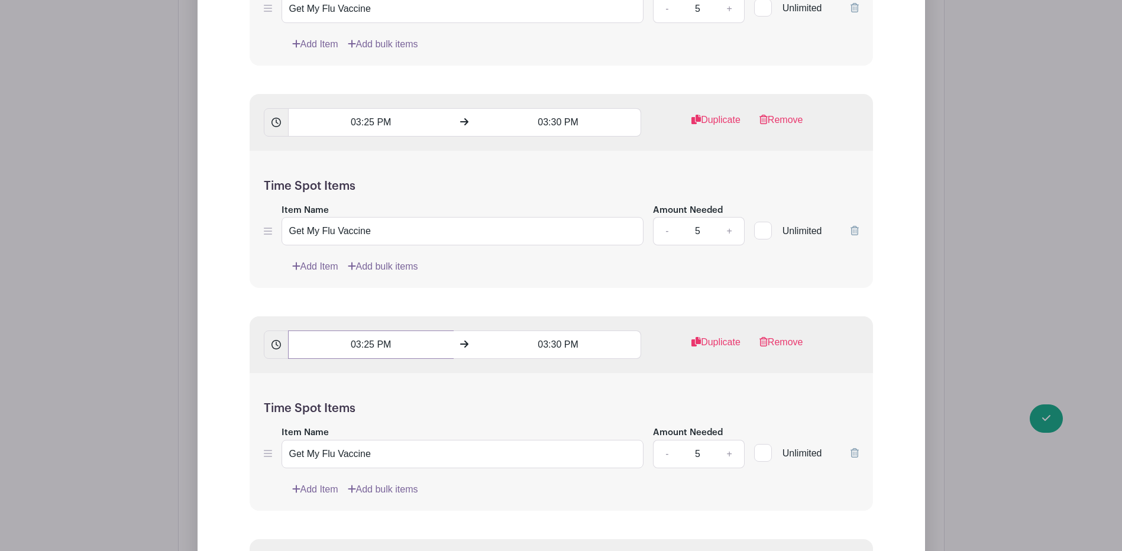
click at [370, 335] on input "03:25 PM" at bounding box center [371, 345] width 166 height 28
drag, startPoint x: 389, startPoint y: 332, endPoint x: 235, endPoint y: 334, distance: 153.8
type input "03:30 PM"
type input "03:35 PM"
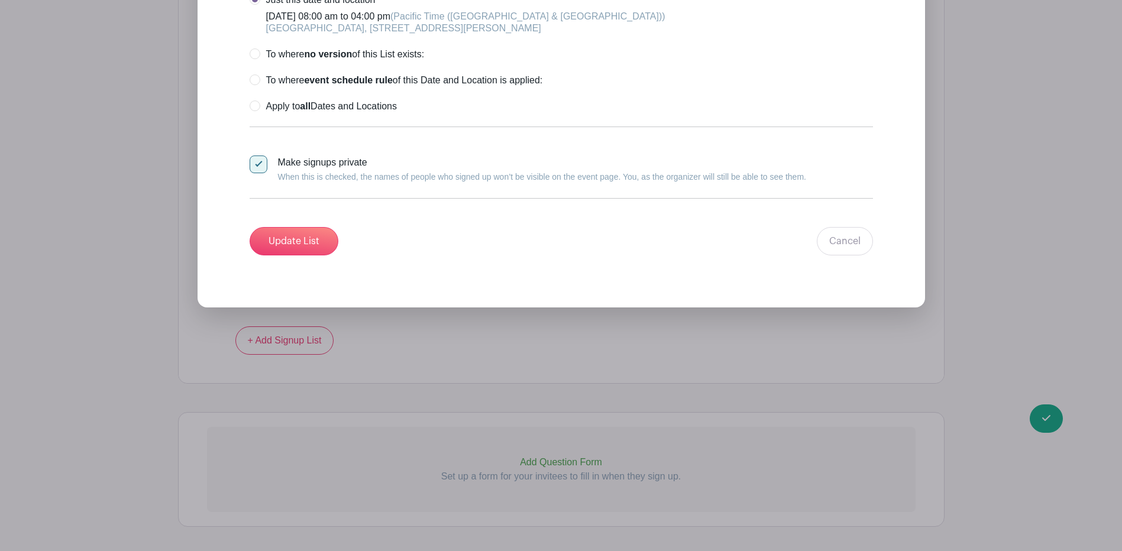
scroll to position [22526, 0]
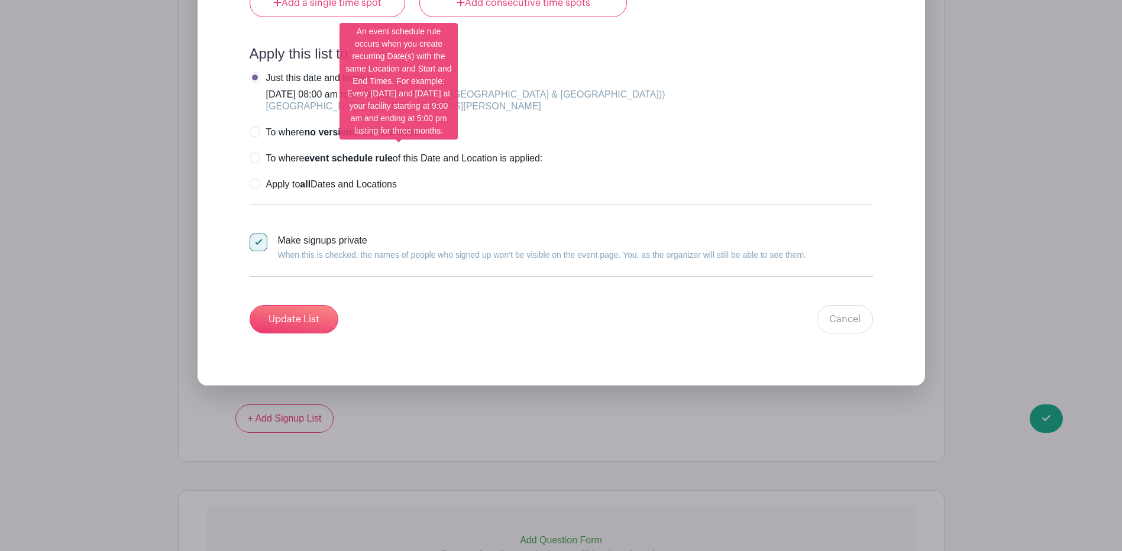
click at [257, 153] on label "To where event schedule rule of this Date and Location is applied:" at bounding box center [396, 159] width 293 height 12
radio input "true"
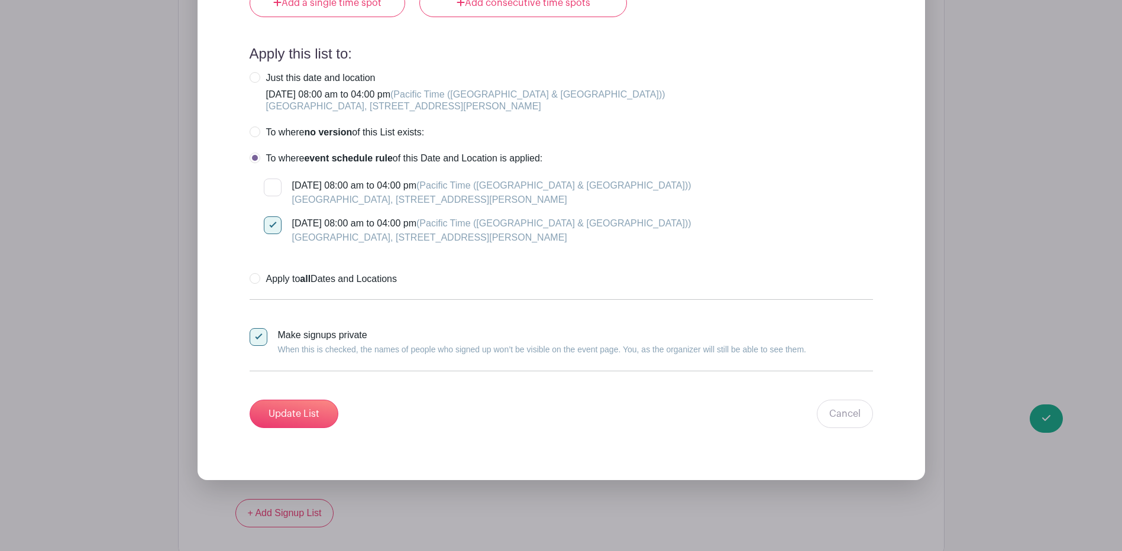
click at [270, 179] on input "[DATE] 08:00 am to 04:00 pm (Pacific Time ([GEOGRAPHIC_DATA] & [GEOGRAPHIC_DATA…" at bounding box center [268, 183] width 8 height 8
checkbox input "true"
click at [289, 402] on input "Update List" at bounding box center [294, 414] width 89 height 28
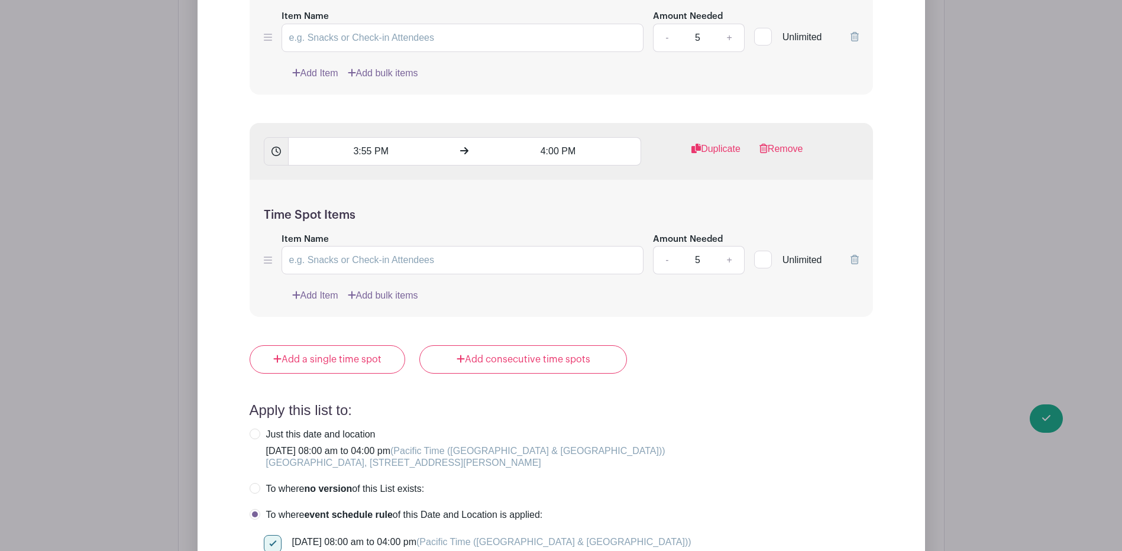
scroll to position [22483, 0]
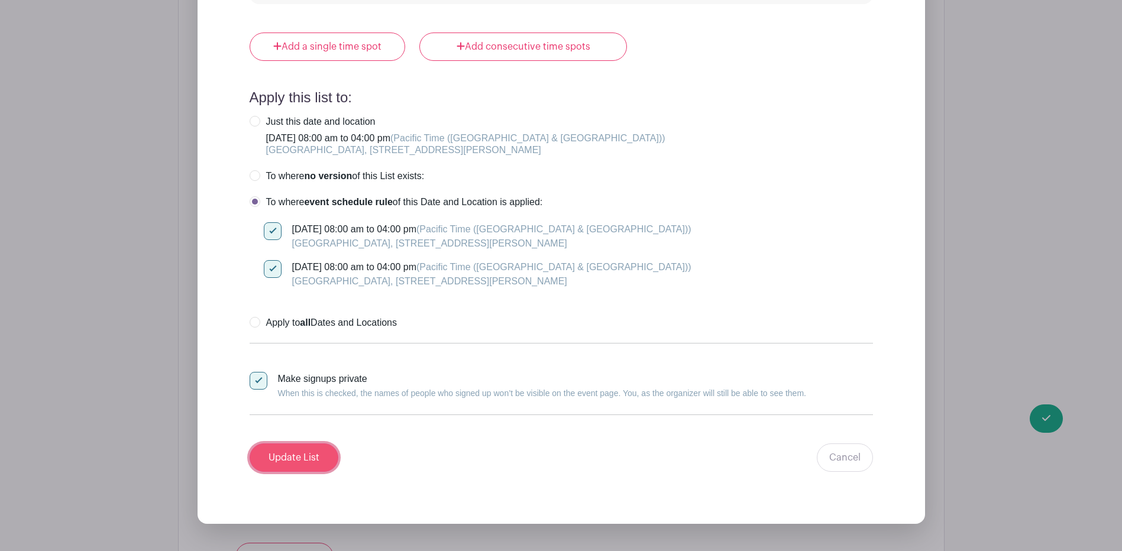
click at [292, 448] on input "Update List" at bounding box center [294, 458] width 89 height 28
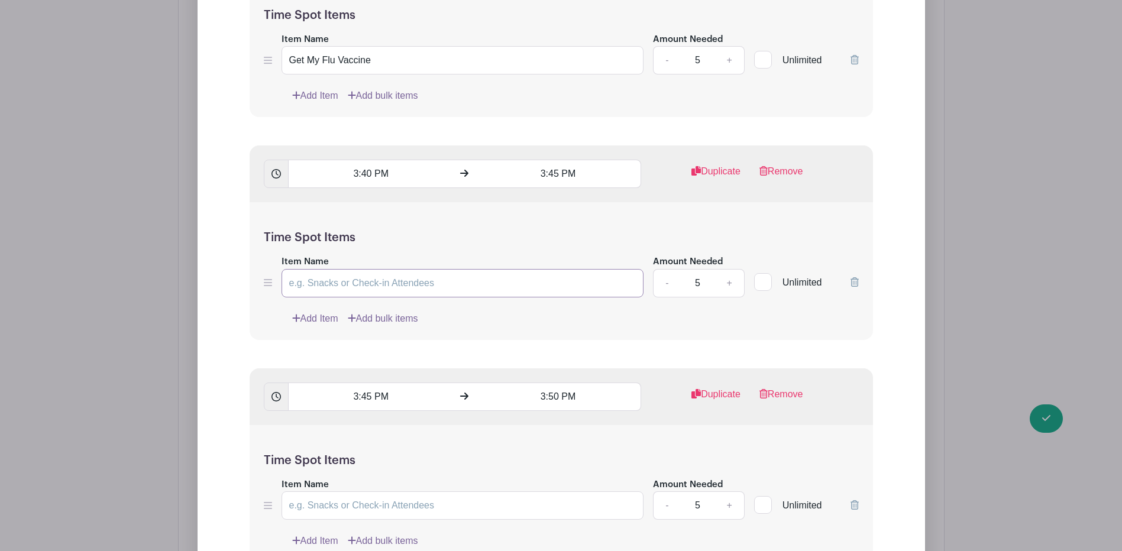
scroll to position [21477, 0]
drag, startPoint x: 378, startPoint y: 57, endPoint x: 292, endPoint y: 56, distance: 86.3
click at [292, 56] on input "Get My Flu Vaccine" at bounding box center [462, 62] width 362 height 28
click at [370, 275] on input "Item Name" at bounding box center [462, 285] width 362 height 28
paste input "Get My Flu Vaccine"
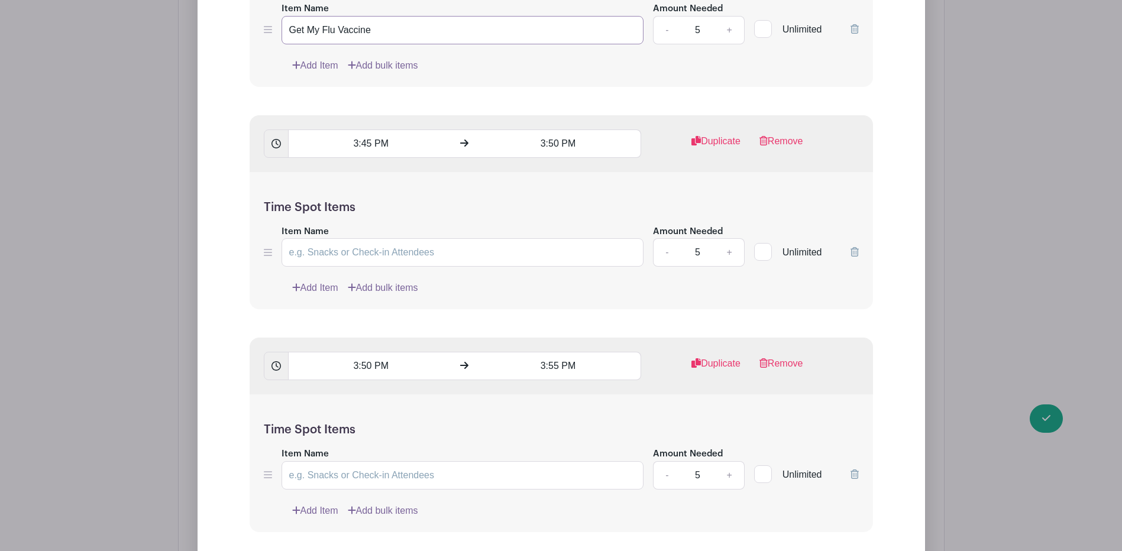
scroll to position [21655, 0]
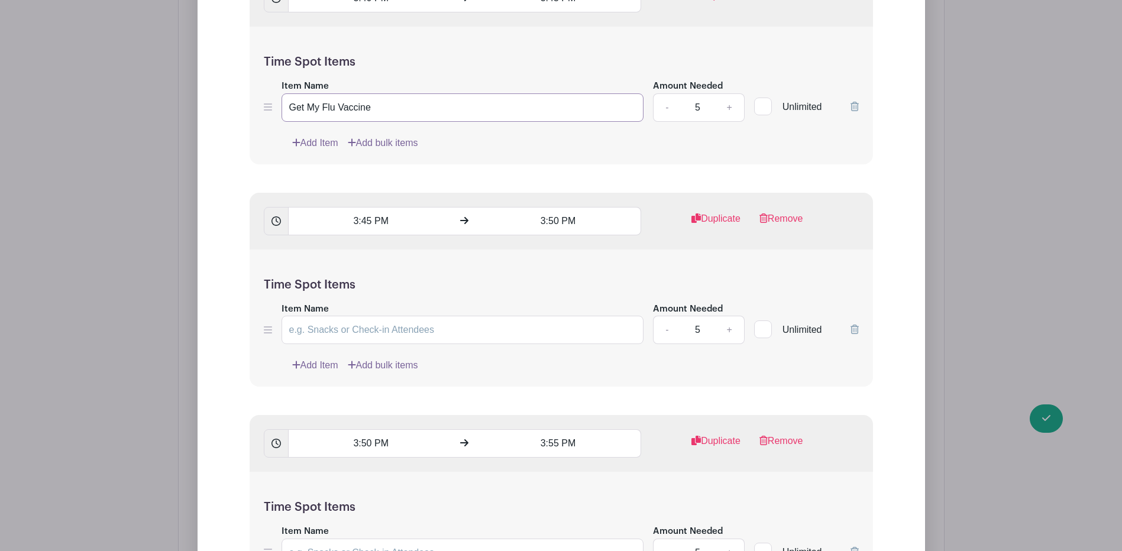
type input "Get My Flu Vaccine"
click at [362, 316] on input "Item Name" at bounding box center [462, 330] width 362 height 28
paste input "Get My Flu Vaccine"
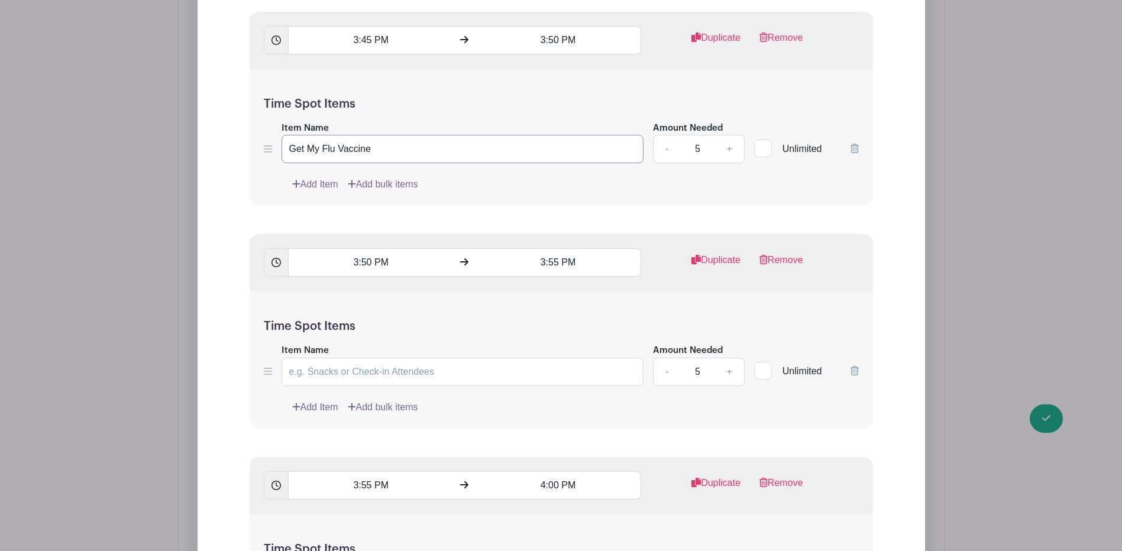
scroll to position [21950, 0]
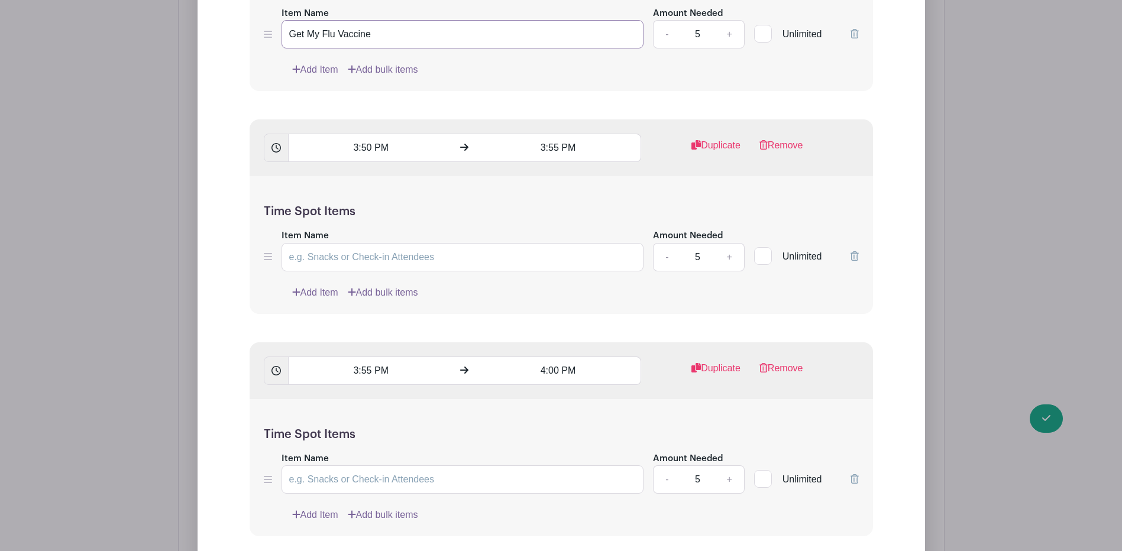
type input "Get My Flu Vaccine"
click at [344, 247] on input "Item Name" at bounding box center [462, 257] width 362 height 28
paste input "Get My Flu Vaccine"
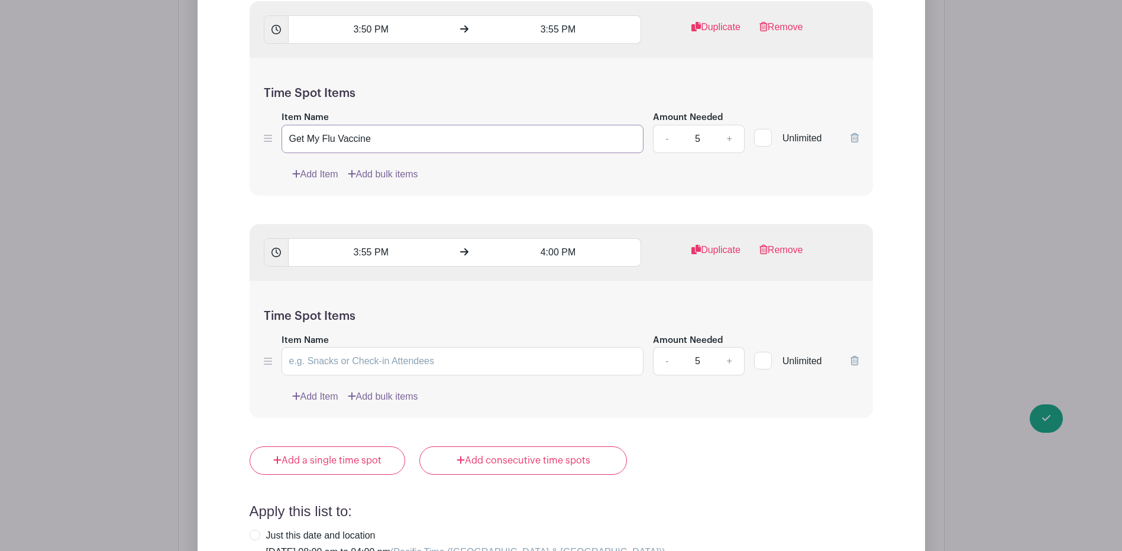
type input "Get My Flu Vaccine"
click at [352, 352] on input "Item Name" at bounding box center [462, 361] width 362 height 28
paste input "Get My Flu Vaccine"
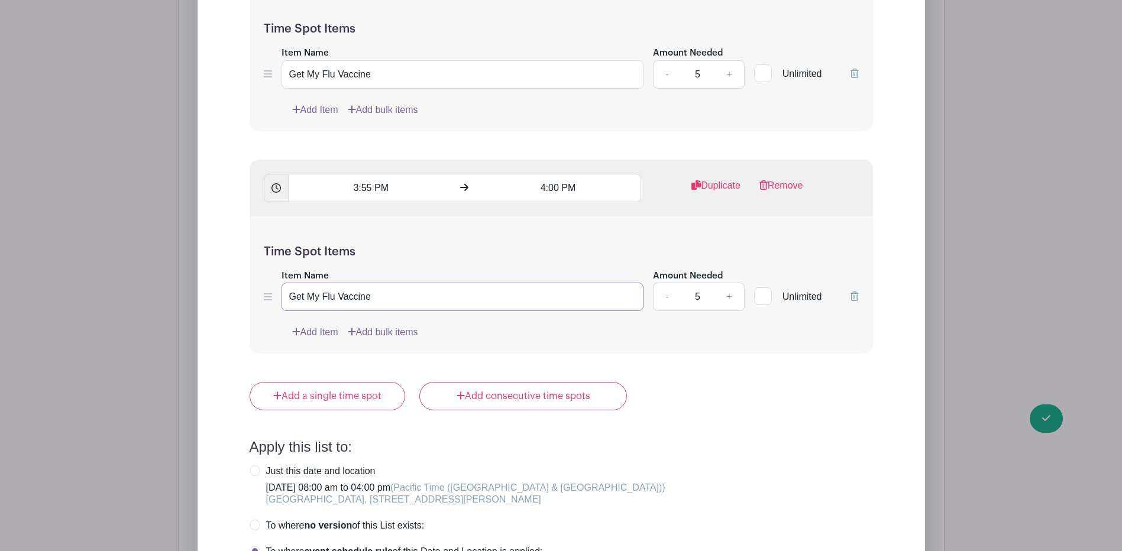
scroll to position [22246, 0]
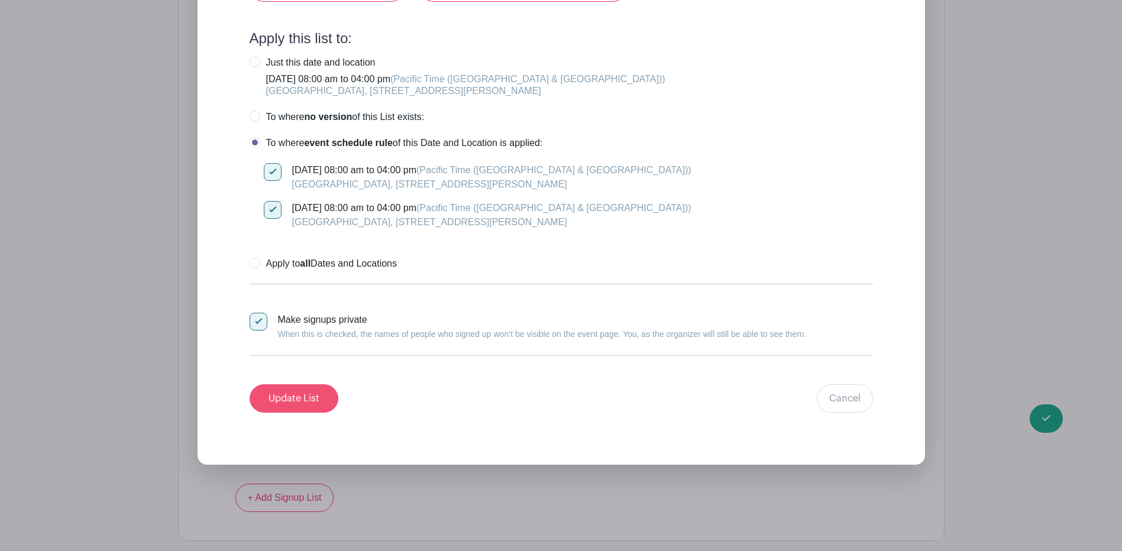
type input "Get My Flu Vaccine"
click at [304, 386] on input "Update List" at bounding box center [294, 398] width 89 height 28
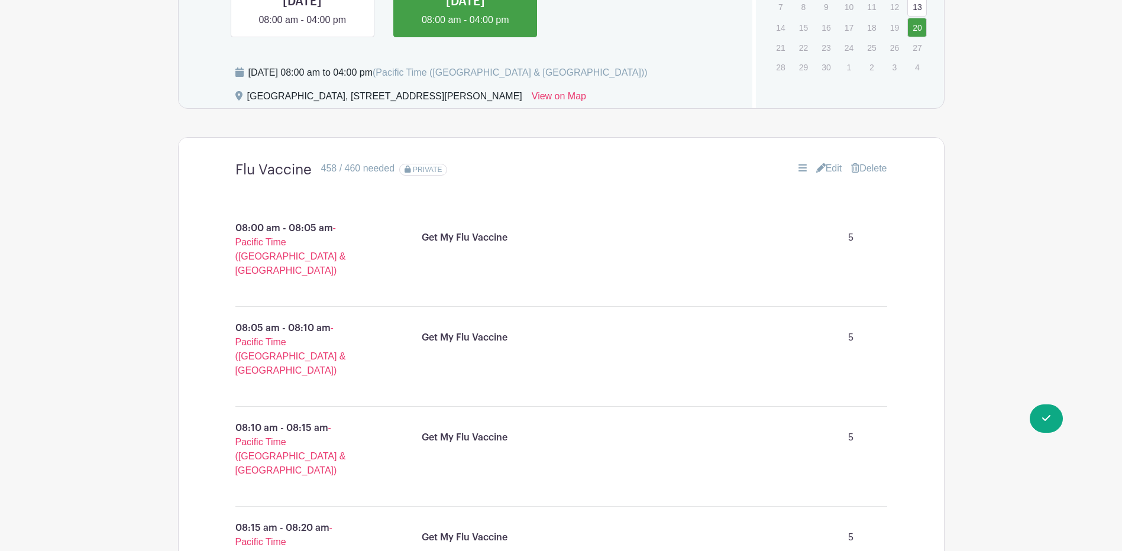
scroll to position [661, 0]
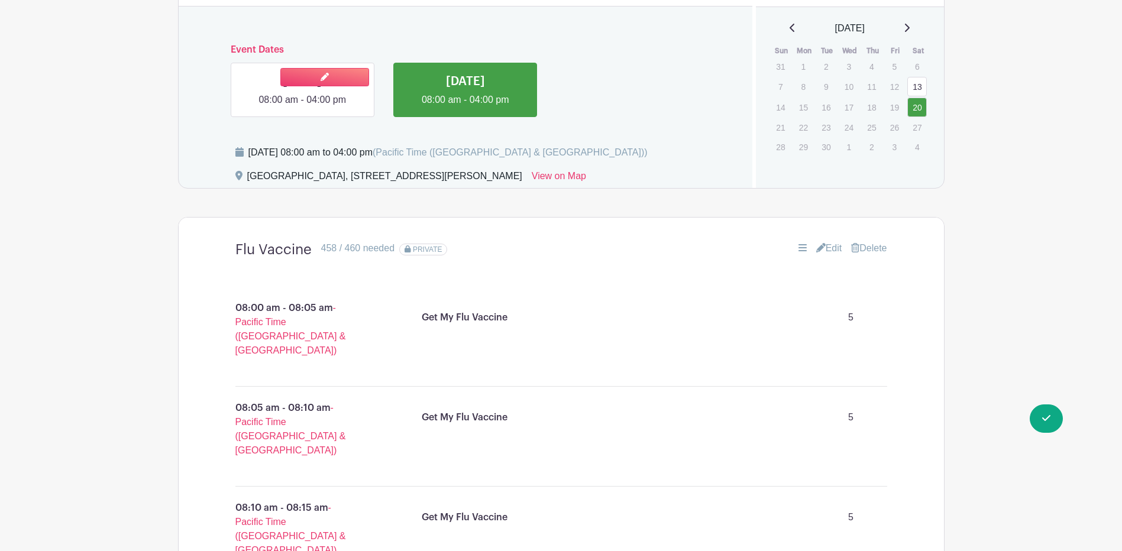
click at [302, 107] on link at bounding box center [302, 107] width 0 height 0
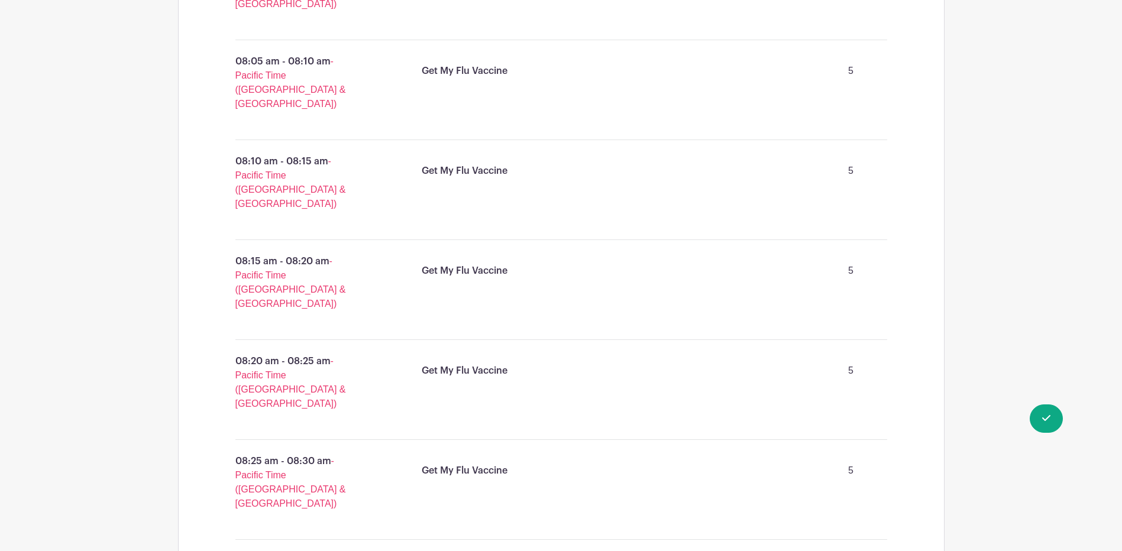
scroll to position [838, 0]
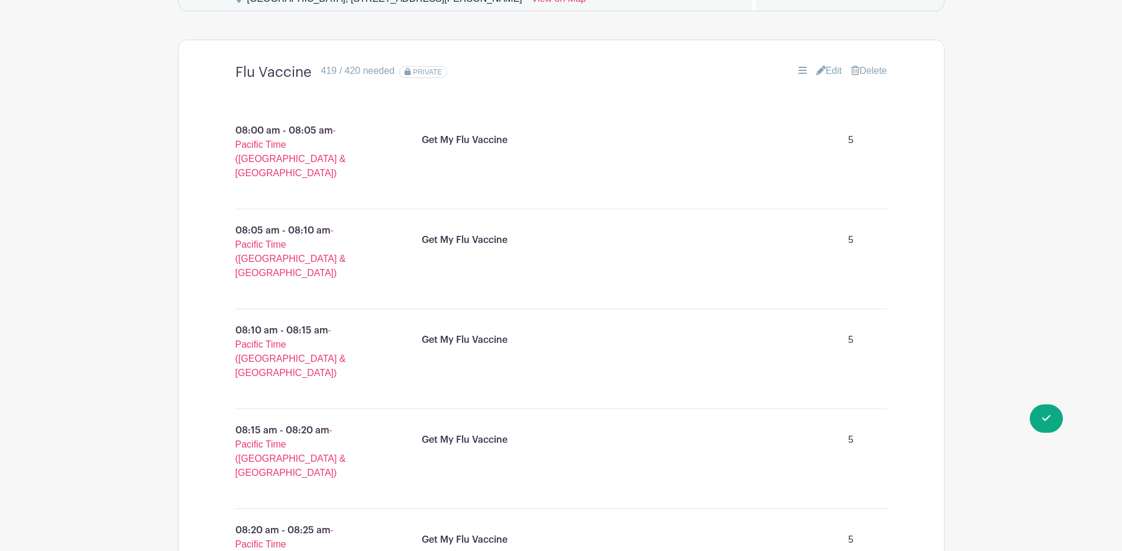
click at [873, 64] on link "Delete" at bounding box center [868, 71] width 35 height 14
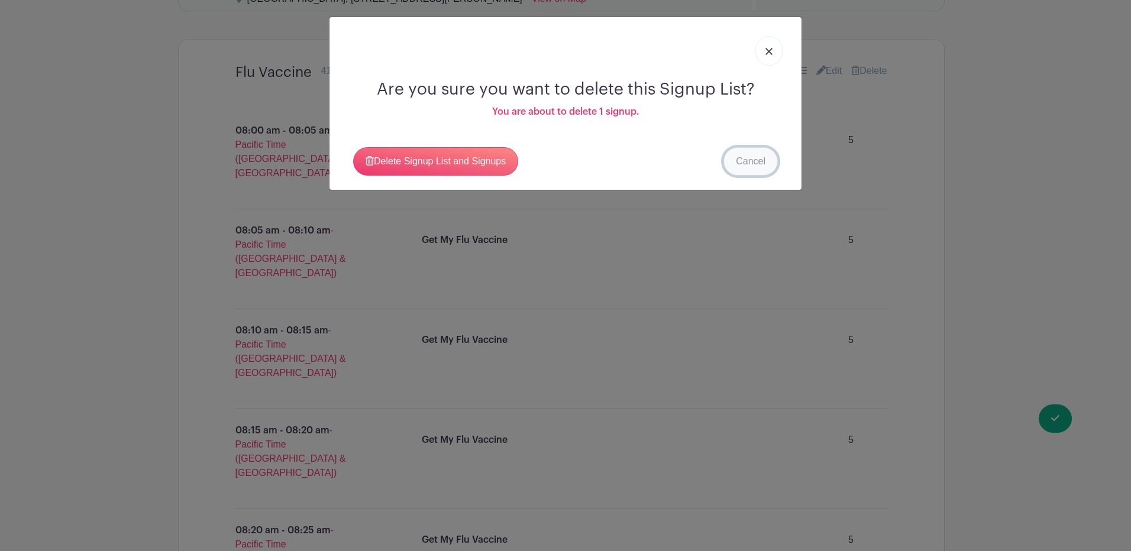
click at [748, 160] on link "Cancel" at bounding box center [750, 161] width 54 height 28
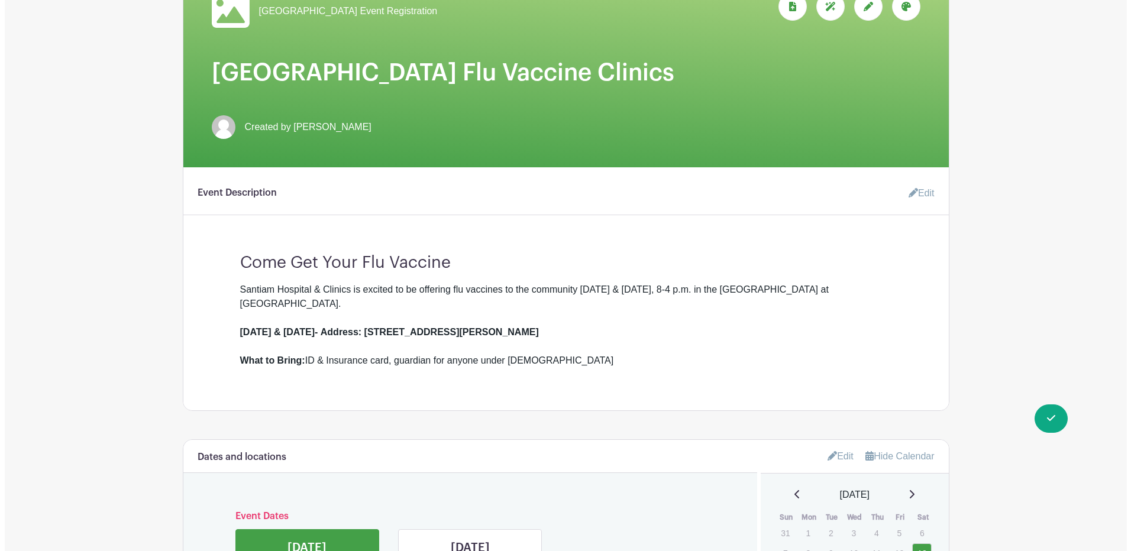
scroll to position [487, 0]
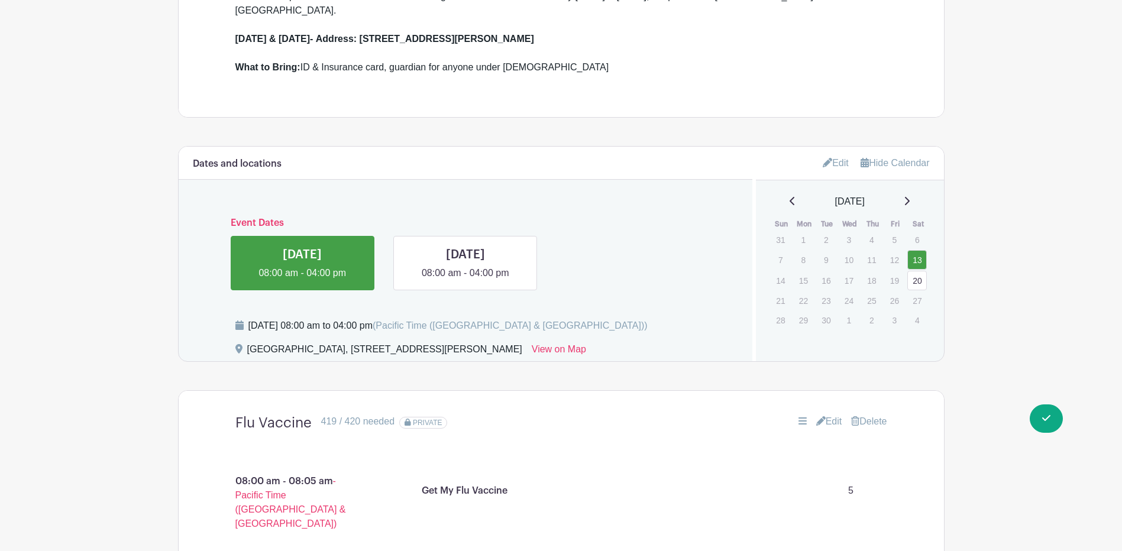
click at [869, 415] on link "Delete" at bounding box center [868, 422] width 35 height 14
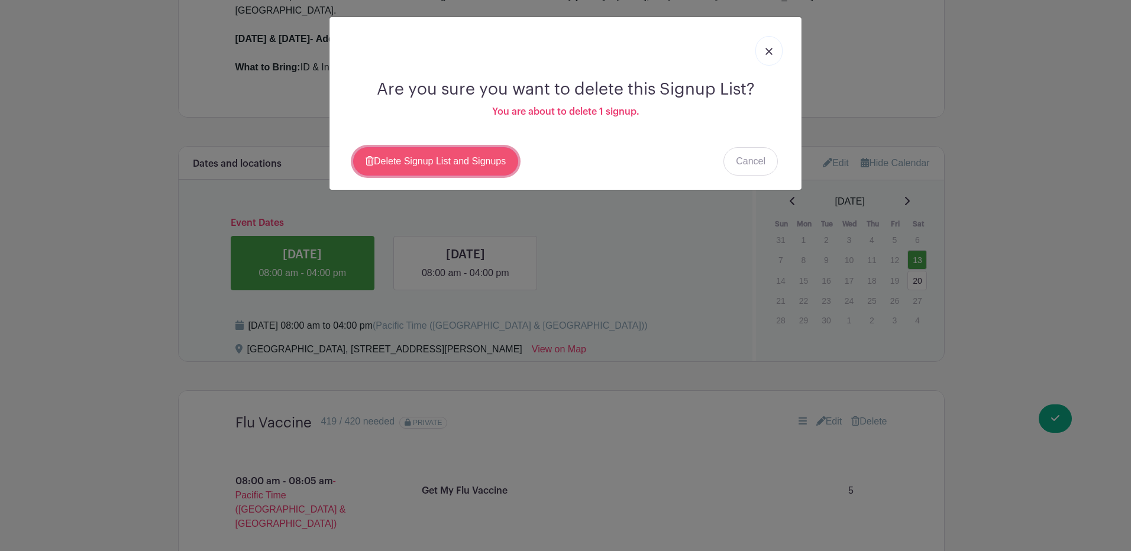
click at [482, 160] on link "Delete Signup List and Signups" at bounding box center [435, 161] width 165 height 28
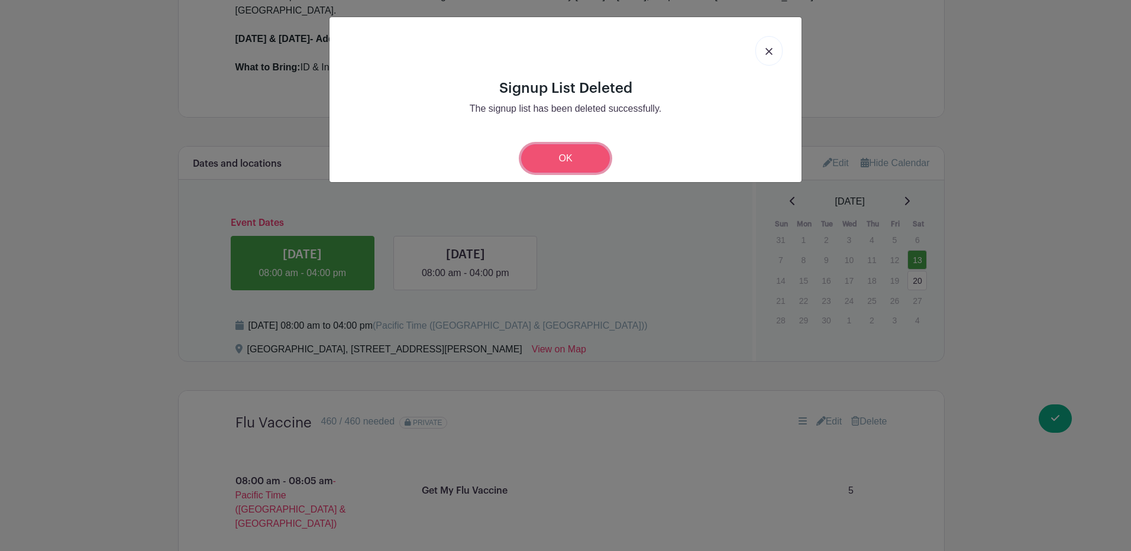
click at [564, 157] on link "OK" at bounding box center [565, 158] width 89 height 28
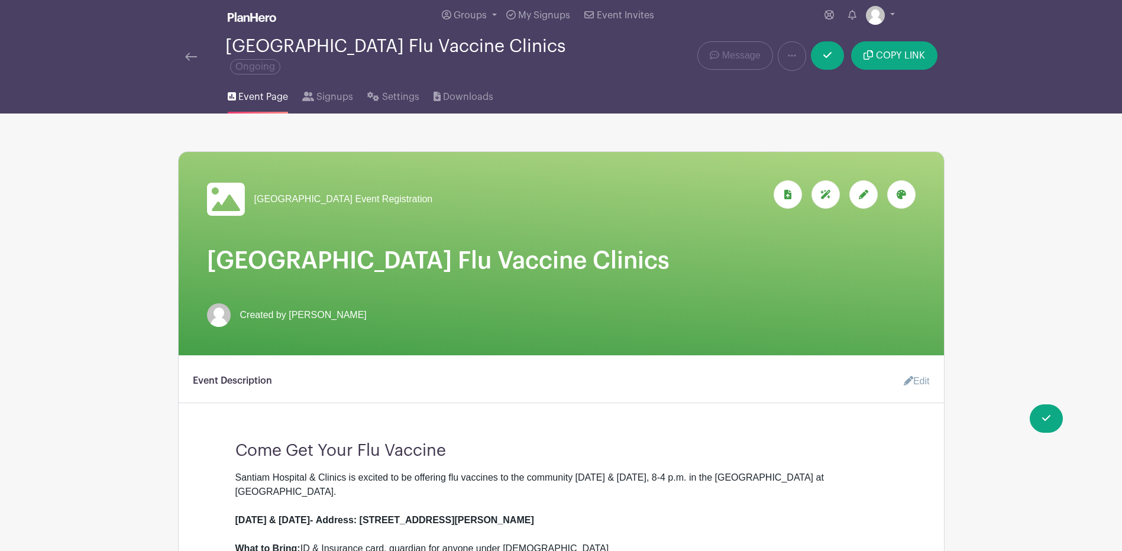
scroll to position [0, 0]
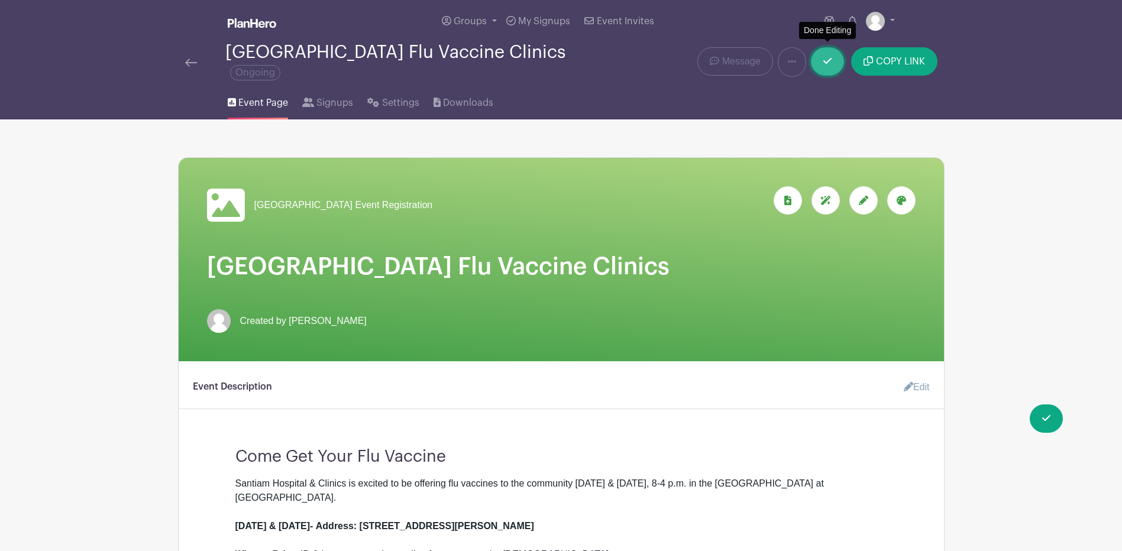
click at [818, 57] on link at bounding box center [827, 61] width 33 height 28
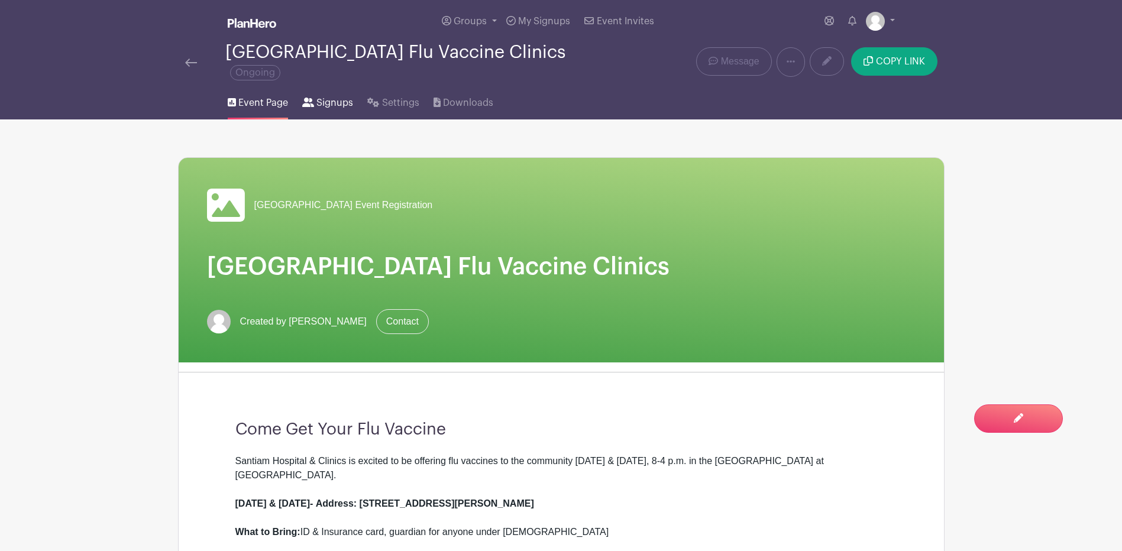
click at [327, 102] on link "Signups" at bounding box center [327, 101] width 51 height 38
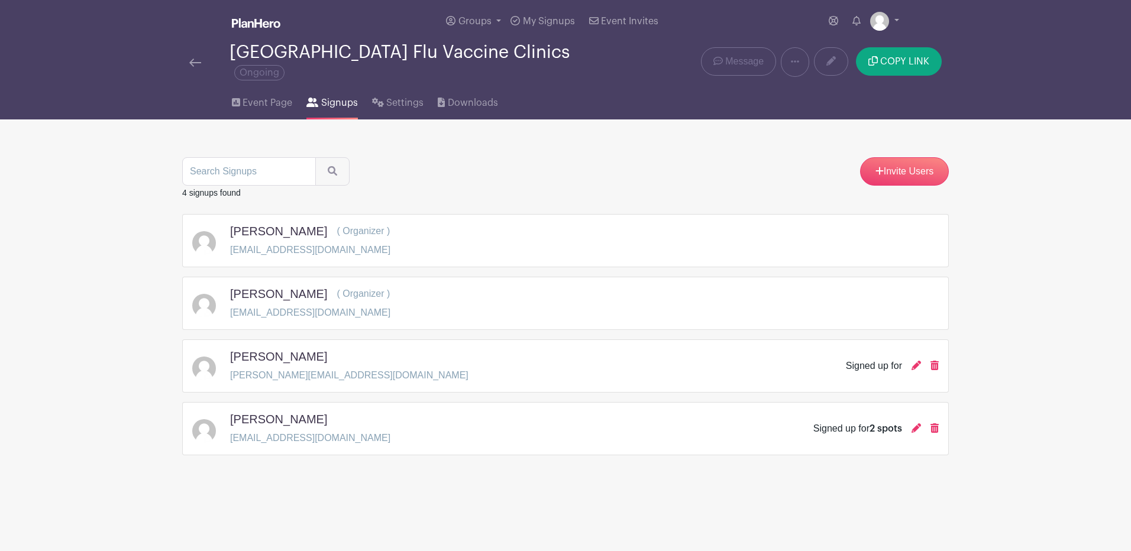
click at [883, 424] on span "2 spots" at bounding box center [885, 428] width 33 height 9
click at [914, 423] on icon at bounding box center [915, 427] width 9 height 9
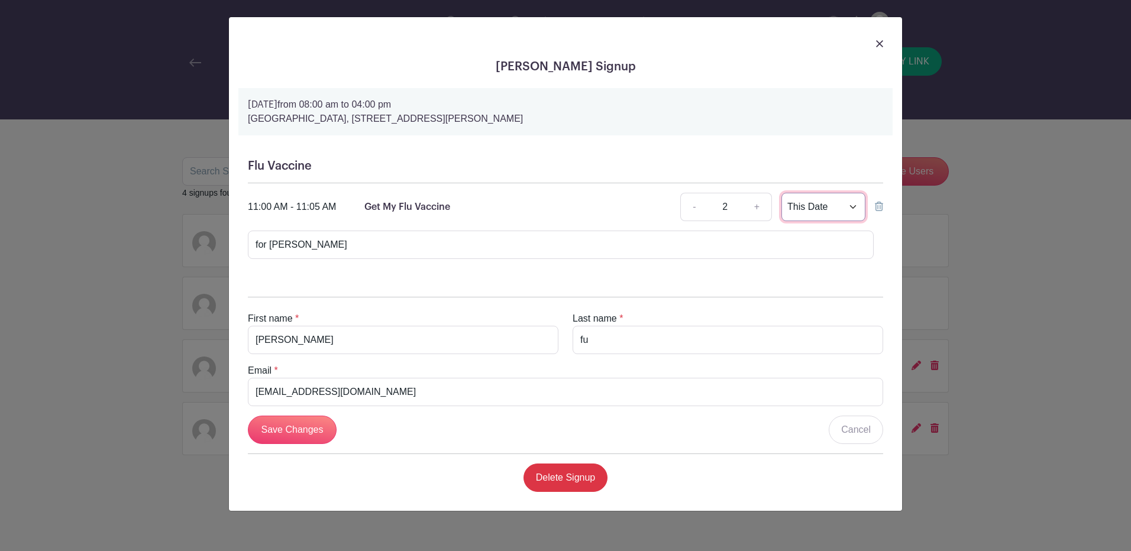
click at [807, 213] on select "This Date Select Dates" at bounding box center [823, 207] width 84 height 28
click at [781, 193] on select "This Date Select Dates" at bounding box center [823, 207] width 84 height 28
click at [311, 431] on input "Save Changes" at bounding box center [292, 430] width 89 height 28
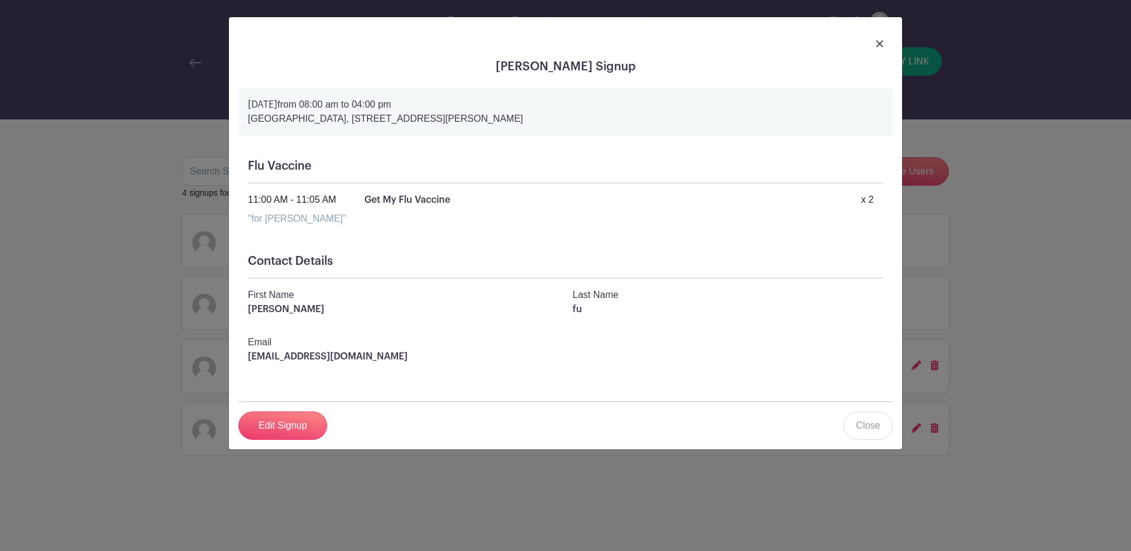
click at [886, 43] on div at bounding box center [565, 43] width 654 height 33
click at [878, 38] on link at bounding box center [879, 43] width 7 height 14
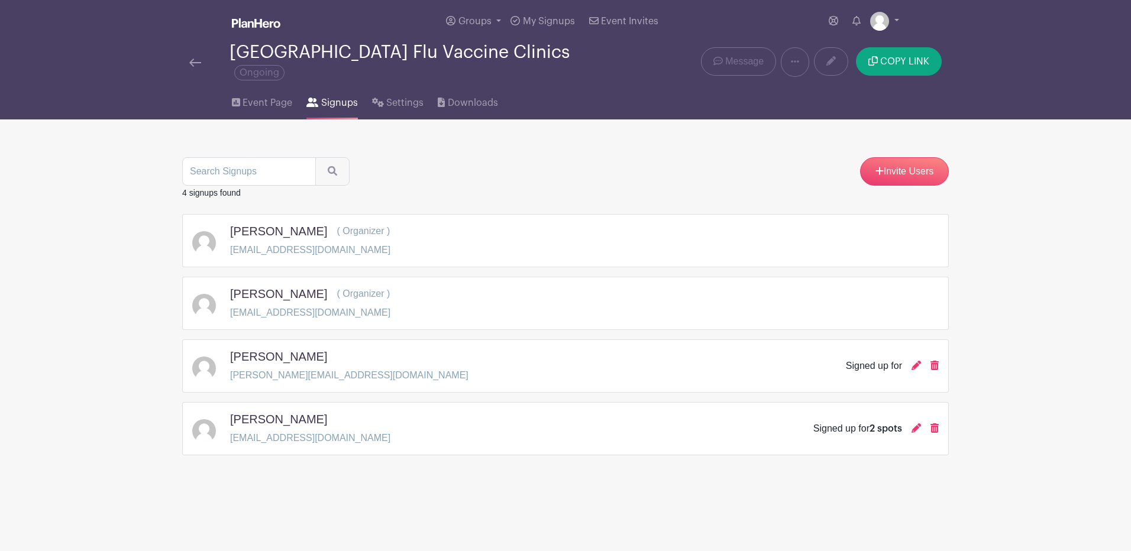
click at [909, 359] on div "Signed up for" at bounding box center [892, 366] width 93 height 14
click at [915, 361] on icon at bounding box center [915, 365] width 9 height 9
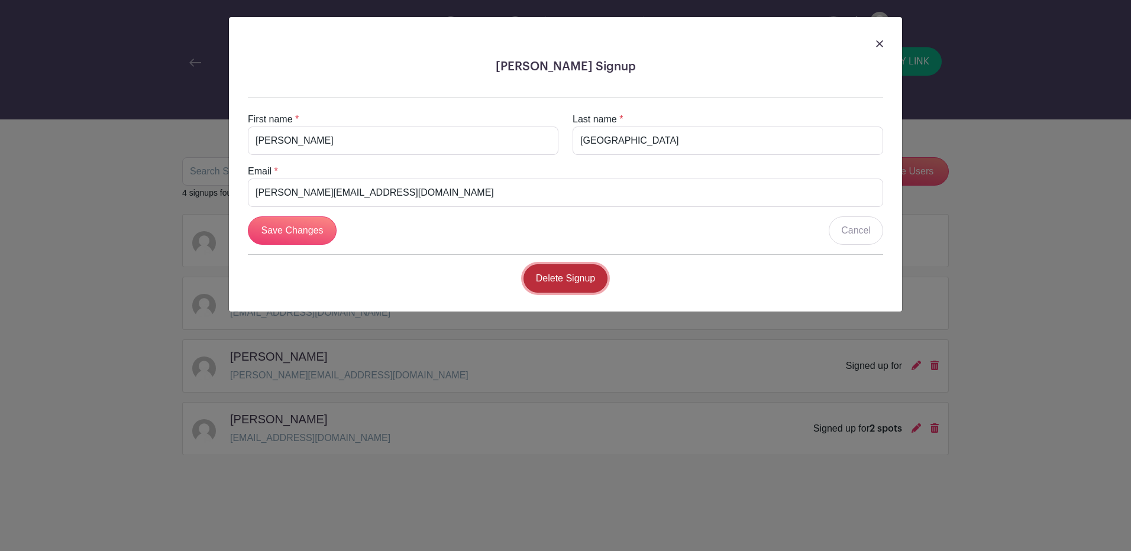
click at [561, 280] on link "Delete Signup" at bounding box center [565, 278] width 85 height 28
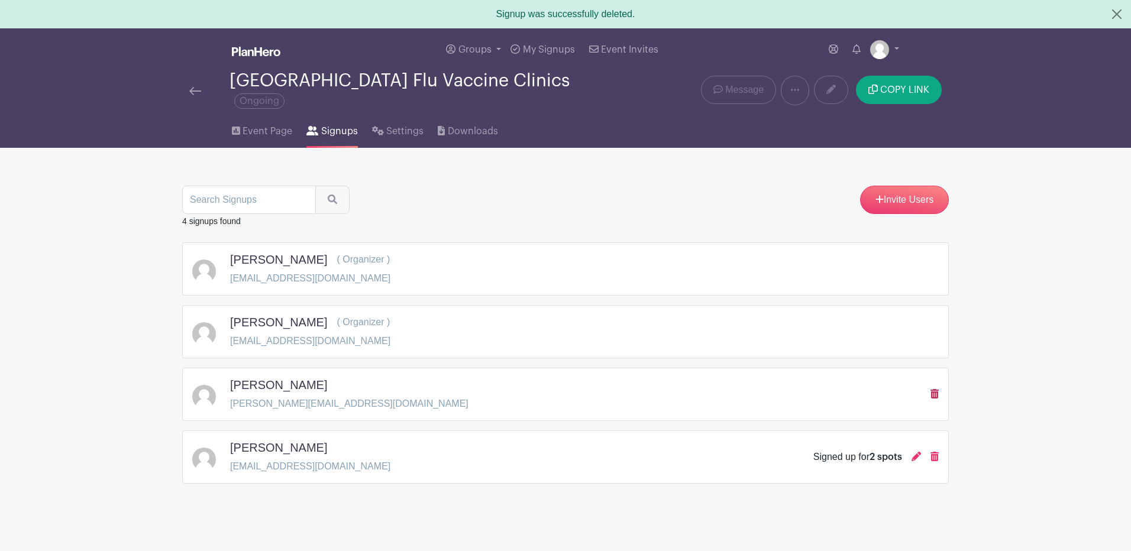
click at [933, 389] on icon at bounding box center [934, 393] width 8 height 9
click at [196, 87] on img at bounding box center [195, 91] width 12 height 8
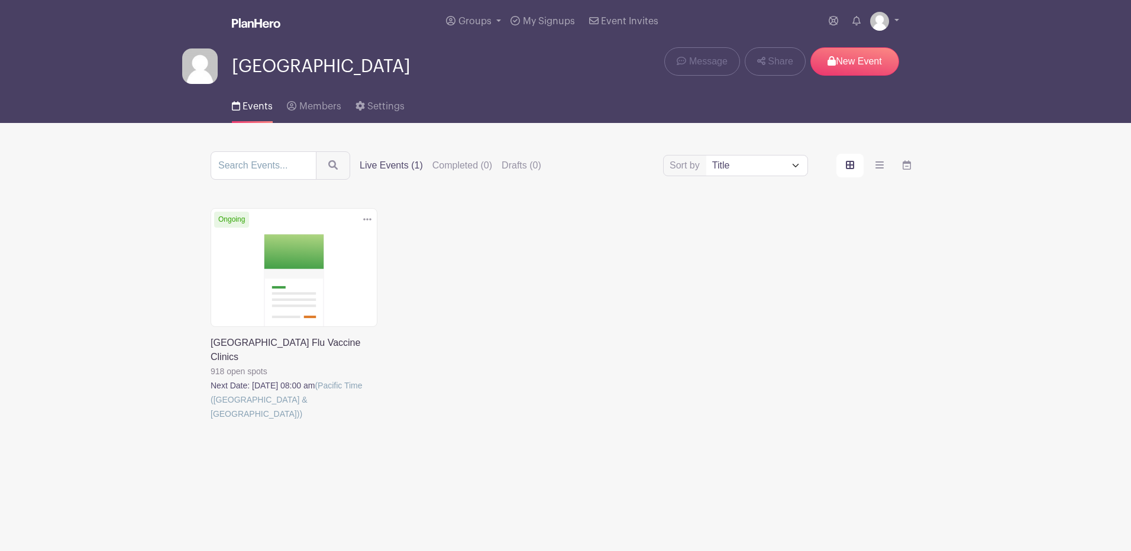
click at [211, 421] on link at bounding box center [211, 421] width 0 height 0
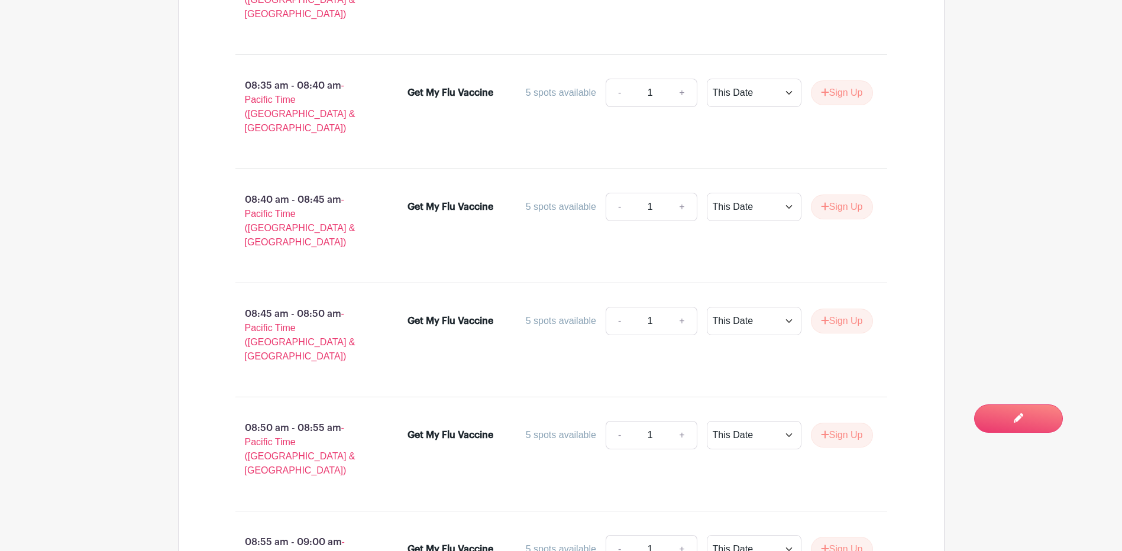
scroll to position [1774, 0]
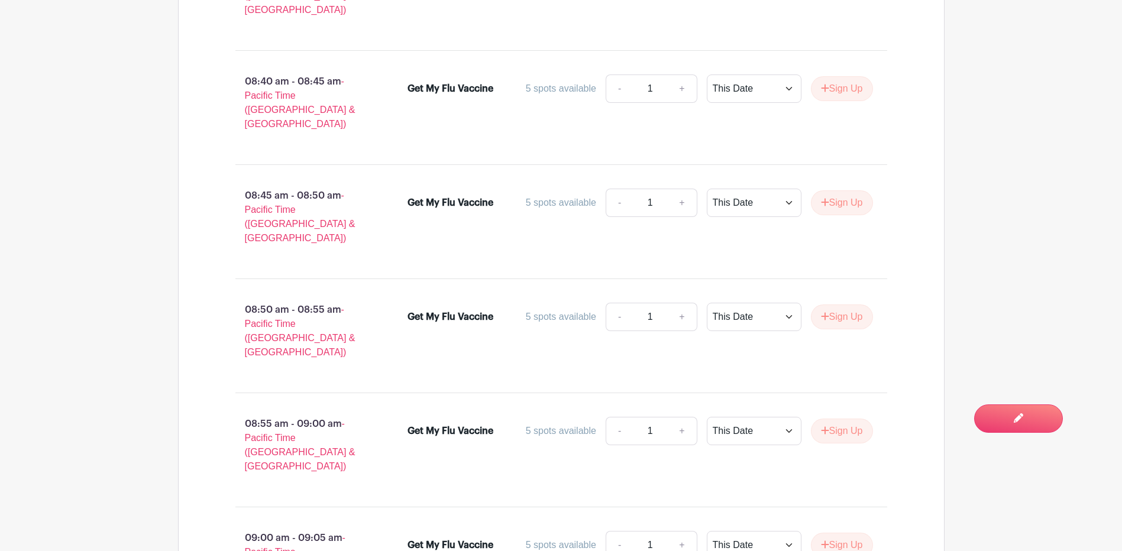
click at [6, 229] on main "Groups All Groups [GEOGRAPHIC_DATA] My Signups Event Invites My account Logout …" at bounding box center [561, 467] width 1122 height 4482
